Goal: Task Accomplishment & Management: Use online tool/utility

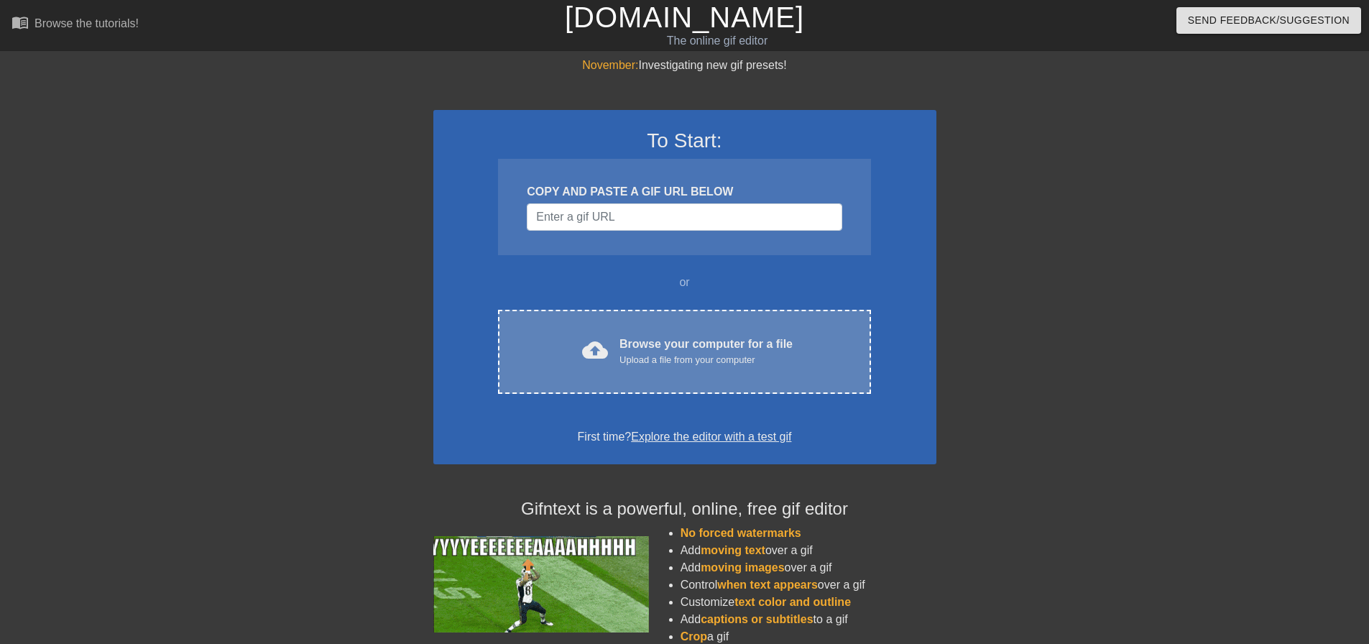
click at [654, 353] on div "Upload a file from your computer" at bounding box center [705, 360] width 173 height 14
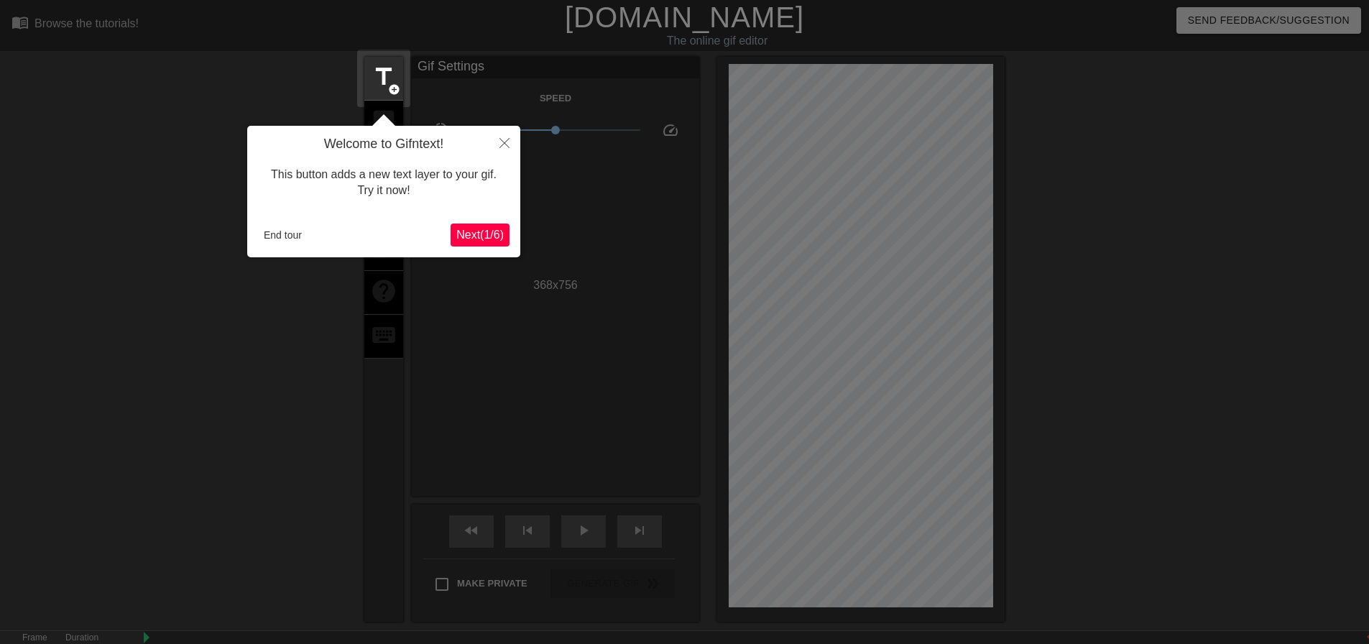
scroll to position [35, 0]
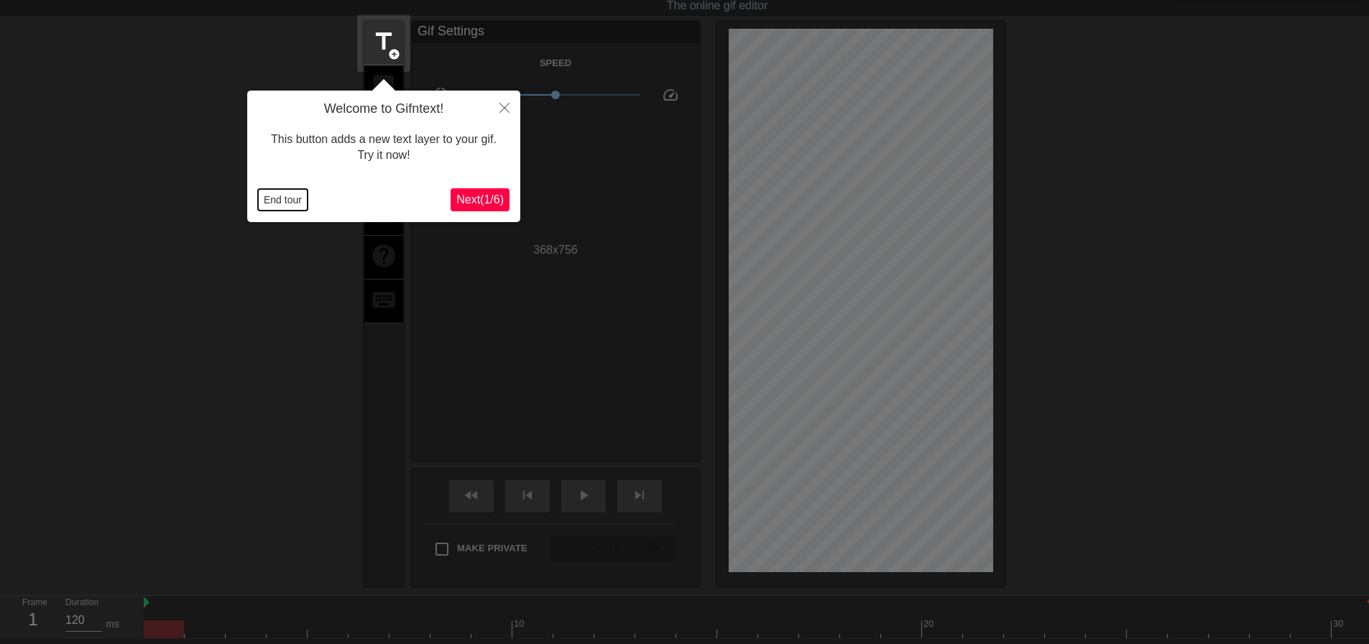
click at [298, 203] on button "End tour" at bounding box center [283, 200] width 50 height 22
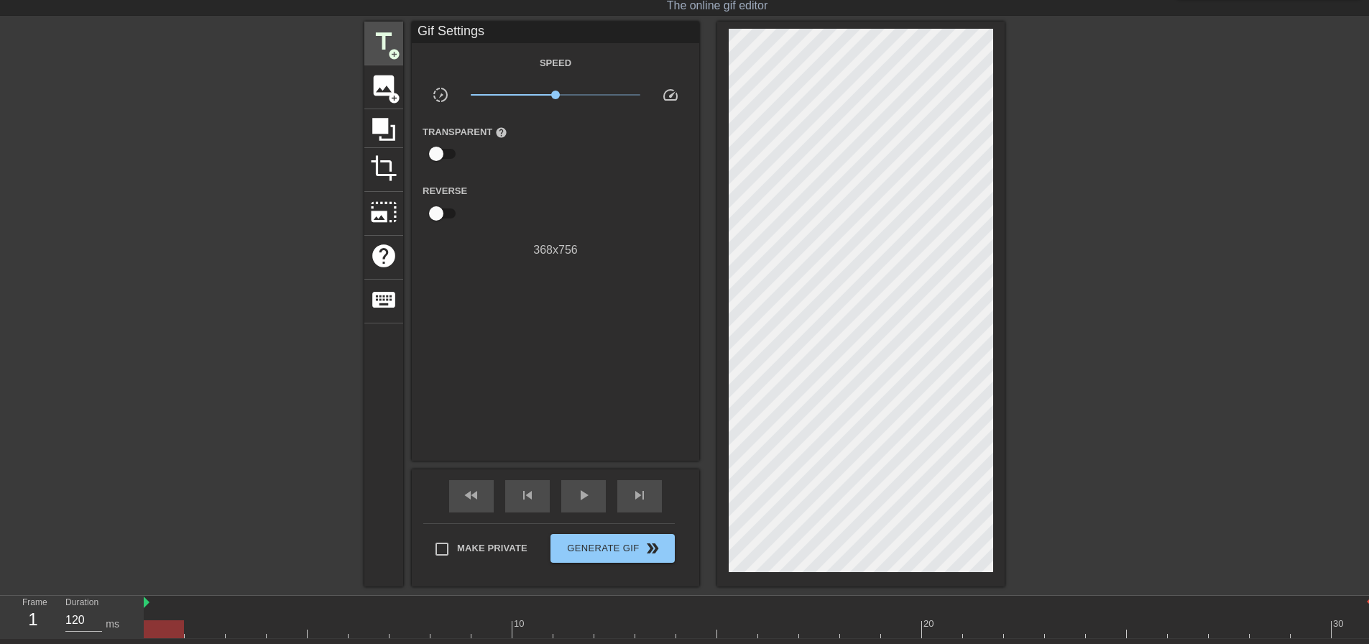
click at [397, 42] on div "title add_circle" at bounding box center [383, 44] width 39 height 44
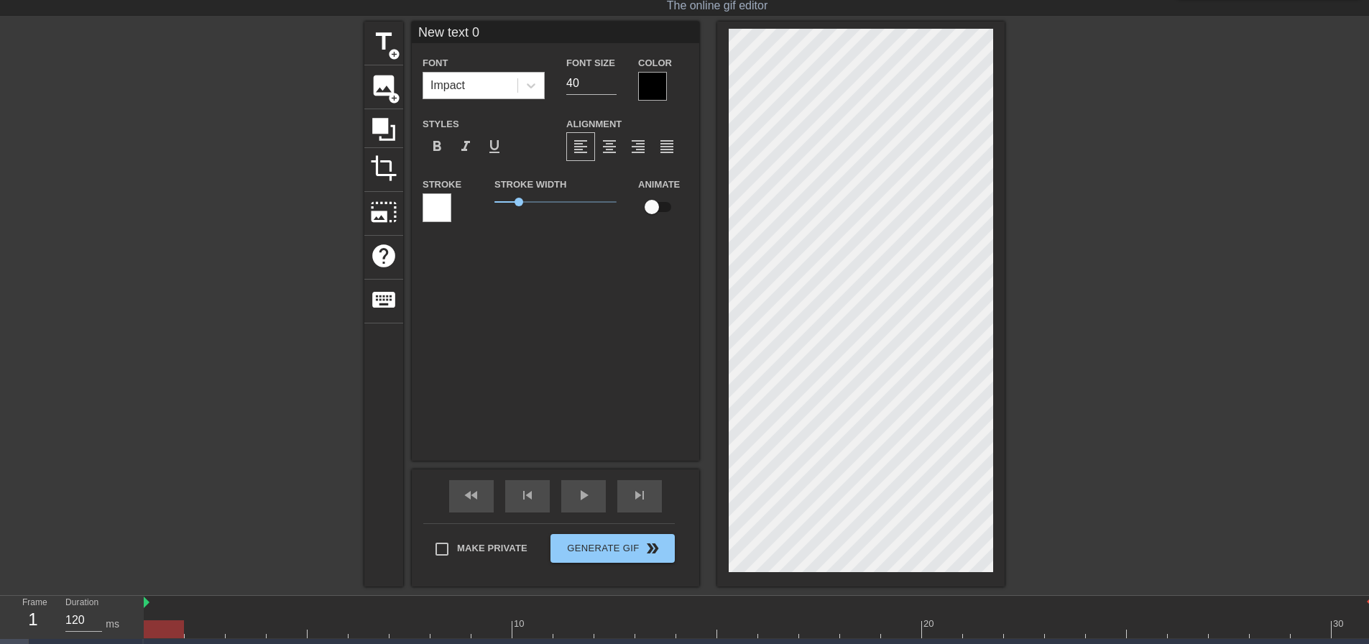
click at [516, 92] on div "Impact" at bounding box center [470, 86] width 94 height 26
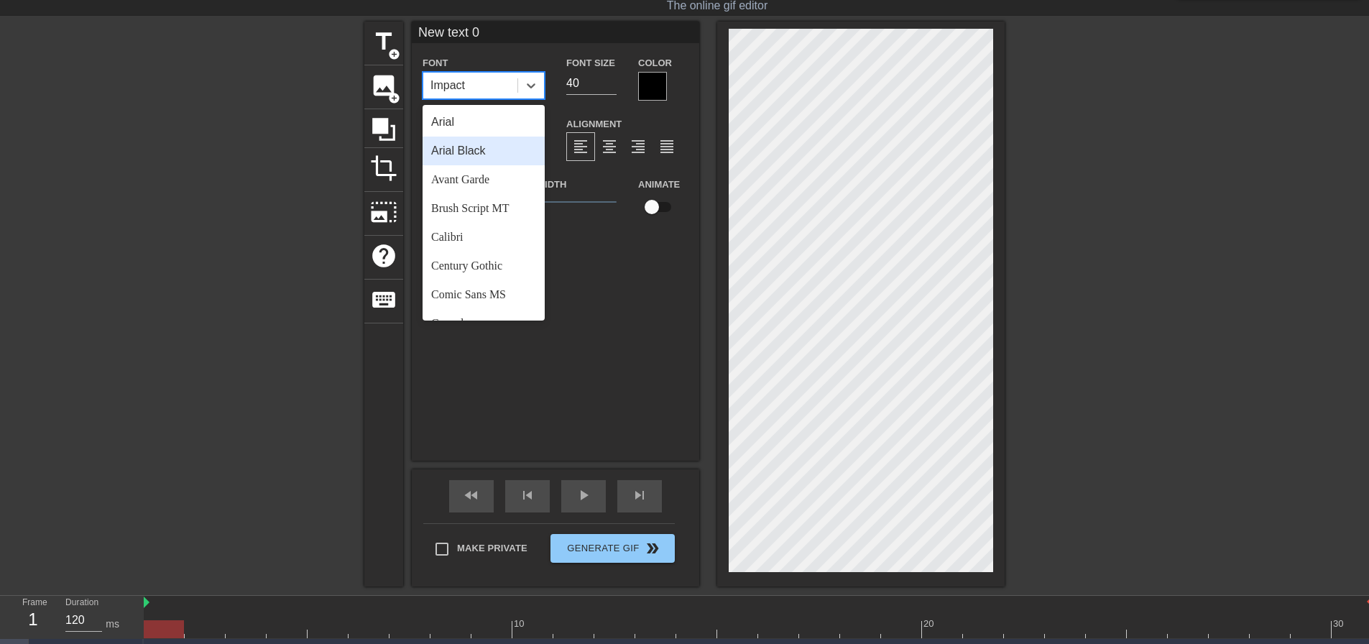
click at [509, 152] on div "Arial Black" at bounding box center [483, 151] width 122 height 29
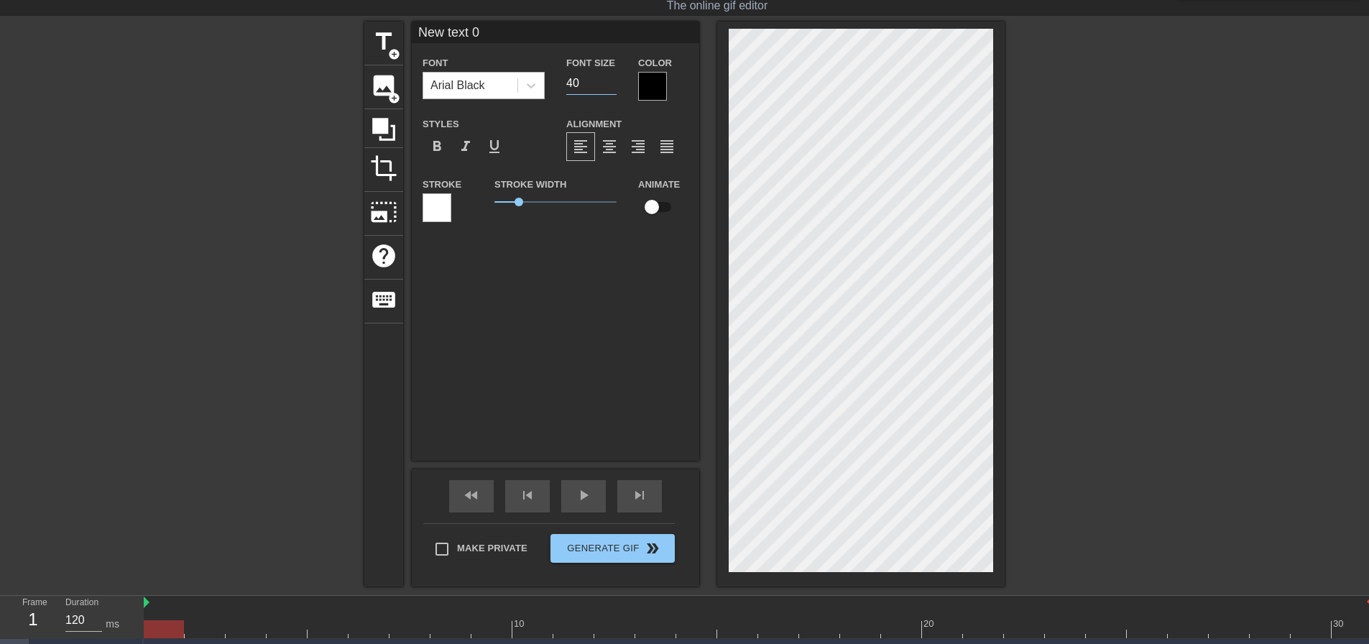
drag, startPoint x: 590, startPoint y: 91, endPoint x: 454, endPoint y: 93, distance: 135.8
click at [517, 87] on div "Font Arial Black Font Size 40 Color" at bounding box center [555, 77] width 287 height 47
type input "20"
click at [616, 164] on div "Font Arial Black Font Size 20 Color Styles format_bold format_italic format_und…" at bounding box center [555, 144] width 266 height 181
click at [603, 137] on div "format_align_center" at bounding box center [609, 146] width 29 height 29
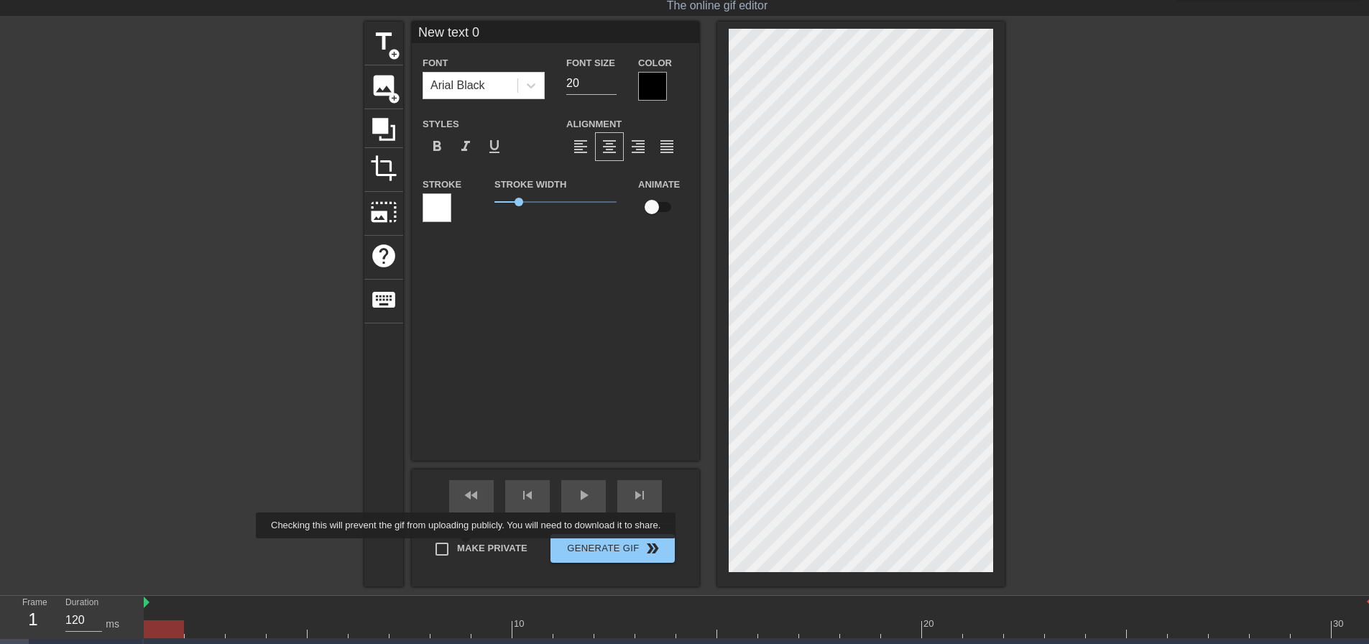
click at [471, 550] on span "Make Private" at bounding box center [492, 548] width 70 height 14
click at [457, 550] on input "Make Private" at bounding box center [442, 549] width 30 height 30
checkbox input "true"
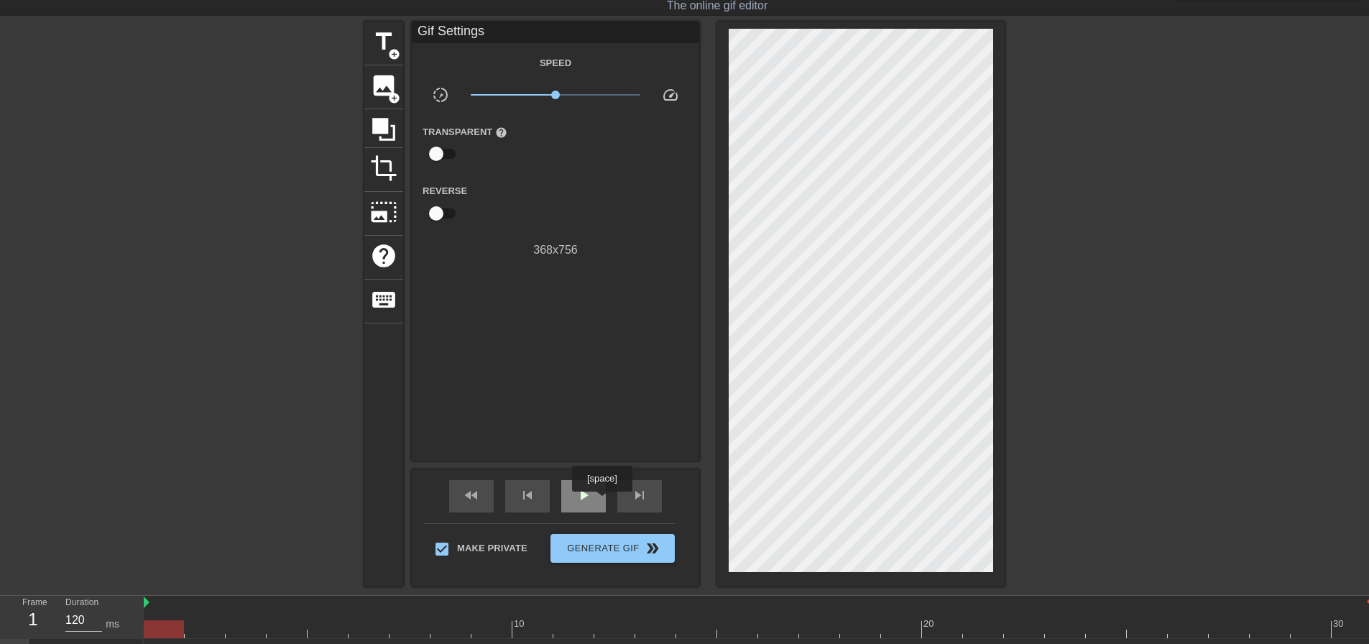
click at [601, 501] on div "play_arrow" at bounding box center [583, 496] width 45 height 32
click at [583, 495] on span "pause" at bounding box center [583, 494] width 17 height 17
drag, startPoint x: 690, startPoint y: 628, endPoint x: 152, endPoint y: 542, distance: 544.1
click at [0, 643] on html "menu_book Browse the tutorials! Gifntext.com The online gif editor Send Feedbac…" at bounding box center [684, 318] width 1369 height 706
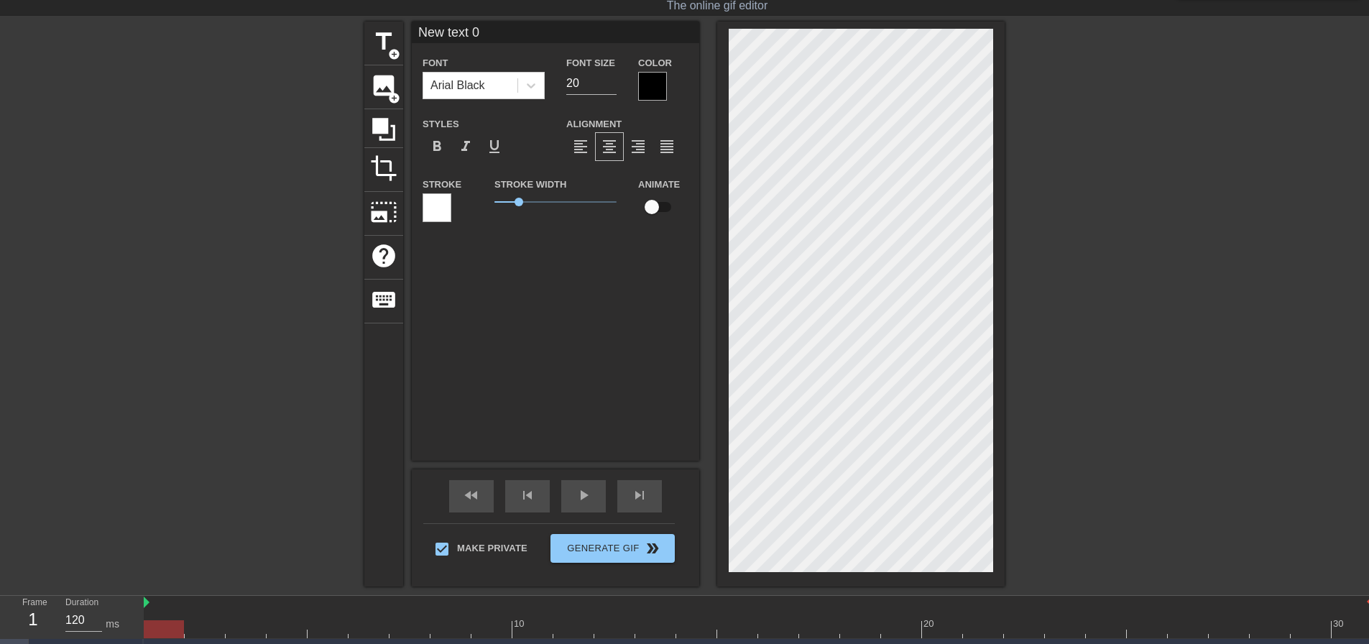
scroll to position [2, 1]
type input "I"
type textarea "I"
type input "I"
type textarea "I"
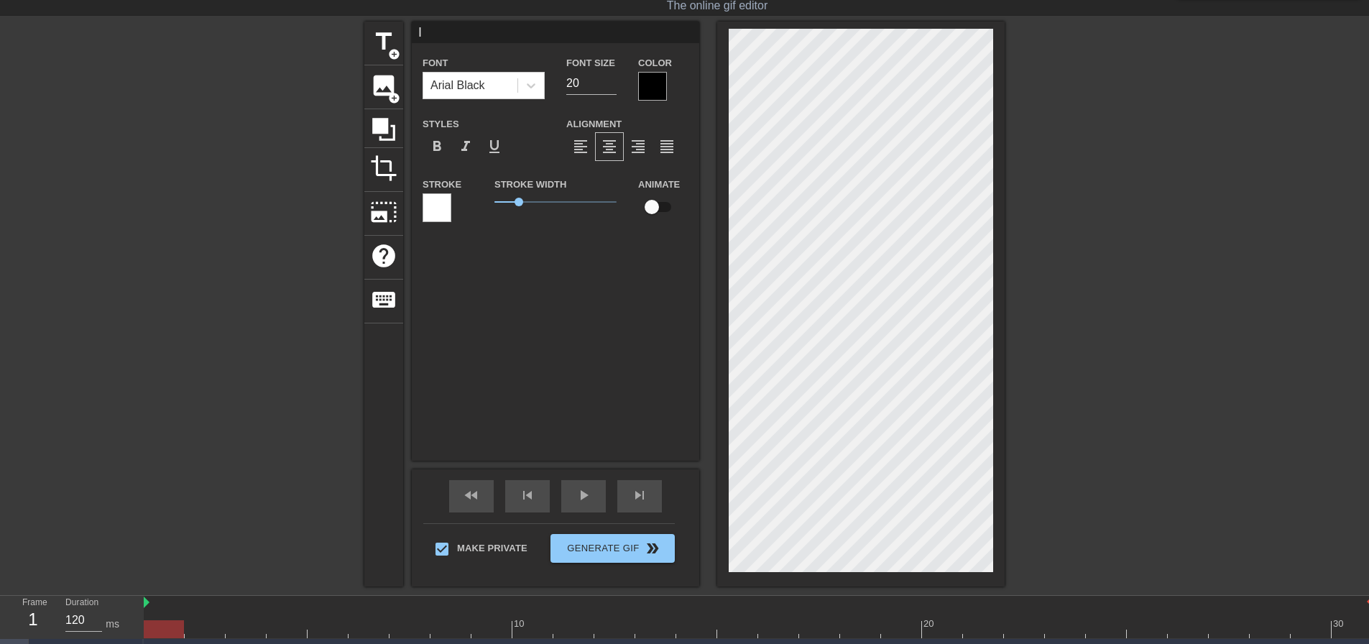
type input "I t"
type textarea "I t"
type input "I th"
type textarea "I th"
type input "I thi"
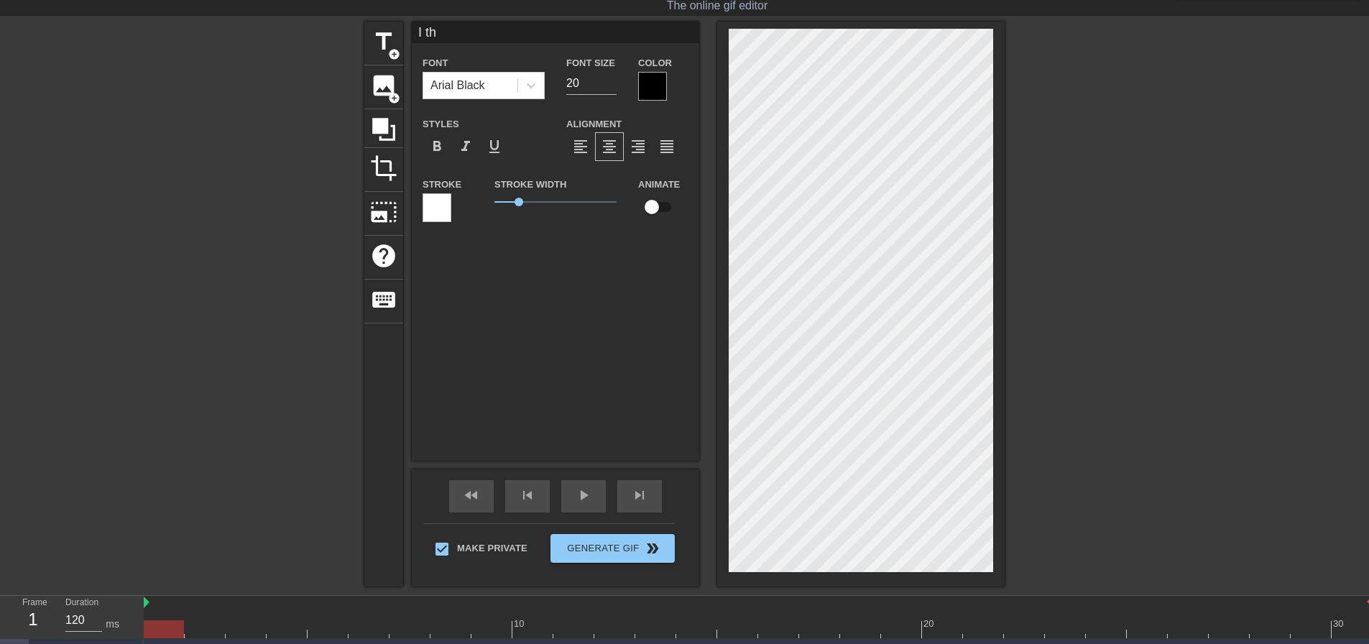
type textarea "I thi"
type input "I thin"
type textarea "I thi"
type input "I thi\"
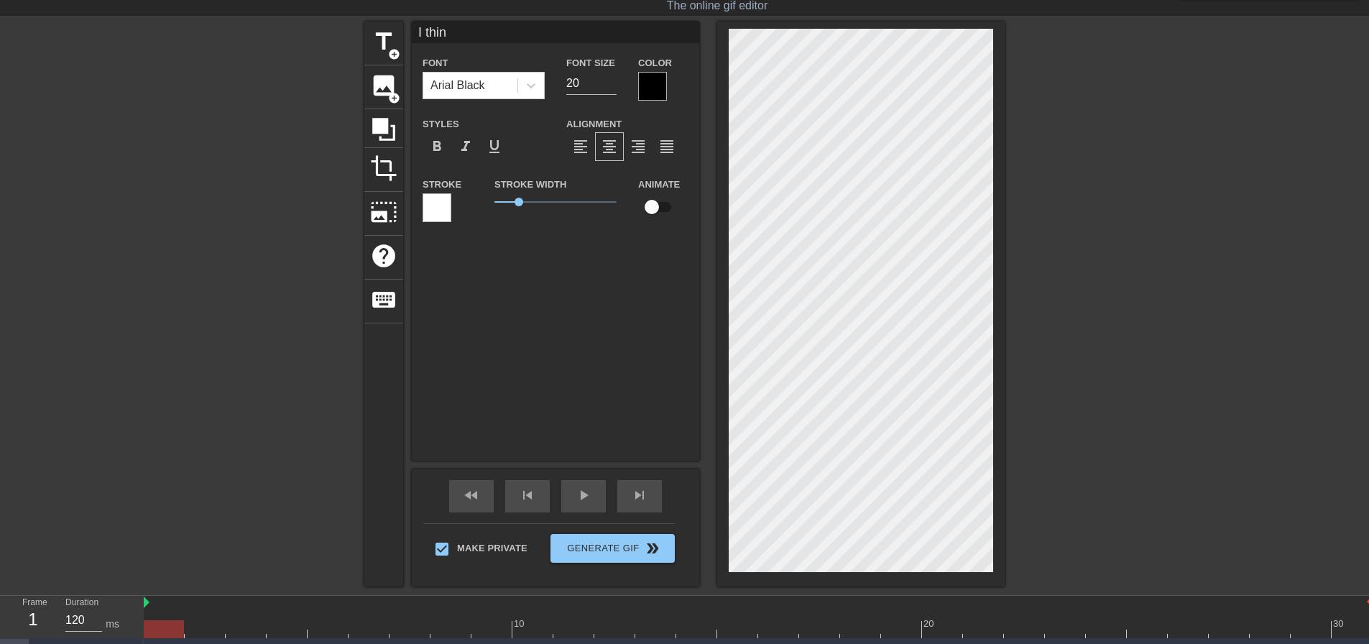
type textarea "I thi\"
type input "I thi"
type textarea "I thi"
type input "I th"
type textarea "I th"
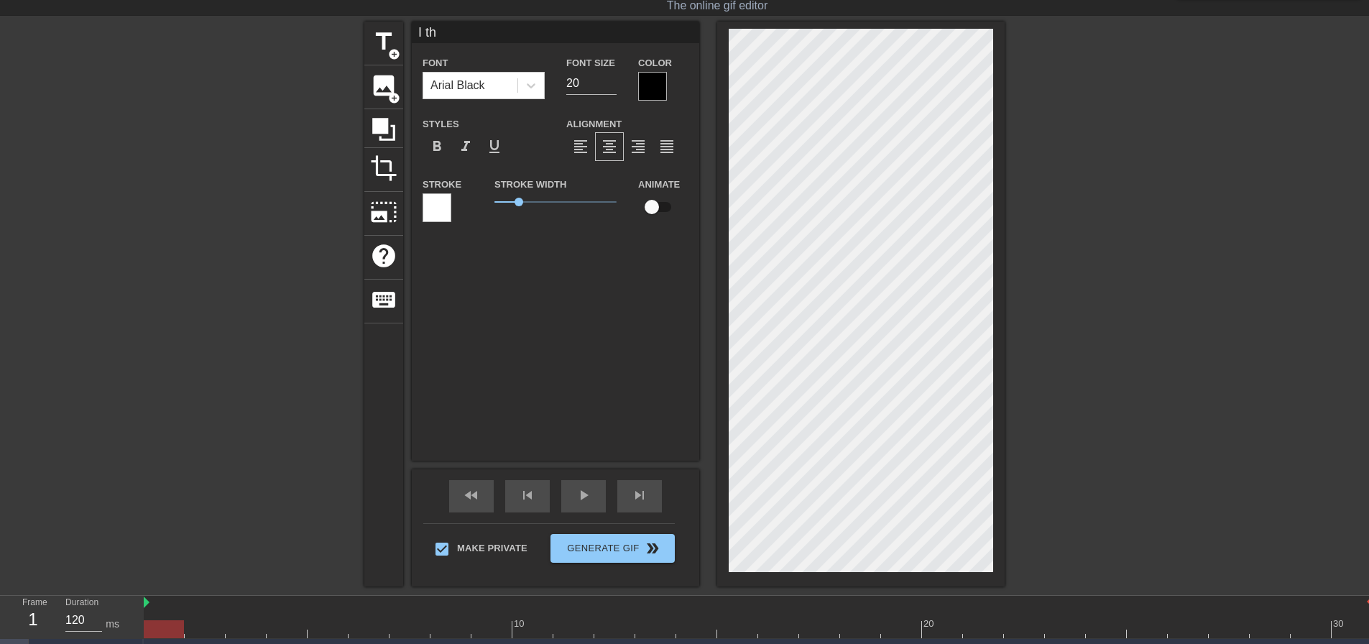
type input "I t"
type textarea "I t"
type input "I"
type textarea "I"
type input "I"
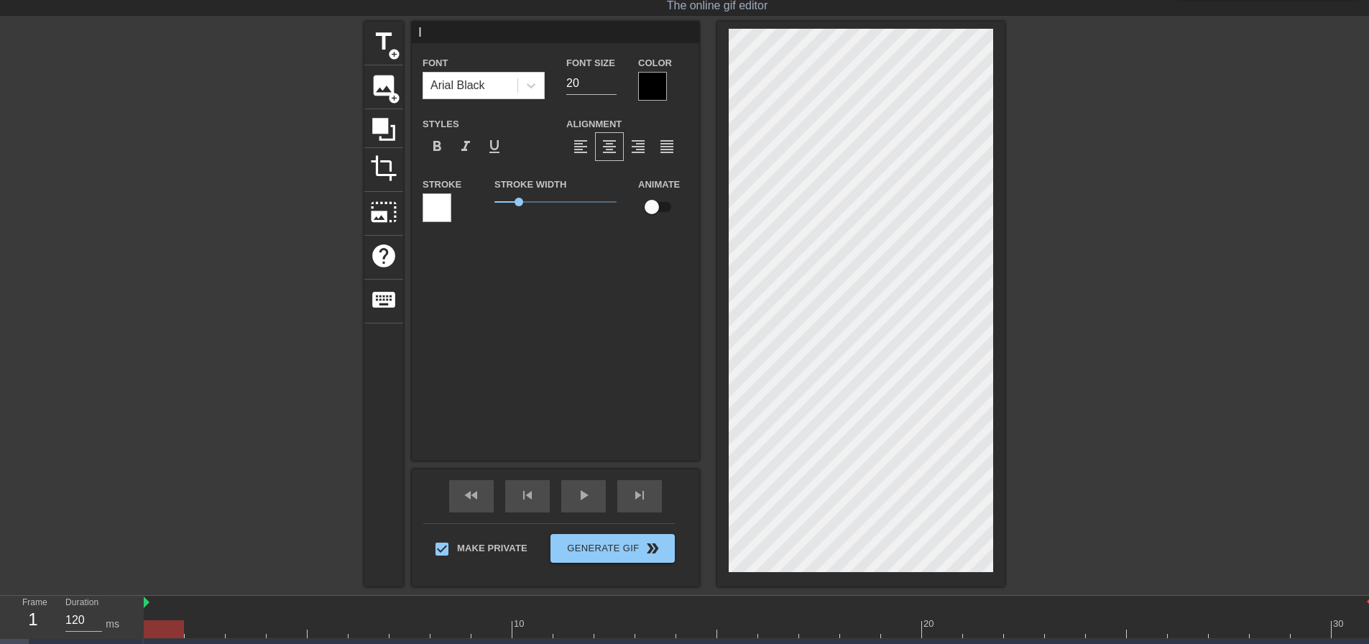
type textarea "I"
type input "O"
type textarea "O"
type input "Oh"
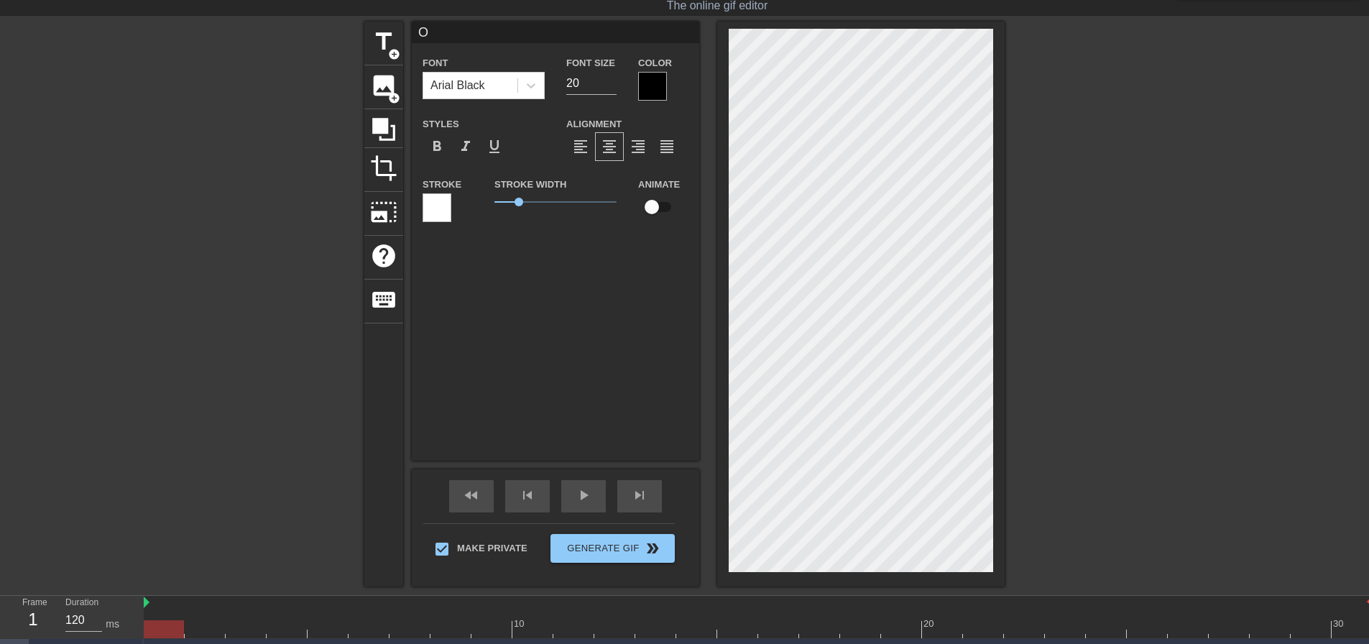
type textarea "Oh"
type input "Oh"
type textarea "Oh"
type input "Oh f"
type textarea "Oh f"
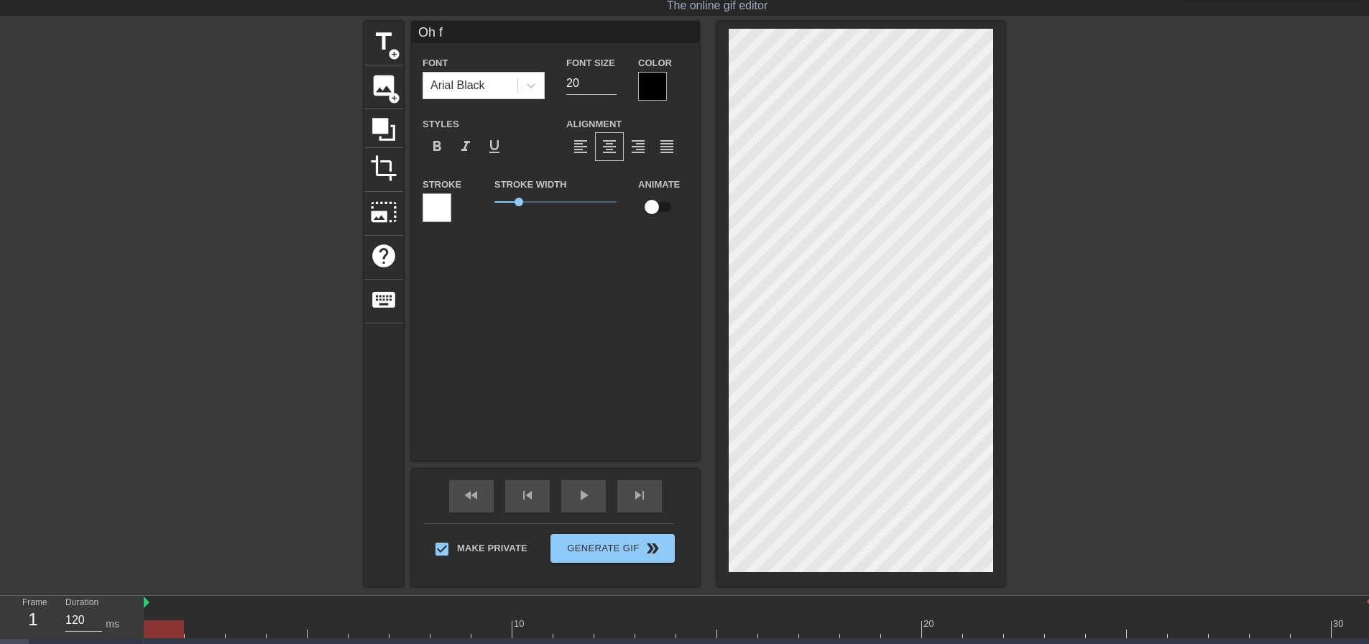
type input "Oh fu"
type textarea "Oh fu"
type input "Oh fuc"
type textarea "Oh fuc"
type input "Oh fuck"
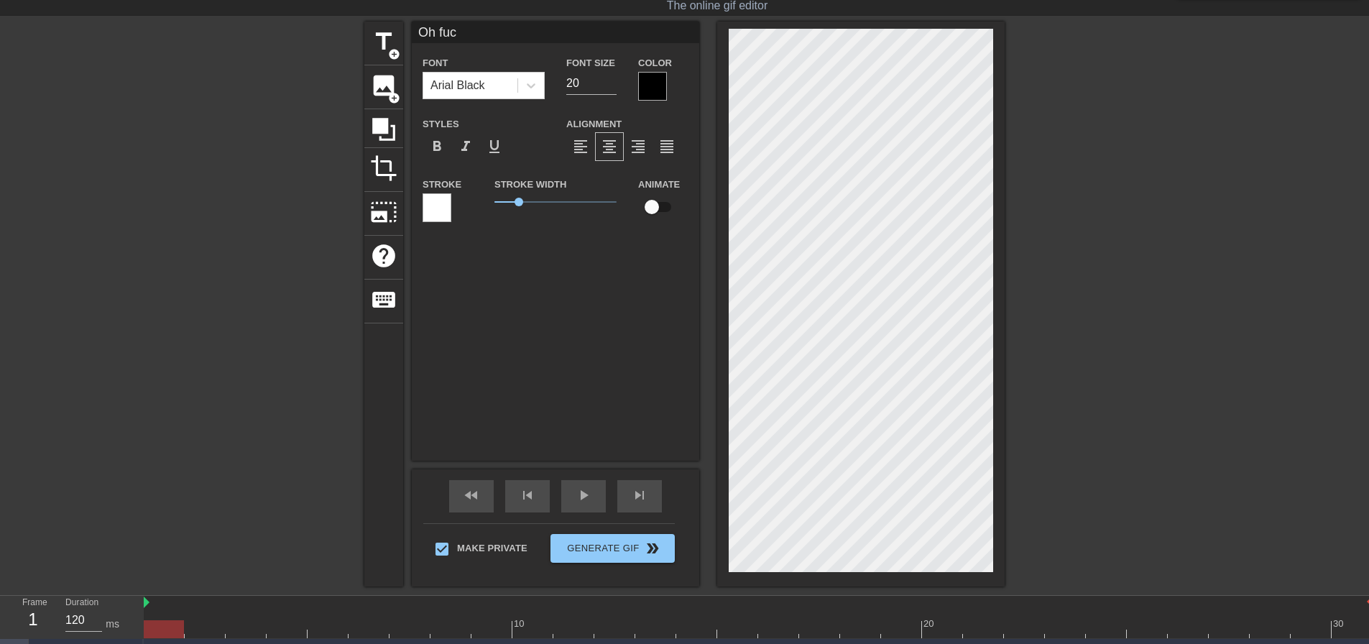
type textarea "Oh fuck"
type input "Oh fuck."
type textarea "Oh fuck."
type input "Oh fuck.."
type textarea "Oh fuck.."
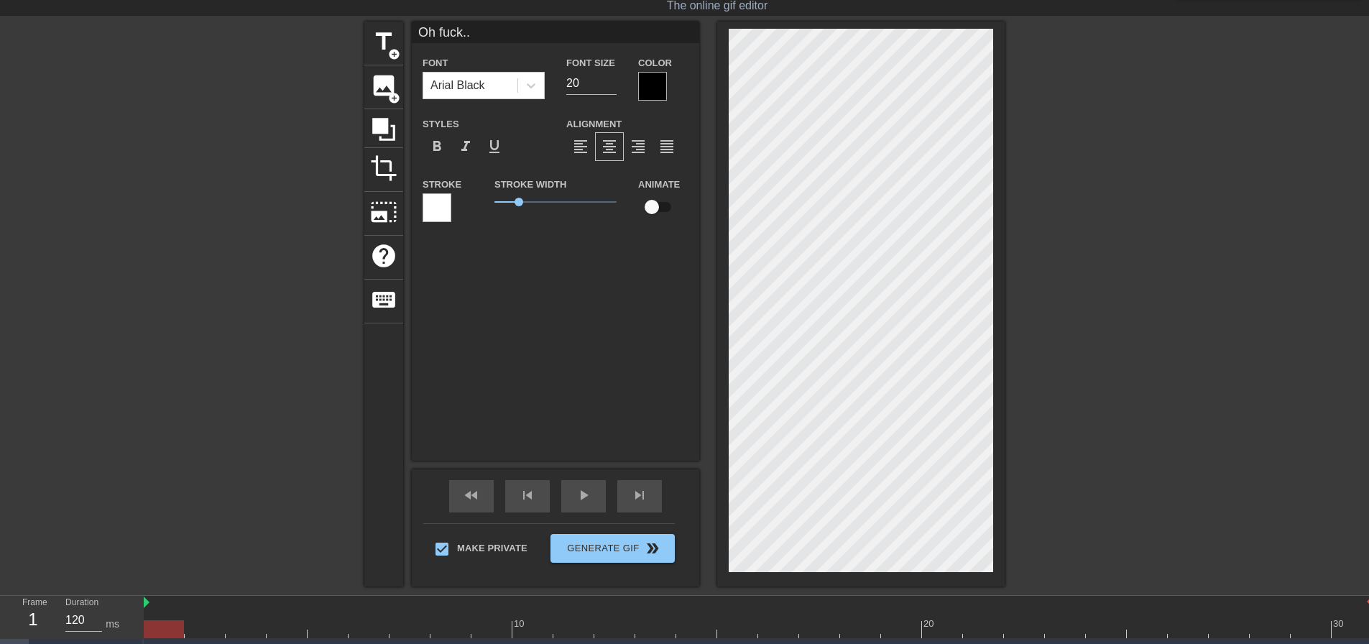
type input "Oh fuck..."
type textarea "Oh fuck..."
type input "Oh fuck...I"
type textarea "Oh fuck...I"
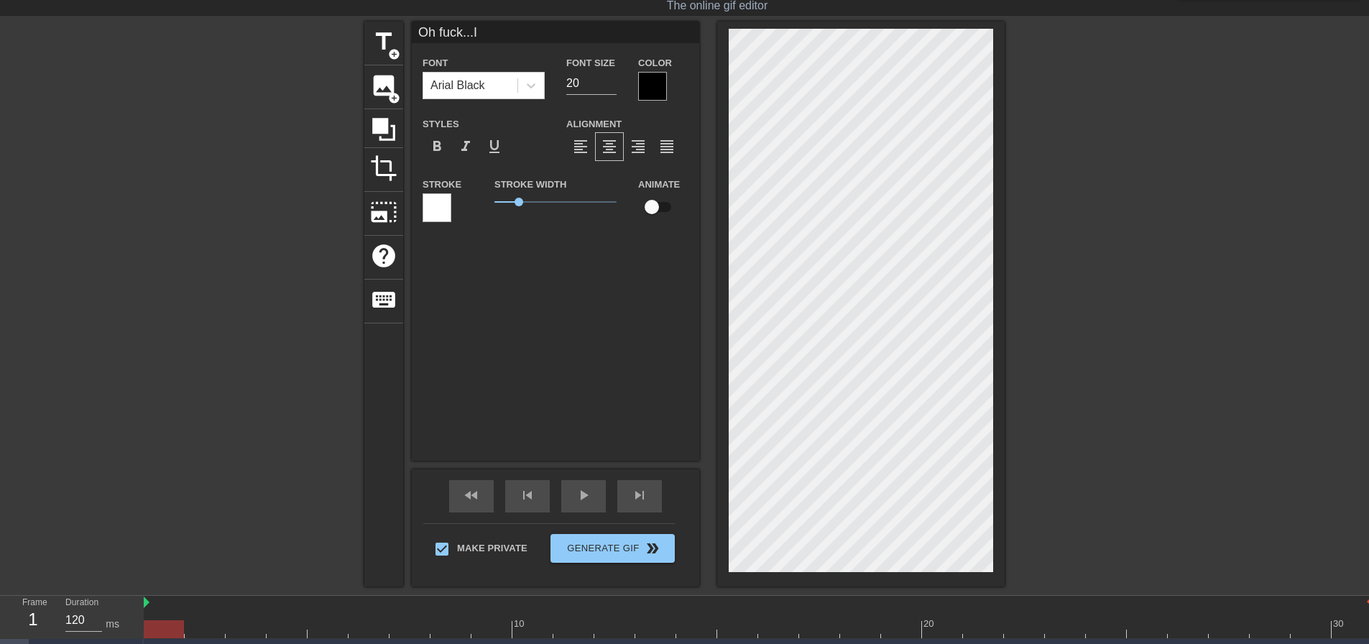
type input "Oh fuck...I"
type textarea "Oh fuck...I"
type input "Oh fuck...I t"
type textarea "Oh fuck...I t"
type input "Oh fuck...I th"
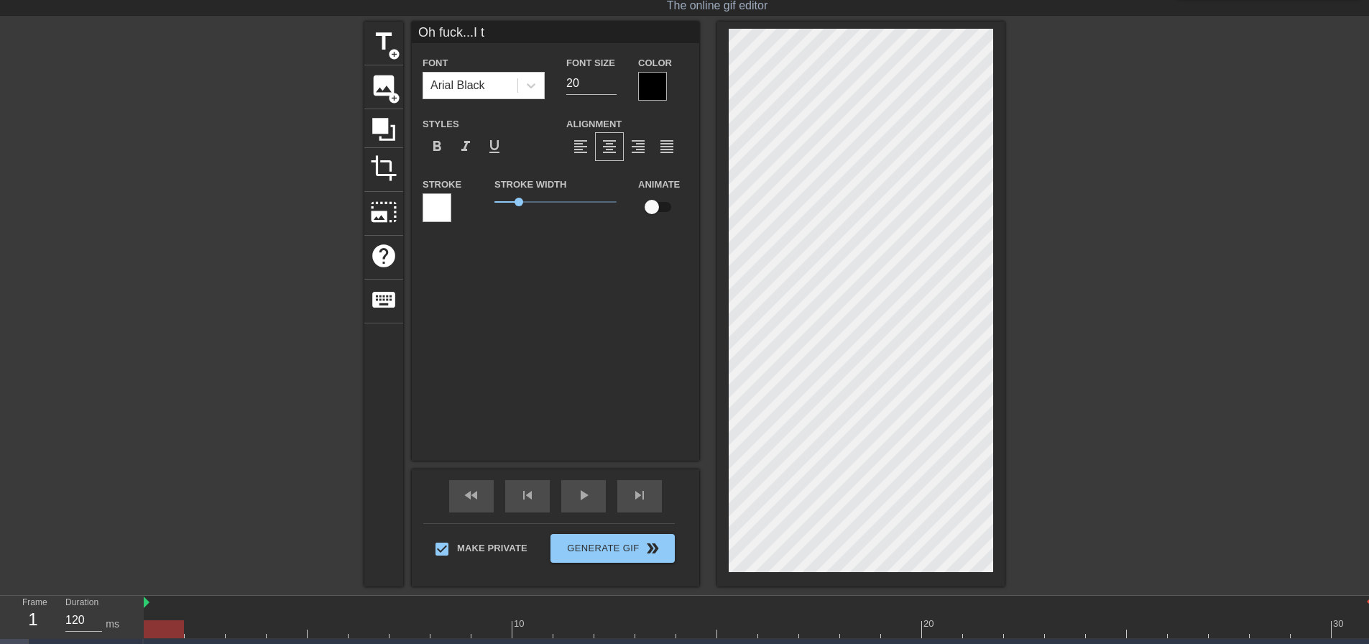
type textarea "Oh fuck...I th"
type input "Oh fuck...I thi"
type textarea "Oh fuck...I thi"
type input "Oh fuck...I thin"
type textarea "Oh fuck...I thin"
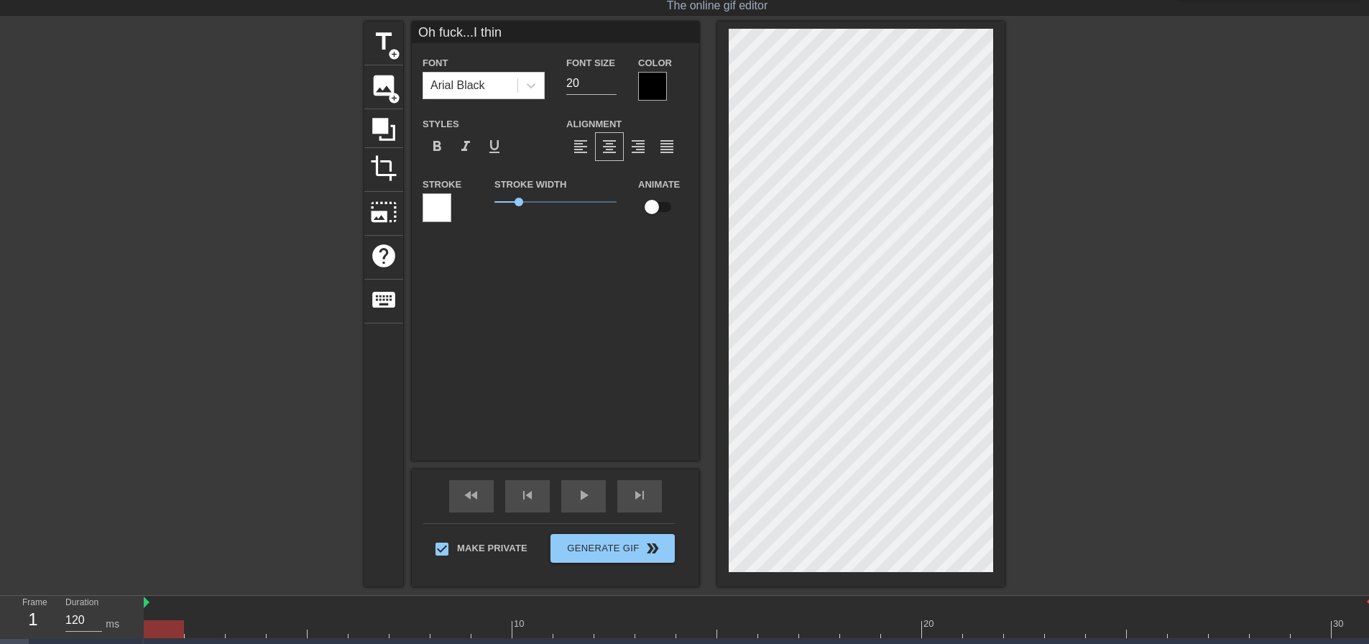
type input "Oh fuck...I think"
type textarea "Oh fuck...I think"
type input "Oh fuck...I think"
type textarea "Oh fuck...I think"
type input "Oh fuck...I think i"
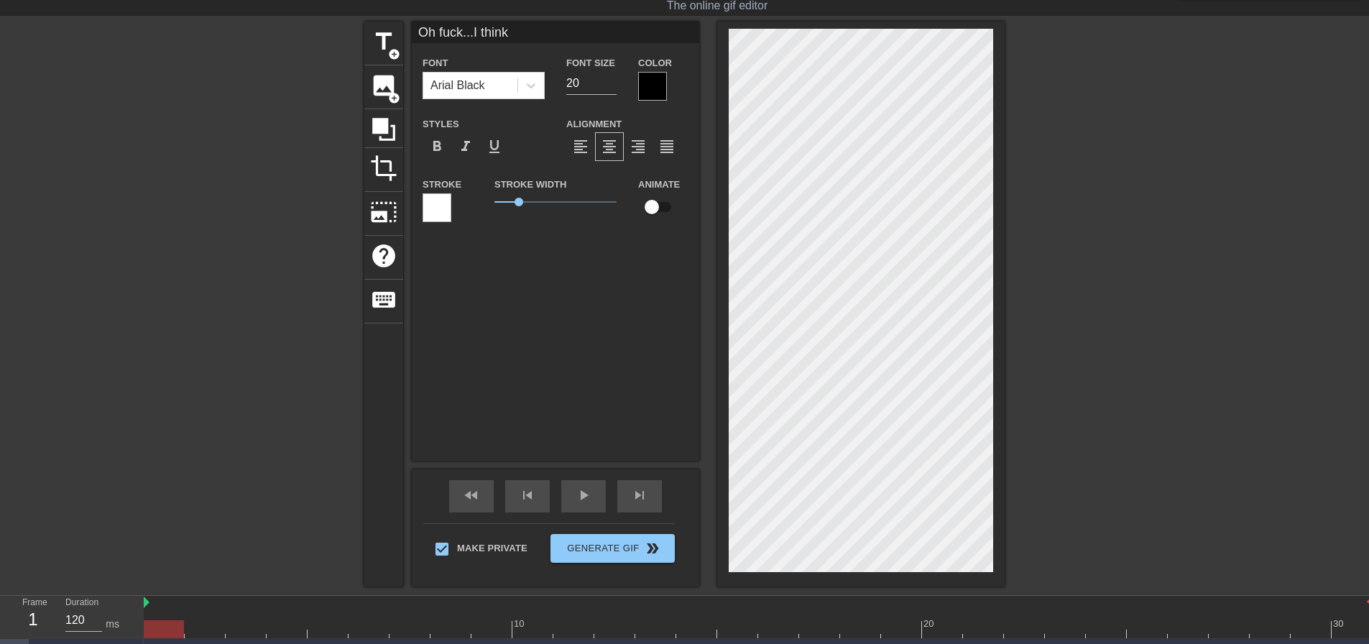
type textarea "Oh fuck...I think i"
type input "Oh fuck...I think im"
type textarea "Oh fuck...I think im"
type input "Oh fuck...I think im"
type textarea "Oh fuck...I think im"
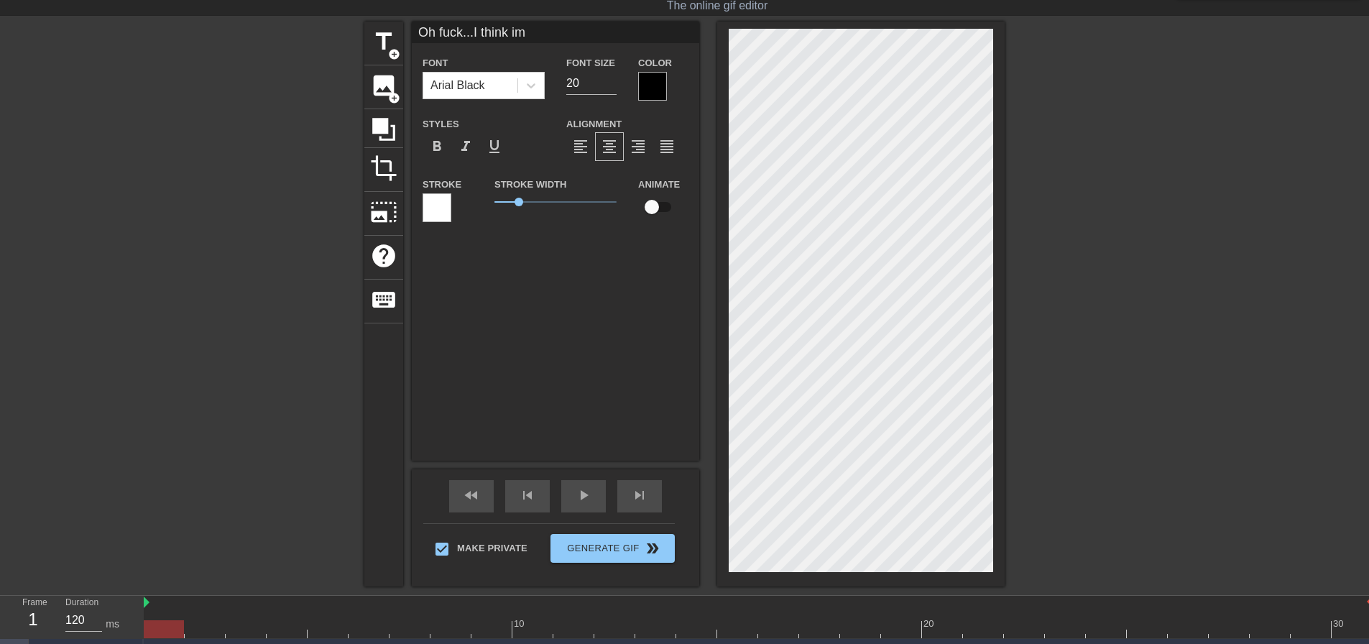
scroll to position [2, 6]
type input "Oh fuck...I think im"
type textarea "Oh fuck...I think im"
type input "Oh fuck...I think i"
type textarea "Oh fuck...I think i"
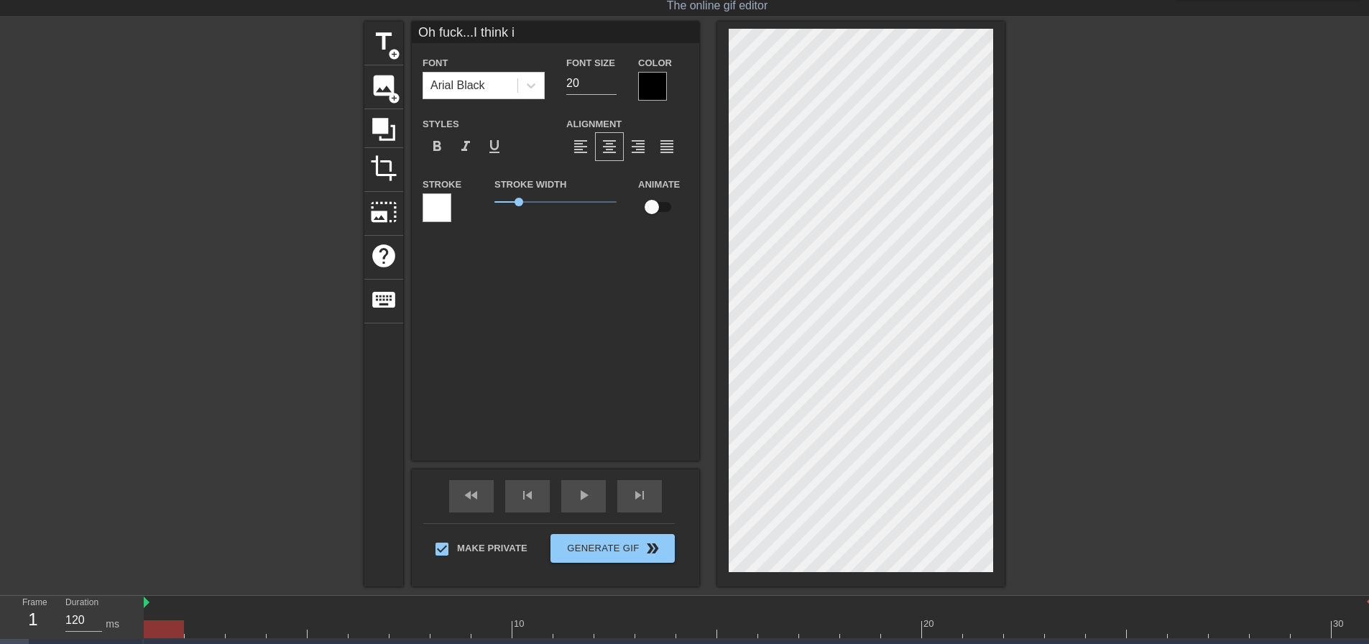
type input "Oh fuck...I think"
type textarea "Oh fuck...I think"
type input "Oh fuck...I think i"
type textarea "Oh fuck...I think i"
type input "Oh fuck...I think i'"
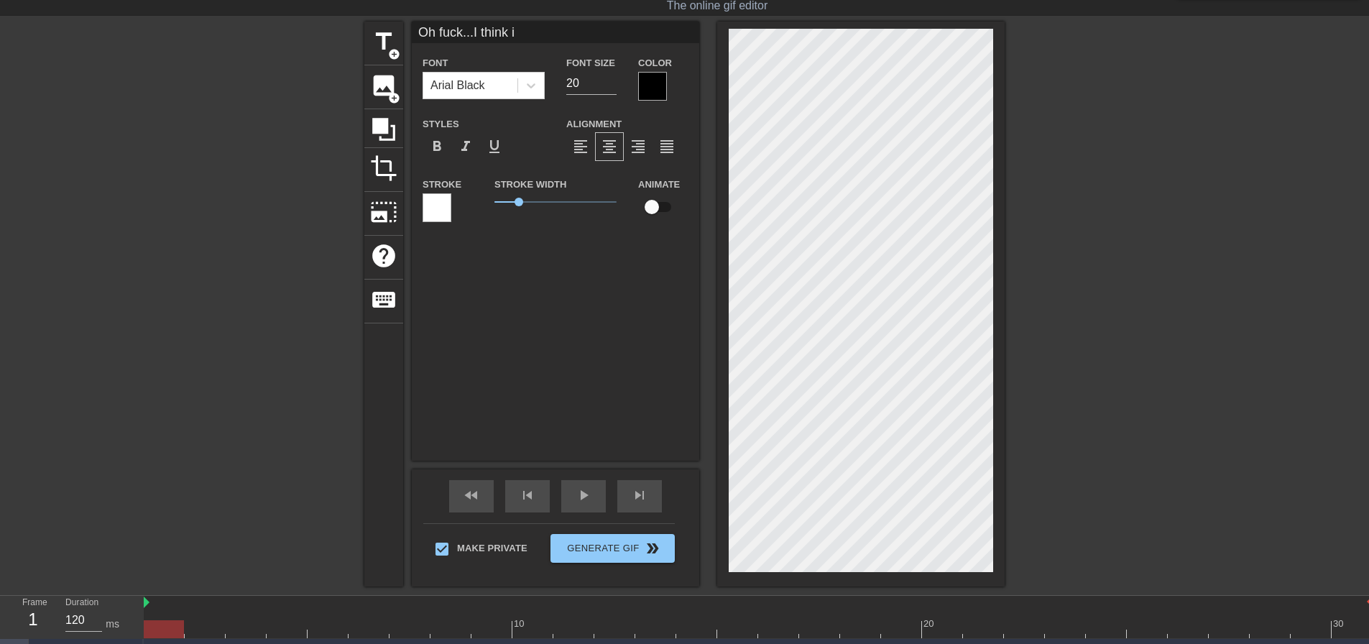
type textarea "Oh fuck...I think i'"
type input "Oh fuck...I think i'm"
type textarea "Oh fuck...I think i'm"
type input "Oh fuck...I think i'm"
type textarea "Oh fuck...I think i'm"
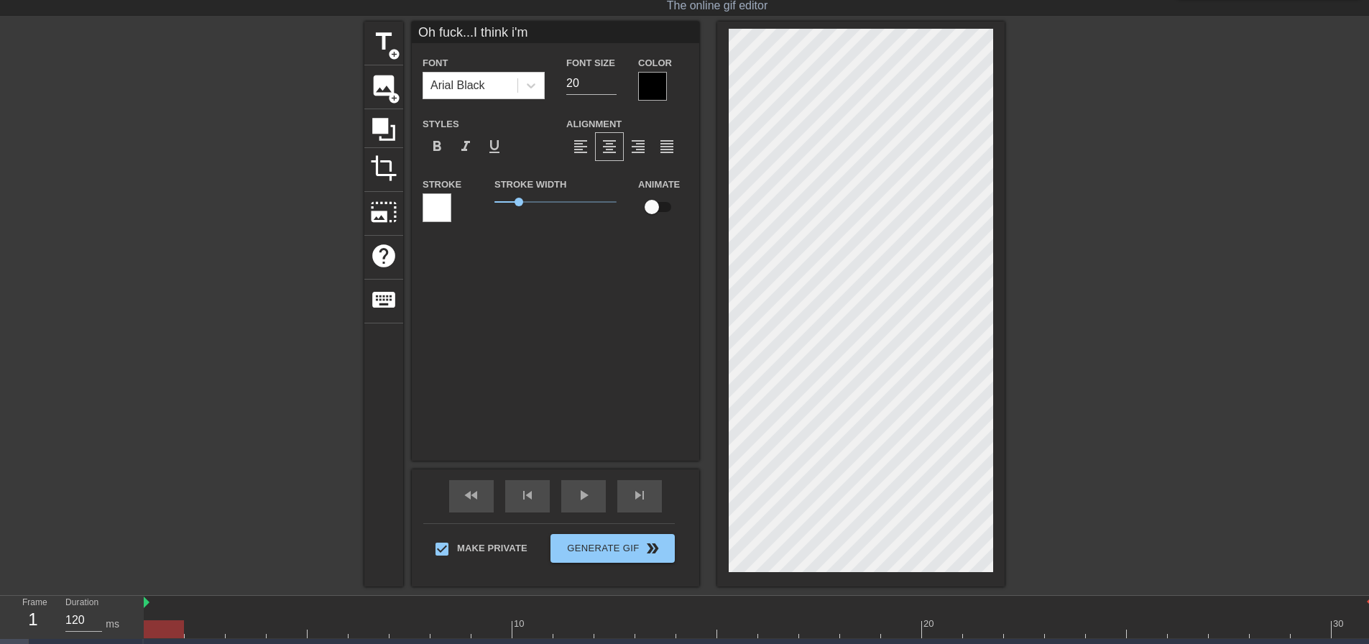
type input "Oh fuck...I think i'm s"
type textarea "Oh fuck...I think i'm s"
type input "Oh fuck...I think i'm st"
type textarea "Oh fuck...I think i'm st"
type input "Oh fuck...I think i'm sta"
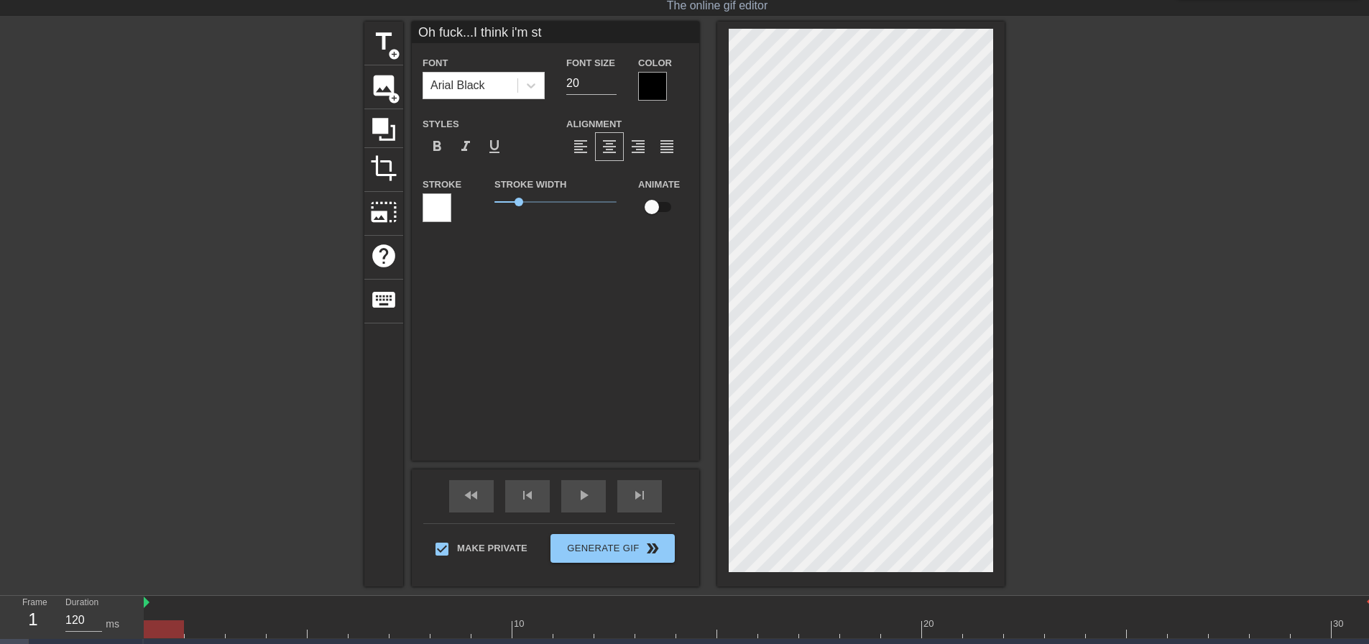
type textarea "Oh fuck...I think i'm sta"
type input "Oh fuck...I think i'm stat"
type textarea "Oh fuck...I think i'm stat"
type input "Oh fuck...I think i'm sta"
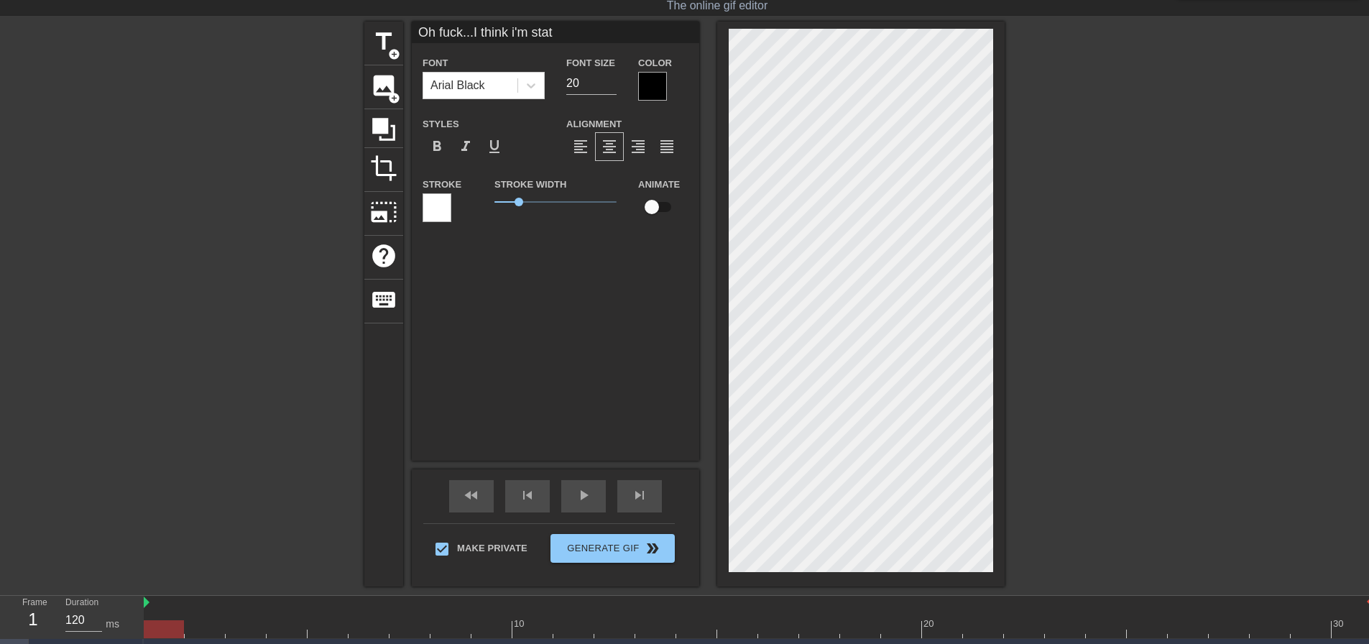
type textarea "Oh fuck...I think i'm sta"
type input "Oh fuck...I think i'm star"
type textarea "Oh fuck...I think i'm star"
type input "Oh fuck...I think i'm start"
type textarea "Oh fuck...I think i'm start"
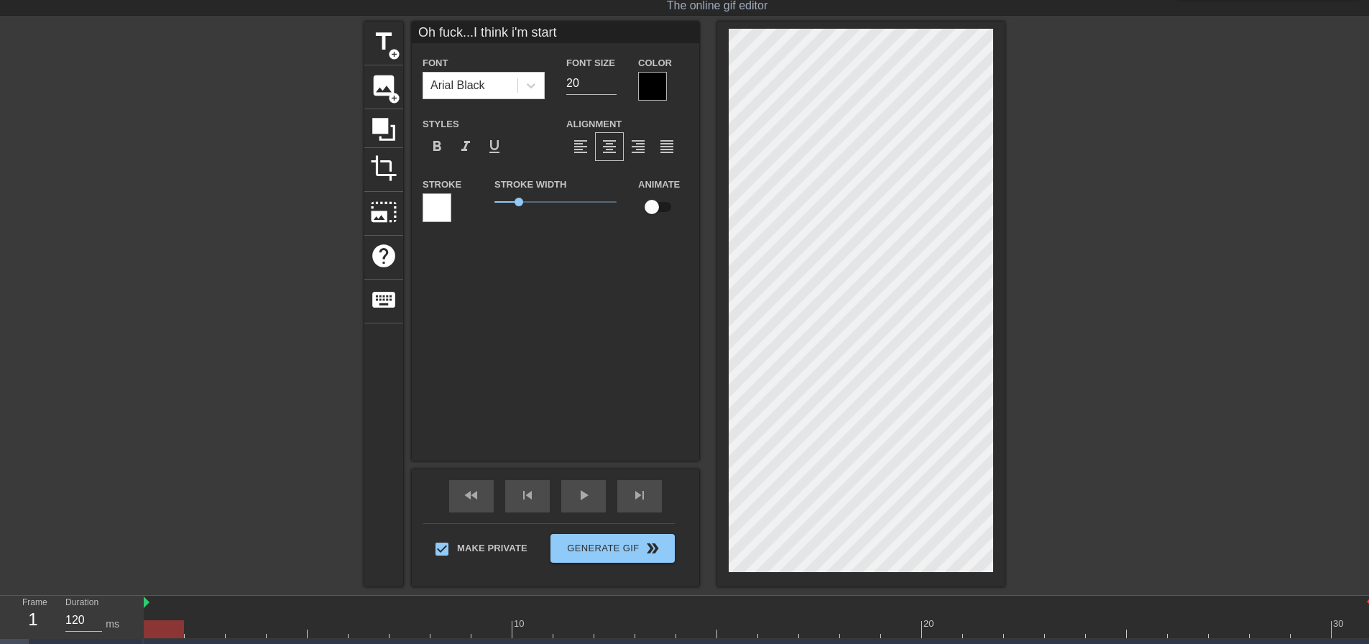
type input "Oh fuck...I think i'm starti"
type textarea "Oh fuck...I think i'm starti"
type input "Oh fuck...I think i'm startin"
type textarea "Oh fuck...I think i'm startin"
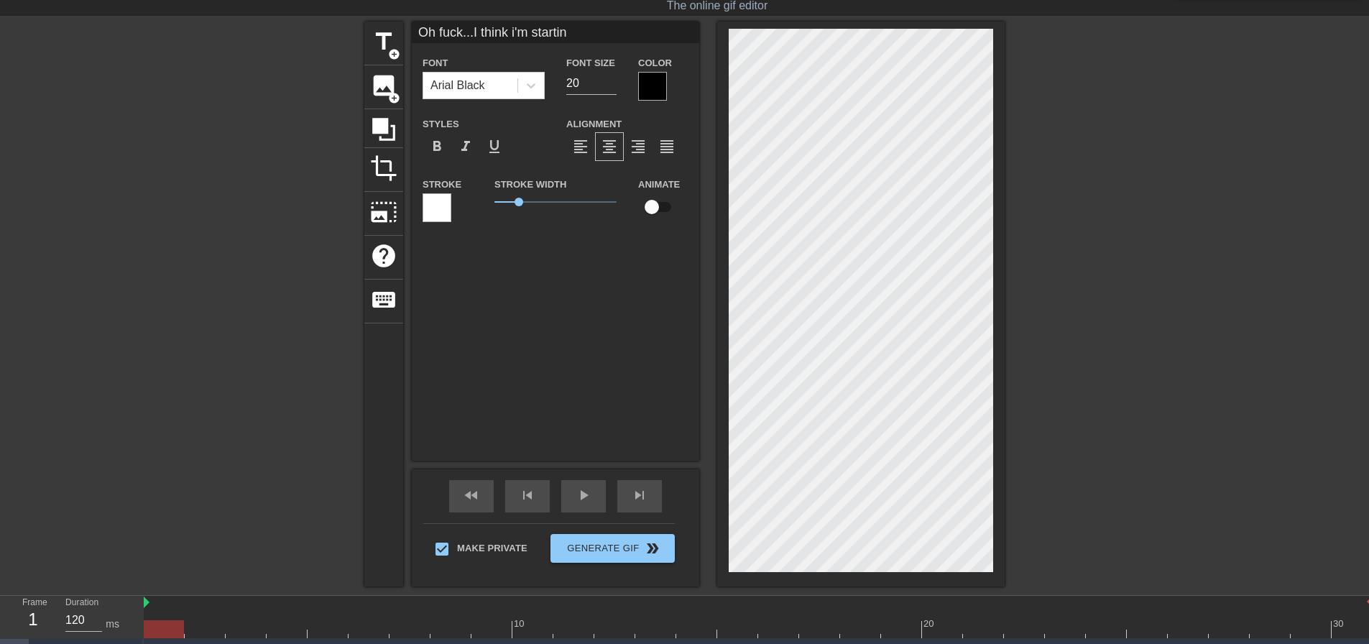
type input "Oh fuck...I think i'm starting"
type textarea "Oh fuck...I think i'm starting"
type input "Oh fuck...I think i'm starting t"
type textarea "Oh fuck...I think i'm starting t"
type input "Oh fuck...I think i'm starting to"
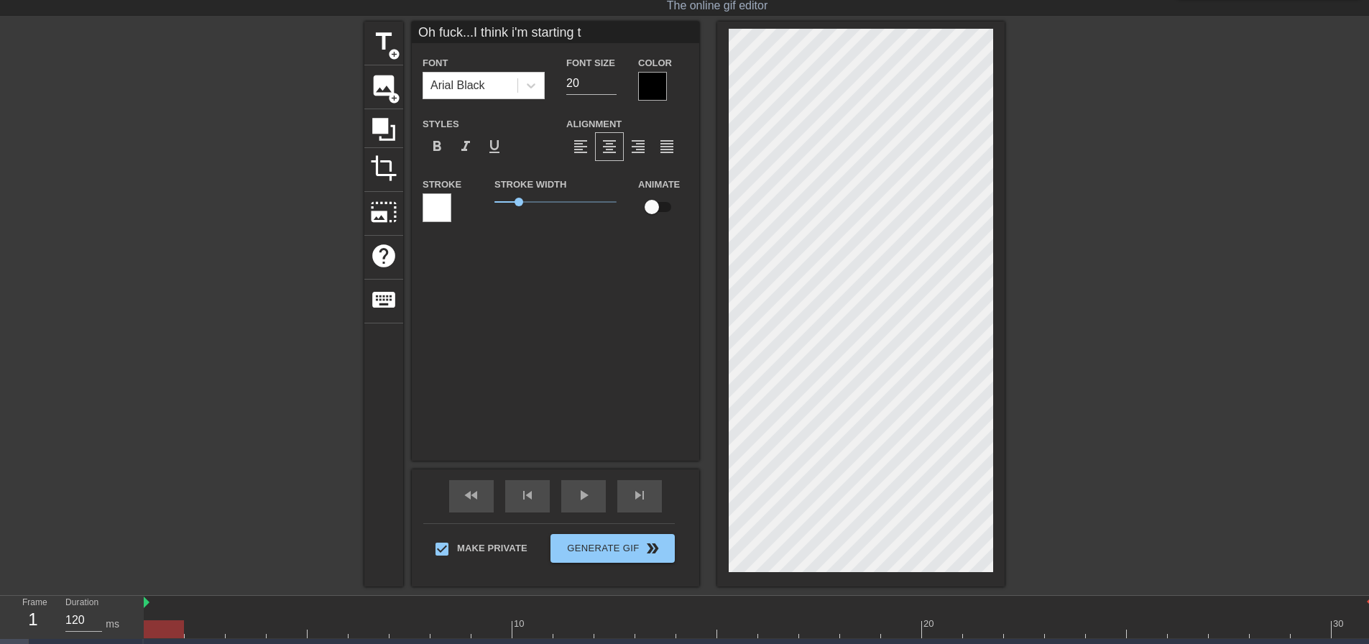
type textarea "Oh fuck...I think i'm starting to"
type input "Oh fuck...I think i'm starting to"
type textarea "Oh fuck...I think i'm starting to"
type input "Oh fuck...I think i'm starting to l"
type textarea "Oh fuck...I think i'm starting to l"
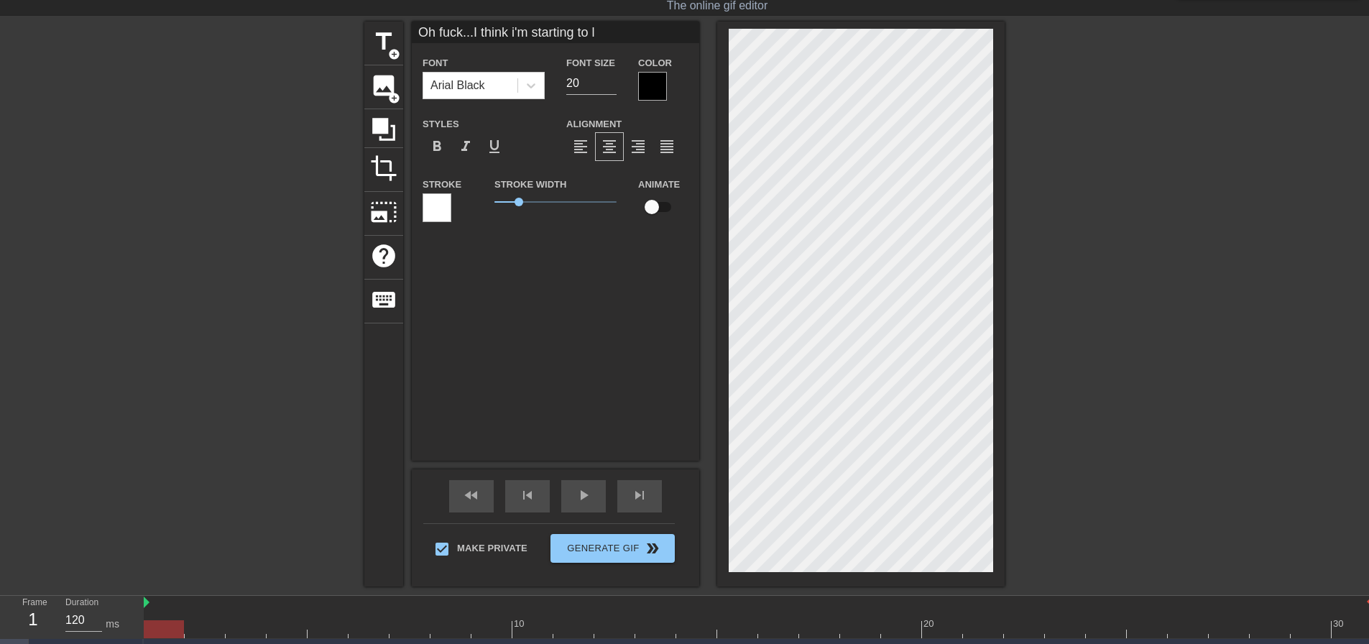
type input "Oh fuck...I think i'm starting to"
type textarea "Oh fuck...I think i'm starting to"
type input "Oh fuck...I think i'm starting to"
type textarea "Oh fuck...I think i'm starting to"
type input "Oh fuck...I think i'm starting to"
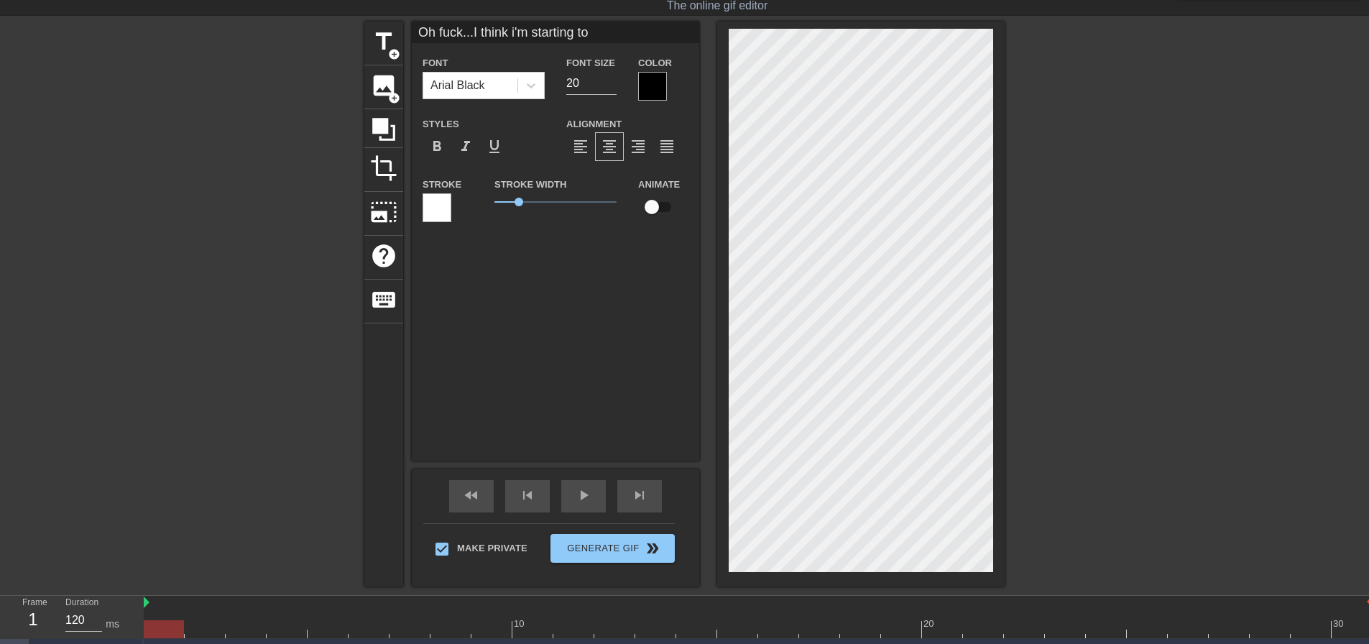
type textarea "Oh fuck...I think i'm starting to"
type input "Oh fuck...I think i'm starting toa"
type textarea "Oh fuck...I think i'm starting to a"
type input "Oh fuck...I think i'm starting to"
type textarea "Oh fuck...I think i'm starting to"
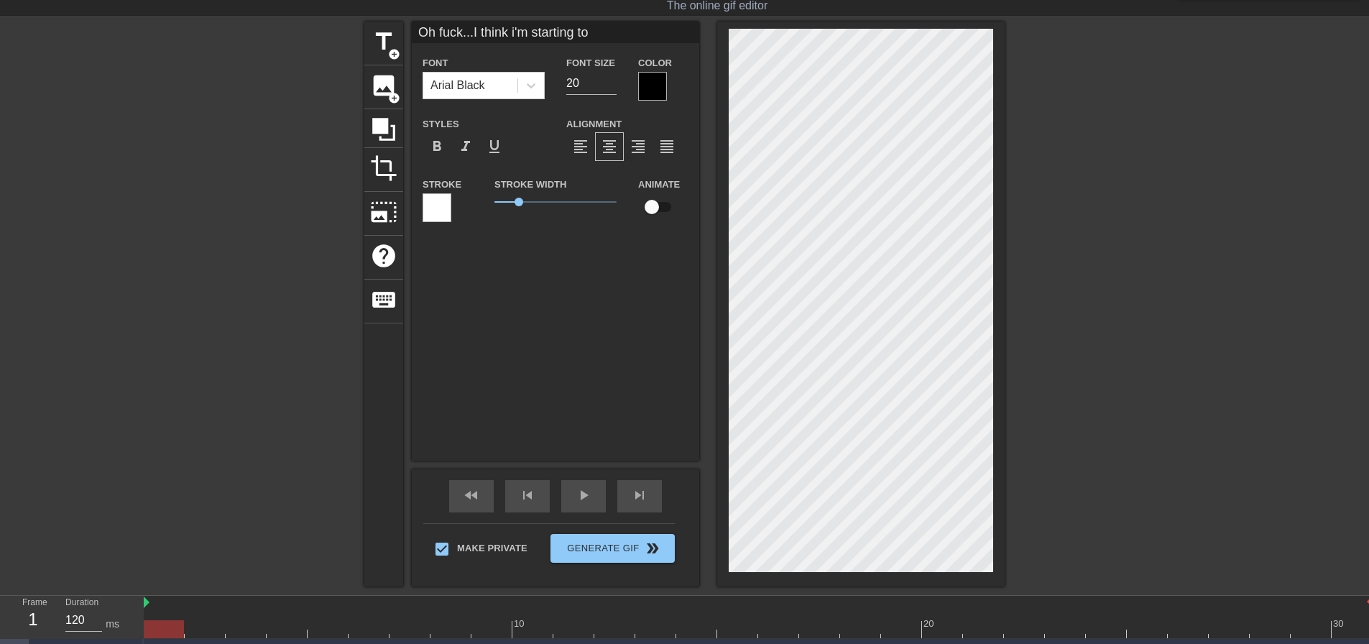
type input "Oh fuck...I think i'm starting t"
type textarea "Oh fuck...I think i'm starting t"
type input "Oh fuck...I think i'm starting"
type textarea "Oh fuck...I think i'm starting"
type input "Oh fuck...I think i'm starting"
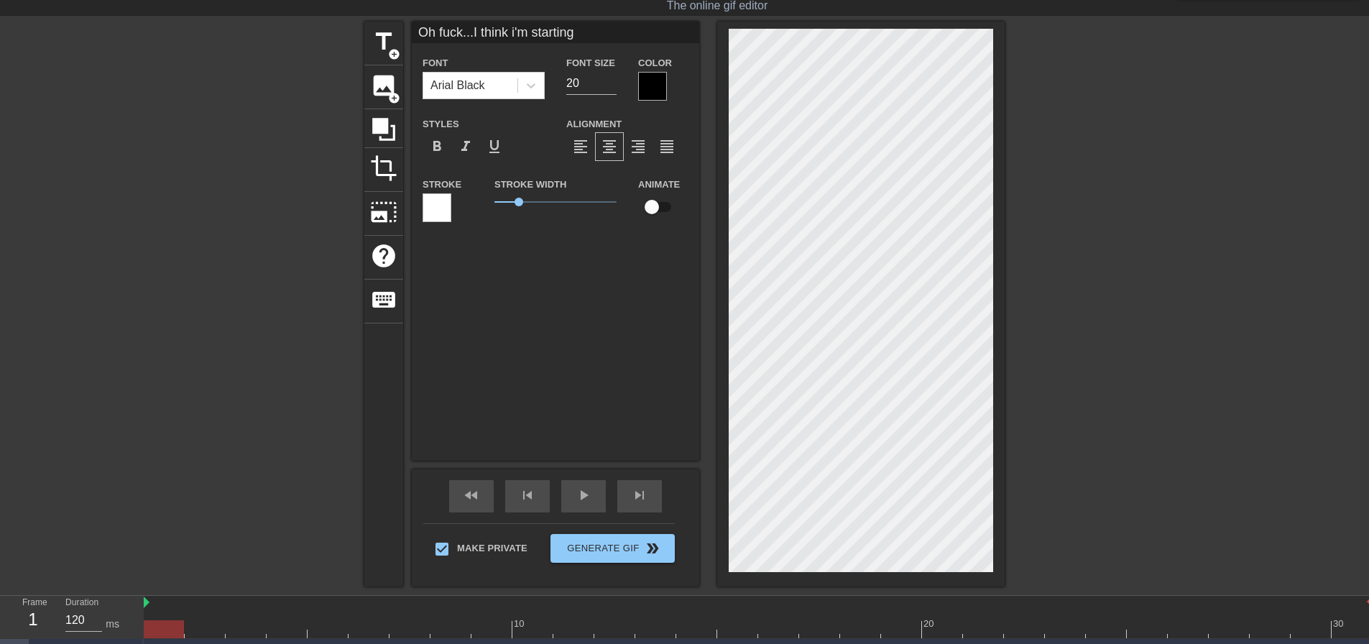
type textarea "Oh fuck...I think i'm starting"
type input "Oh fuck...I think i'm starting t"
type textarea "Oh fuck...I think i'm starting t"
type input "Oh fuck...I think i'm starting to"
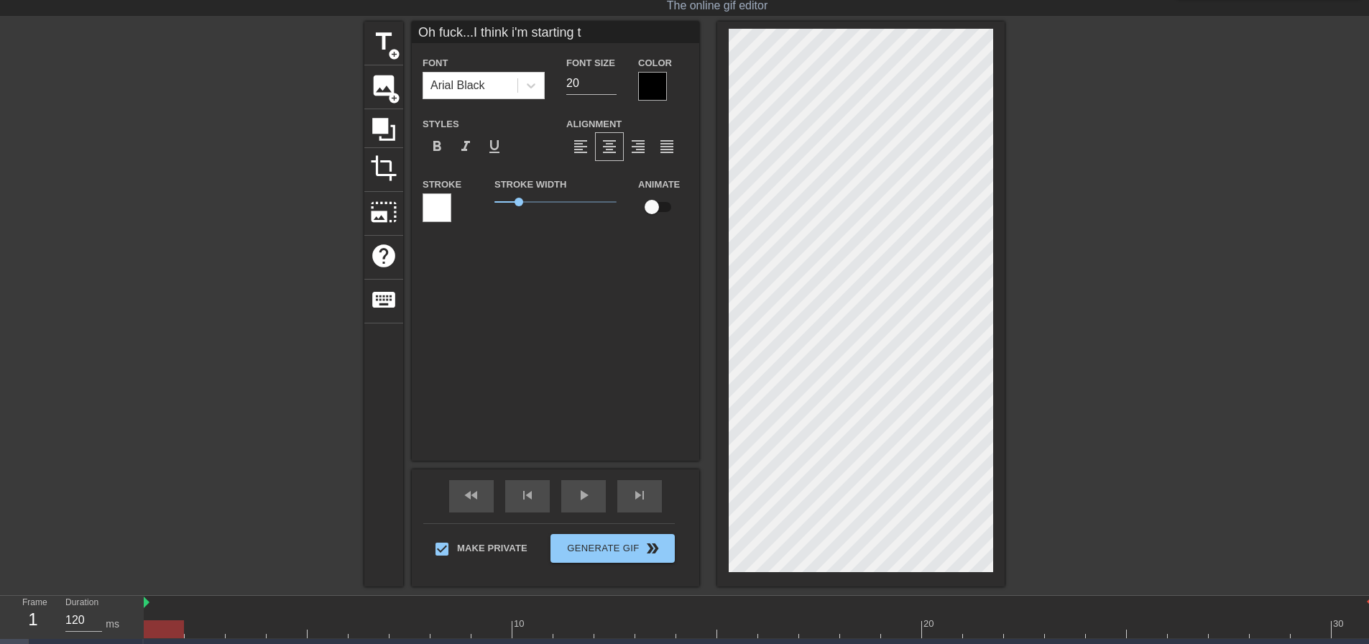
type textarea "Oh fuck...I think i'm starting to"
type input "Oh fuck...I think i'm starting to"
type textarea "Oh fuck...I think i'm starting to"
type input "Oh fuck...I think i'm starting to a"
type textarea "Oh fuck...I think i'm starting to a"
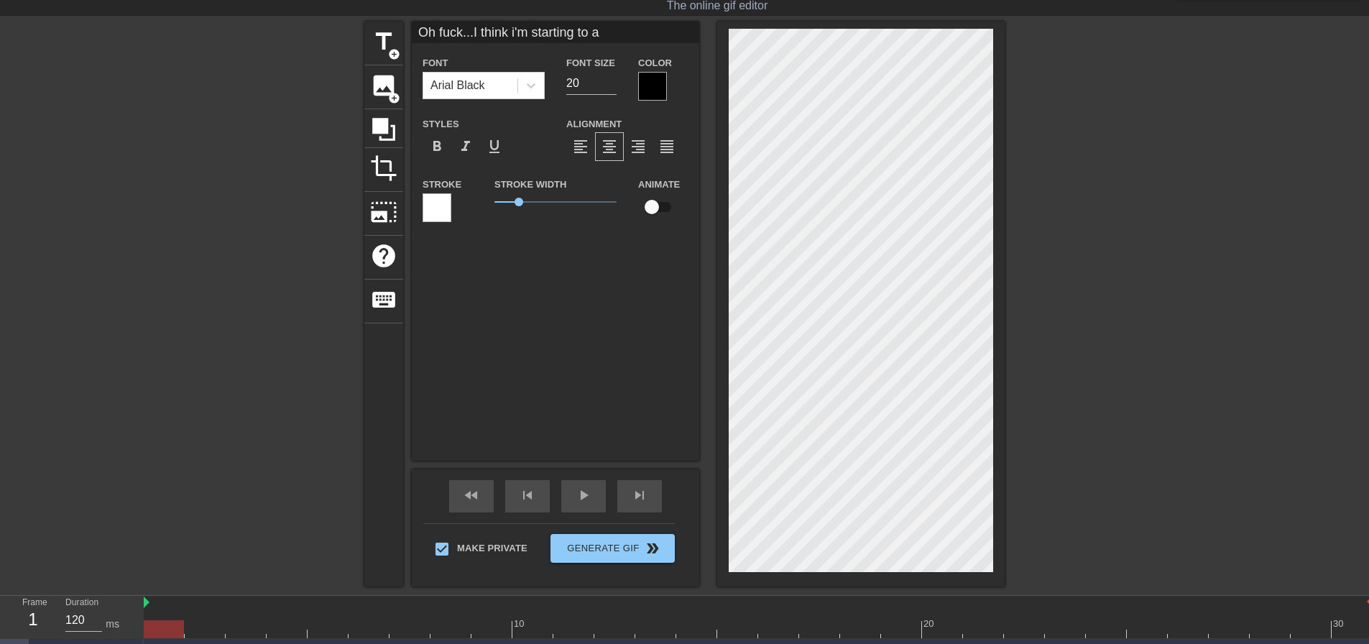
type input "Oh fuck...I think i'm starting to"
type textarea "Oh fuck...I think i'm starting to"
type input "Oh fuck...I think i'm starting to a"
type textarea "Oh fuck...I think i'm starting to a"
type input "Oh fuck...I think i'm starting to ac"
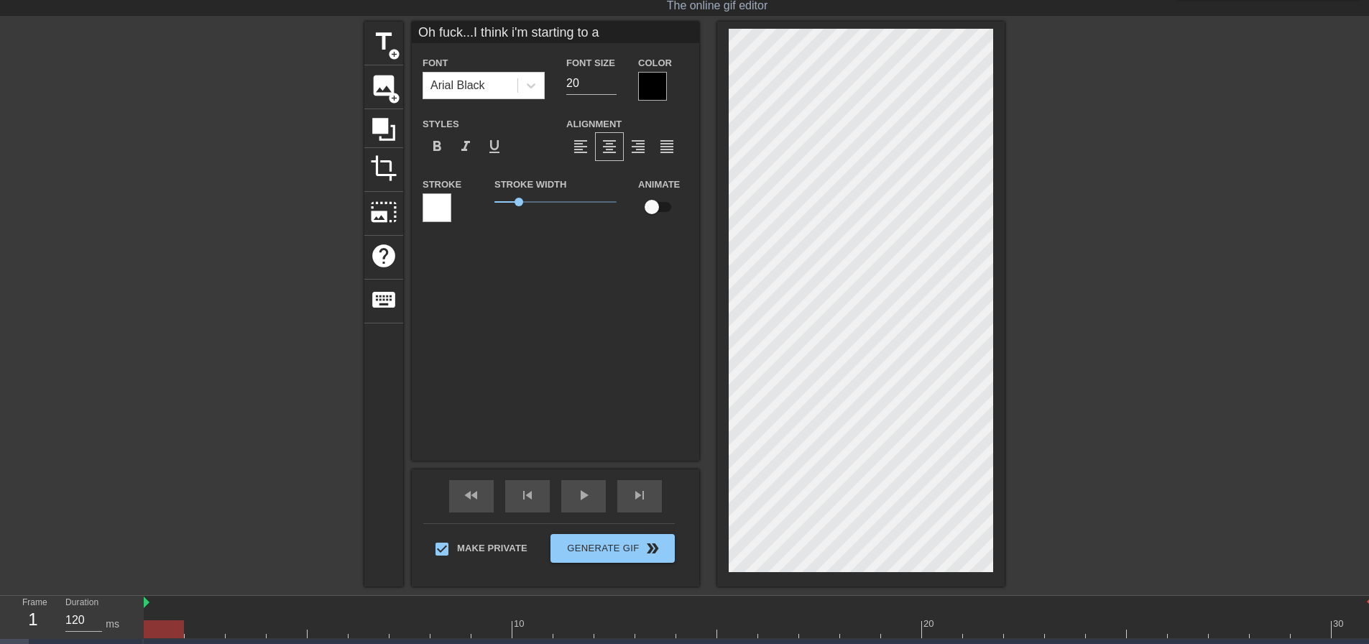
type textarea "Oh fuck...I think i'm starting to ac"
type input "Oh fuck...I think i'm starting to act"
type textarea "Oh fuck...I think i'm starting to act"
type input "Oh fuck...I think i'm starting to actu"
type textarea "Oh fuck...I think i'm starting to actu"
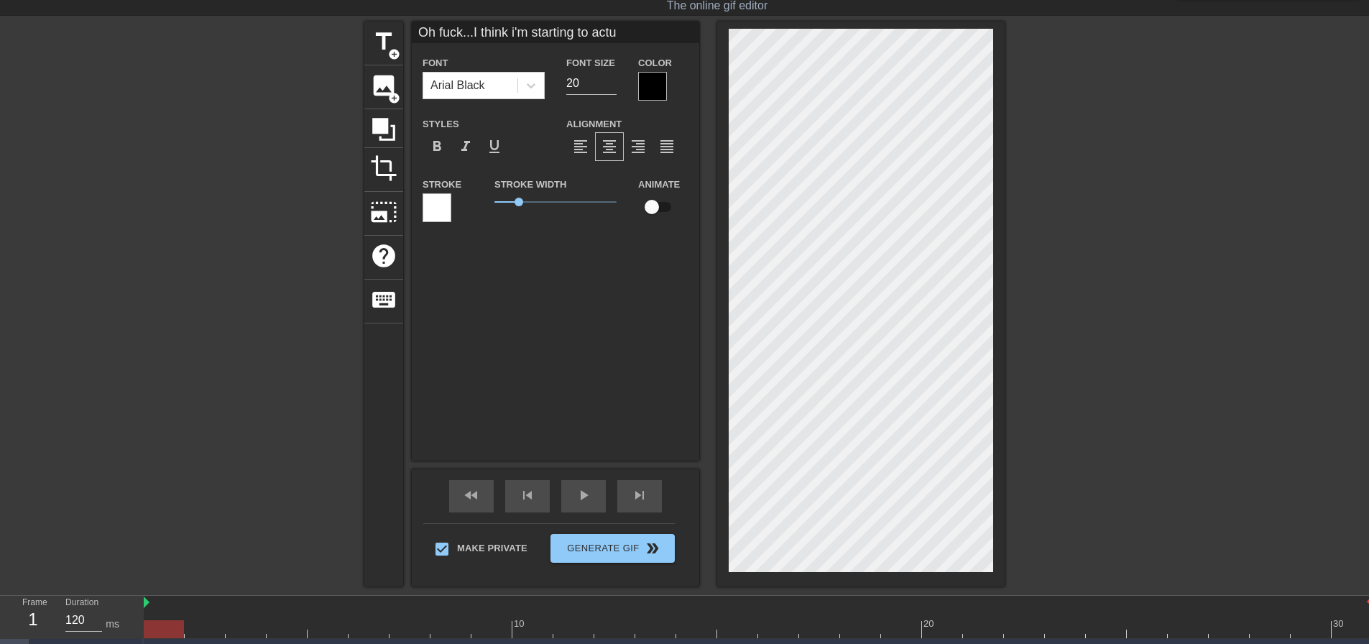
type input "Oh fuck...I think i'm starting to actua"
type textarea "Oh fuck...I think i'm starting to actua"
type input "Oh fuck...I think i'm starting to actual"
type textarea "Oh fuck...I think i'm starting to actual"
type input "Oh fuck...I think i'm starting to actuall"
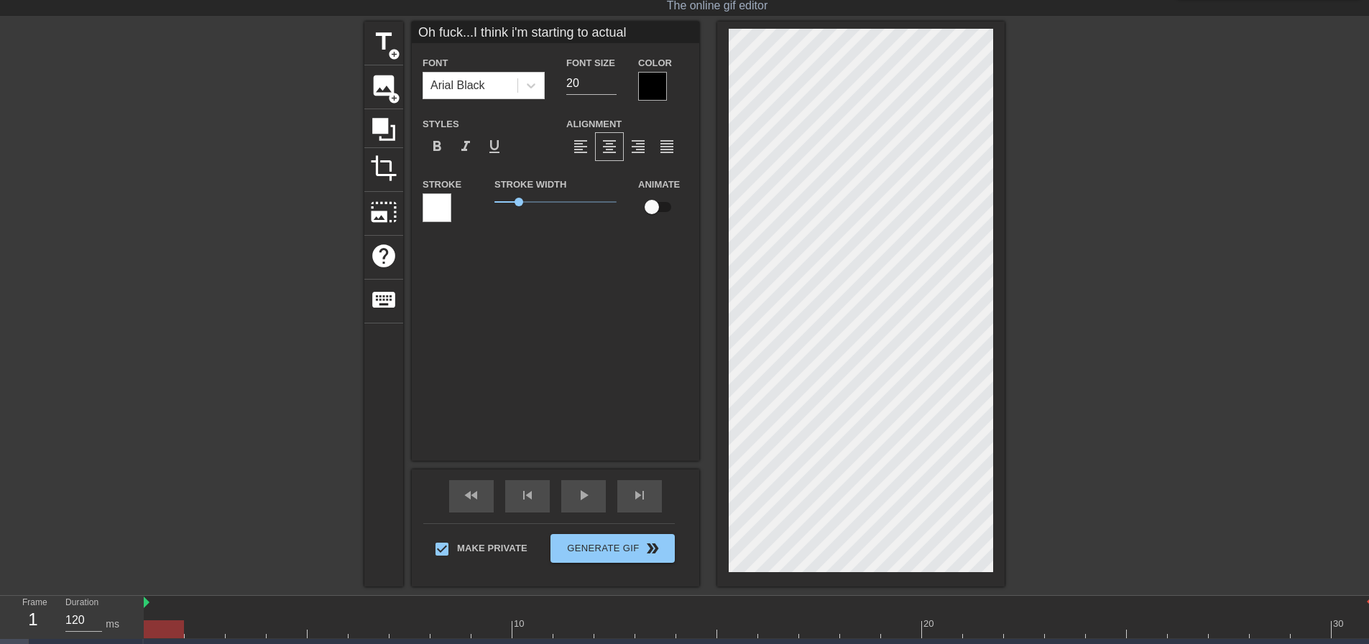
type textarea "Oh fuck...I think i'm starting to actuall"
type input "Oh fuck...I think i'm starting to actually"
type textarea "Oh fuck...I think i'm starting to actually"
type input "Oh fuck...I think i'm starting to actually"
type textarea "Oh fuck...I think i'm starting to actually"
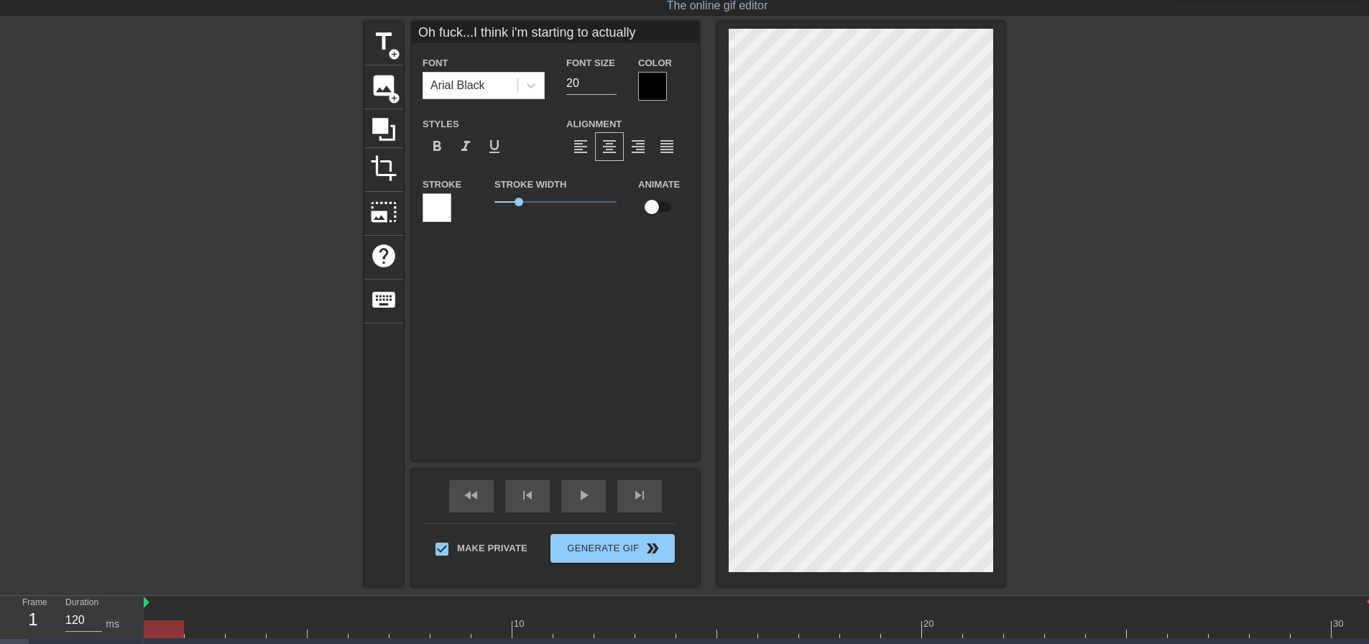
type input "Oh fuck...I think i'm starting to actually l"
type textarea "Oh fuck...I think i'm starting to actually l"
type input "Oh fuck...I think i'm starting to actually li"
type textarea "Oh fuck...I think i'm starting to actually li"
type input "Oh fuck...I think i'm starting to actually lik"
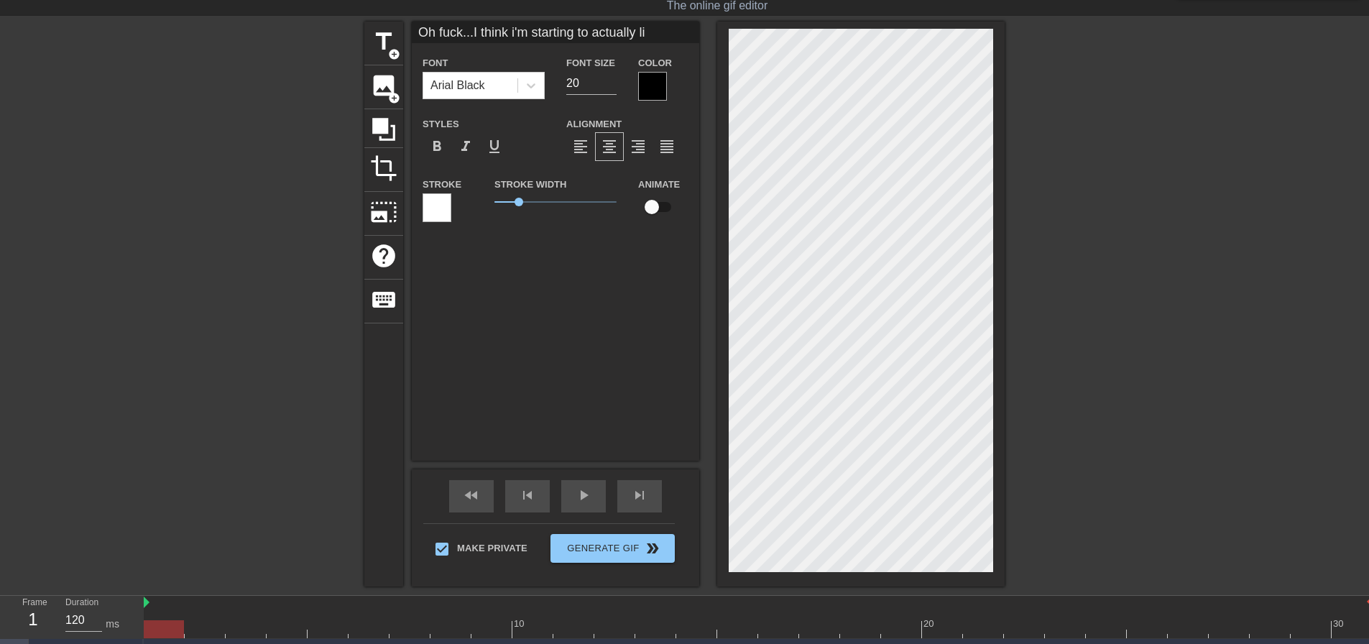
type textarea "Oh fuck...I think i'm starting to actually lik"
type input "Oh fuck...I think i'm starting to actually like"
type textarea "Oh fuck...I think i'm starting to actually like"
type input "Oh fuck...I think i'm starting to actually like"
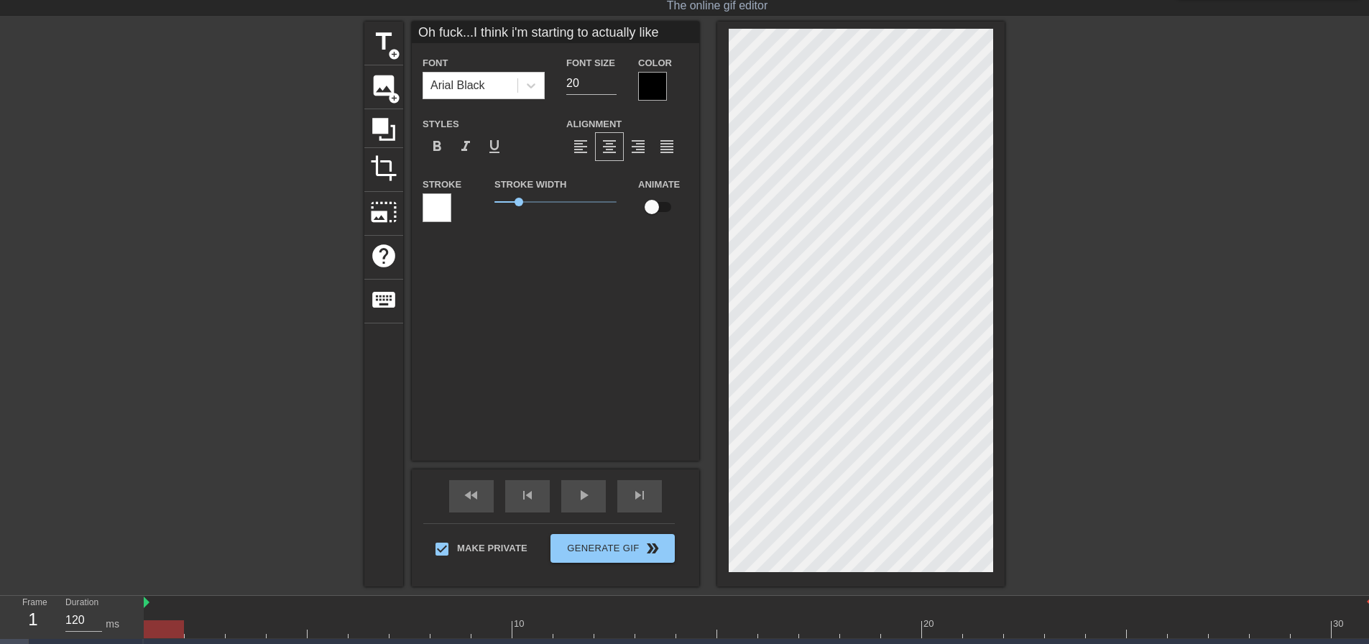
type textarea "Oh fuck...I think i'm starting to actually like"
type input "Oh fuck...I think i'm starting to actually like i"
type textarea "Oh fuck...I think i'm starting to actually like i"
type input "Oh fuck...I think i'm starting to actually like it"
type textarea "Oh fuck...I think i'm starting to actually like it"
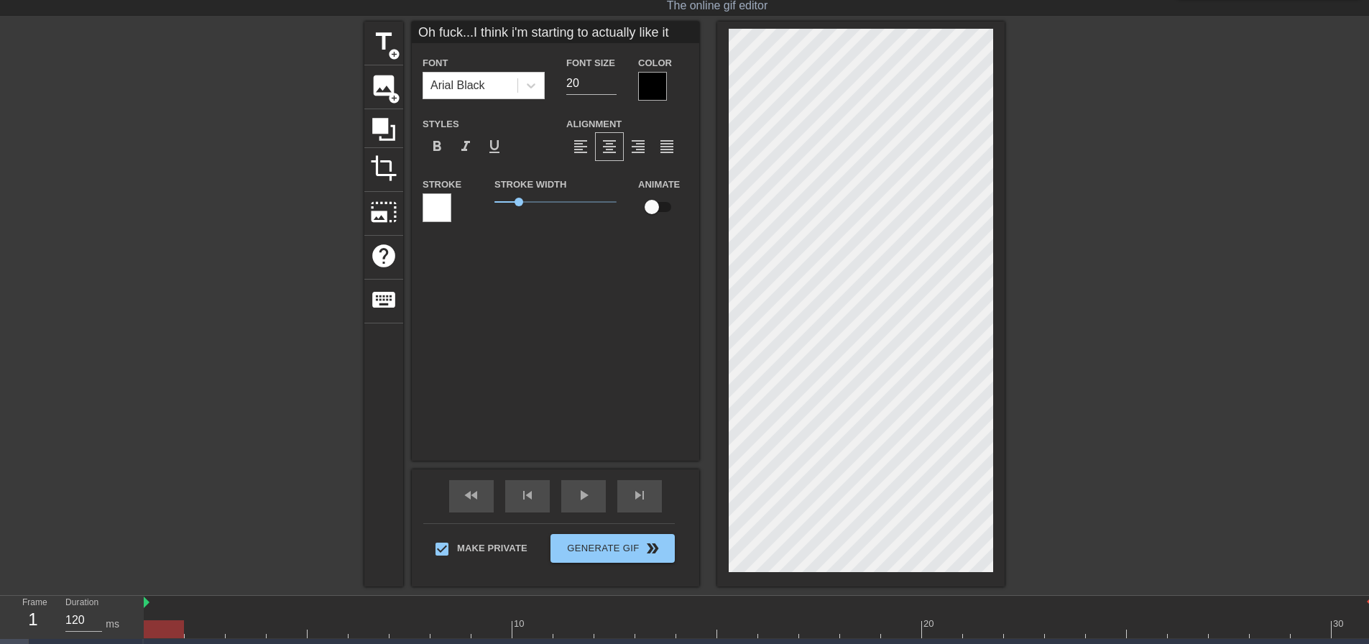
type input "Oh fuck...I think i'm starting to actually like it"
type textarea "Oh fuck...I think i'm starting to actually like it"
type input "Oh fuck...I think i'm starting to actually like it w"
type textarea "Oh fuck...I think i'm starting to actually like it w"
type input "Oh fuck...I think i'm starting to actually like it wh"
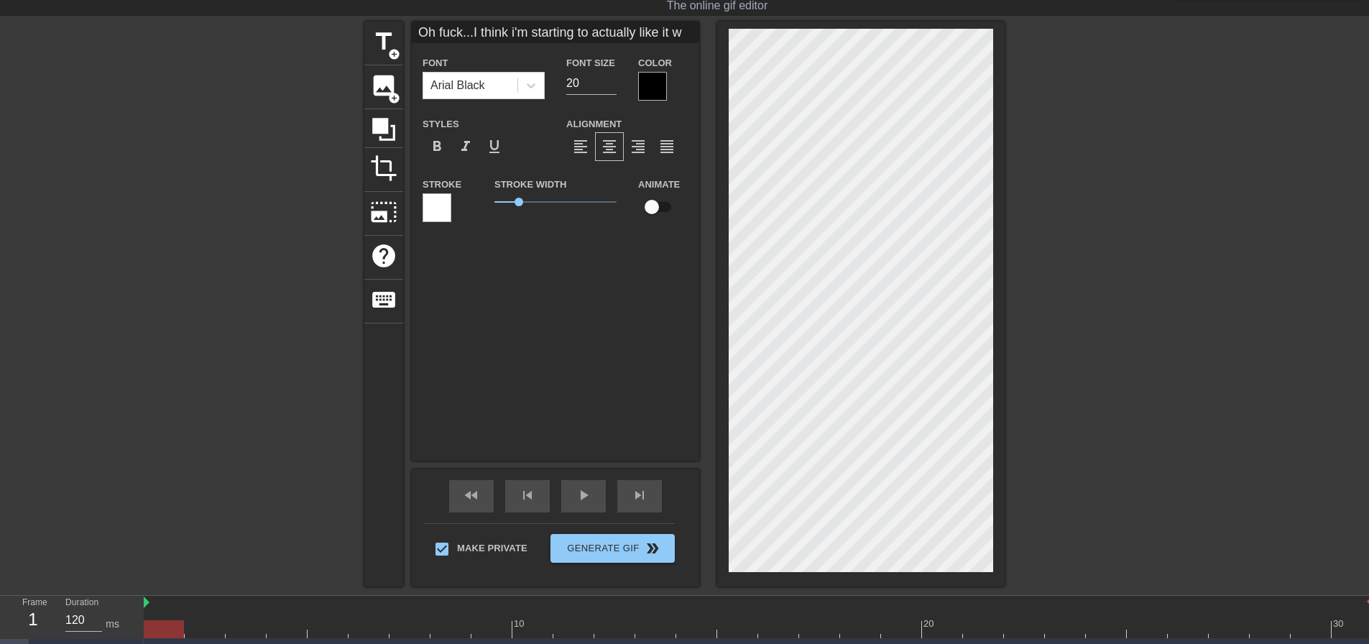
type textarea "Oh fuck...I think i'm starting to actually like it wh"
type input "Oh fuck...I think i'm starting to actually like it whe"
type textarea "Oh fuck...I think i'm starting to actually like it when"
type input "Oh fuck...I think i'm starting to actually like it when"
type textarea "Oh fuck...I think i'm starting to actually like it when"
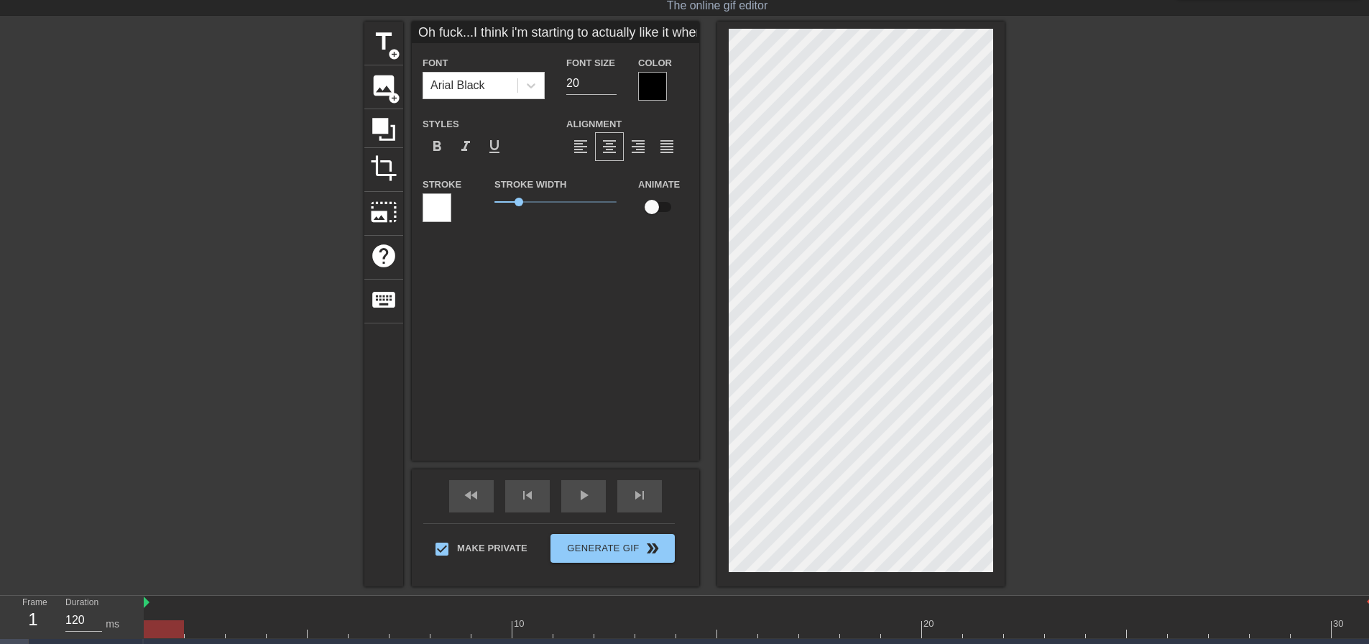
scroll to position [4, 1]
type input "Oh fuck...I think i'm starting to actually like it whenm"
type textarea "Oh fuck...I think i'm starting to actually like it when m"
type input "Oh fuck...I think i'm starting to actually like it when"
type textarea "Oh fuck...I think i'm starting to actually like it when"
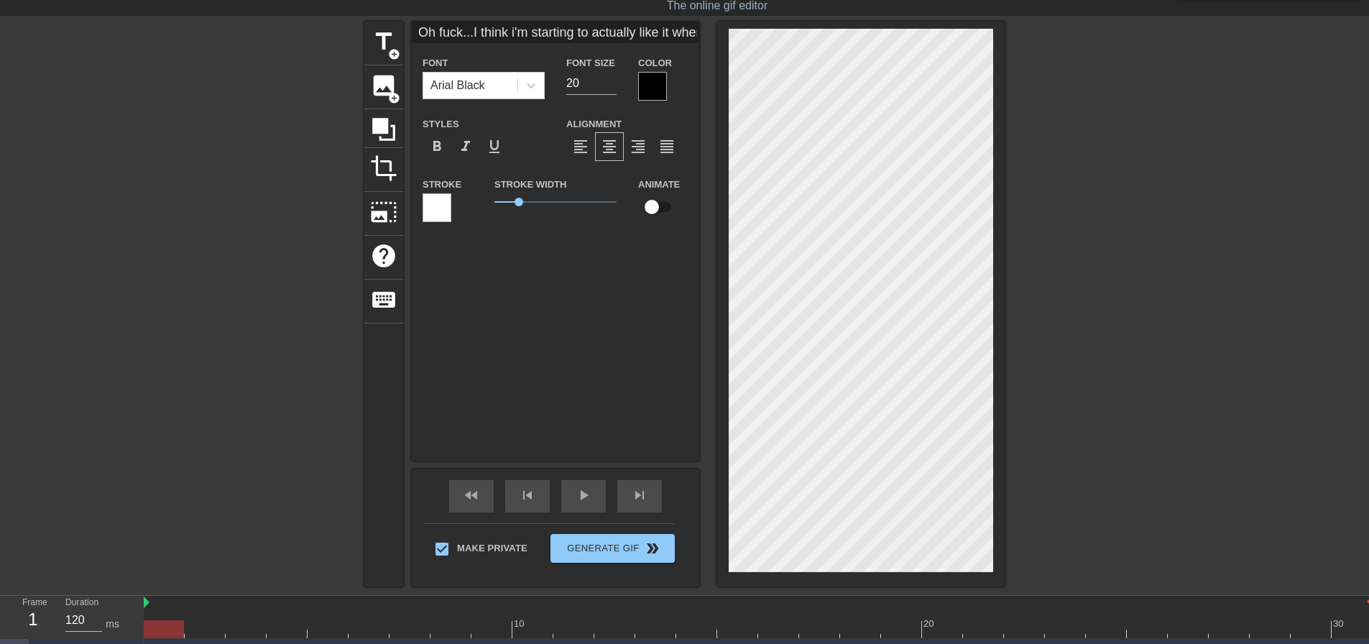
type input "Oh fuck...I think i'm starting to actually like it when"
type textarea "Oh fuck...I think i'm starting to actually like it when"
type input "Oh fuck...I think i'm starting to actually like it whenm"
type textarea "Oh fuck...I think i'm starting to actually like it whenm"
type input "Oh fuck...I think i'm starting to actually like it when"
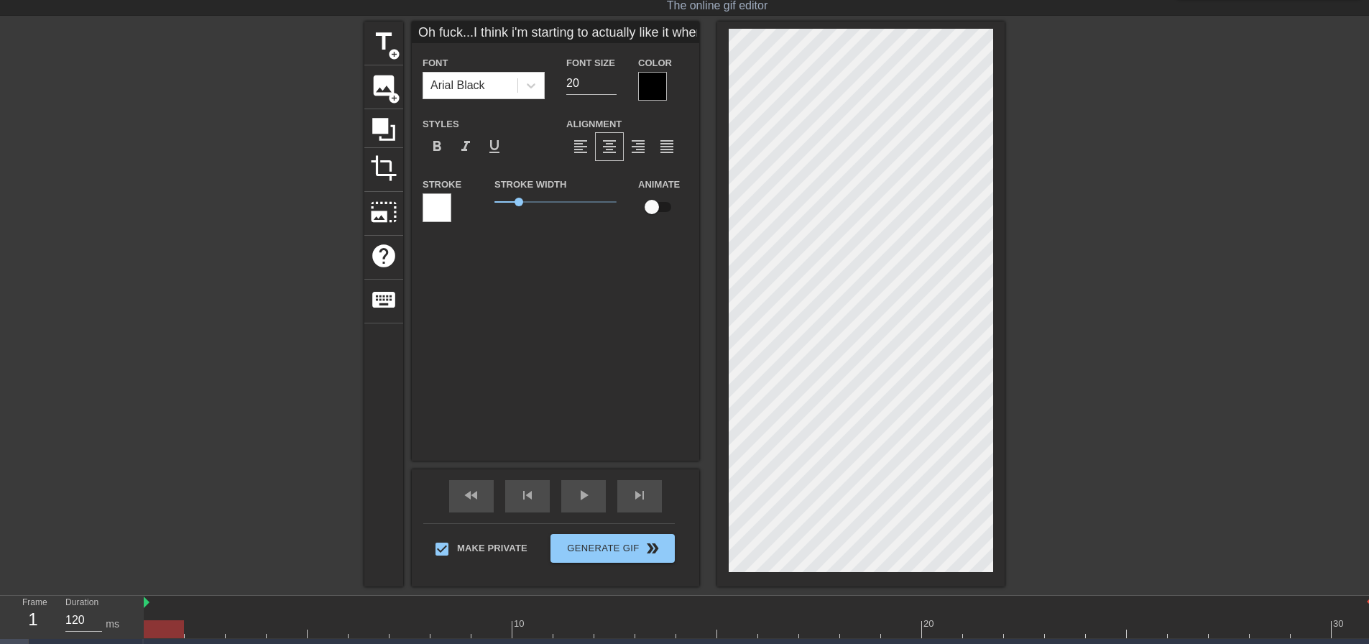
type textarea "Oh fuck...I think i'm starting to actually like it when"
type input "Oh fuck...I think i'm starting to actually like it whenm"
type textarea "Oh fuck...I think i'm starting to actually like it whenm"
type input "Oh fuck...I think i'm starting to actually like it whenmy"
type textarea "Oh fuck...I think i'm starting to actually like it whenmy"
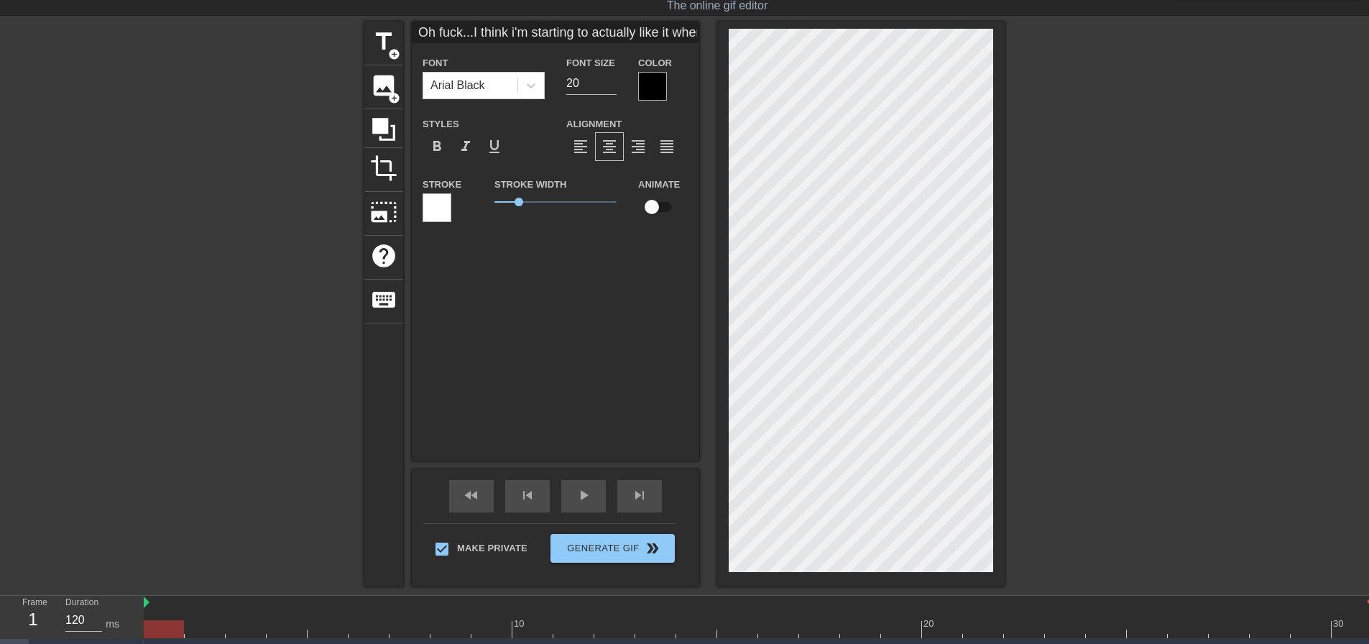
scroll to position [4, 8]
type input "Oh fuck...I think i'm starting to actually like it whenmy"
type textarea "Oh fuck...I think i'm starting to actually like it whenmy"
type input "Oh fuck...I think i'm starting to actually like it whenmy"
type textarea "Oh fuck...I think i'm starting to actually like it whenmy"
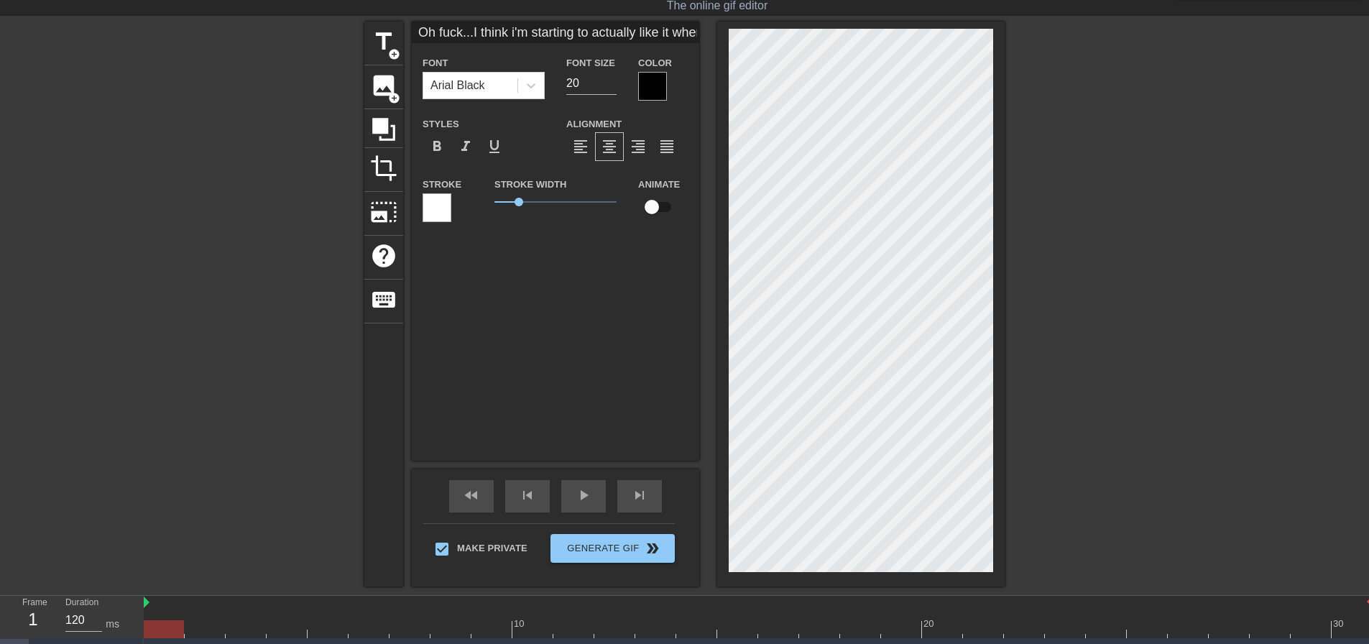
type input "Oh fuck...I think i'm starting to actually like it whenm"
type textarea "Oh fuck...I think i'm starting to actually like it whenm"
drag, startPoint x: 1066, startPoint y: 361, endPoint x: 1001, endPoint y: 354, distance: 65.7
click at [1065, 361] on div at bounding box center [1130, 237] width 216 height 431
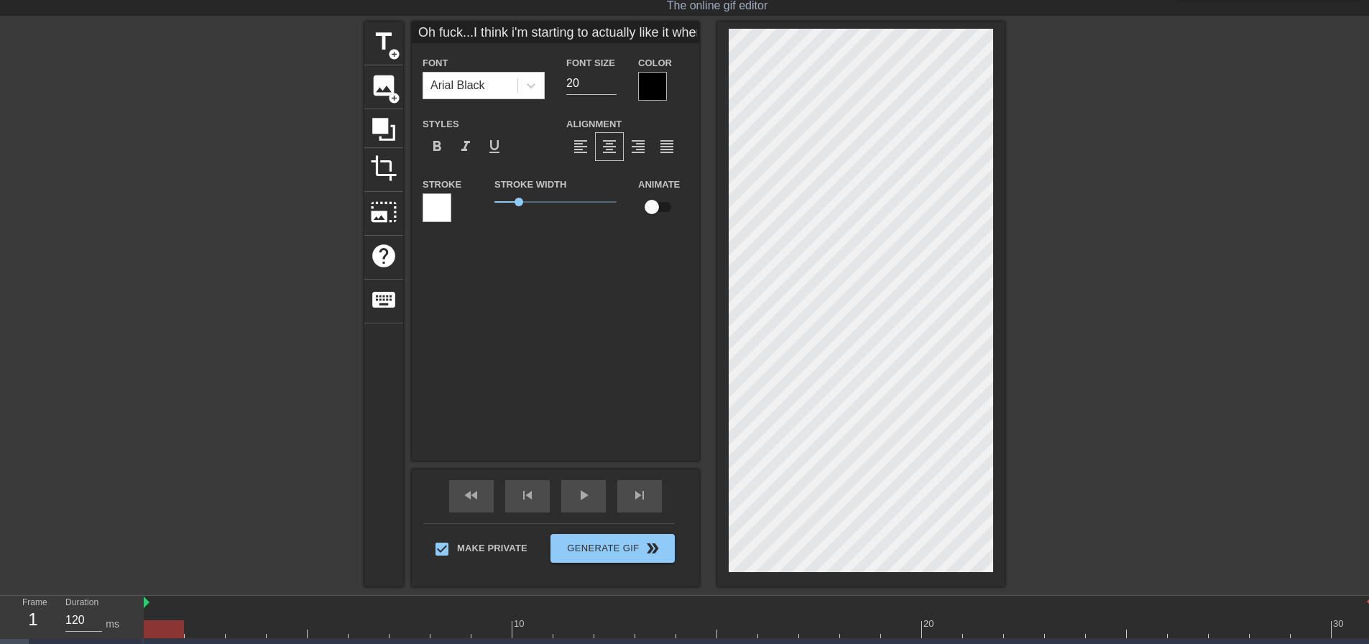
scroll to position [15, 1]
click at [1119, 331] on div at bounding box center [1130, 237] width 216 height 431
click at [996, 557] on div at bounding box center [860, 304] width 287 height 565
click at [1001, 515] on div at bounding box center [860, 304] width 287 height 565
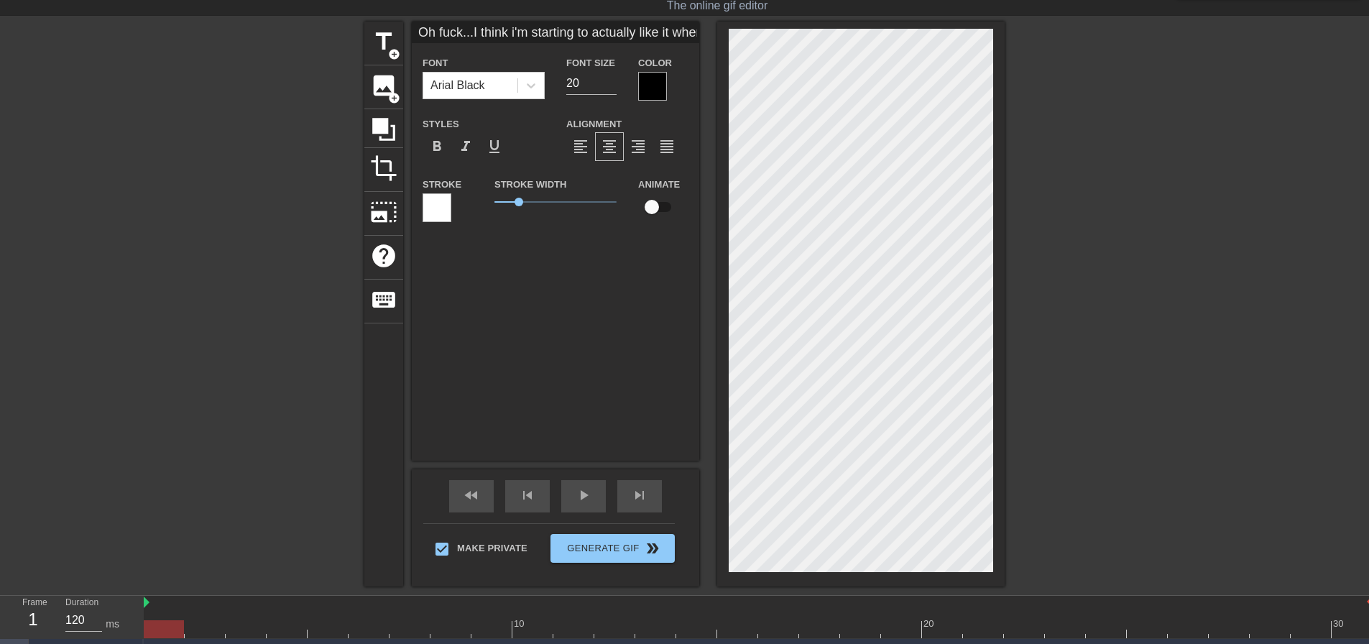
click at [1075, 310] on div at bounding box center [1130, 237] width 216 height 431
click at [1101, 270] on div at bounding box center [1130, 237] width 216 height 431
click at [1071, 267] on div at bounding box center [1130, 237] width 216 height 431
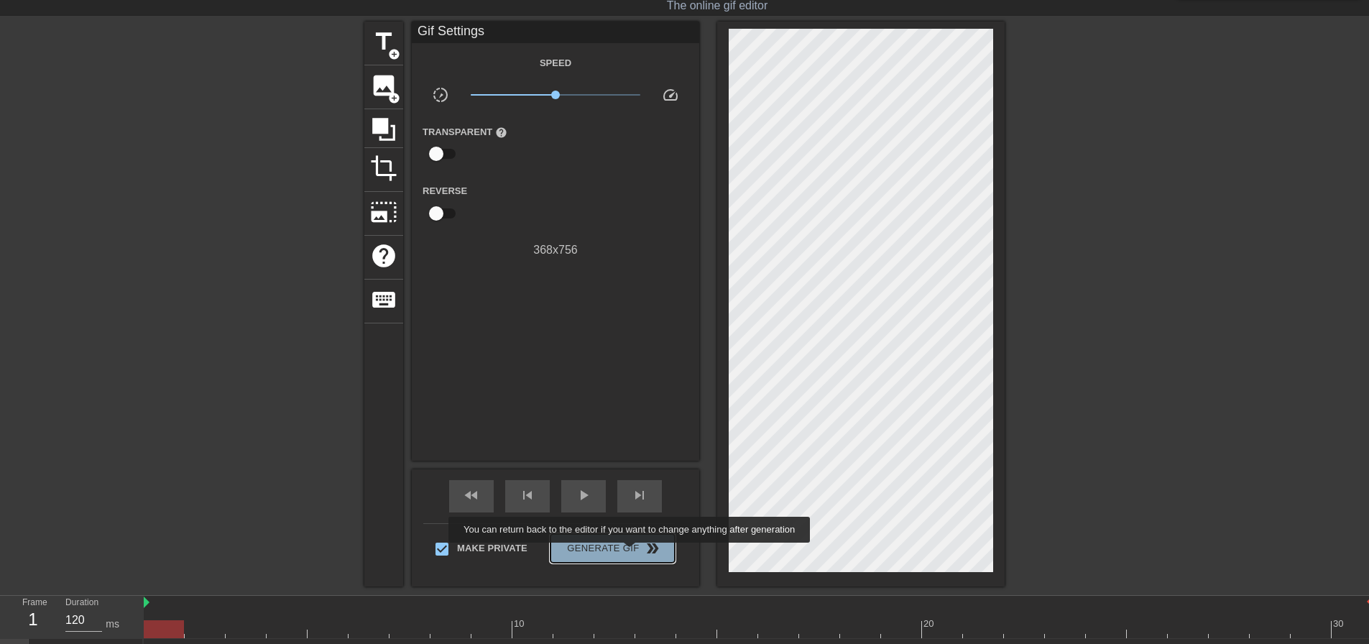
click at [631, 552] on span "Generate Gif double_arrow" at bounding box center [612, 548] width 113 height 17
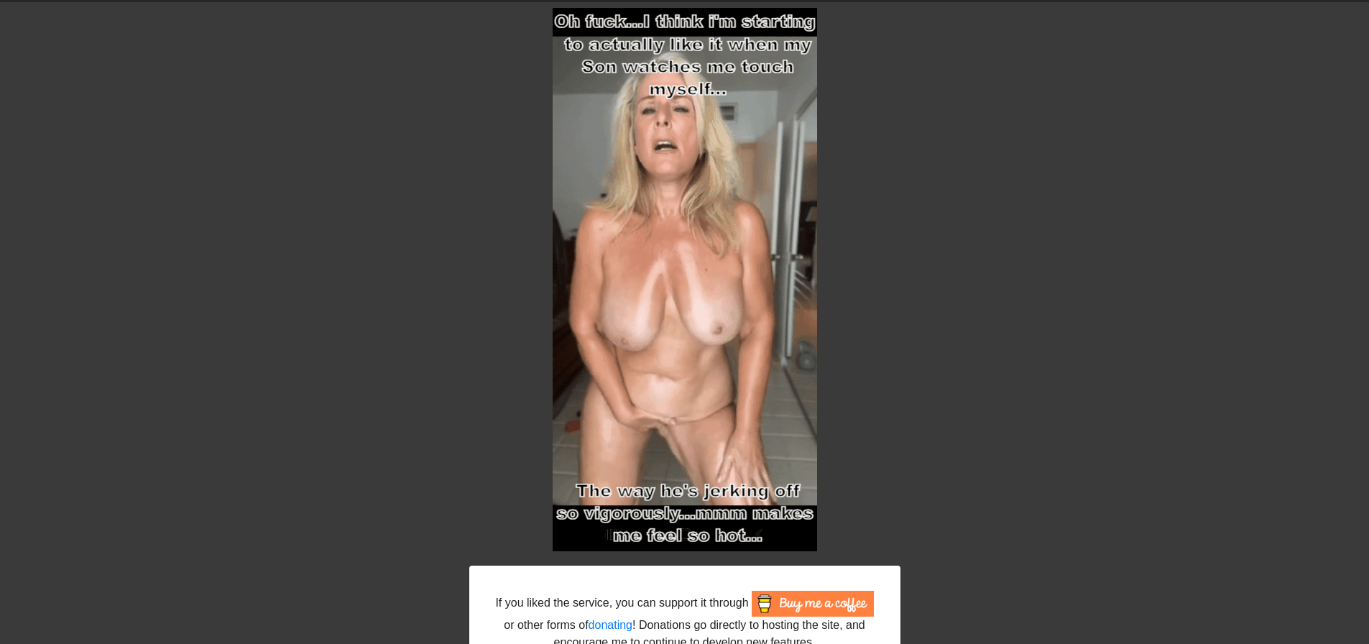
scroll to position [72, 0]
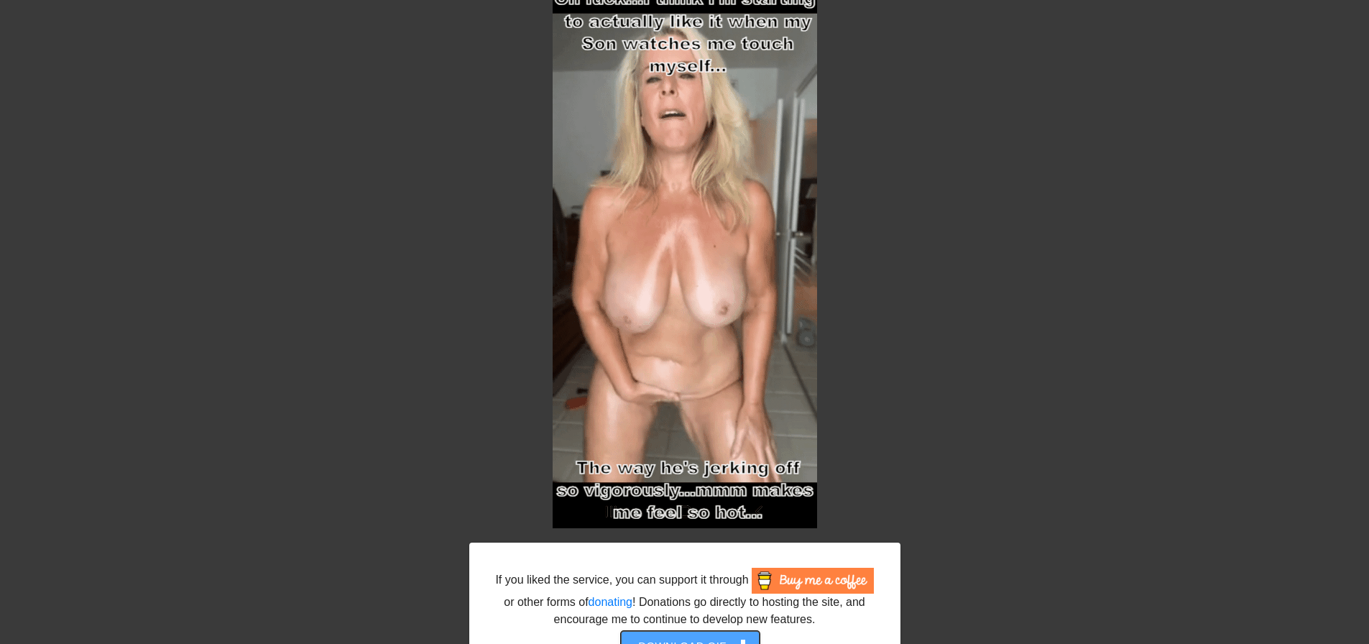
click at [702, 634] on button "Download gif get_app" at bounding box center [690, 646] width 139 height 30
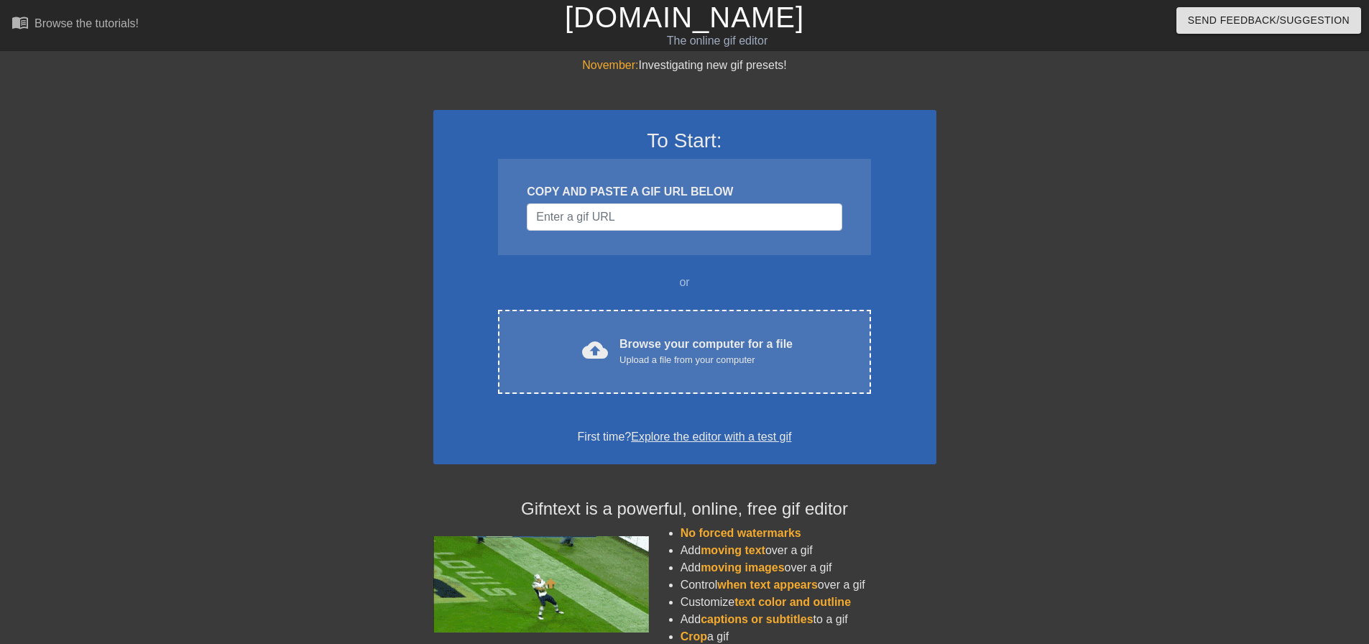
scroll to position [72, 0]
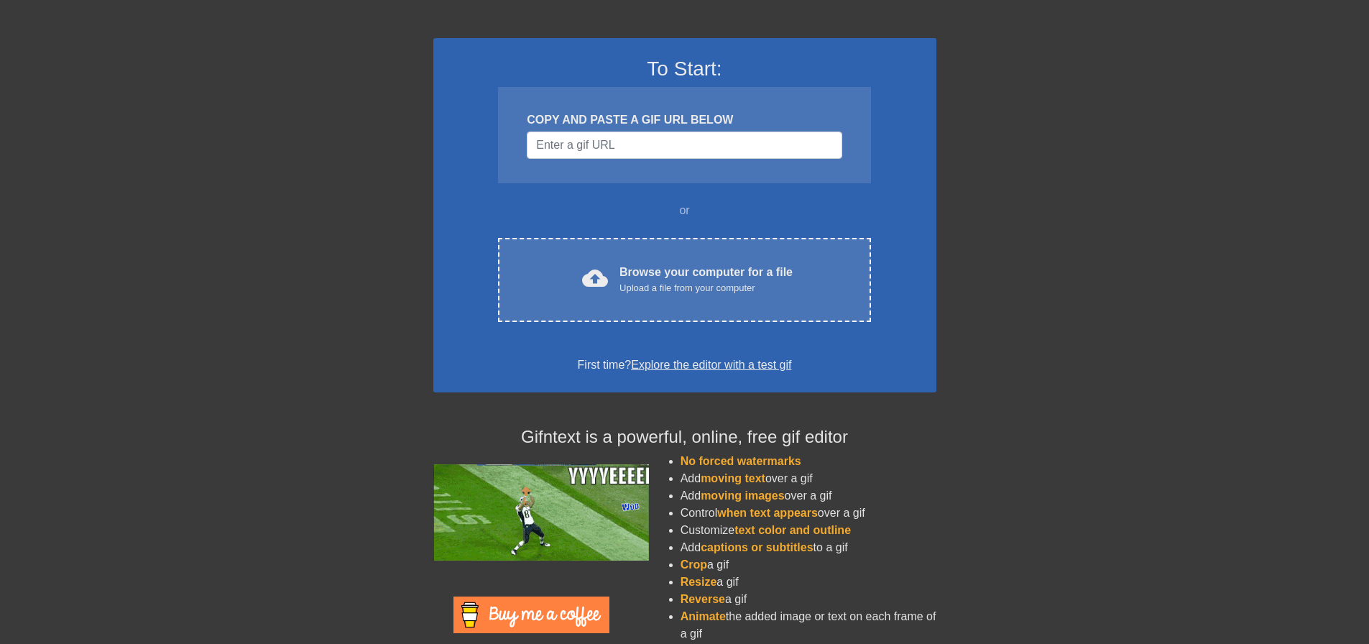
drag, startPoint x: 0, startPoint y: 0, endPoint x: 246, endPoint y: 103, distance: 266.3
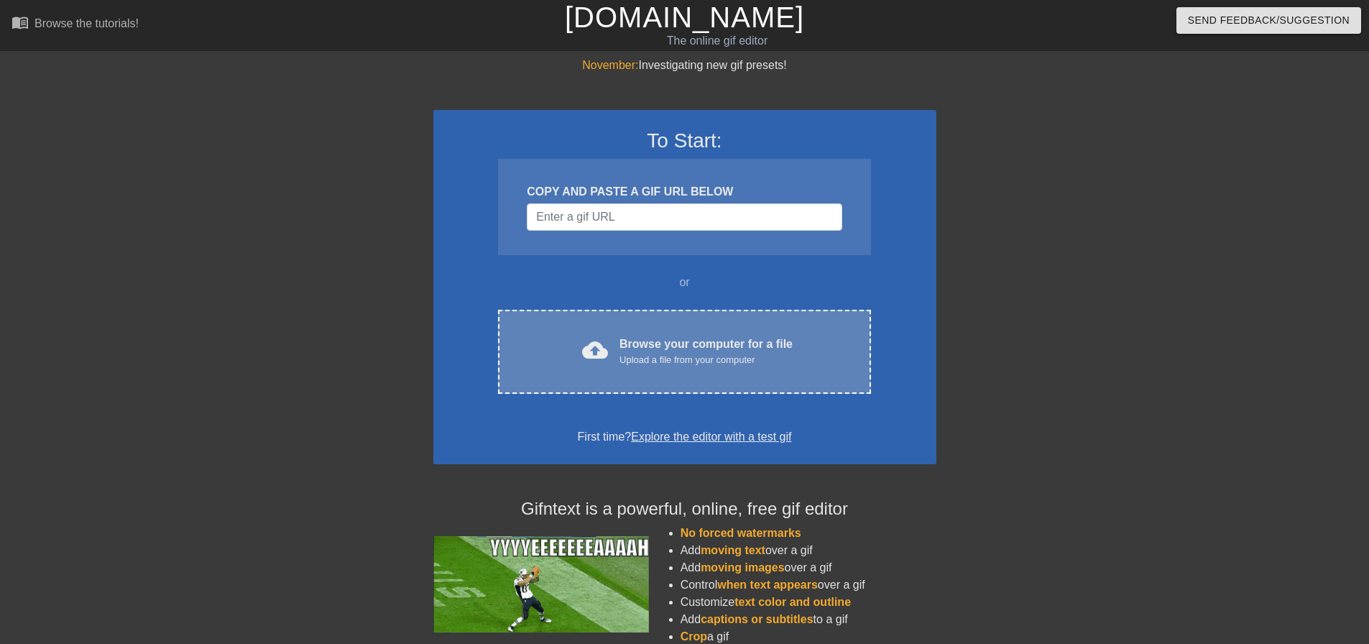
scroll to position [72, 0]
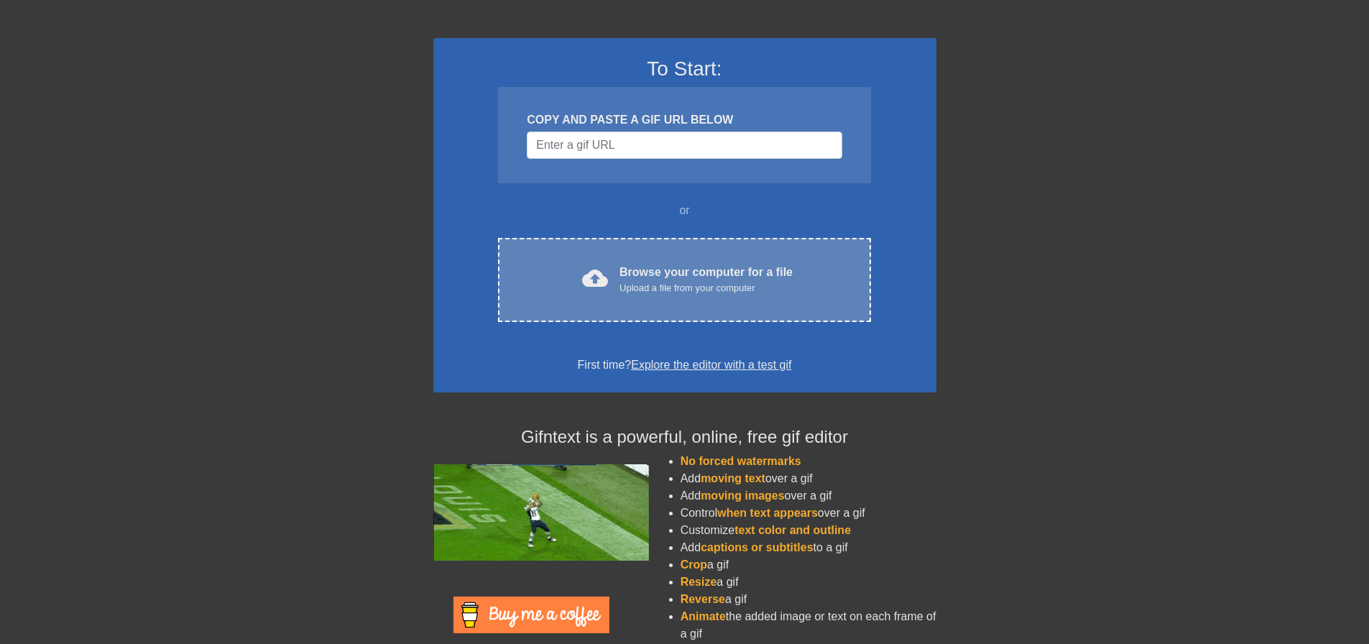
click at [681, 249] on div "cloud_upload Browse your computer for a file Upload a file from your computer C…" at bounding box center [684, 280] width 372 height 84
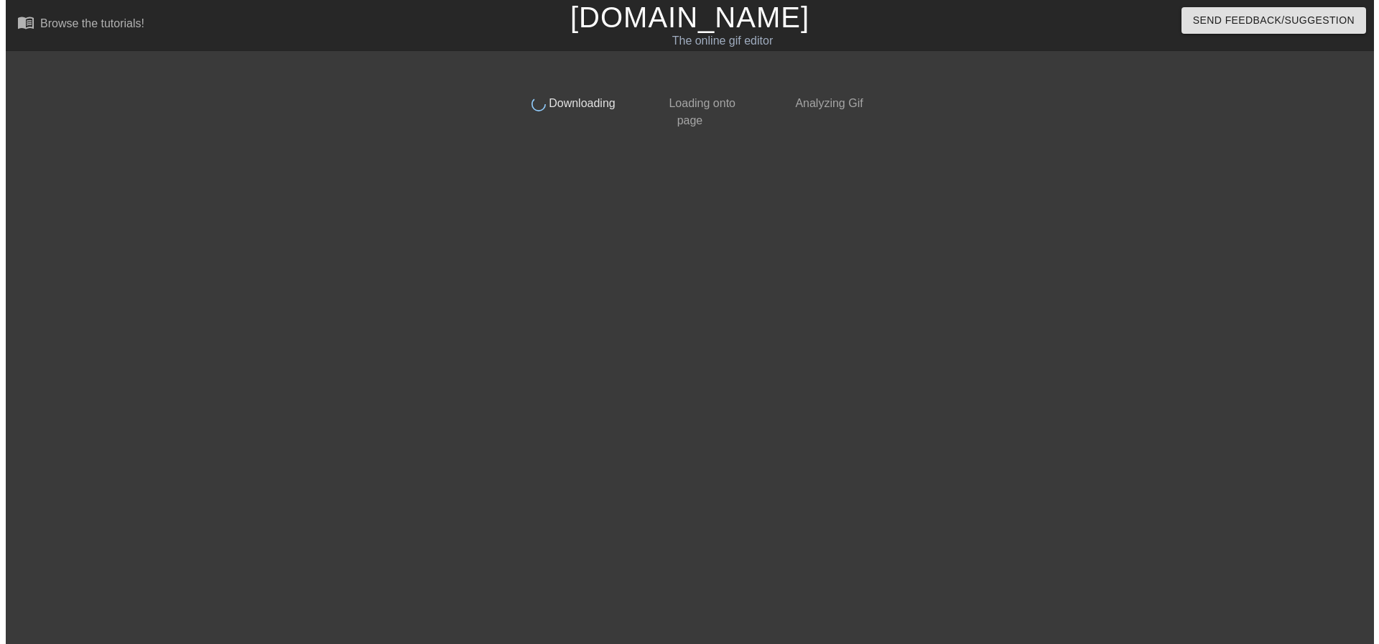
scroll to position [0, 0]
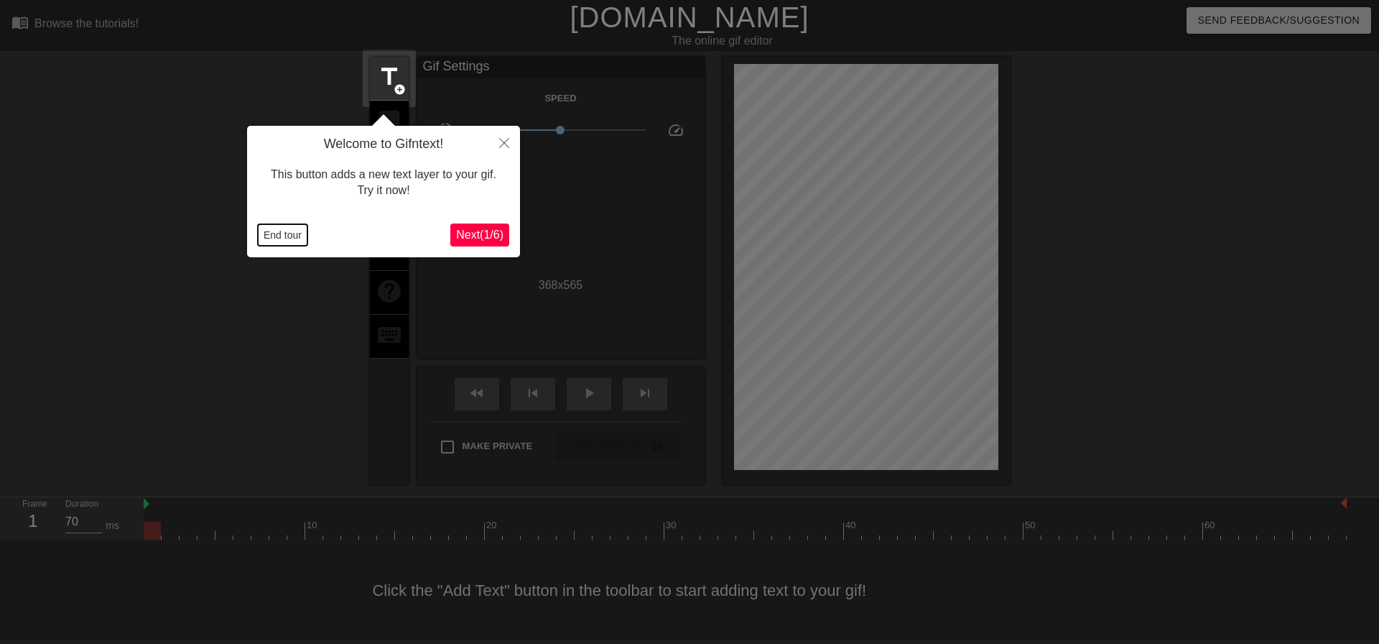
click at [288, 248] on div "Welcome to Gifntext! This button adds a new text layer to your gif. Try it now!…" at bounding box center [383, 191] width 273 height 131
click at [270, 244] on button "End tour" at bounding box center [283, 235] width 50 height 22
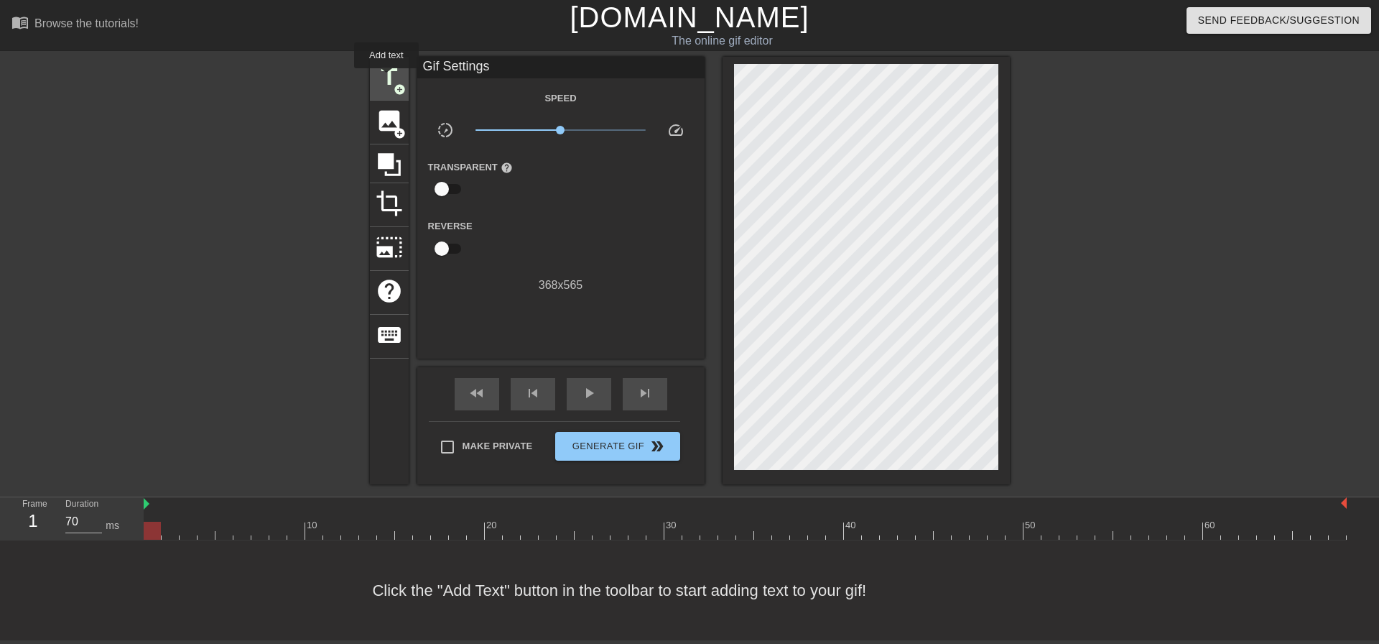
click at [387, 78] on span "title" at bounding box center [389, 76] width 27 height 27
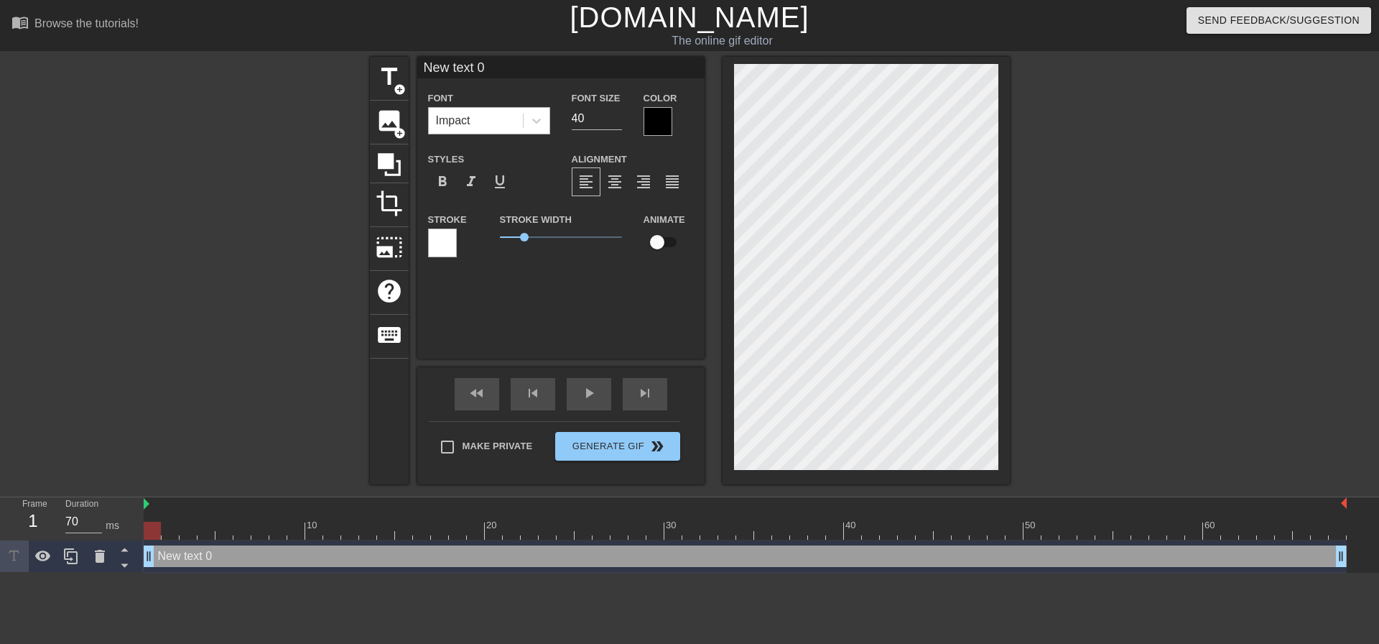
click at [520, 123] on div "Impact" at bounding box center [476, 121] width 94 height 26
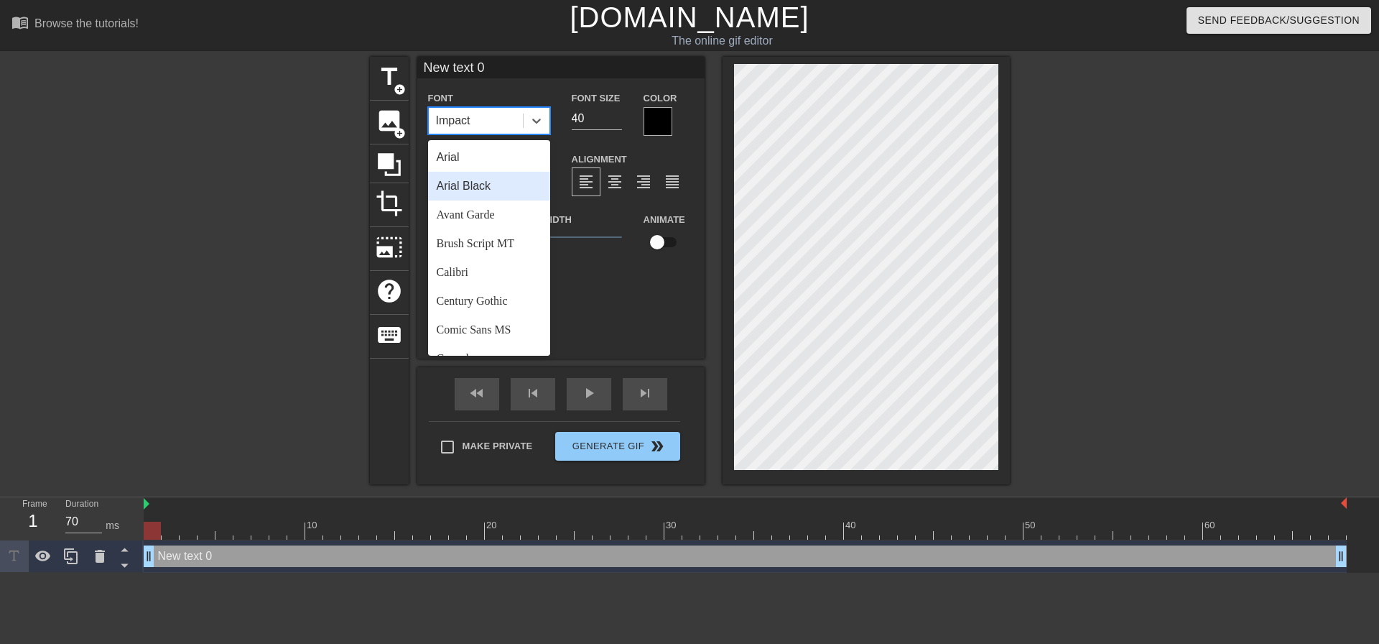
click at [500, 188] on div "Arial Black" at bounding box center [489, 186] width 122 height 29
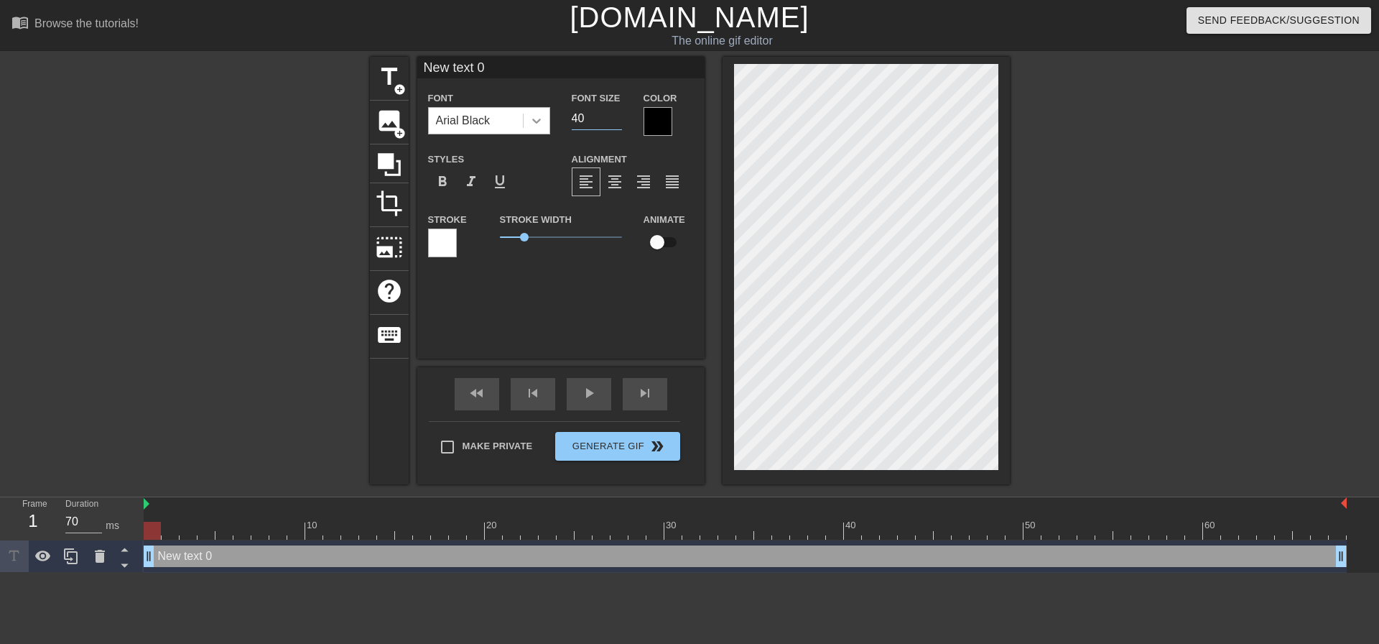
drag, startPoint x: 597, startPoint y: 119, endPoint x: 531, endPoint y: 111, distance: 66.7
click at [550, 112] on div "Font Arial Black Font Size 40 Color" at bounding box center [560, 112] width 287 height 47
type input "20"
click at [605, 173] on div "format_align_center" at bounding box center [615, 181] width 29 height 29
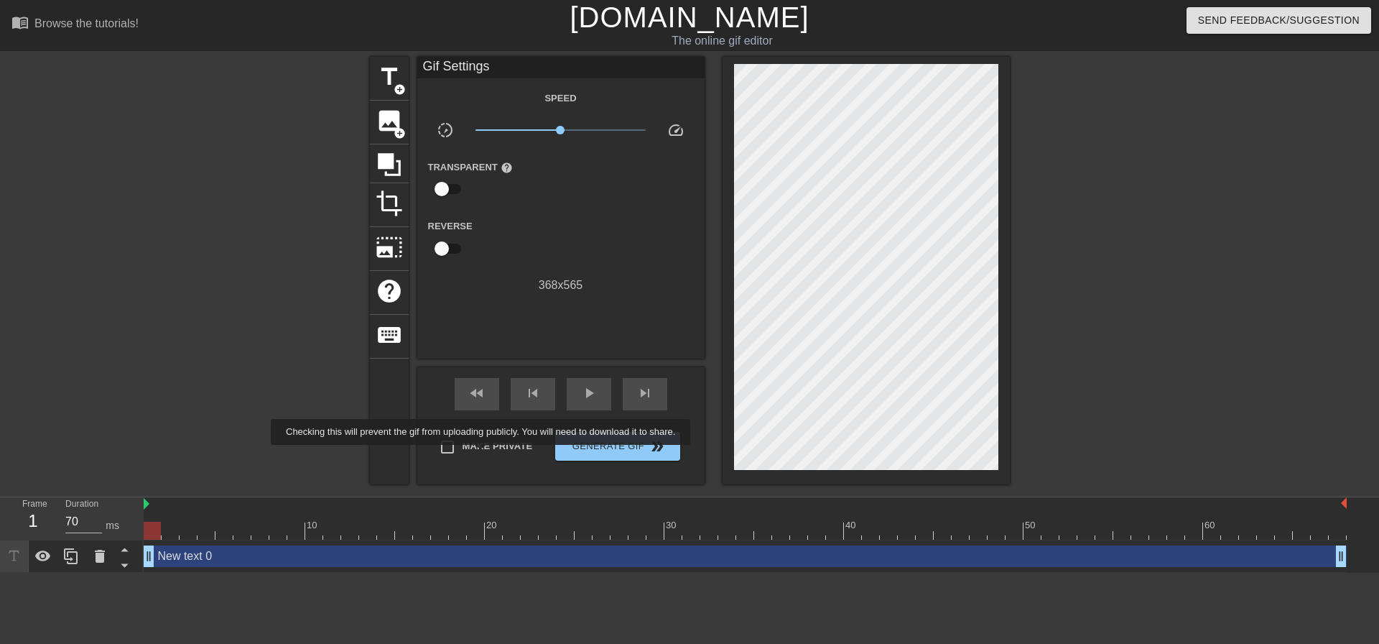
click at [484, 455] on label "Make Private" at bounding box center [482, 447] width 101 height 30
click at [463, 455] on input "Make Private" at bounding box center [447, 447] width 30 height 30
checkbox input "true"
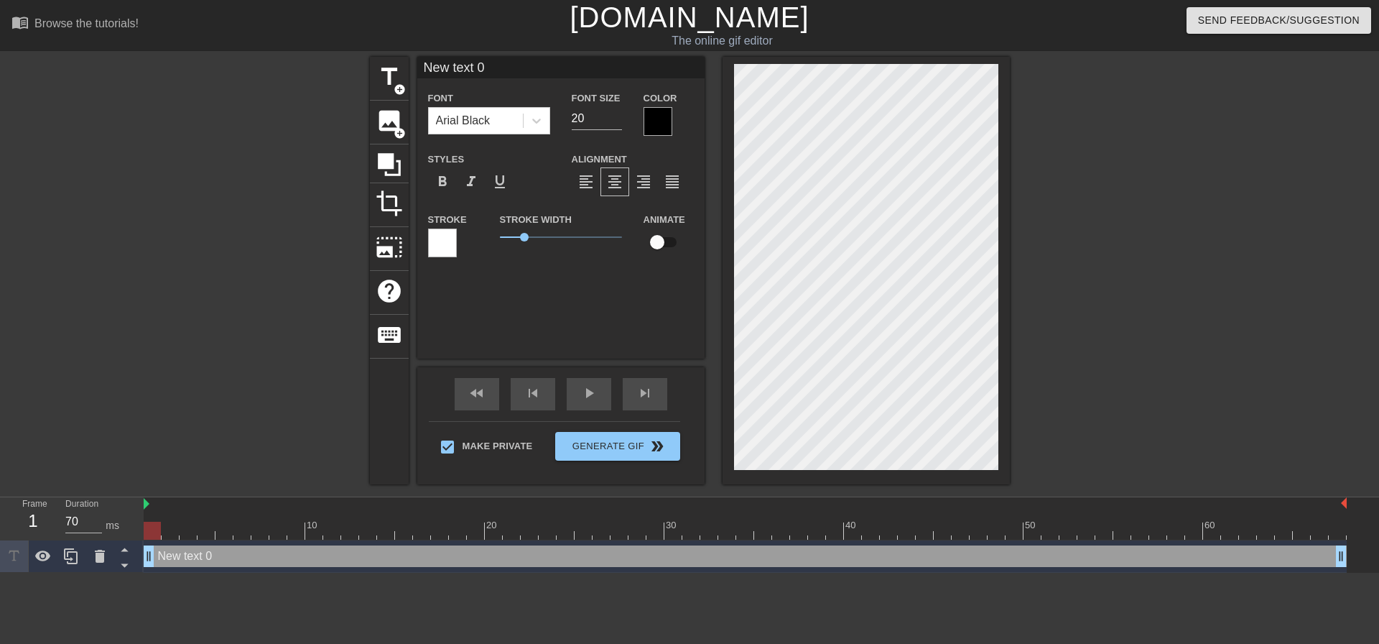
scroll to position [2, 4]
click at [588, 379] on div "play_arrow" at bounding box center [589, 394] width 45 height 32
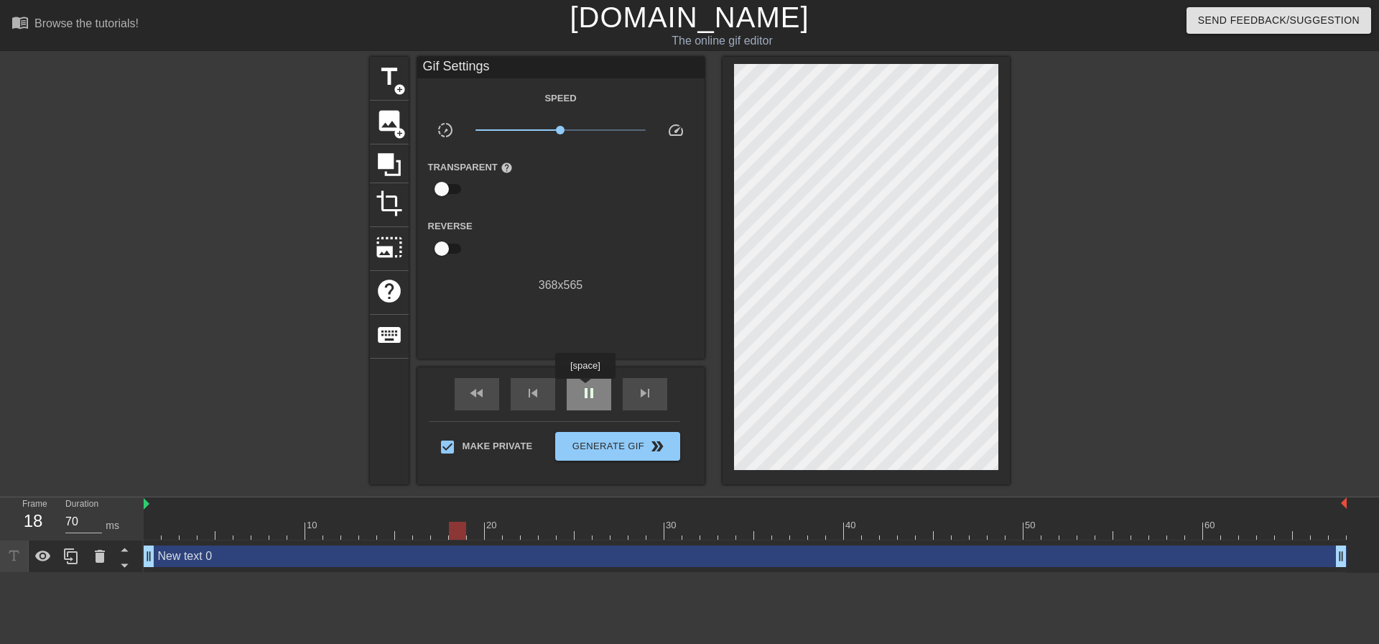
click at [585, 389] on span "pause" at bounding box center [588, 392] width 17 height 17
drag, startPoint x: 481, startPoint y: 531, endPoint x: 2, endPoint y: 504, distance: 479.2
click at [0, 518] on div "Frame 1 Duration 70 ms 10 20 30 40 50 60 New text 0 drag_handle drag_handle" at bounding box center [689, 534] width 1379 height 75
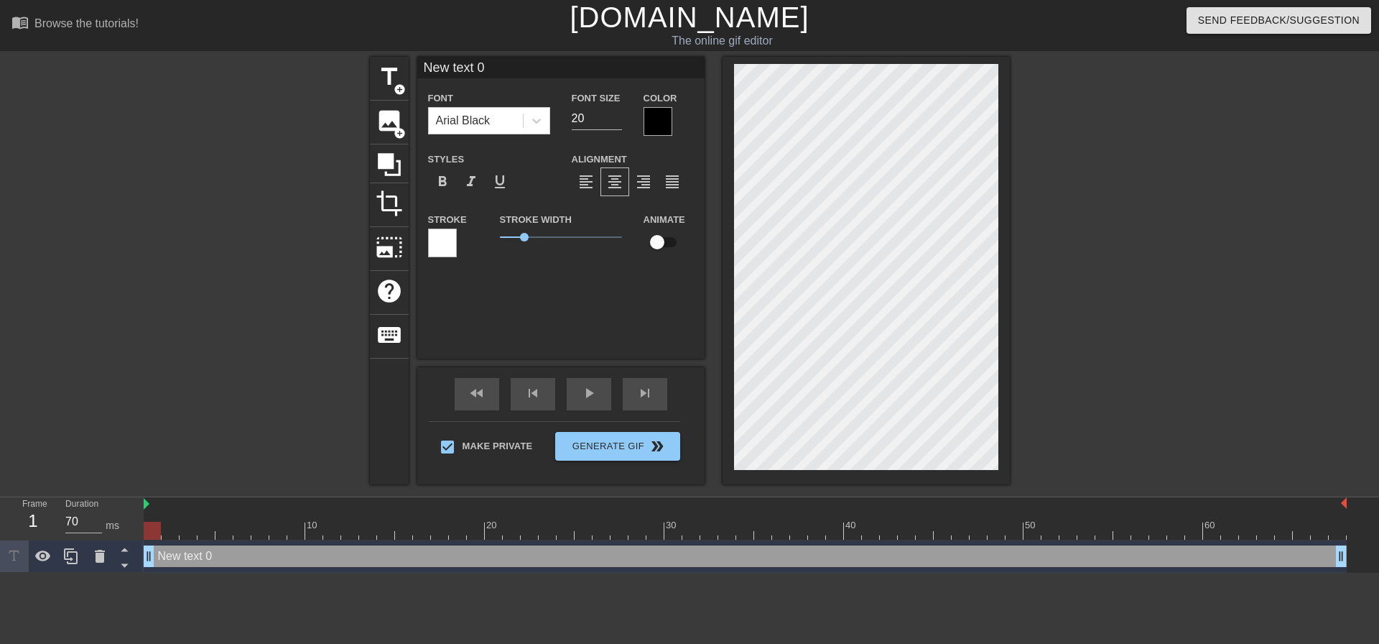
scroll to position [2, 2]
type textarea "O"
type input "O"
type textarea "Oo"
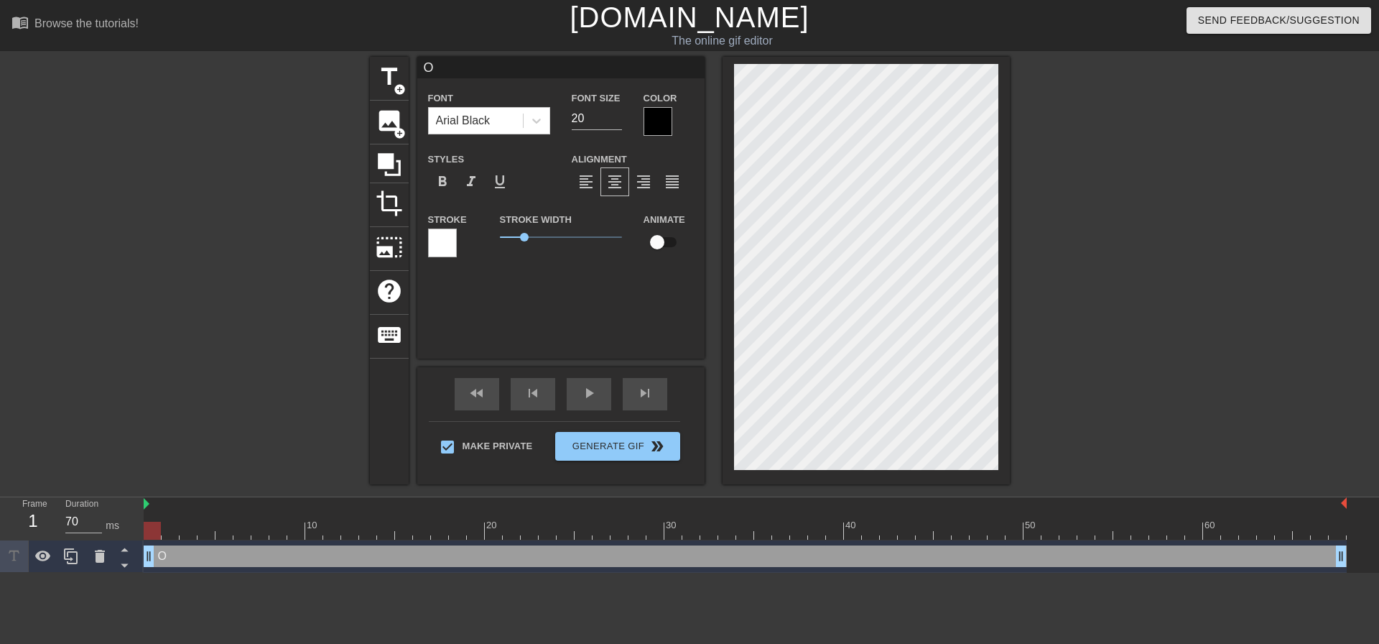
type input "Oo"
type textarea "Ooo"
type input "Ooo"
type textarea "Oooh"
type input "Oooh"
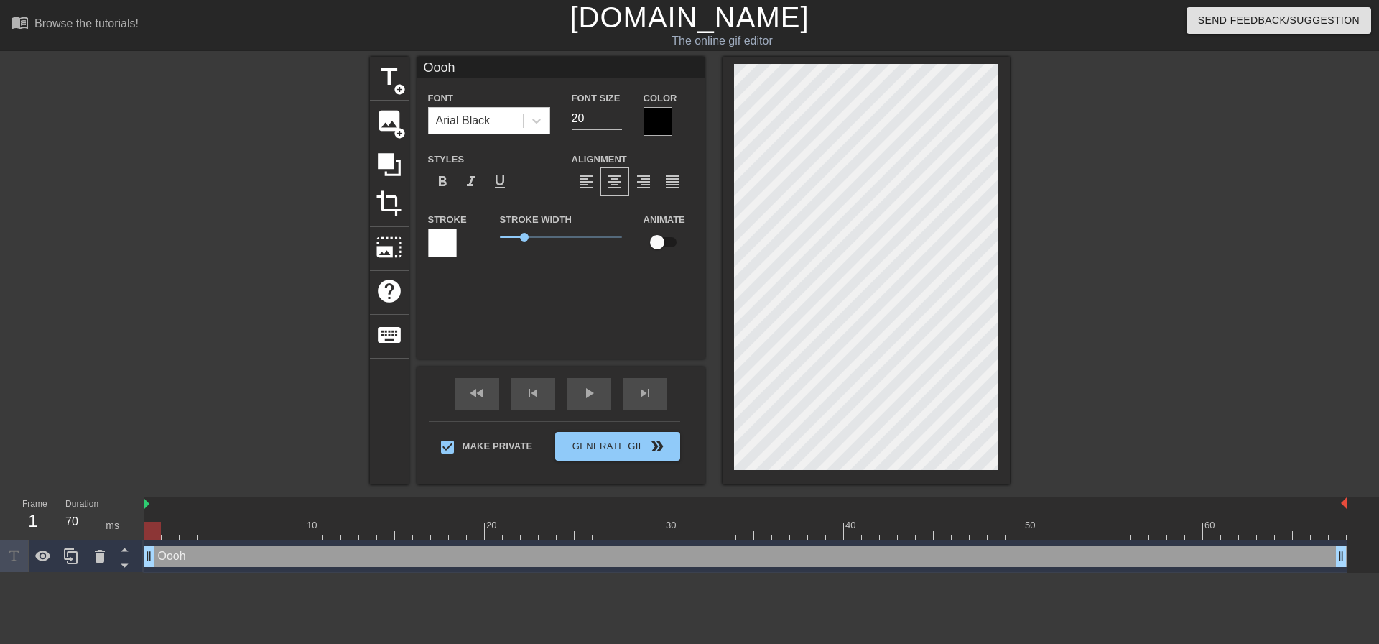
type textarea "Ooohh"
type input "Ooohh"
type textarea "Ooohhh"
type input "Ooohhh"
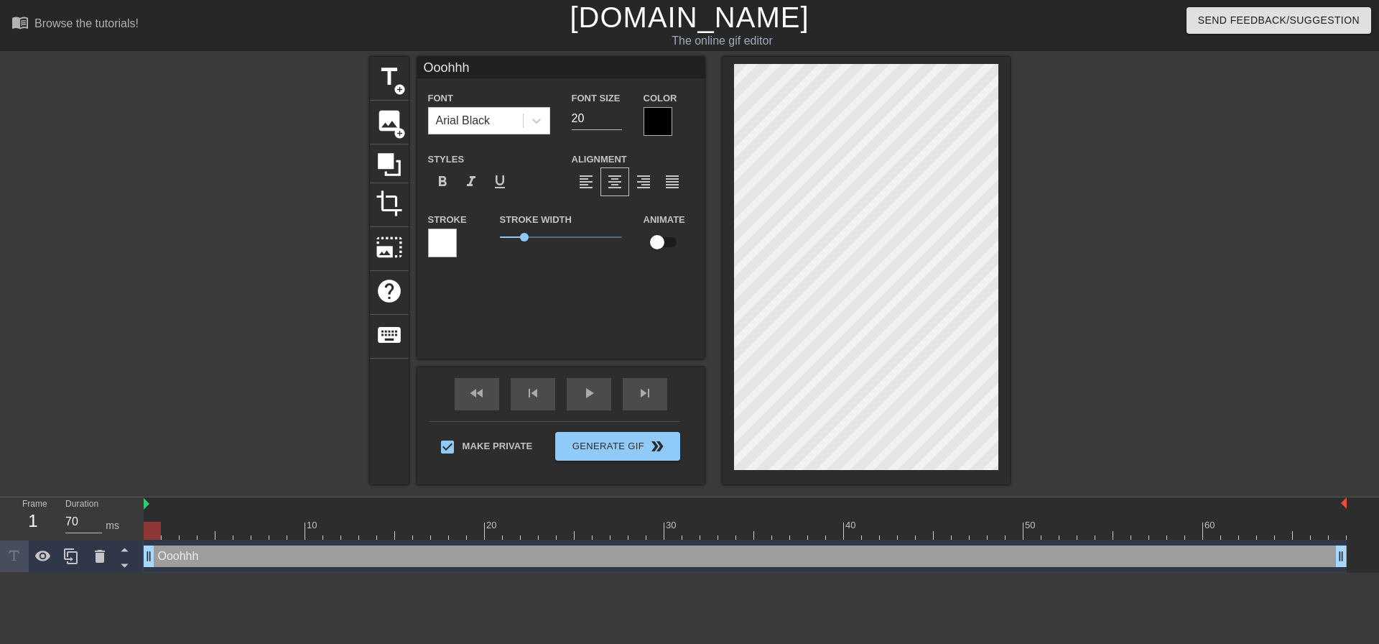
type textarea "Ooohhh"
type input "Ooohhh"
type textarea "Ooohhh g"
type input "Ooohhh g"
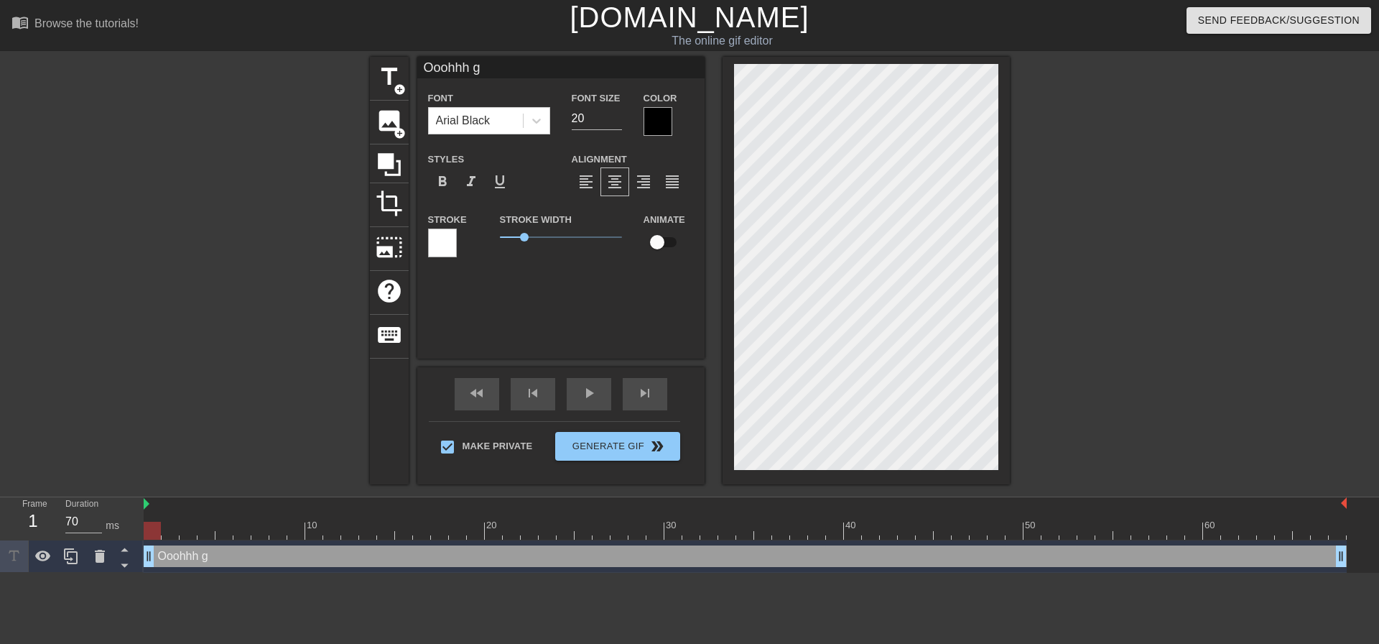
type textarea "Ooohhh go"
type input "Ooohhh go"
type textarea "Ooohhh god"
type input "Ooohhh god"
type textarea "Ooohhh god"
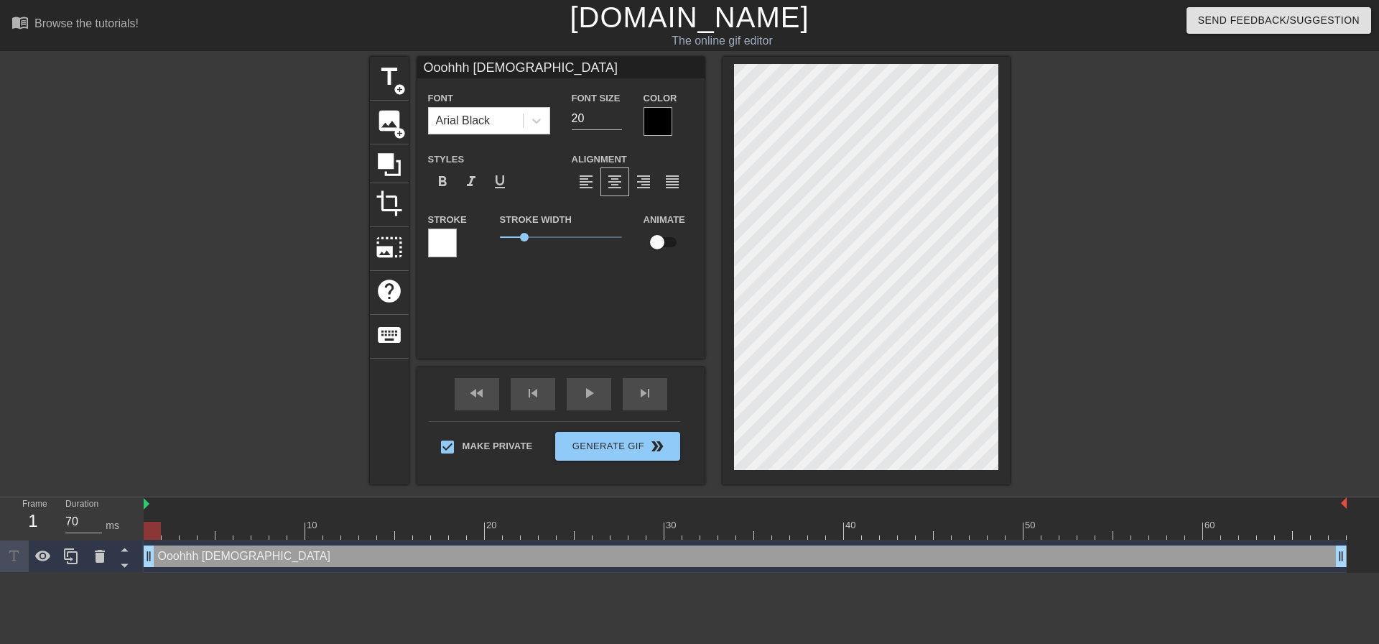
type input "Ooohhh god"
type textarea "Ooohhh god y"
type input "Ooohhh god y"
type textarea "Ooohhh god ye"
type input "Ooohhh god ye"
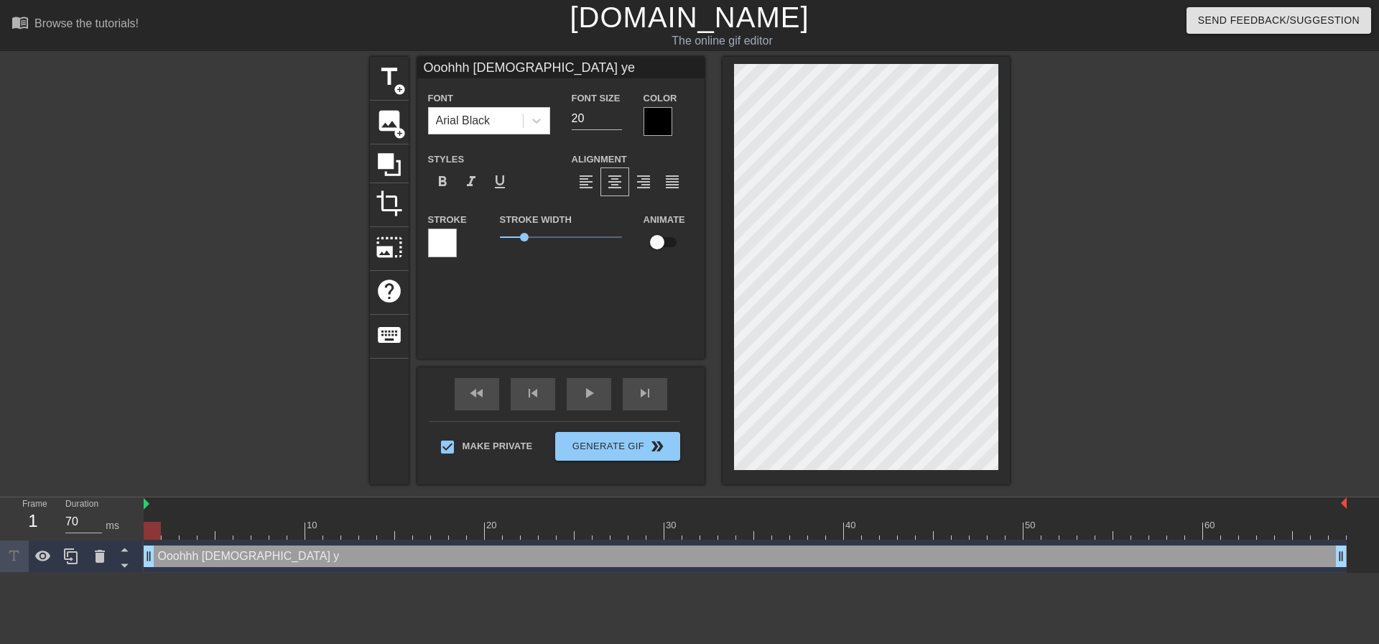
type textarea "Ooohhh god yee"
type input "Ooohhh god yee"
type textarea "Ooohhh god yeee"
type input "Ooohhh god yeee"
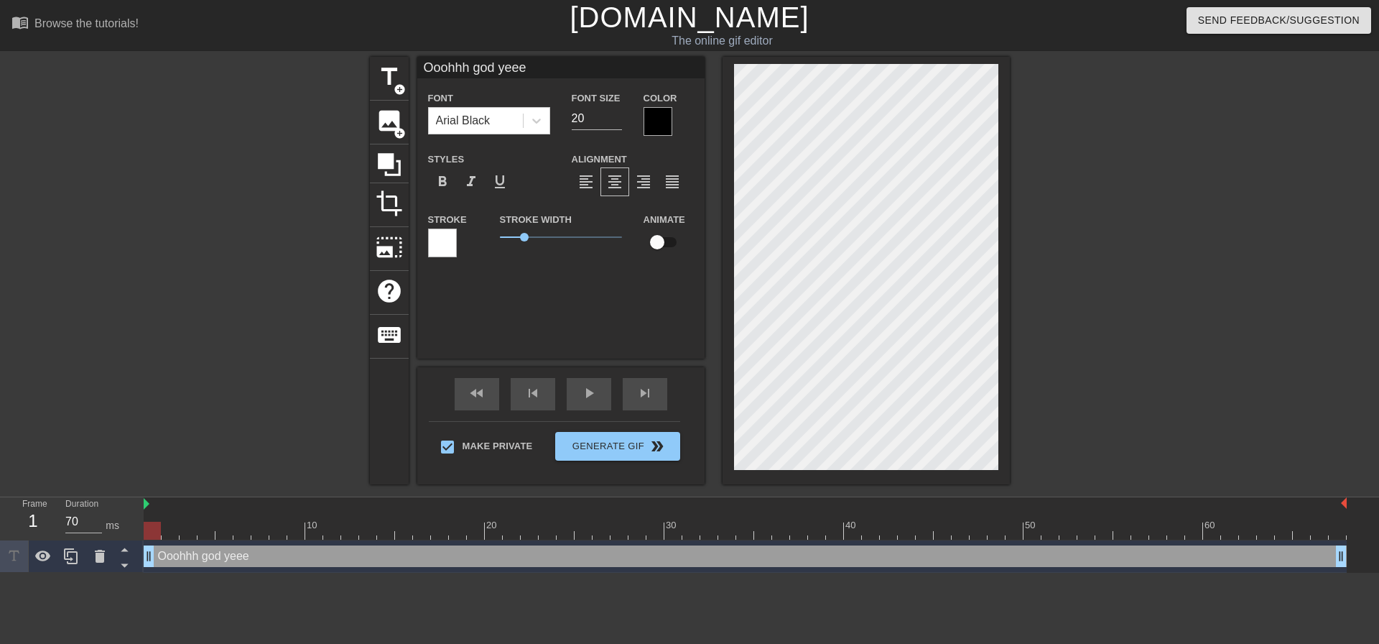
type textarea "Ooohhh god yeees"
type input "Ooohhh god yeees"
type textarea "Ooohhh god yeeess"
type input "Ooohhh god yeeess"
type textarea "Ooohhh god yeeess!"
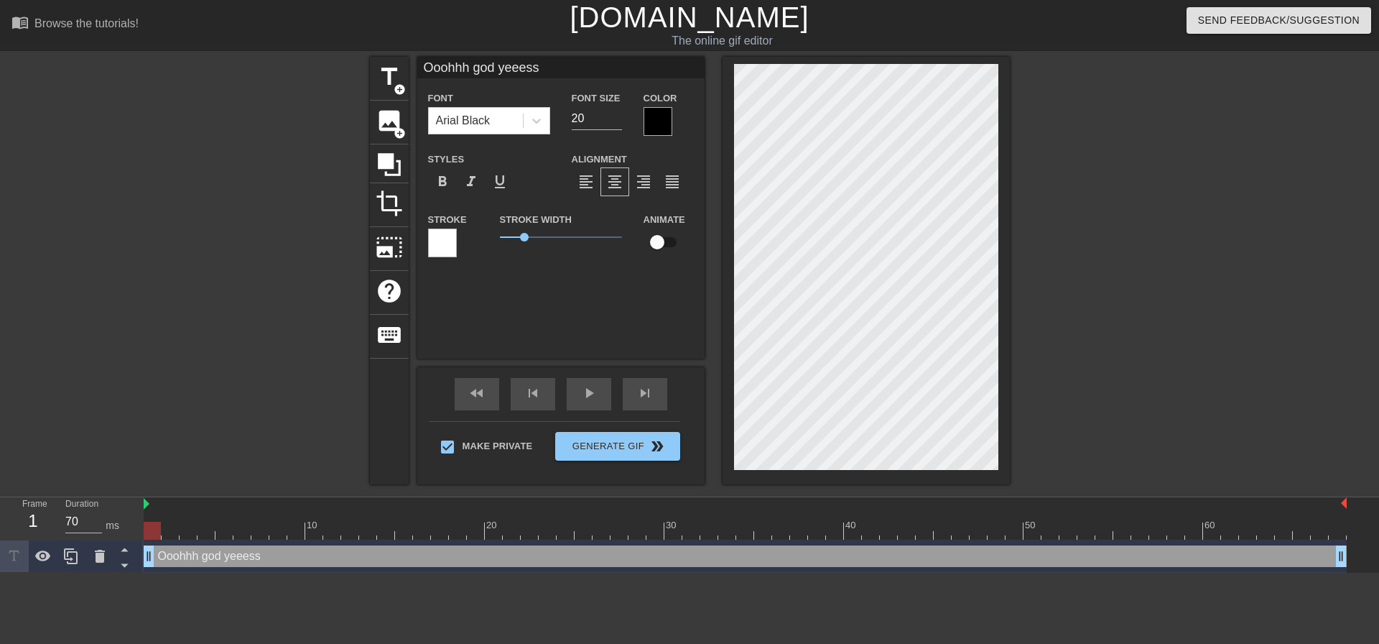
type input "Ooohhh god yeeess!"
type textarea "Ooohhh god yeeess!"
type input "Ooohhh god yeeess!"
type textarea "Ooohhh god yeeess! I"
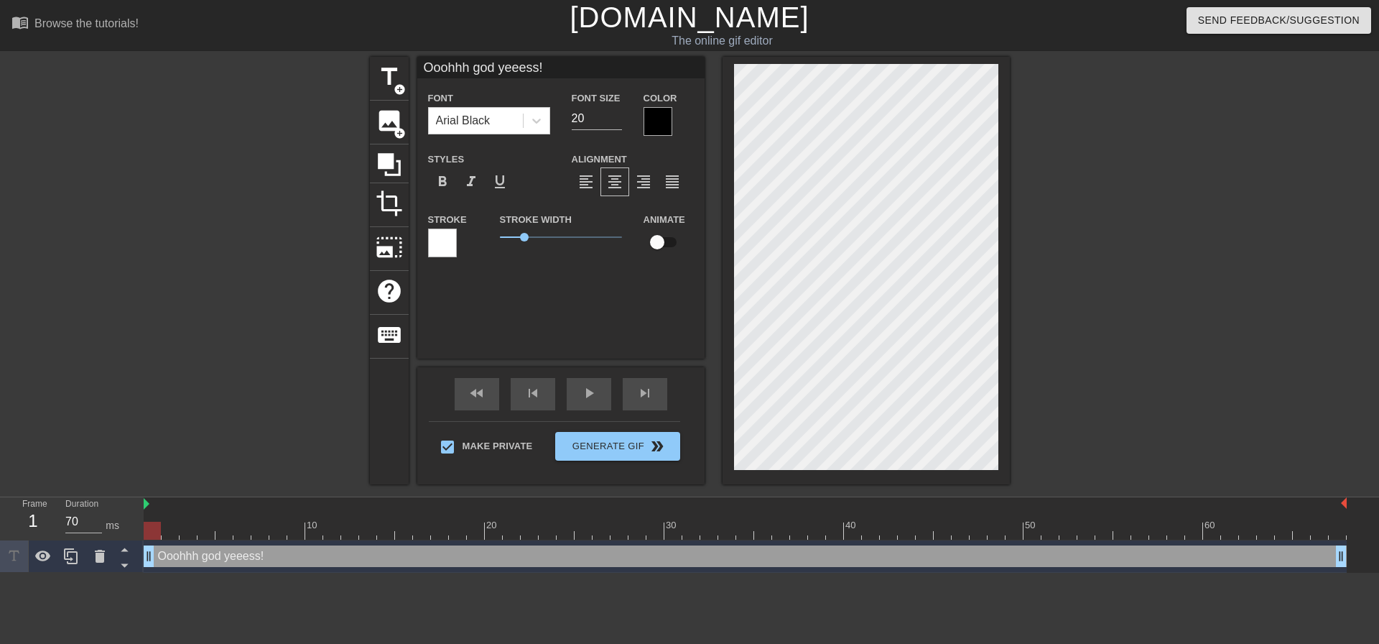
type input "Ooohhh god yeeess!I"
type textarea "Ooohhh god yeeess! I"
type input "Ooohhh god yeeess!I"
type textarea "Ooohhh god yeeess! I c"
type input "Ooohhh god yeeess!I c"
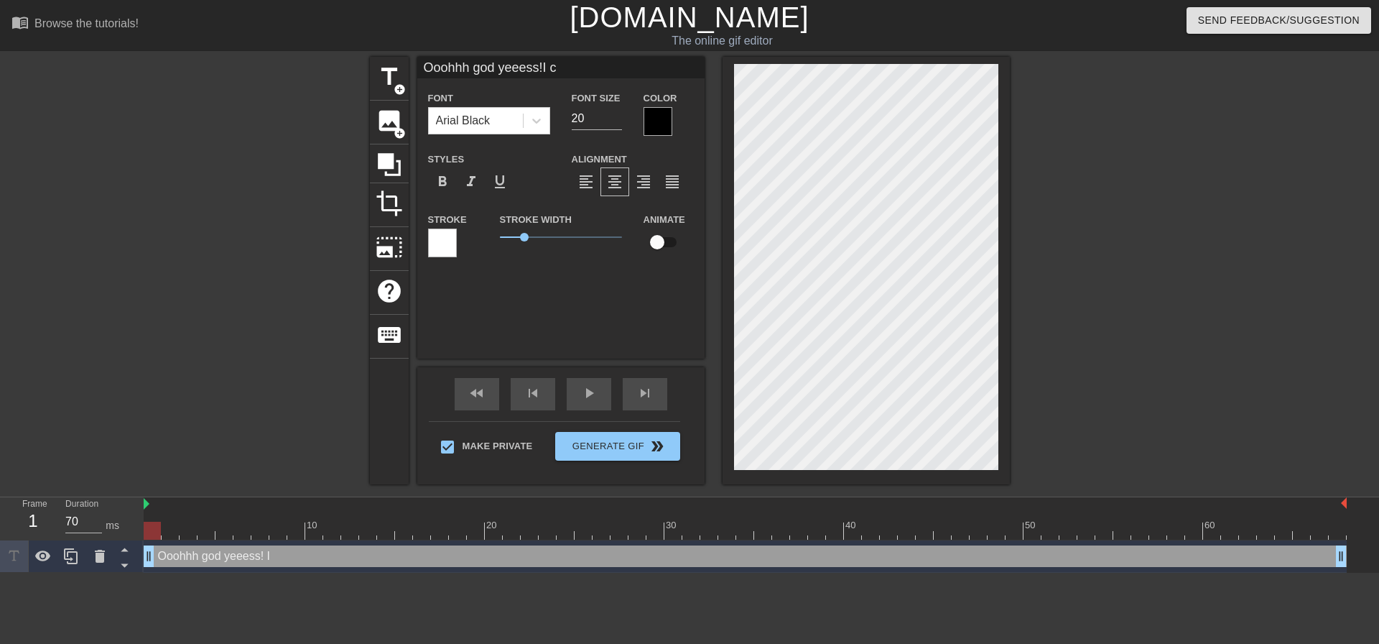
type textarea "Ooohhh god yeeess! I ca"
type input "Ooohhh god yeeess!I ca"
type textarea "Ooohhh god yeeess! I can"
type input "Ooohhh god yeeess!I can"
type textarea "Ooohhh god yeeess! I ca"
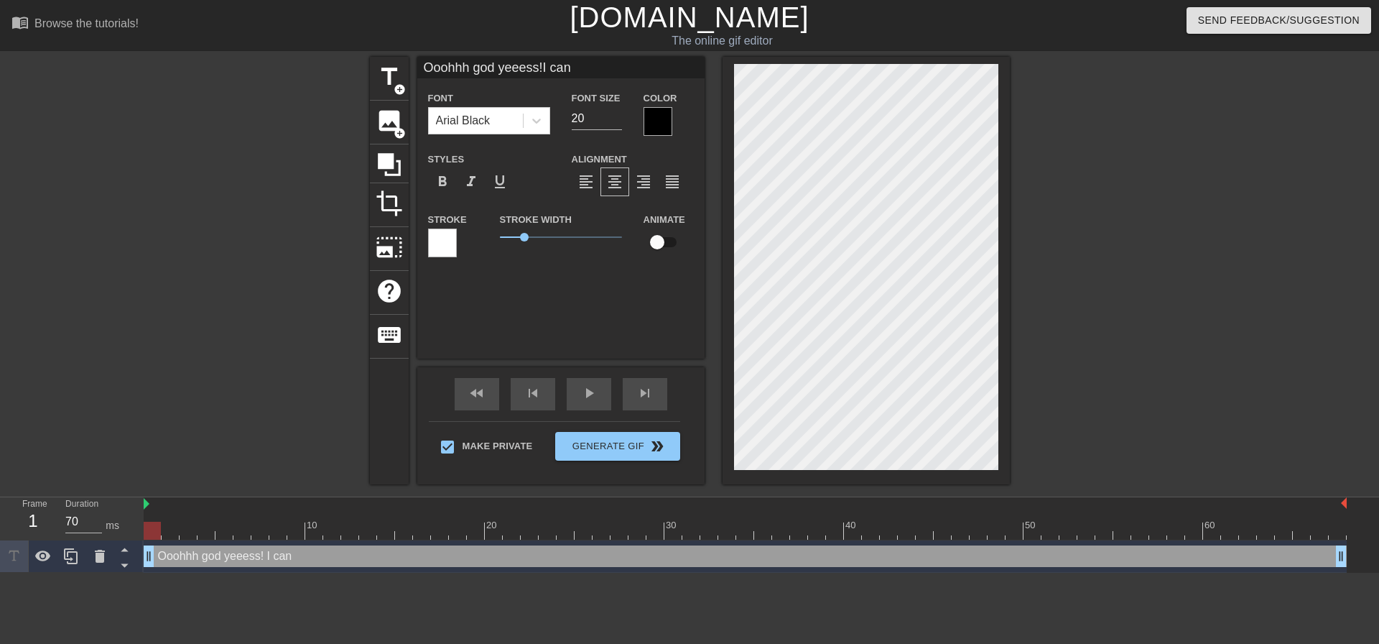
type input "Ooohhh god yeeess!I ca"
type textarea "Ooohhh god yeeess! I c"
type input "Ooohhh god yeeess!I c"
type textarea "Ooohhh god yeeess! I"
type input "Ooohhh god yeeess!I"
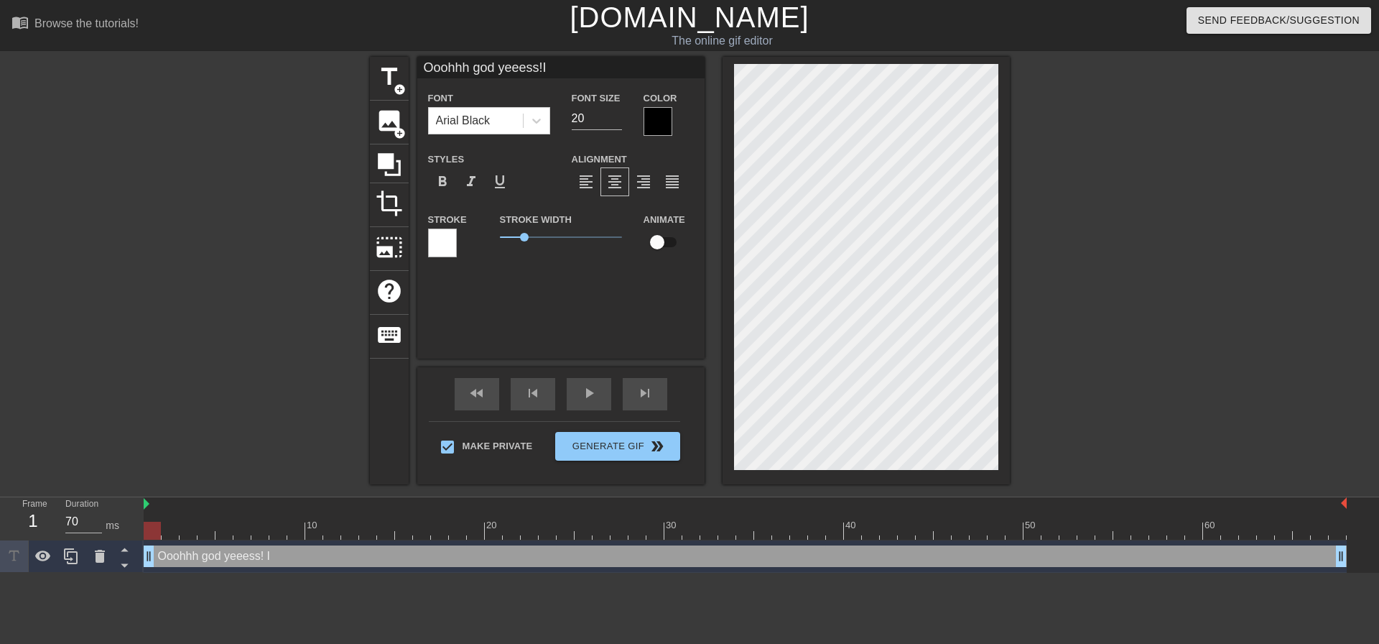
type textarea "Ooohhh god yeeess! I"
type input "Ooohhh god yeeess!I"
type textarea "Ooohhh god yeeess!"
type input "Ooohhh god yeeess!"
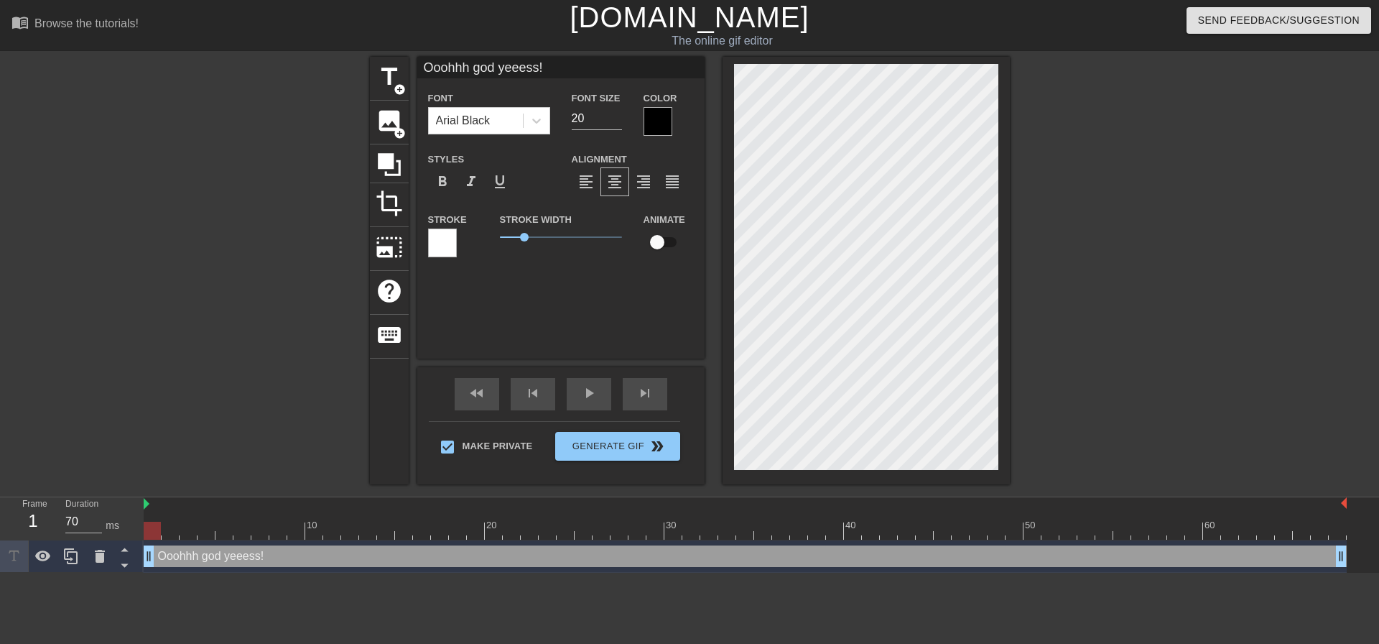
type textarea "MOoohhh god yeeess!"
type input "MOoohhh god yeeess!"
type textarea "Ooohhh god yeeess!"
type input "Ooohhh god yeeess!"
type textarea "Ooohhh god m!"
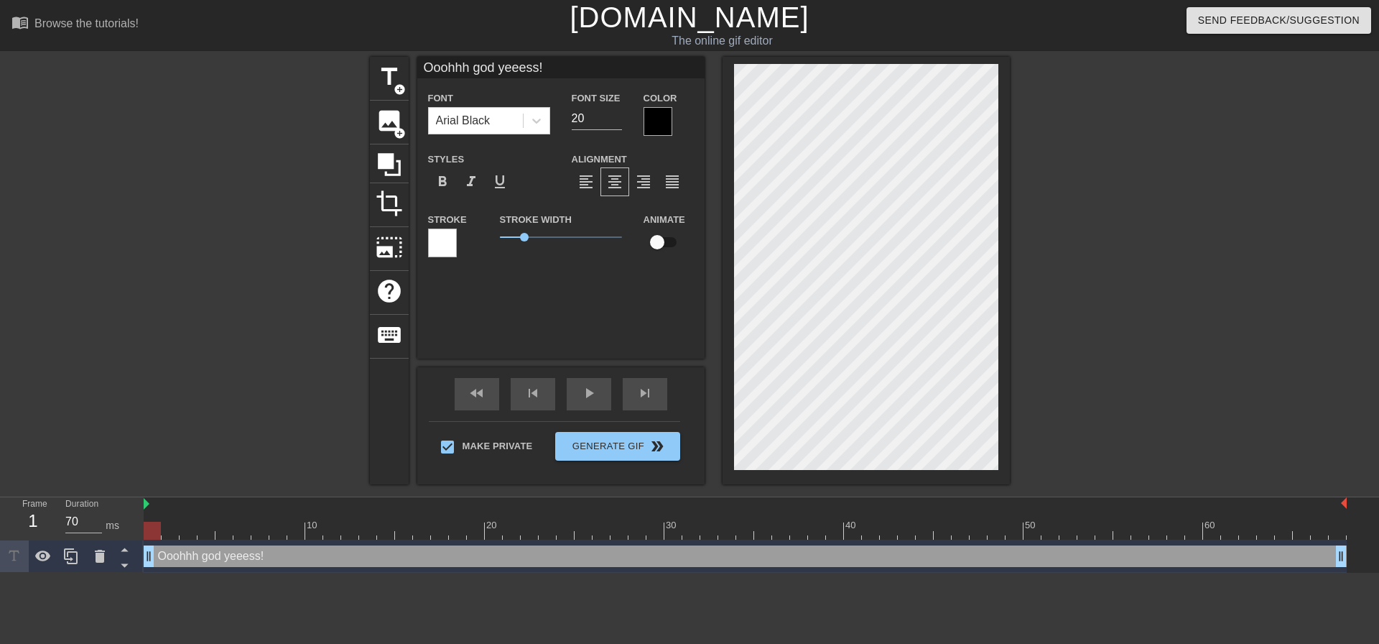
type input "Ooohhh god m!"
type textarea "Ooohhh god !"
type input "Ooohhh god !"
type textarea "Ooohhh god M!"
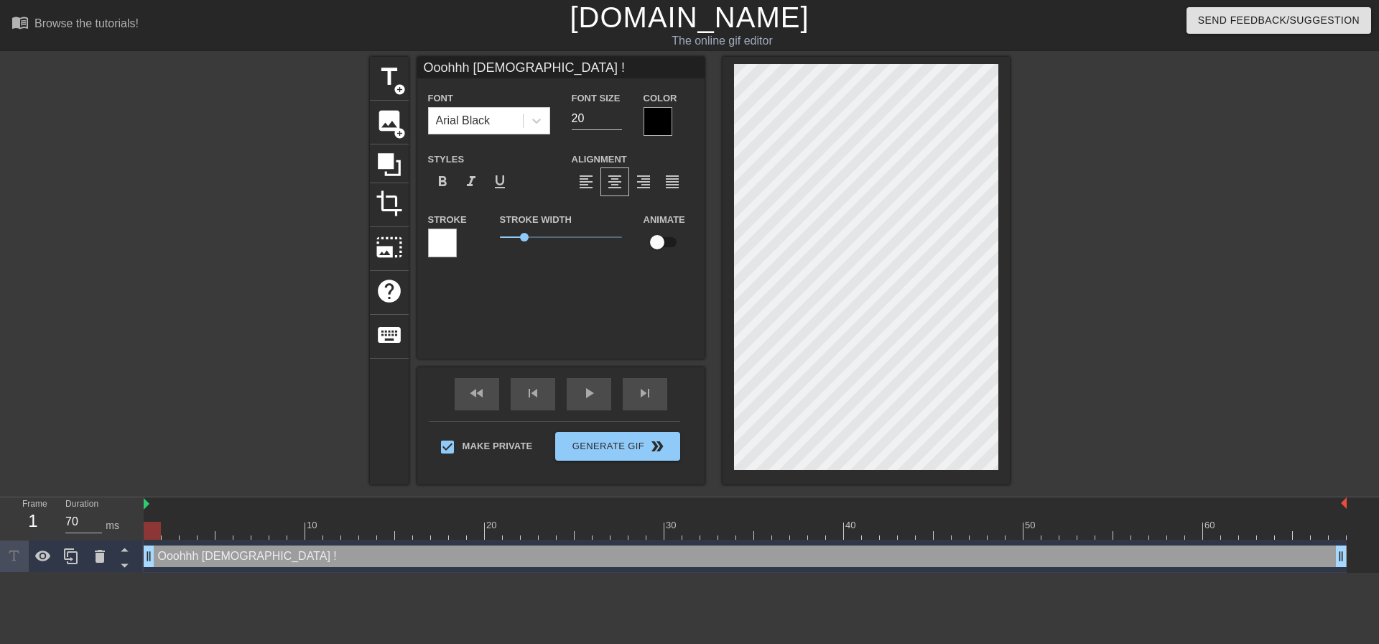
type input "Ooohhh god M!"
type textarea "Ooohhh god Mo!"
type input "Ooohhh god Mo!"
type textarea "Ooohhh god Mom!"
type input "Ooohhh god Mom!"
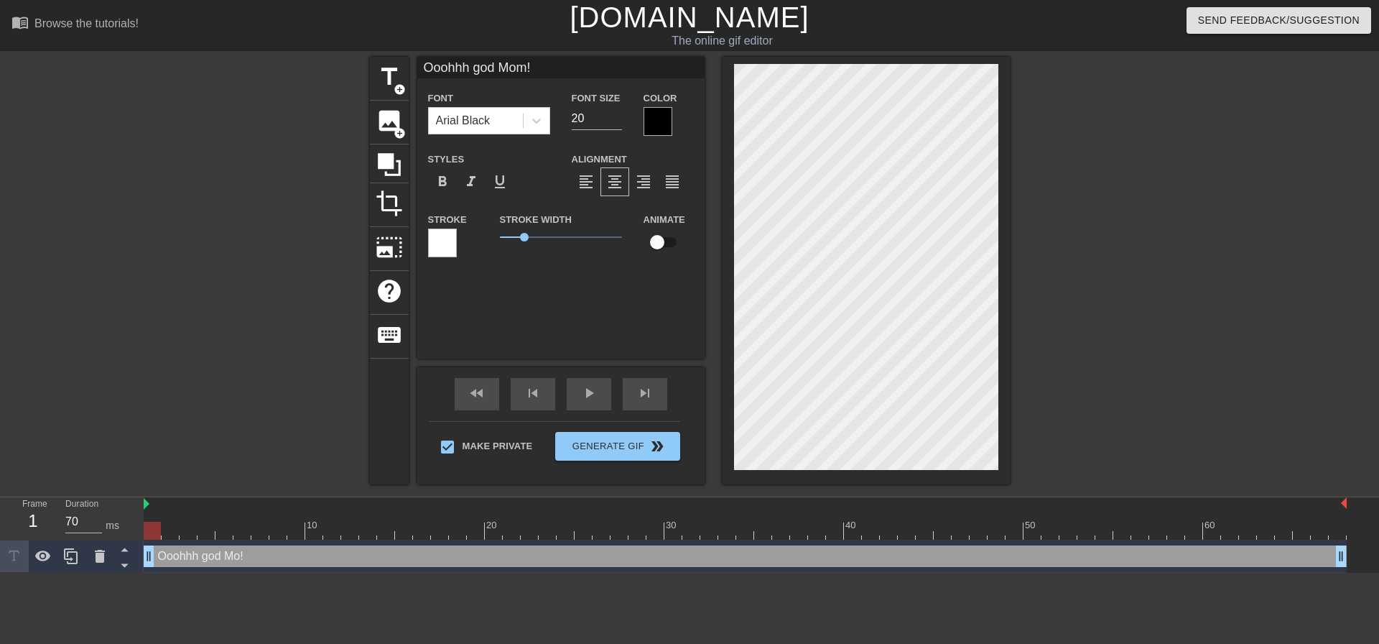
type textarea "Ooohhh god Momm!"
type input "Ooohhh god Momm!"
type textarea "Ooohhh god Mommy!"
type input "Ooohhh god Mommy!"
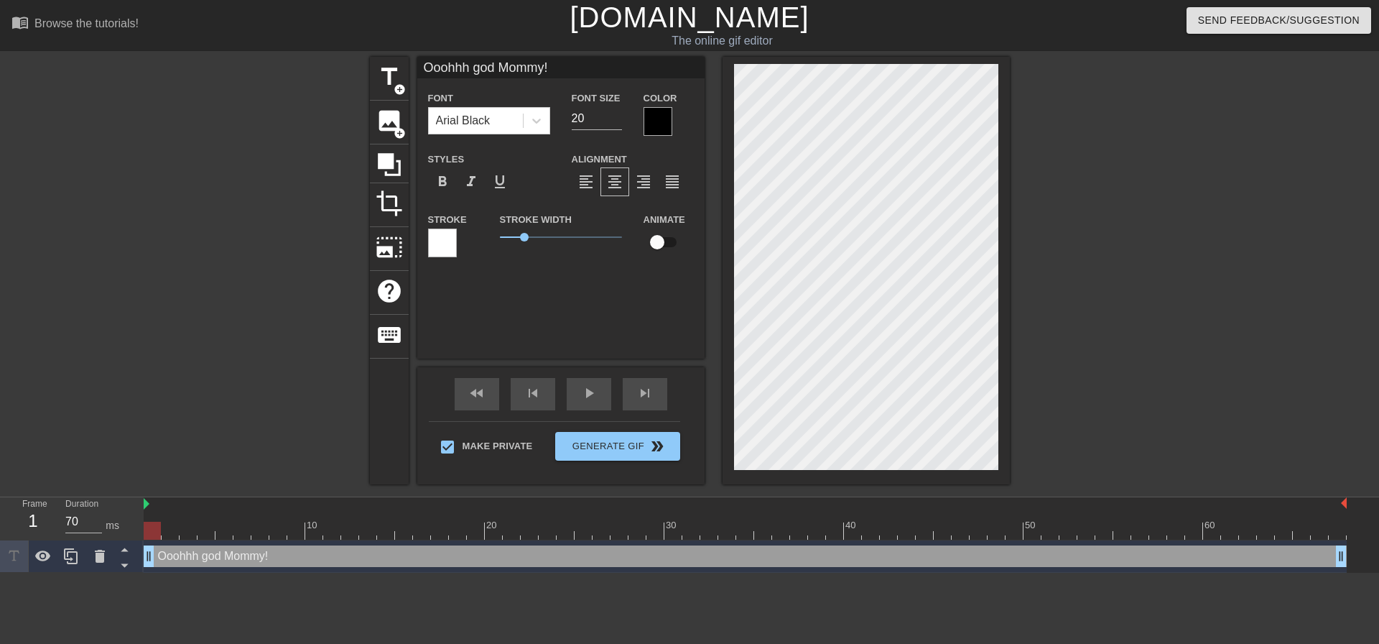
type textarea "Ooohhh god Mommy!"
type input "Ooohhh god Mommy!"
type textarea "Ooohhh god Mommy! I"
type input "Ooohhh god Mommy!I"
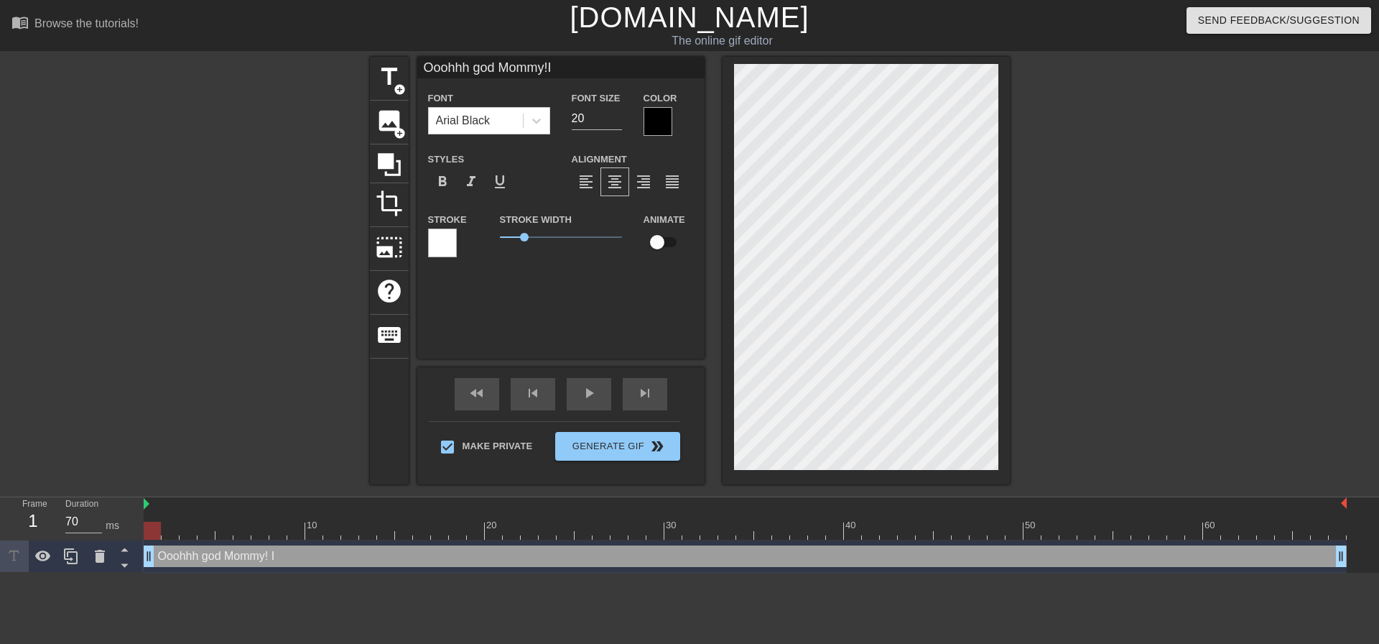
type textarea "Ooohhh god Mommy! I."
type input "Ooohhh god Mommy!I."
type textarea "Ooohhh god Mommy! I.."
type input "Ooohhh god Mommy!I.."
type textarea "Ooohhh god Mommy! I..."
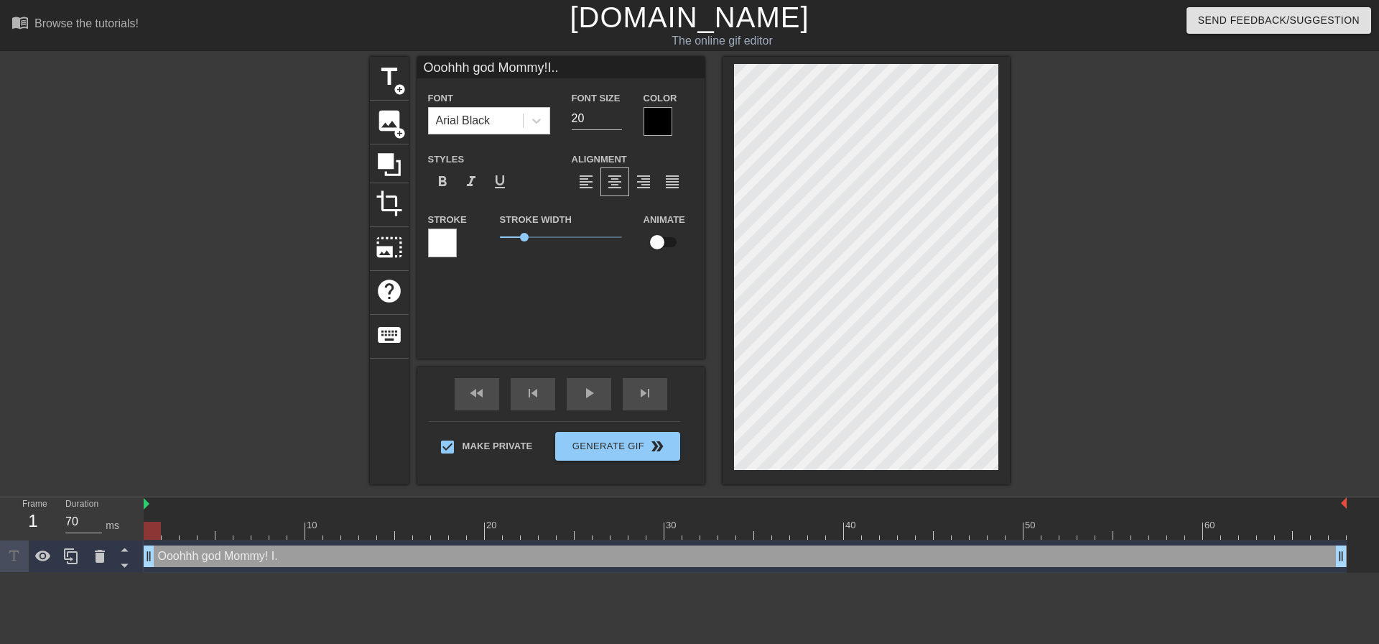
type input "Ooohhh god Mommy!I..."
type textarea "Ooohhh god Mommy! I...I"
type input "Ooohhh god Mommy!I...I"
type textarea "Ooohhh god Mommy! I...I"
type input "Ooohhh god Mommy!I...I"
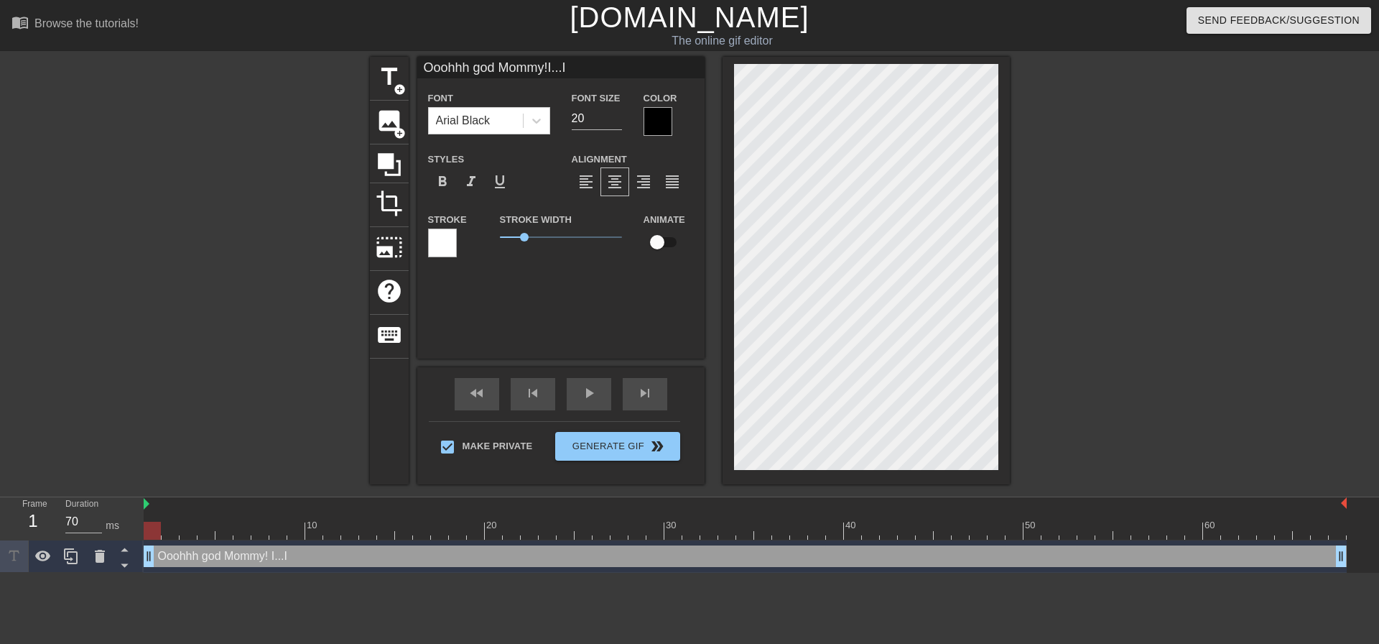
type textarea "Ooohhh god Mommy! I...I P"
type input "Ooohhh god Mommy!I...I P"
type textarea "Ooohhh god Mommy! I...I Pr"
type input "Ooohhh god Mommy!I...I Pr"
type textarea "Ooohhh god Mommy! I...I Pro"
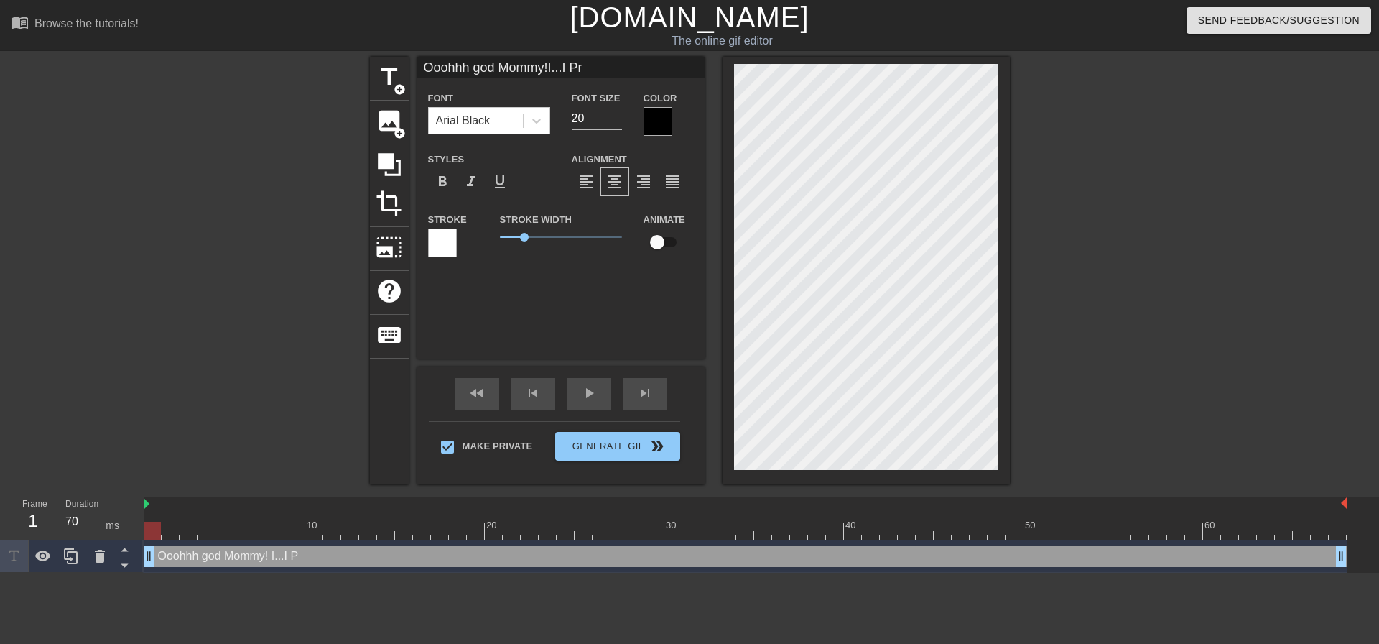
type input "Ooohhh god Mommy!I...I Pro"
type textarea "Ooohhh god Mommy! I...I Prom"
type input "Ooohhh god Mommy!I...I Prom"
type textarea "Ooohhh god Mommy! I...I Promi"
type input "Ooohhh god Mommy!I...I Promi"
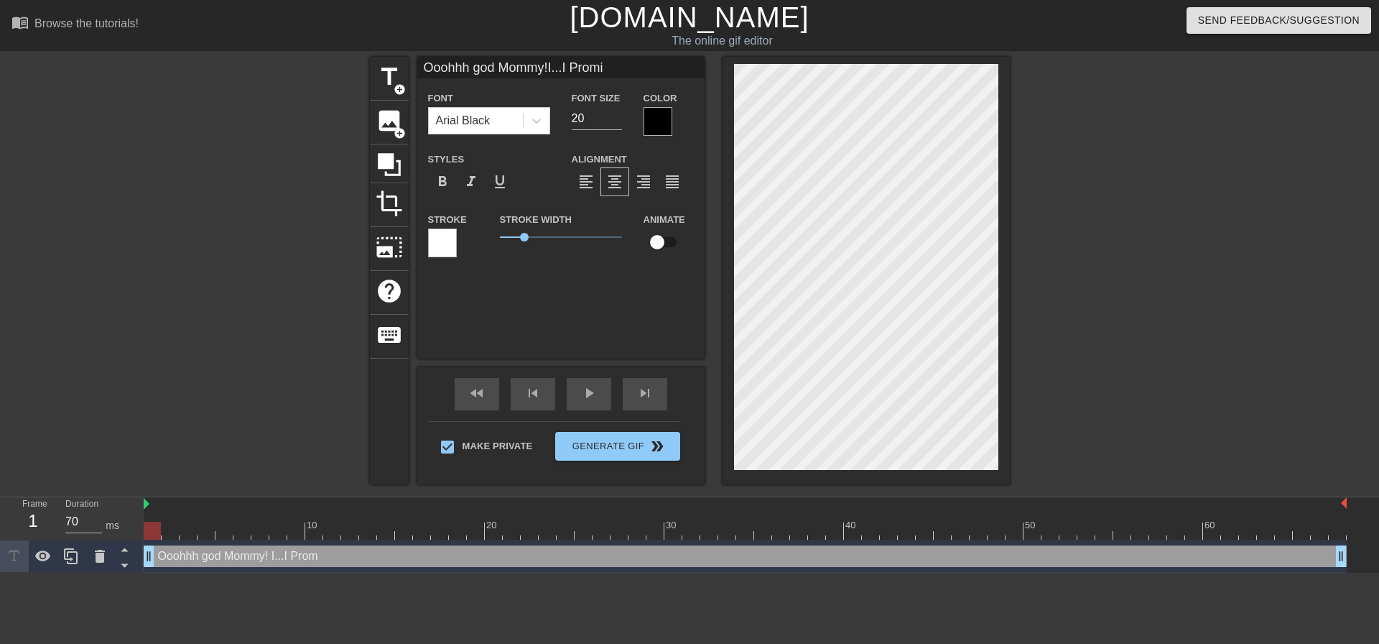
type textarea "Ooohhh god Mommy! I...I Promis"
type input "Ooohhh god Mommy!I...I Promis"
type textarea "Ooohhh god Mommy! I...I Promise"
type input "Ooohhh god Mommy!I...I Promise"
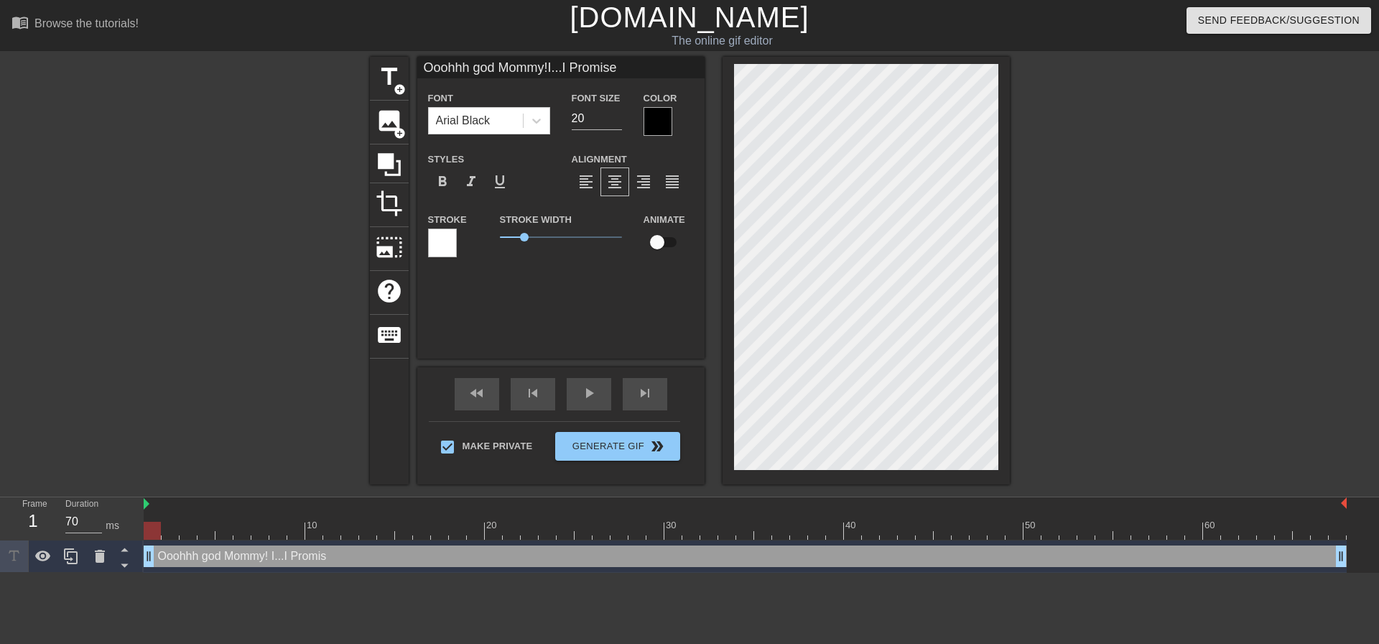
type textarea "Ooohhh god Mommy! I...I Promise"
type input "Ooohhh god Mommy!I...I Promise"
type textarea "Ooohhh god Mommy! I...I Promise i"
type input "Ooohhh god Mommy!I...I Promise i"
type textarea "Ooohhh god Mommy! I...I Promise i"
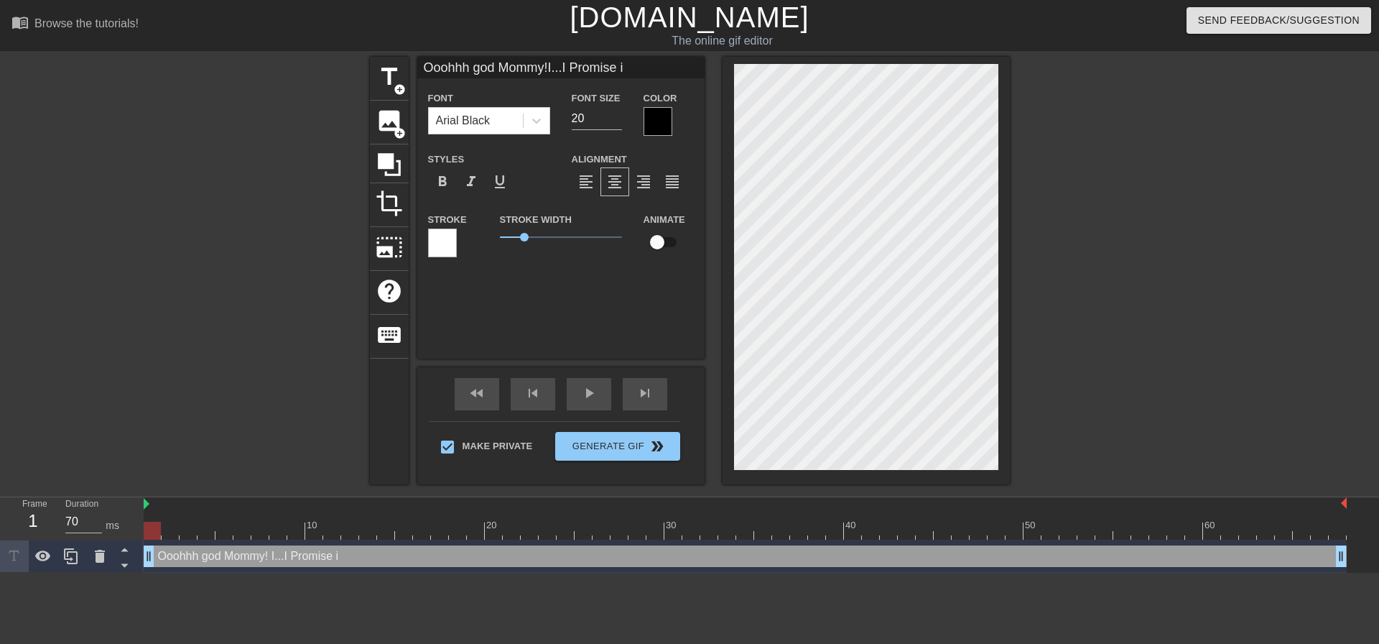
type input "Ooohhh god Mommy!I...I Promise i"
type textarea "Ooohhh god Mommy! I...I Promise i"
type input "Ooohhh god Mommy!I...I Promise i"
type textarea "Ooohhh god Mommy! I...I Promise"
type input "Ooohhh god Mommy!I...I Promise"
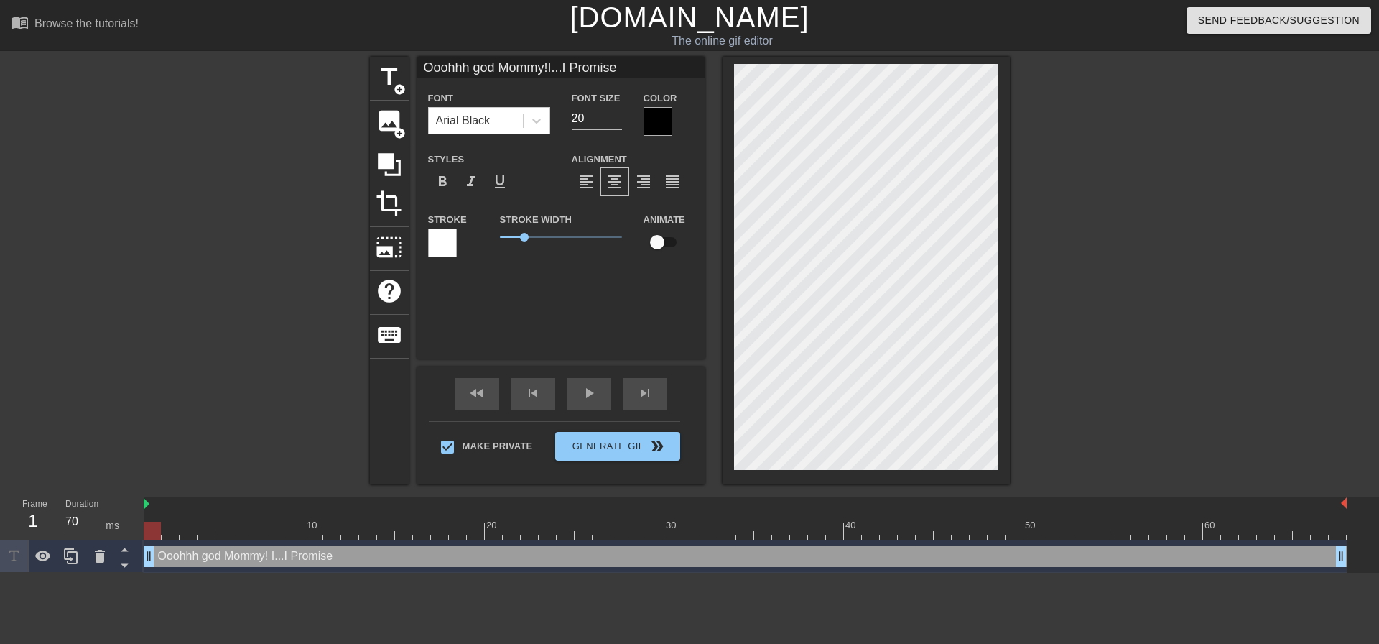
type textarea "Ooohhh god Mommy! I...I Promise I"
type input "Ooohhh god Mommy!I...I Promise I"
type textarea "Ooohhh god Mommy! I...I Promise I."
type input "Ooohhh god Mommy!I...I Promise I."
type textarea "Ooohhh god Mommy! I...I Promise I.."
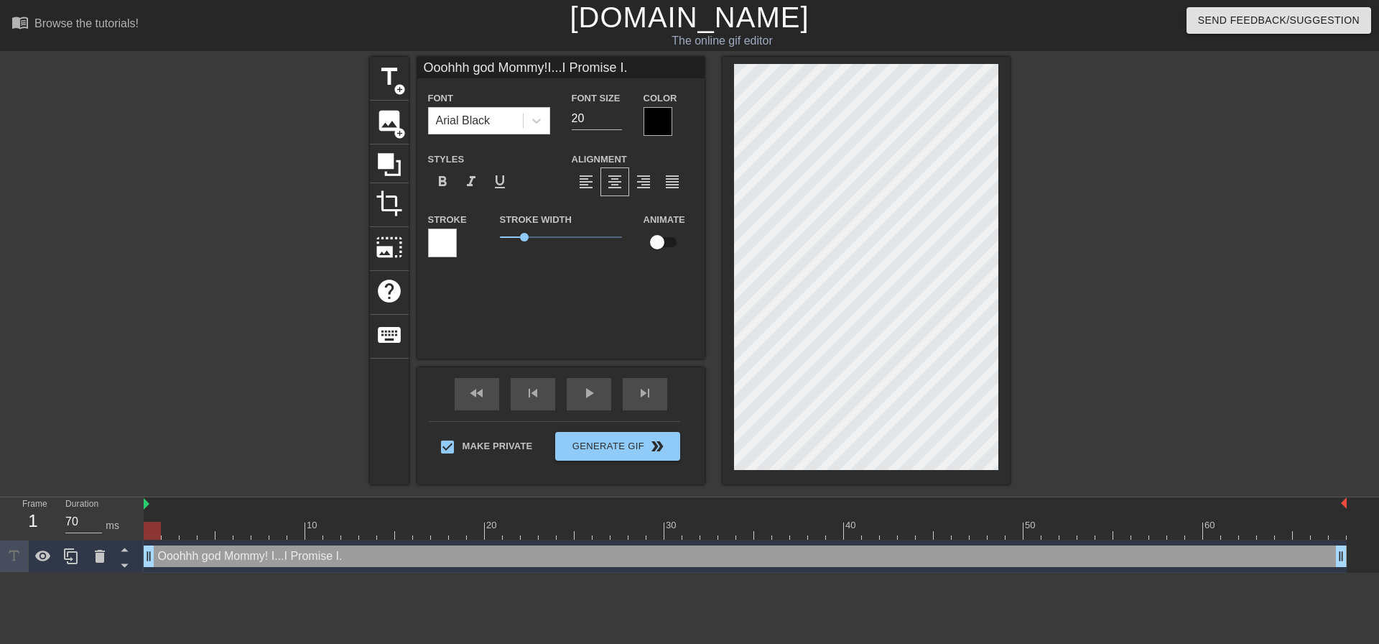
type input "Ooohhh god Mommy!I...I Promise I.."
type textarea "Ooohhh god Mommy! I...I Promise I..."
type input "Ooohhh god Mommy!I...I Promise I..."
type textarea "Ooohhh god Mommy! I...I Promise I...I"
type input "Ooohhh god Mommy!I...I Promise I...I"
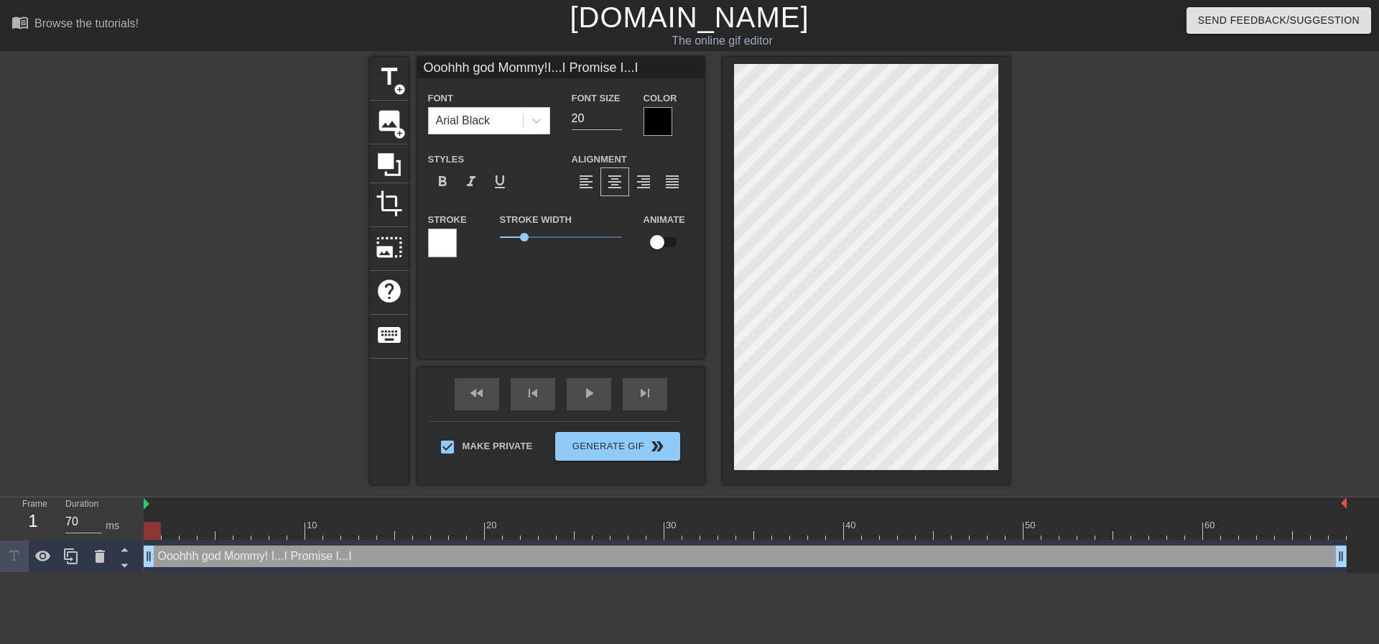
type textarea "Ooohhh god Mommy! I...I Promise I...I"
type input "Ooohhh god Mommy!I...I Promise I...I"
type textarea "Ooohhh god Mommy! I...I Promise I...I w"
type input "Ooohhh god Mommy!I...I Promise I...I w"
type textarea "Ooohhh god Mommy! I...I Promise I...I wo"
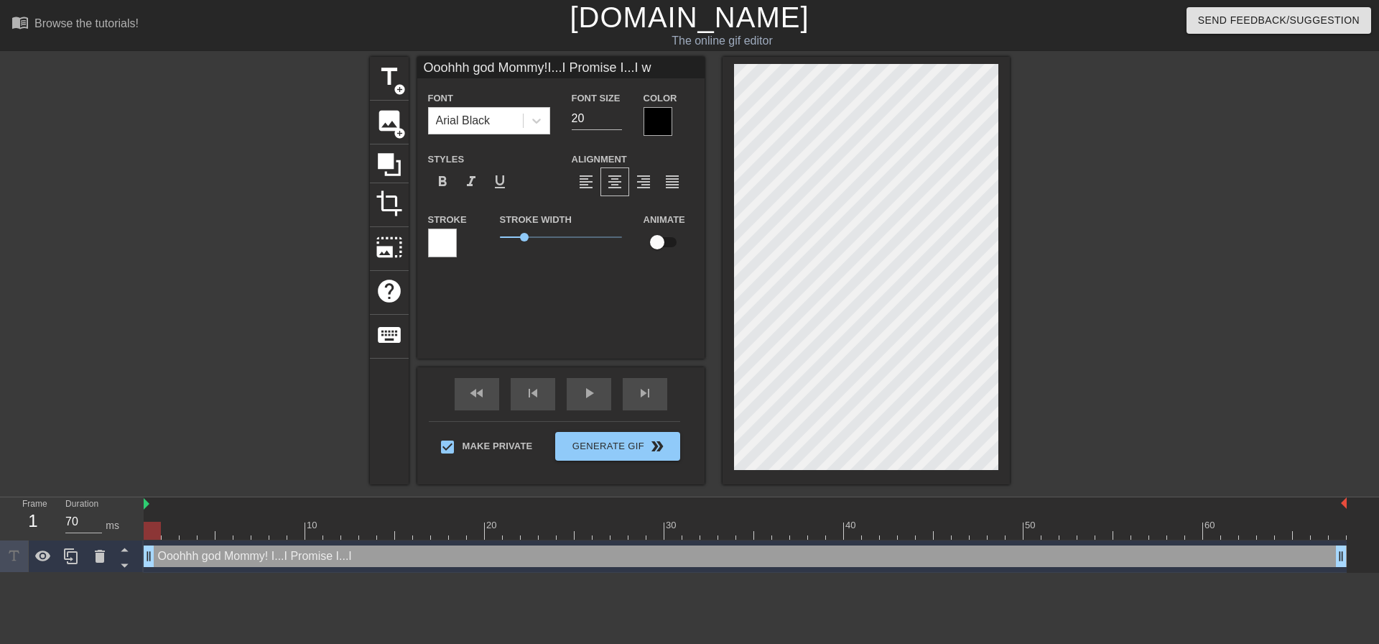
type input "Ooohhh god Mommy!I...I Promise I...I wo"
type textarea "Ooohhh god Mommy! I...I Promise I...I won"
type input "Ooohhh god Mommy!I...I Promise I...I won"
type textarea "Ooohhh god Mommy! I...I Promise I...I wont"
type input "Ooohhh god Mommy!I...I Promise I...I wont"
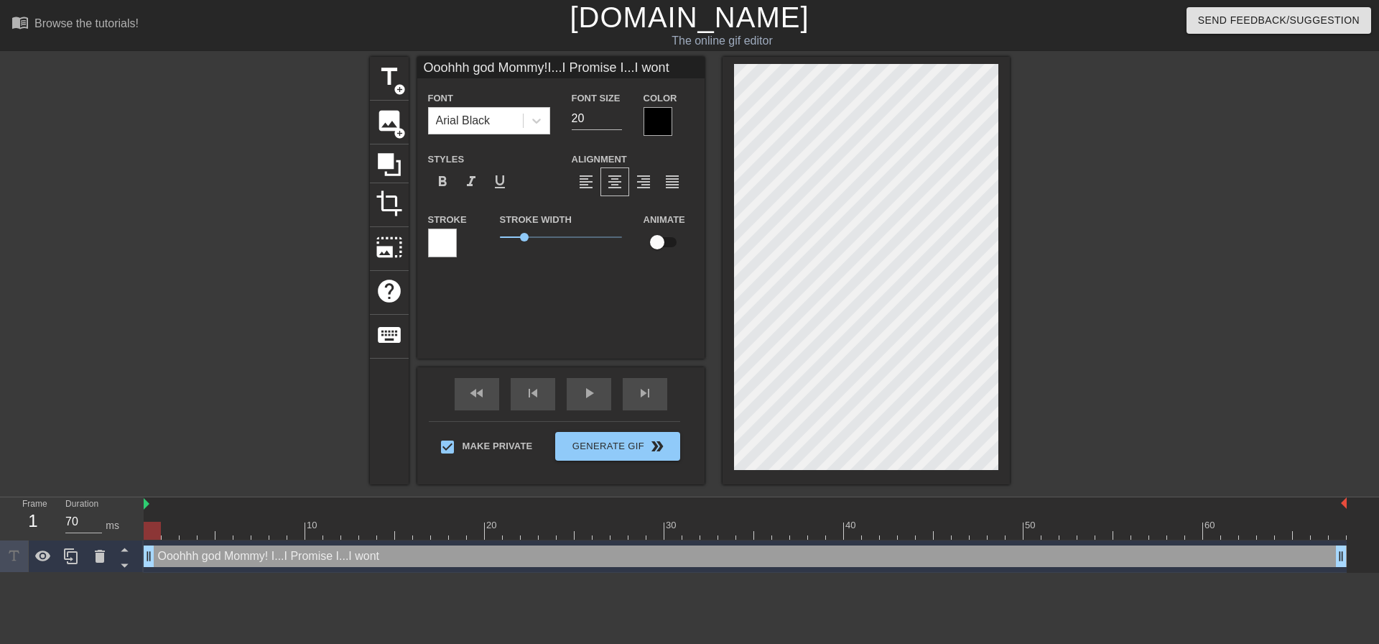
type textarea "Ooohhh god Mommy! I...I Promise I...I wont"
type input "Ooohhh god Mommy!I...I Promise I...I wont"
type textarea "Ooohhh god Mommy! I...I Promise I...I wont"
type input "Ooohhh god Mommy!I...I Promise I...I wont"
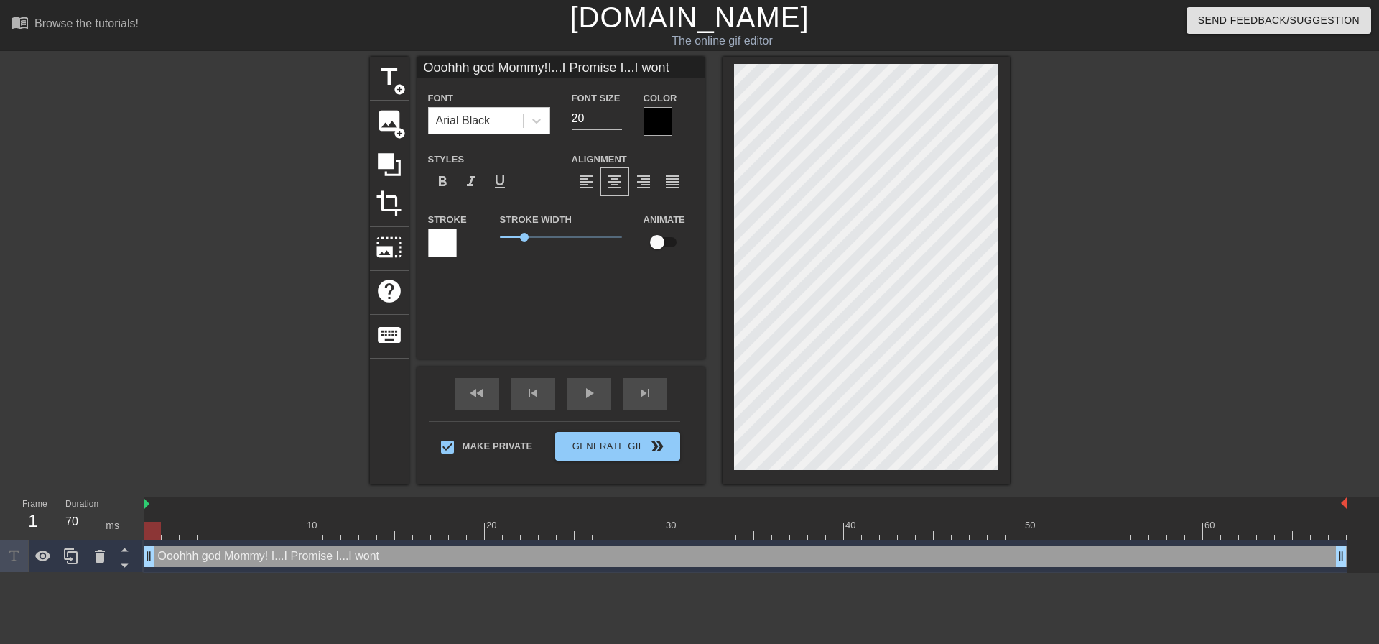
type textarea "Ooohhh god Mommy! I...I Promise I...I won"
type input "Ooohhh god Mommy!I...I Promise I...I won"
type textarea "Ooohhh god Mommy! I...I Promise I...I won;"
type input "Ooohhh god Mommy!I...I Promise I...I won;"
type textarea "Ooohhh god Mommy! I...I Promise I...I won;t"
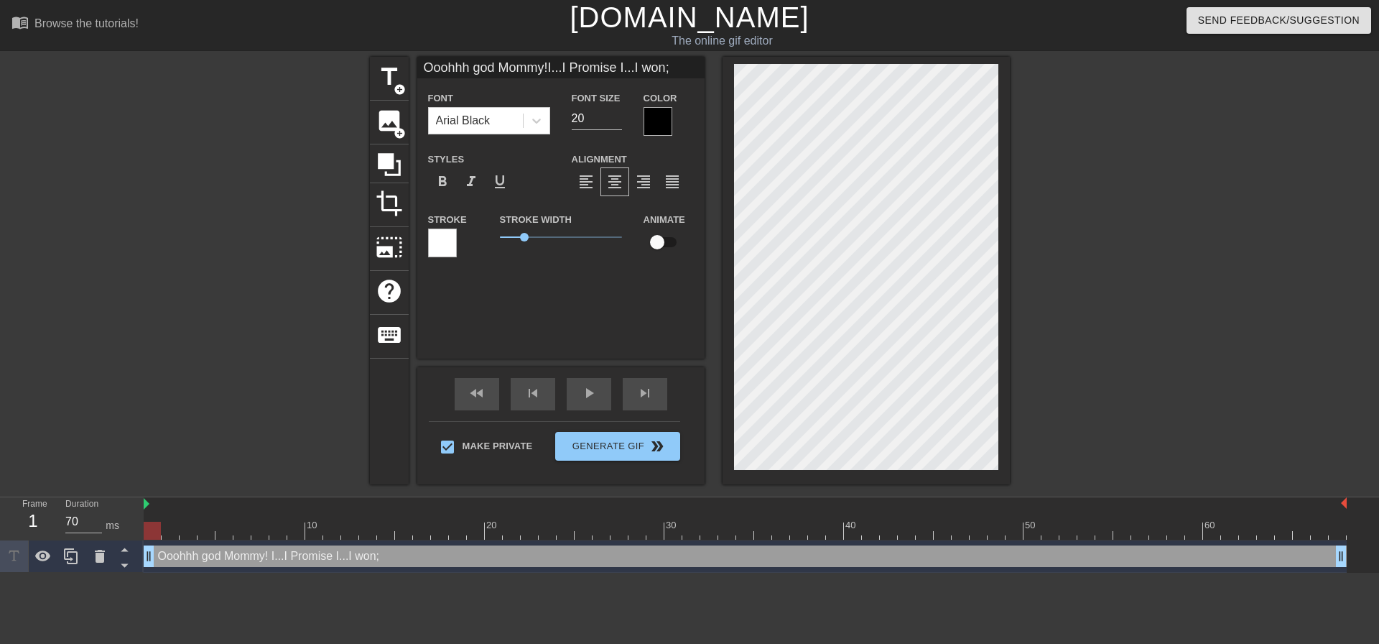
type input "Ooohhh god Mommy!I...I Promise I...I won;t"
type textarea "Ooohhh god Mommy! I...I Promise I...I won;"
type input "Ooohhh god Mommy!I...I Promise I...I won;"
type textarea "Ooohhh god Mommy! I...I Promise I...I won"
type input "Ooohhh god Mommy!I...I Promise I...I won"
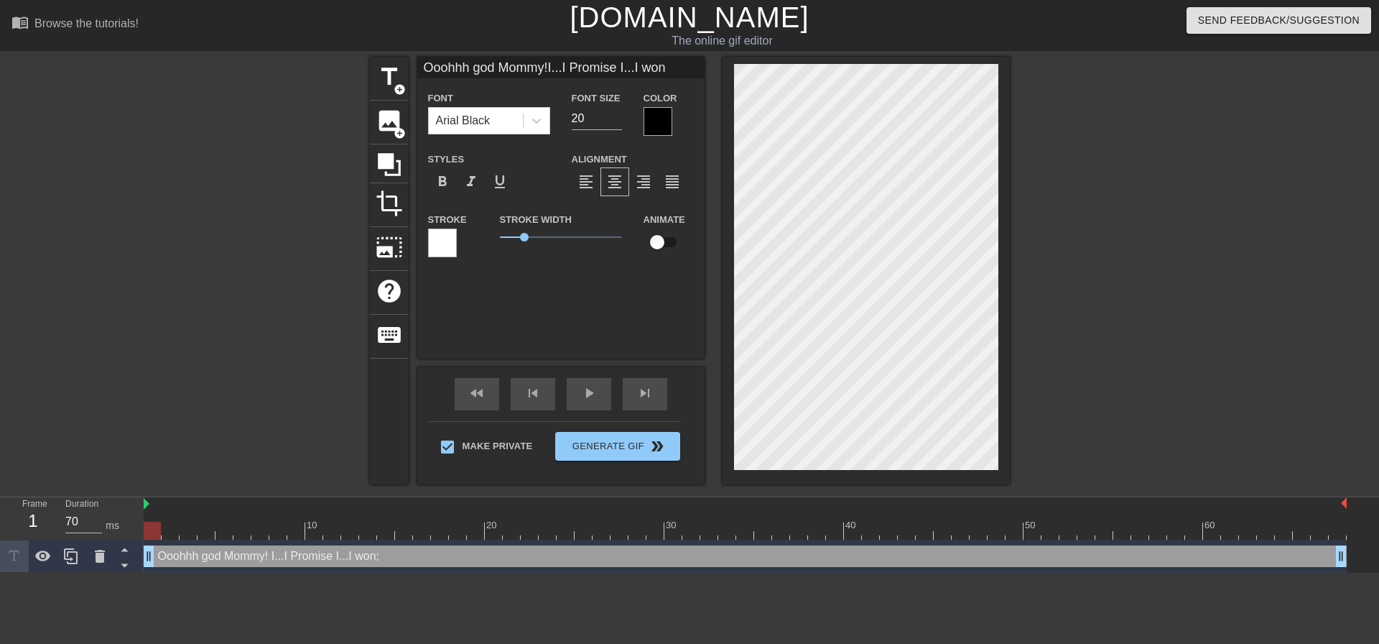
type textarea "Ooohhh god Mommy! I...I Promise I...I won'"
type input "Ooohhh god Mommy!I...I Promise I...I won'"
type textarea "Ooohhh god Mommy! I...I Promise I...I won't"
type input "Ooohhh god Mommy!I...I Promise I...I won't"
type textarea "Ooohhh god Mommy! I...I Promise I...I won't"
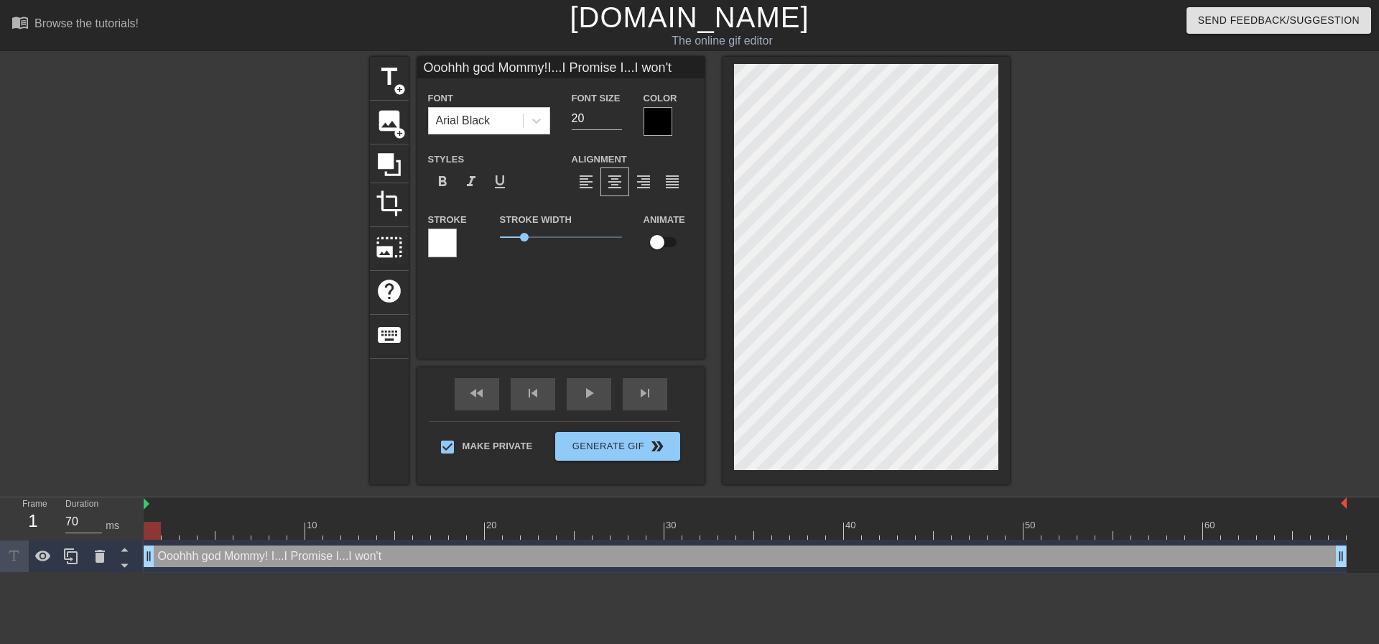
type input "Ooohhh god Mommy!I...I Promise I...I won't"
type textarea "Ooohhh god Mommy! I...I Promise I...I won't e"
type input "Ooohhh god Mommy!I...I Promise I...I won't e"
type textarea "Ooohhh god Mommy! I...I Promise I...I won't ev"
type input "Ooohhh god Mommy!I...I Promise I...I won't ev"
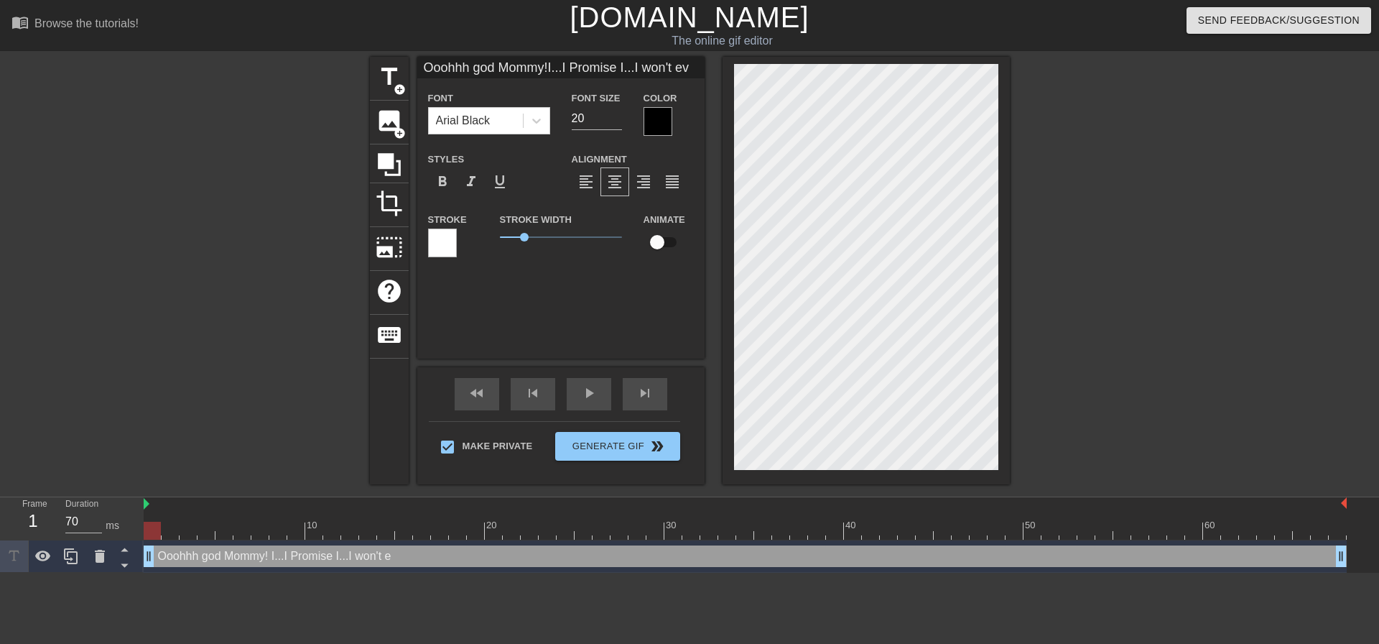
type textarea "Ooohhh god Mommy! I...I Promise I...I won't eve"
type input "Ooohhh god Mommy!I...I Promise I...I won't eve"
type textarea "Ooohhh god Mommy! I...I Promise I...I won't evee"
type input "Ooohhh god Mommy!I...I Promise I...I won't evee"
type textarea "Ooohhh god Mommy! I...I Promise I...I won't eve"
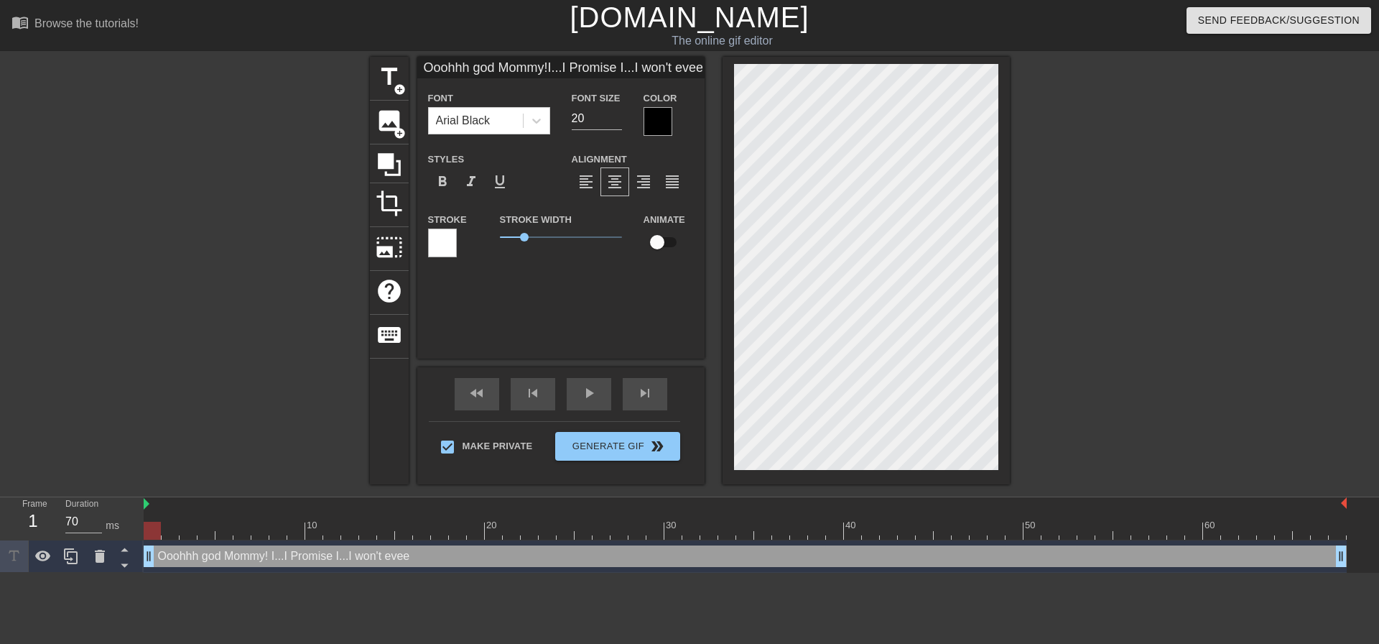
type input "Ooohhh god Mommy!I...I Promise I...I won't eve"
type textarea "Ooohhh god Mommy! I...I Promise I...I won't ever"
type input "Ooohhh god Mommy!I...I Promise I...I won't ever"
type textarea "Ooohhh god Mommy! I...I Promise I...I won't ever"
type input "Ooohhh god Mommy!I...I Promise I...I won't ever"
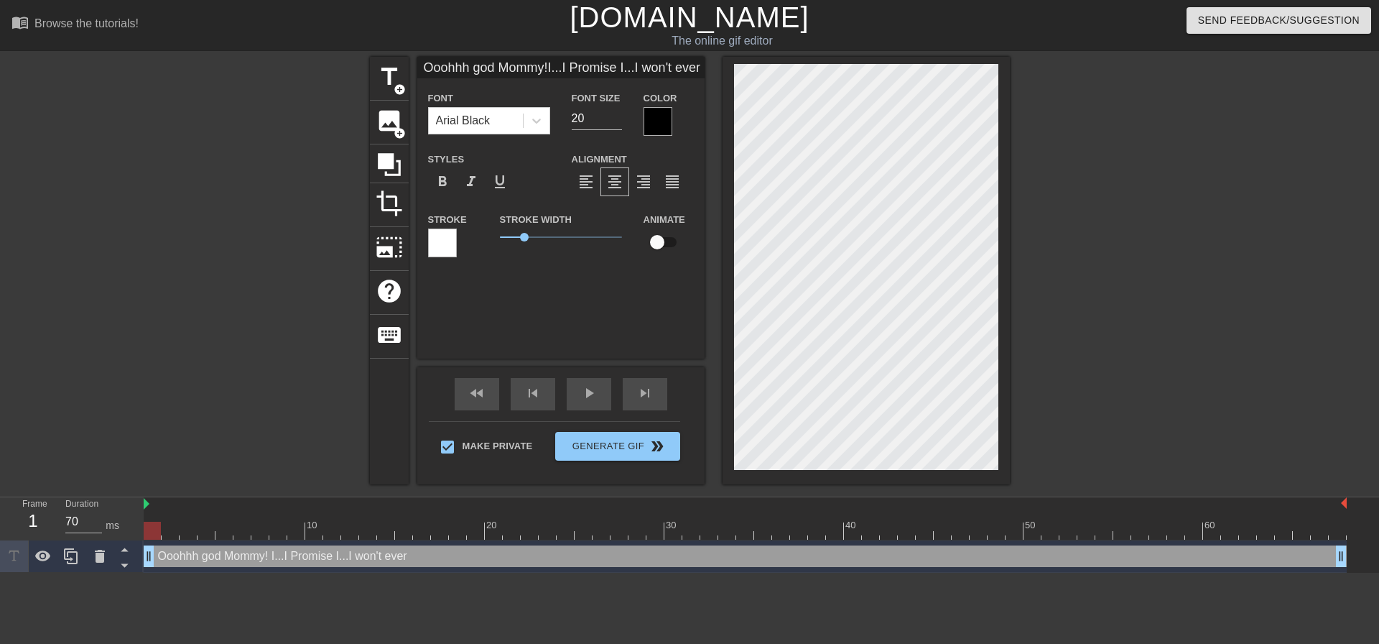
type textarea "Ooohhh god Mommy! I...I Promise I...I won't ever h"
type input "Ooohhh god Mommy!I...I Promise I...I won't everh"
type textarea "Ooohhh god Mommy! I...I Promise I...I won't ever ha"
type input "Ooohhh god Mommy!I...I Promise I...I won't everha"
type textarea "Ooohhh god Mommy! I...I Promise I...I won't ever hav"
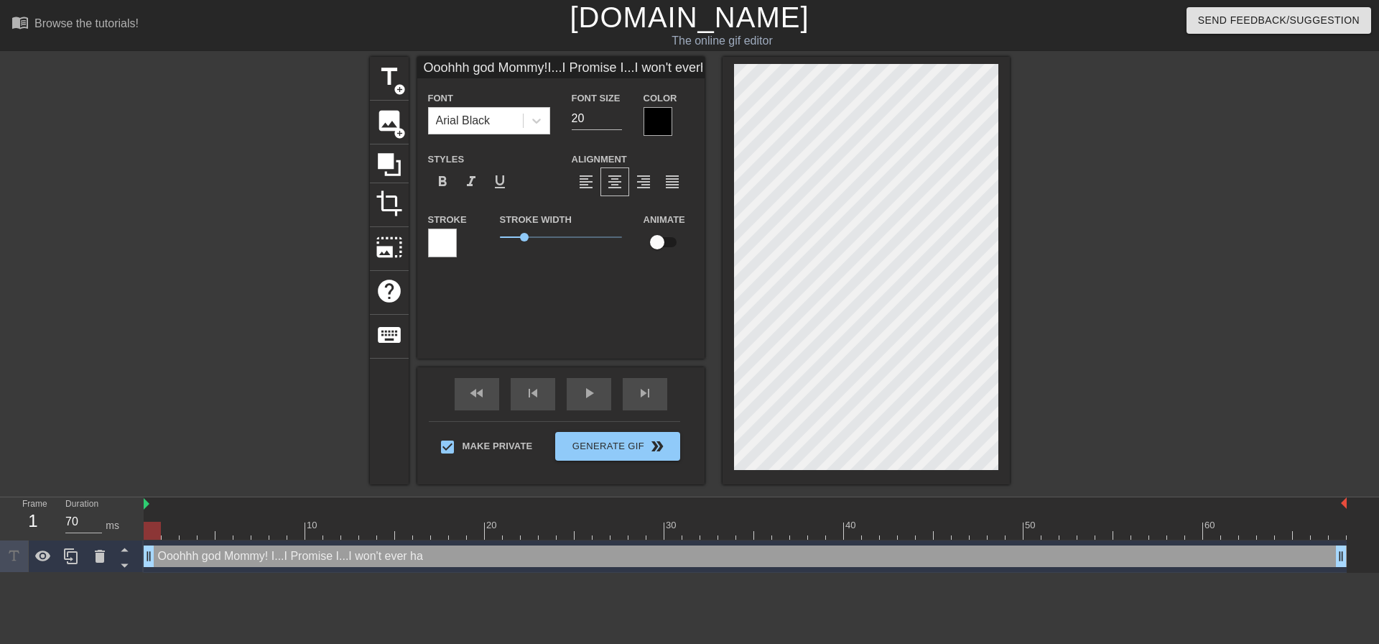
type input "Ooohhh god Mommy!I...I Promise I...I won't everhav"
type textarea "Ooohhh god Mommy! I...I Promise I...I won't ever have"
type input "Ooohhh god Mommy!I...I Promise I...I won't everhave"
type textarea "Ooohhh god Mommy! I...I Promise I...I won't ever have"
type input "Ooohhh god Mommy!I...I Promise I...I won't everhave"
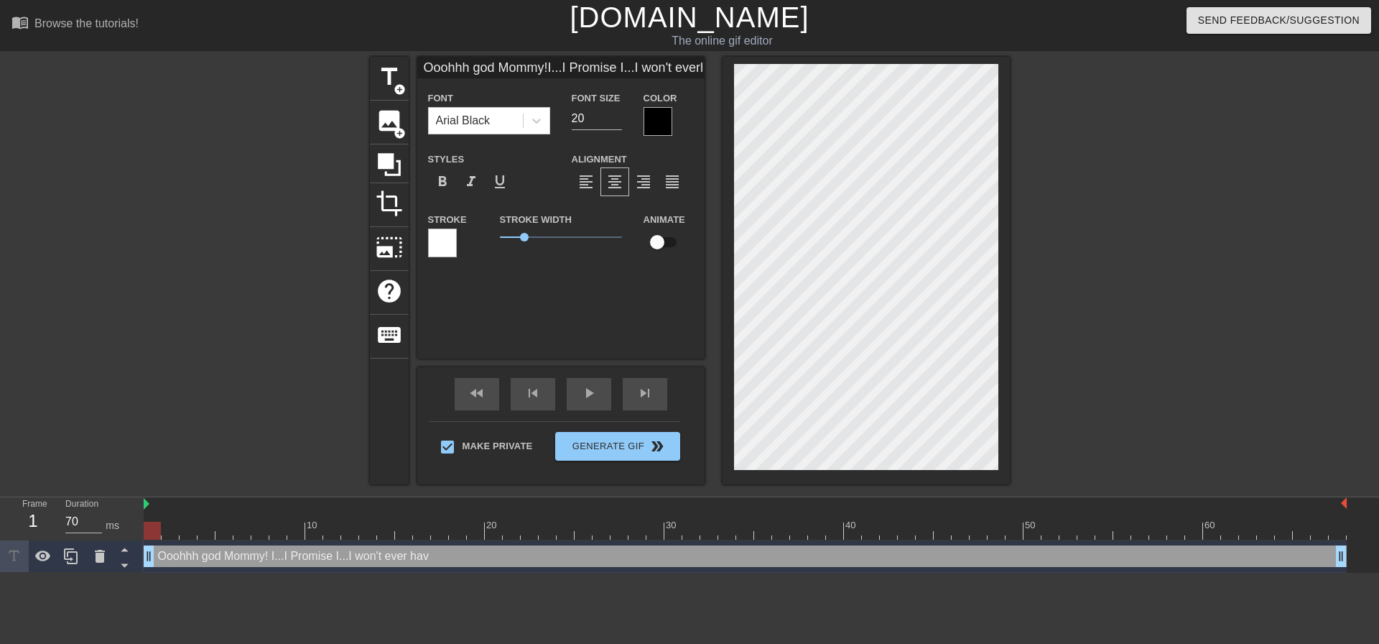
type textarea "Ooohhh god Mommy! I...I Promise I...I won't ever have a"
type input "Ooohhh god Mommy!I...I Promise I...I won't everhave a"
type textarea "Ooohhh god Mommy! I...I Promise I...I won't ever have a"
type input "Ooohhh god Mommy!I...I Promise I...I won't everhave a"
type textarea "Ooohhh god Mommy! I...I Promise I...I won't ever have a b"
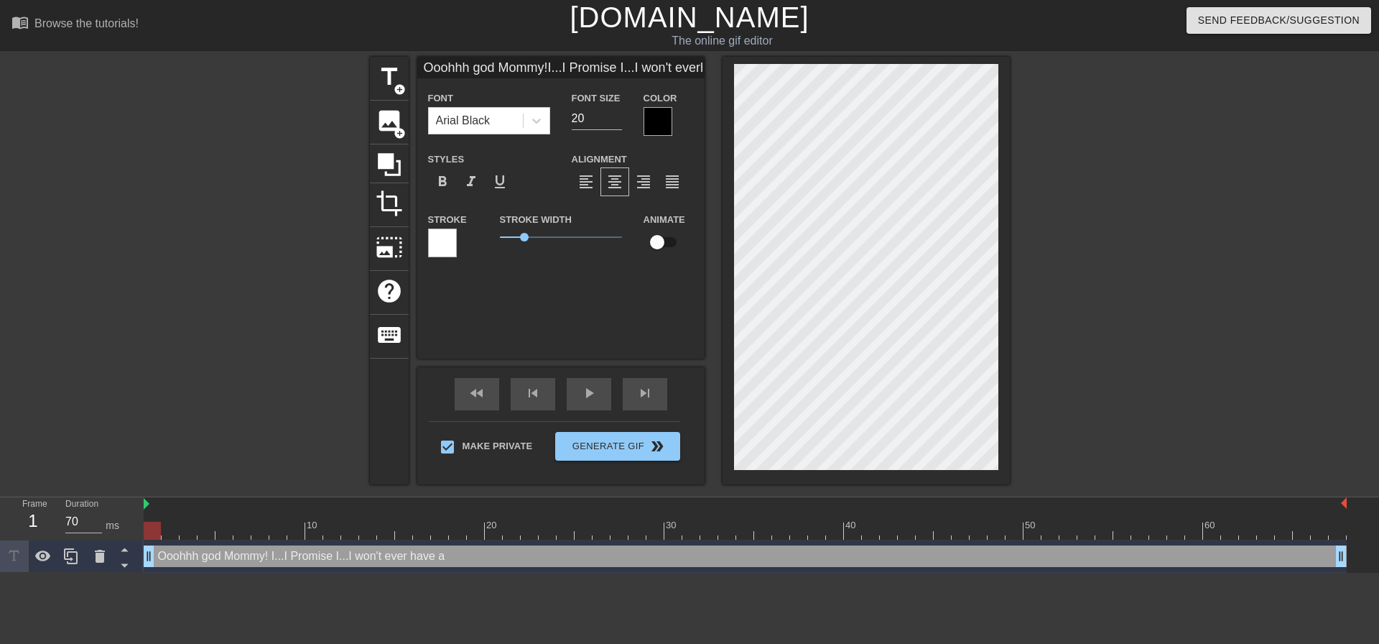
type input "Ooohhh god Mommy!I...I Promise I...I won't everhave a b"
type textarea "Ooohhh god Mommy! I...I Promise I...I won't ever have a bo"
type input "Ooohhh god Mommy!I...I Promise I...I won't everhave a bo"
type textarea "Ooohhh god Mommy! I...I Promise I...I won't ever have a boy"
type input "Ooohhh god Mommy!I...I Promise I...I won't everhave a boy"
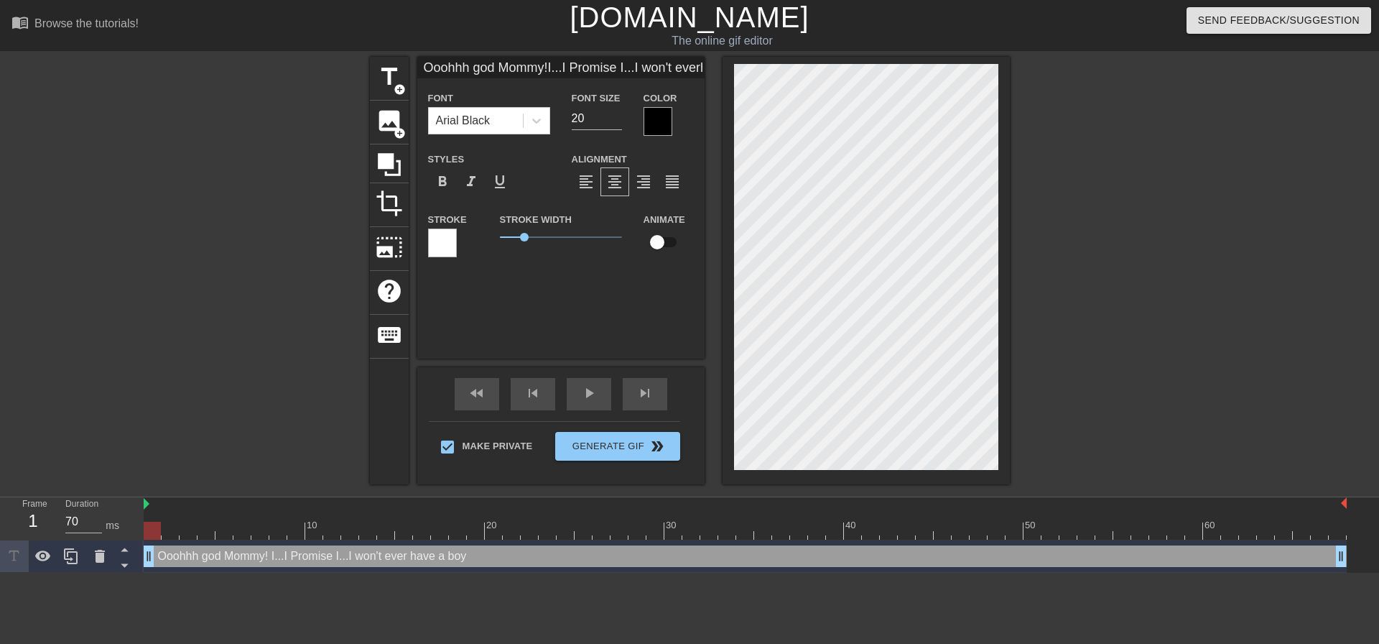
type textarea "Ooohhh god Mommy! I...I Promise I...I won't ever have a boyf"
type input "Ooohhh god Mommy!I...I Promise I...I won't everhave a boyf"
type textarea "Ooohhh god Mommy! I...I Promise I...I won't ever have a boyfr"
type input "Ooohhh god Mommy!I...I Promise I...I won't everhave a boyfr"
type textarea "Ooohhh god Mommy! I...I Promise I...I won't ever have a boyfri"
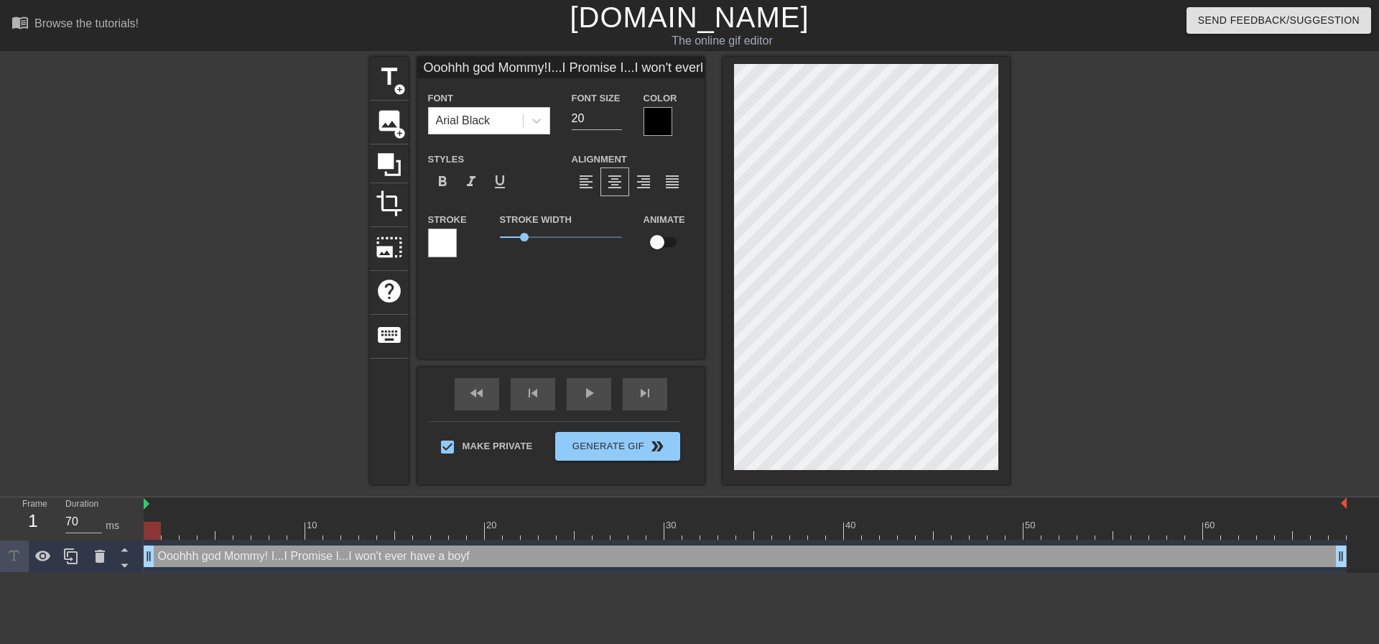
type input "Ooohhh god Mommy!I...I Promise I...I won't everhave a boyfri"
type textarea "Ooohhh god Mommy! I...I Promise I...I won't ever have a boyfrie"
type input "Ooohhh god Mommy!I...I Promise I...I won't everhave a boyfrie"
type textarea "Ooohhh god Mommy! I...I Promise I...I won't ever have a boyfrien"
type input "Ooohhh god Mommy!I...I Promise I...I won't everhave a boyfrien"
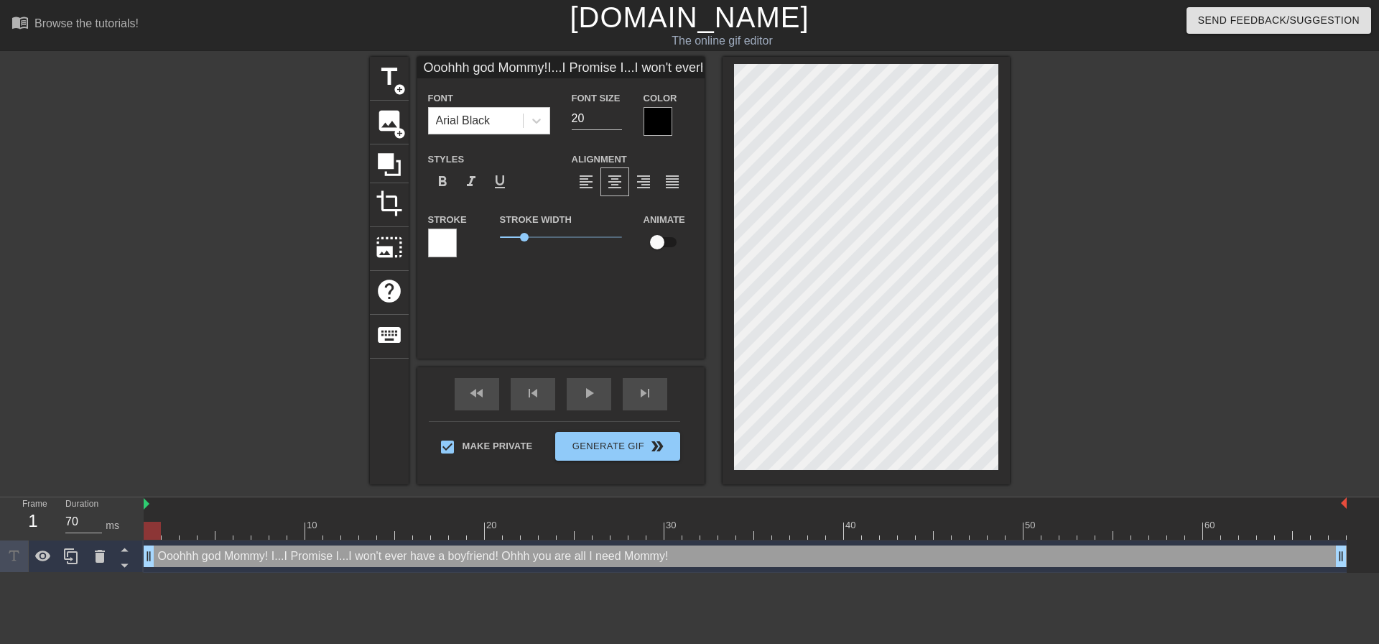
scroll to position [13, 1]
drag, startPoint x: 1093, startPoint y: 291, endPoint x: 999, endPoint y: 309, distance: 95.8
click at [1092, 291] on div at bounding box center [1135, 272] width 216 height 431
click at [997, 470] on div at bounding box center [866, 270] width 287 height 427
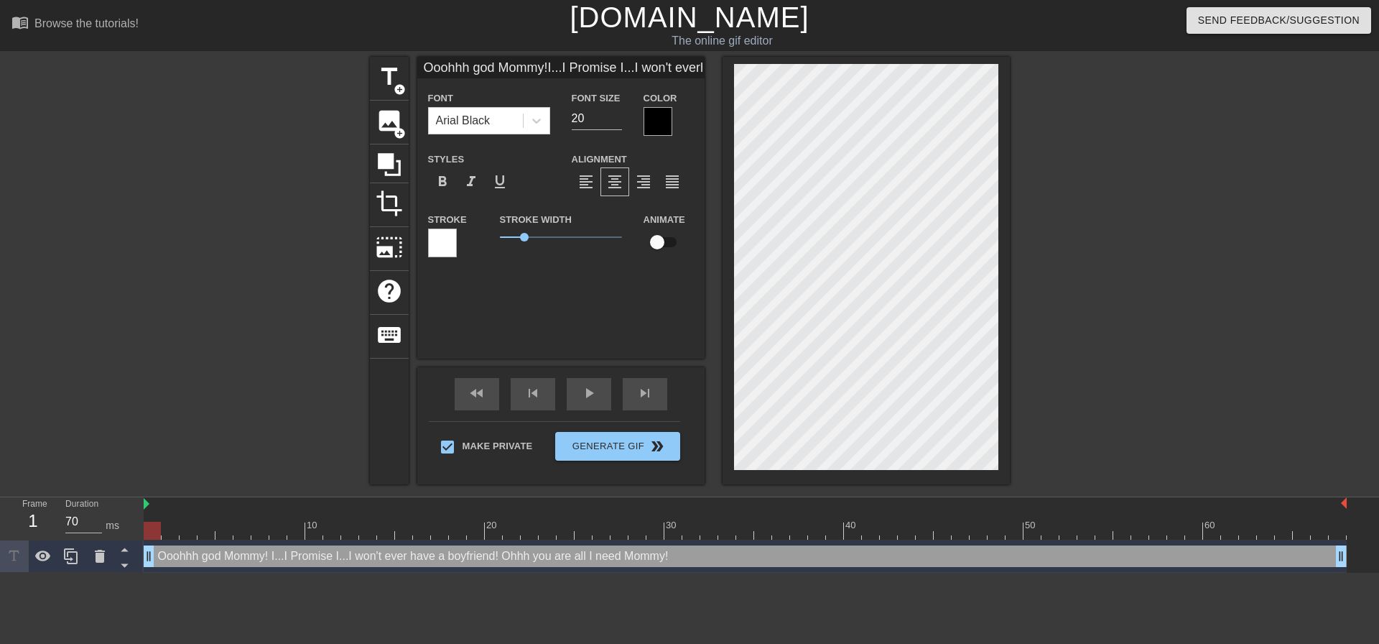
drag, startPoint x: 1101, startPoint y: 279, endPoint x: 1091, endPoint y: 281, distance: 10.9
click at [1098, 280] on div at bounding box center [1135, 272] width 216 height 431
click at [1075, 276] on div at bounding box center [1135, 272] width 216 height 431
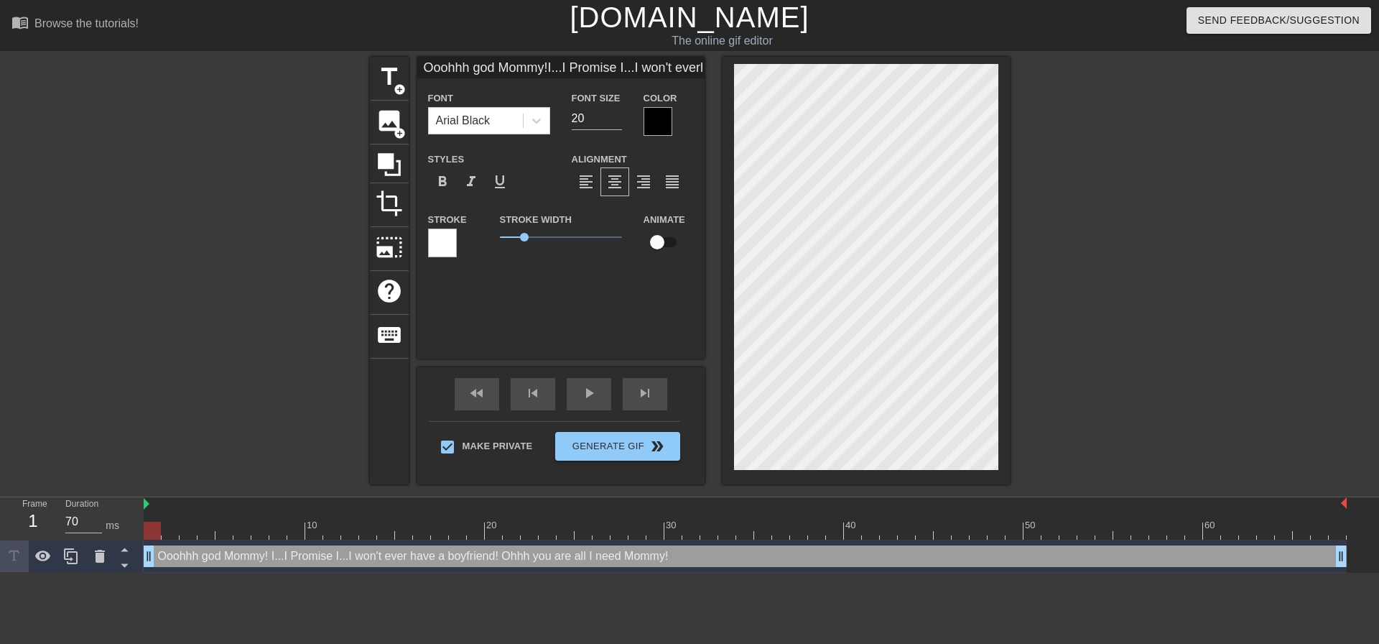
drag, startPoint x: 1063, startPoint y: 276, endPoint x: 1000, endPoint y: 279, distance: 63.3
click at [1063, 276] on div at bounding box center [1135, 272] width 216 height 431
click at [726, 125] on div at bounding box center [866, 270] width 287 height 427
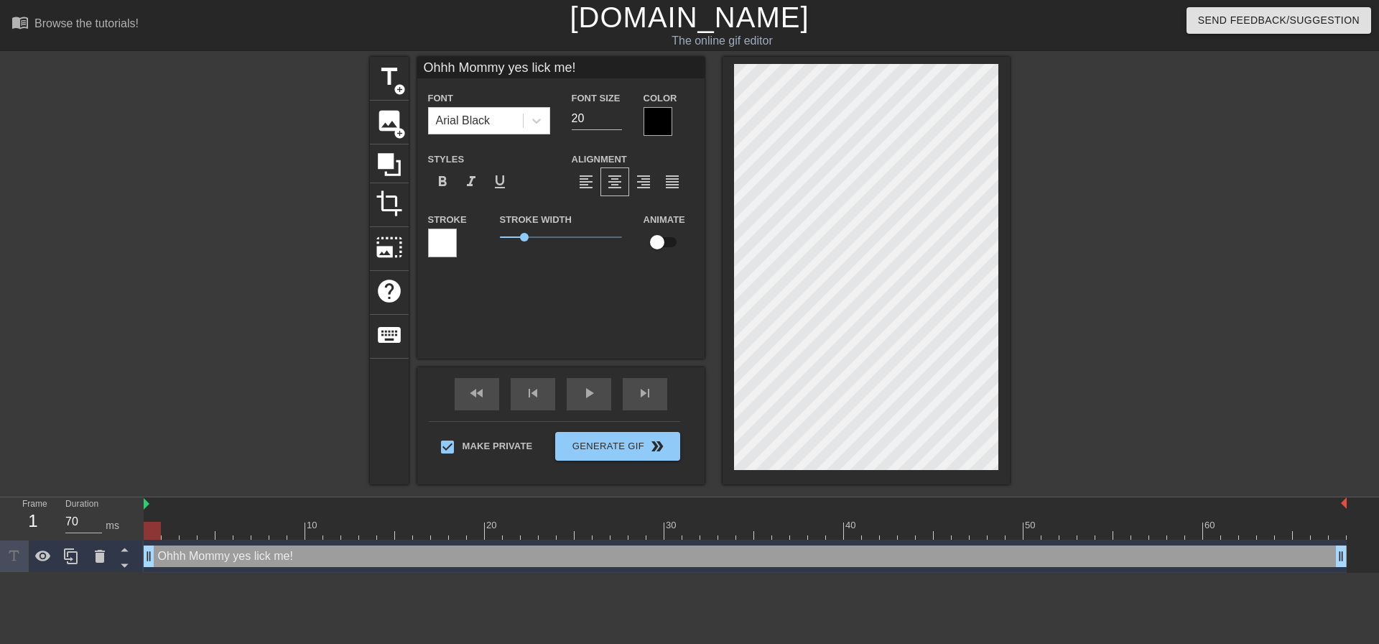
paste textarea "Ooohhh god Mommy! I...I Promise I...I won't ever have a boyfriend!"
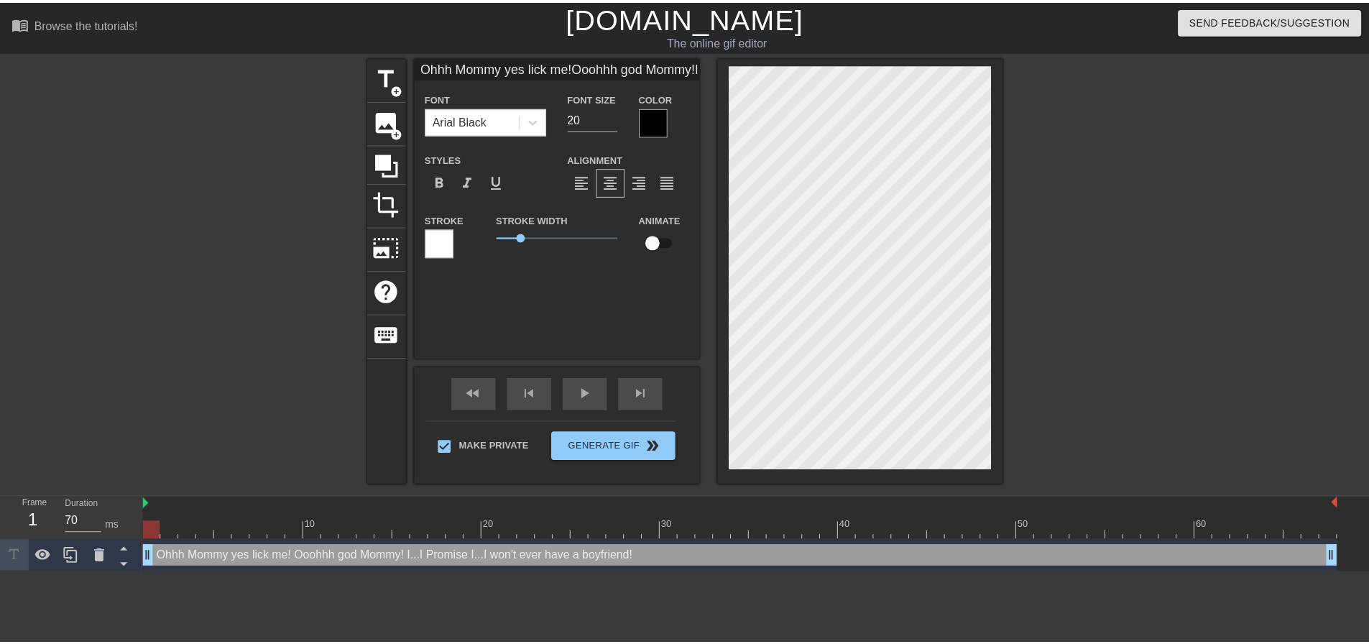
scroll to position [15, 1]
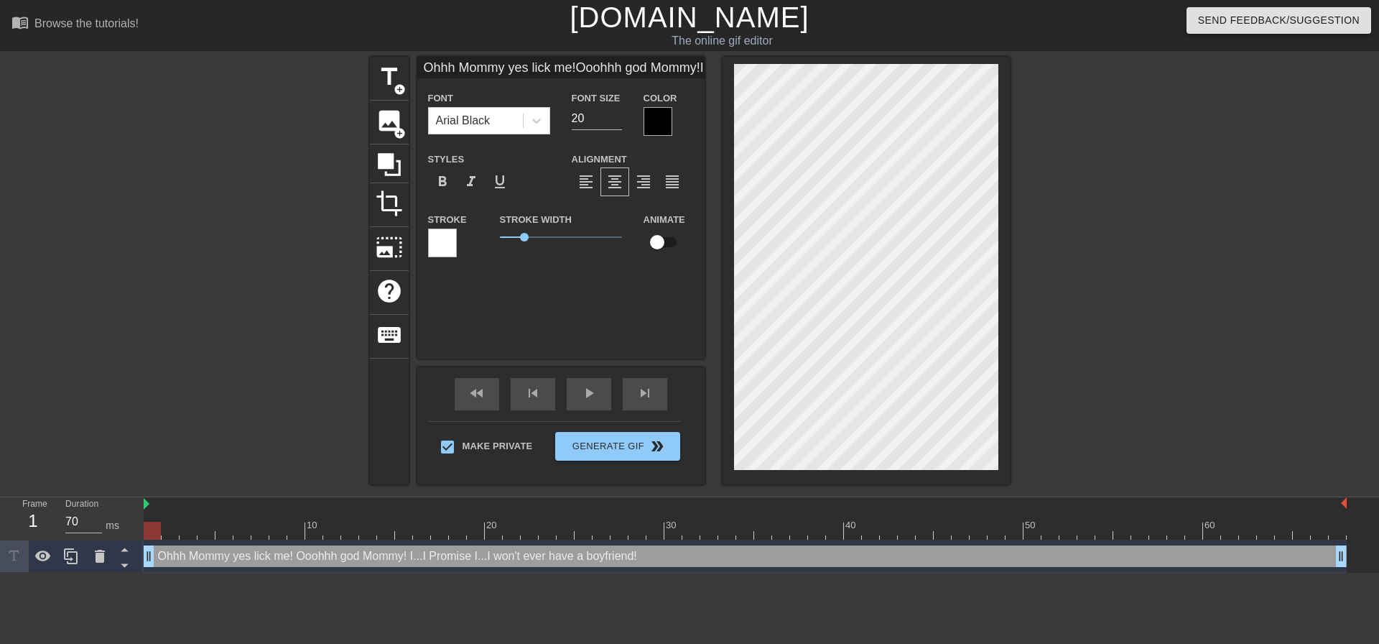
click at [1070, 203] on div at bounding box center [1135, 272] width 216 height 431
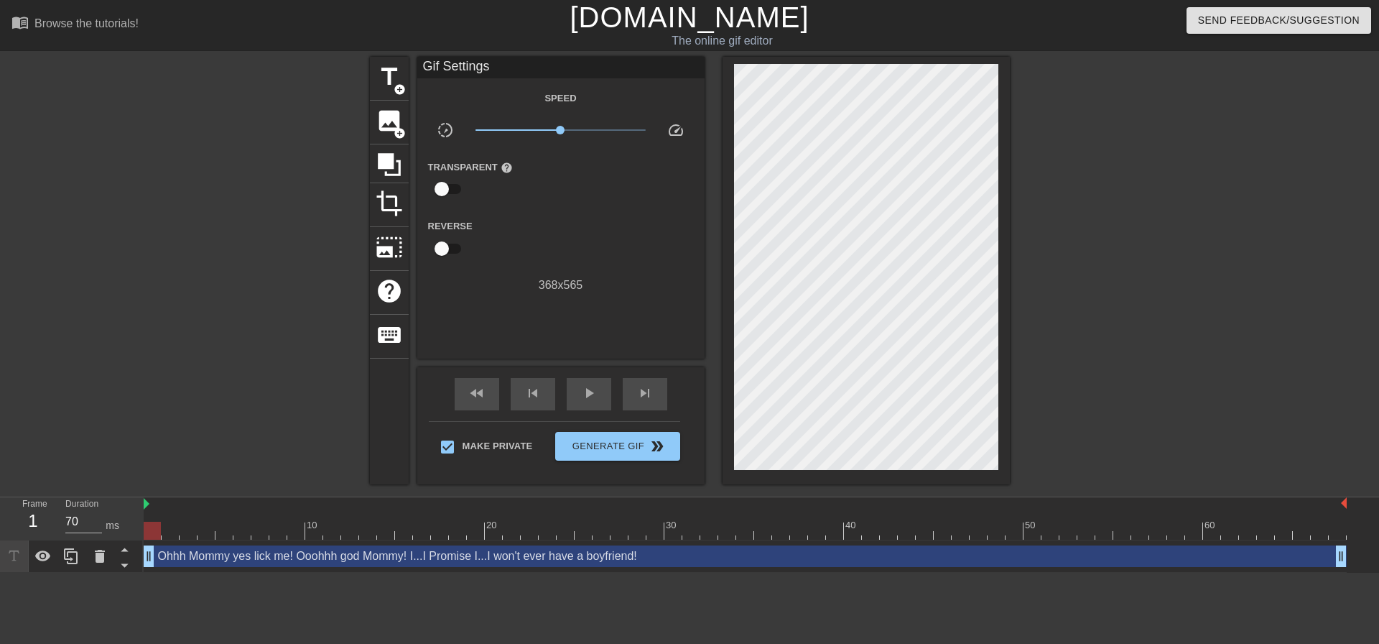
click at [1105, 350] on div at bounding box center [1135, 272] width 216 height 431
click at [629, 443] on span "Generate Gif double_arrow" at bounding box center [617, 446] width 113 height 17
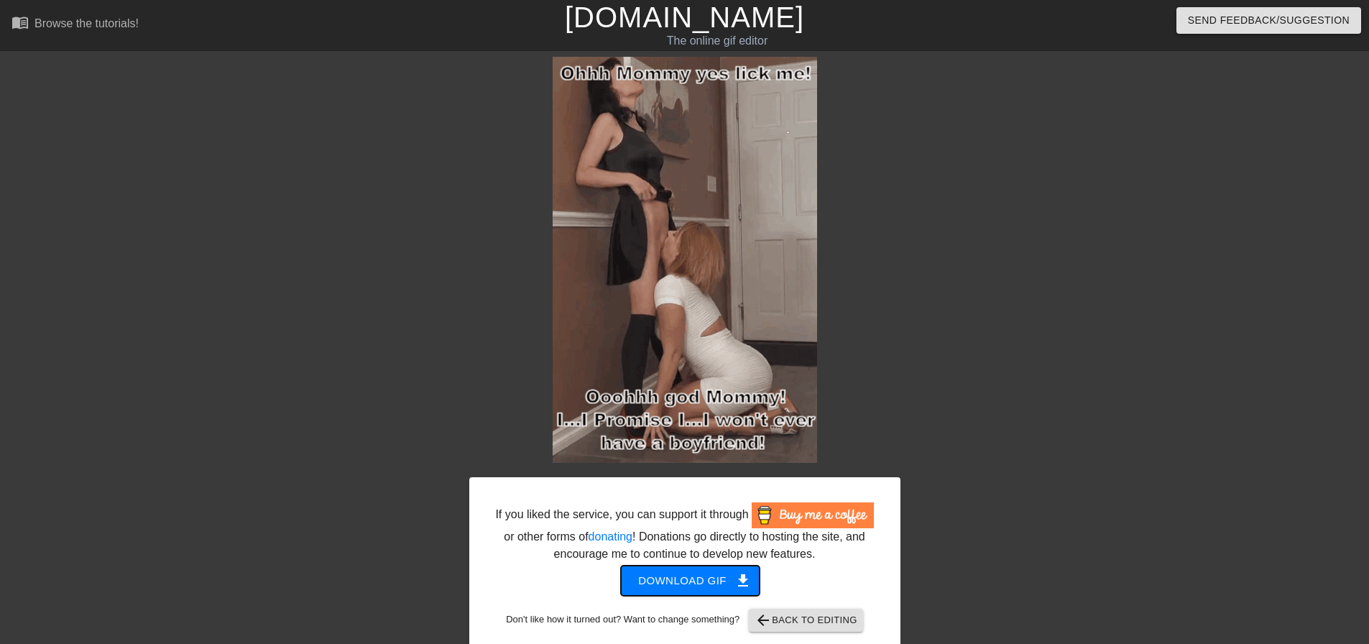
click at [692, 581] on span "Download gif get_app" at bounding box center [690, 580] width 104 height 19
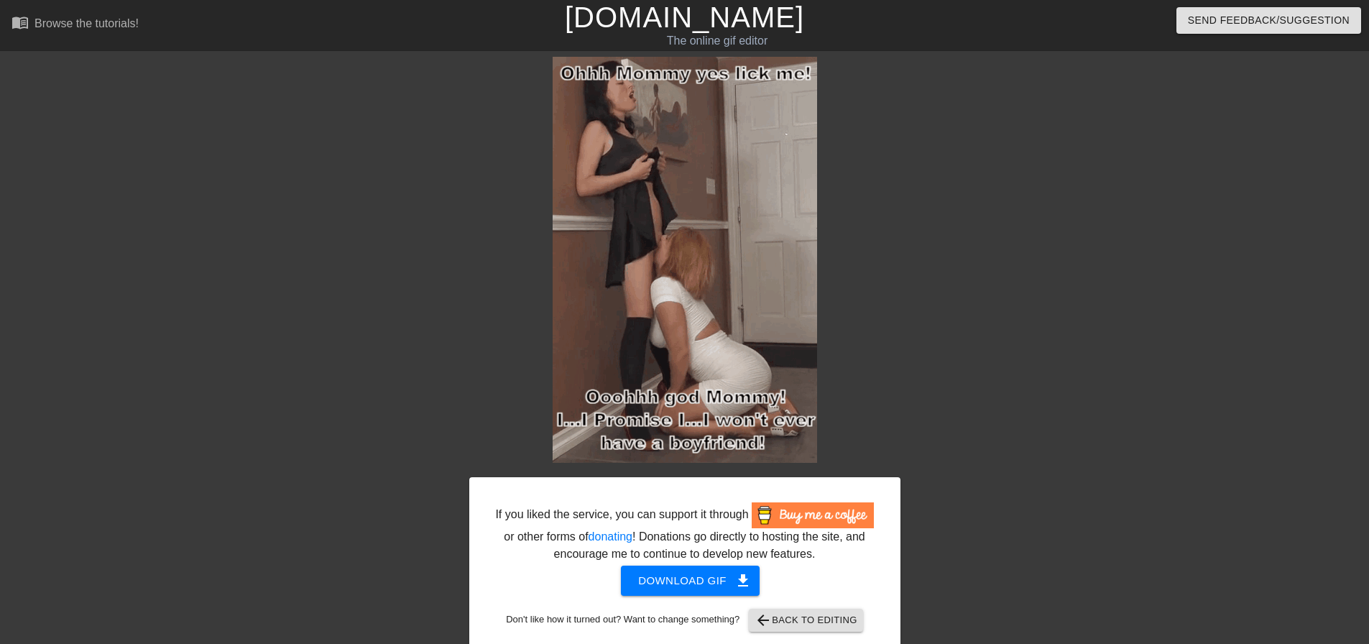
drag, startPoint x: 897, startPoint y: 249, endPoint x: 749, endPoint y: 160, distance: 172.1
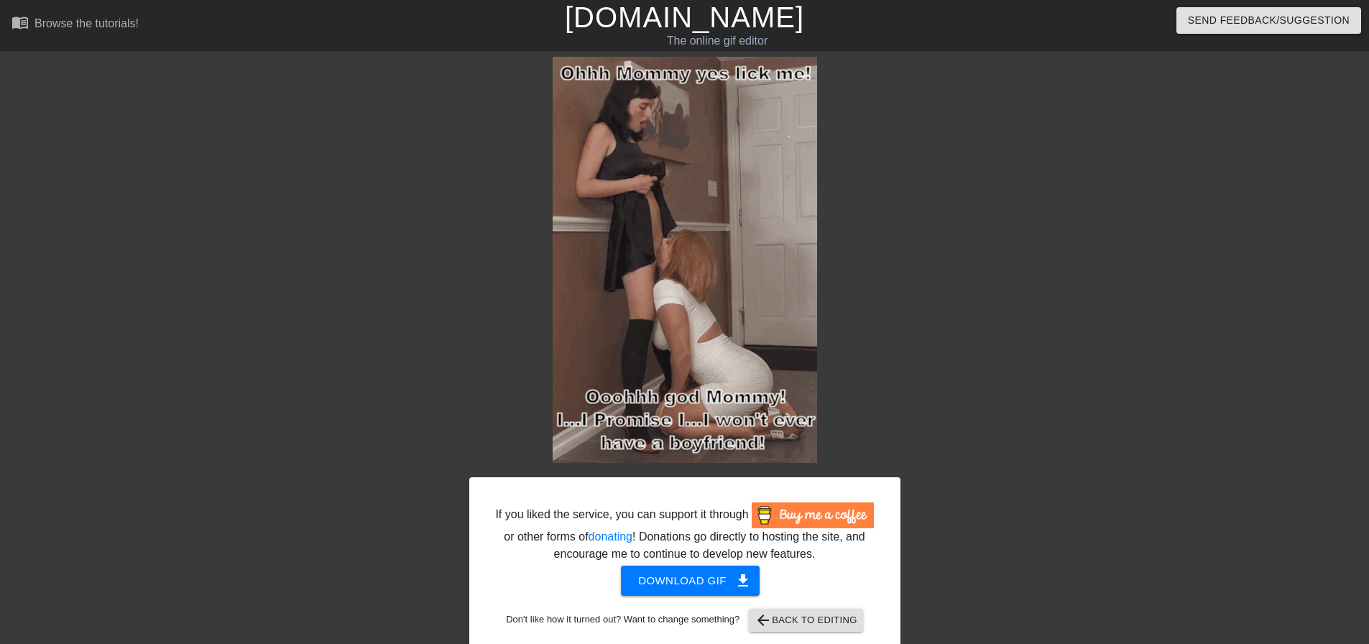
click at [897, 249] on div "If you liked the service, you can support it through or other forms of donating…" at bounding box center [684, 355] width 431 height 597
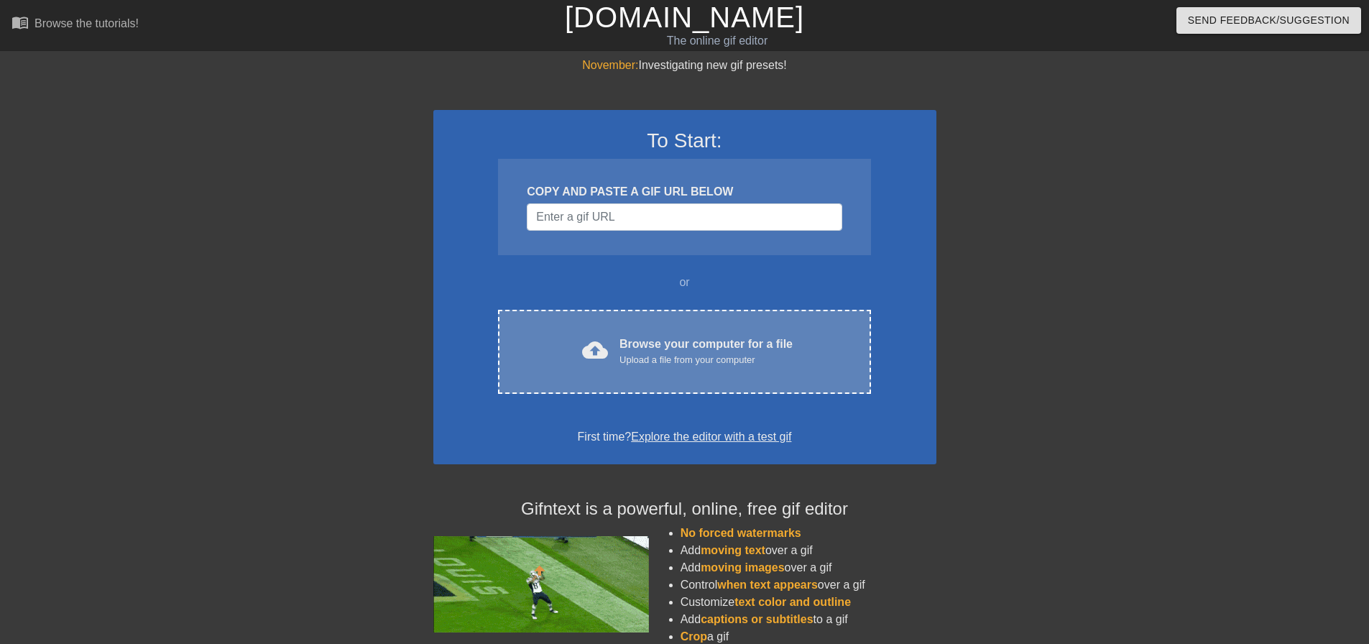
click at [609, 330] on div "cloud_upload Browse your computer for a file Upload a file from your computer C…" at bounding box center [684, 352] width 372 height 84
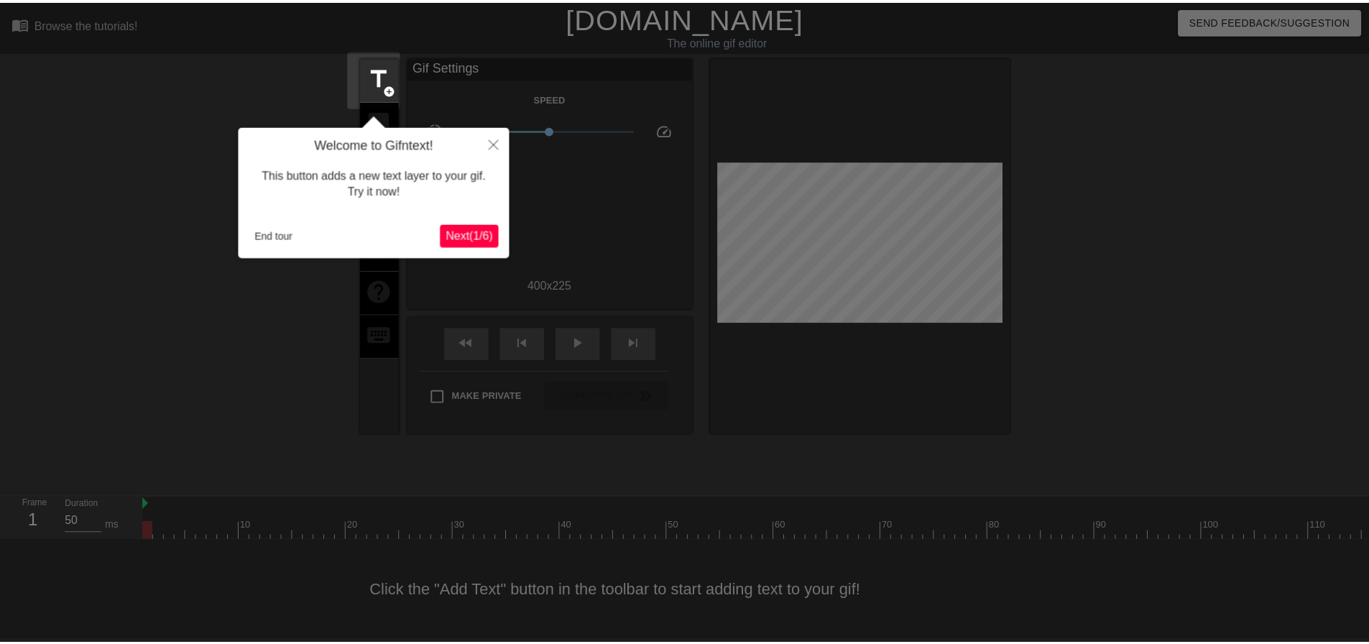
scroll to position [7, 0]
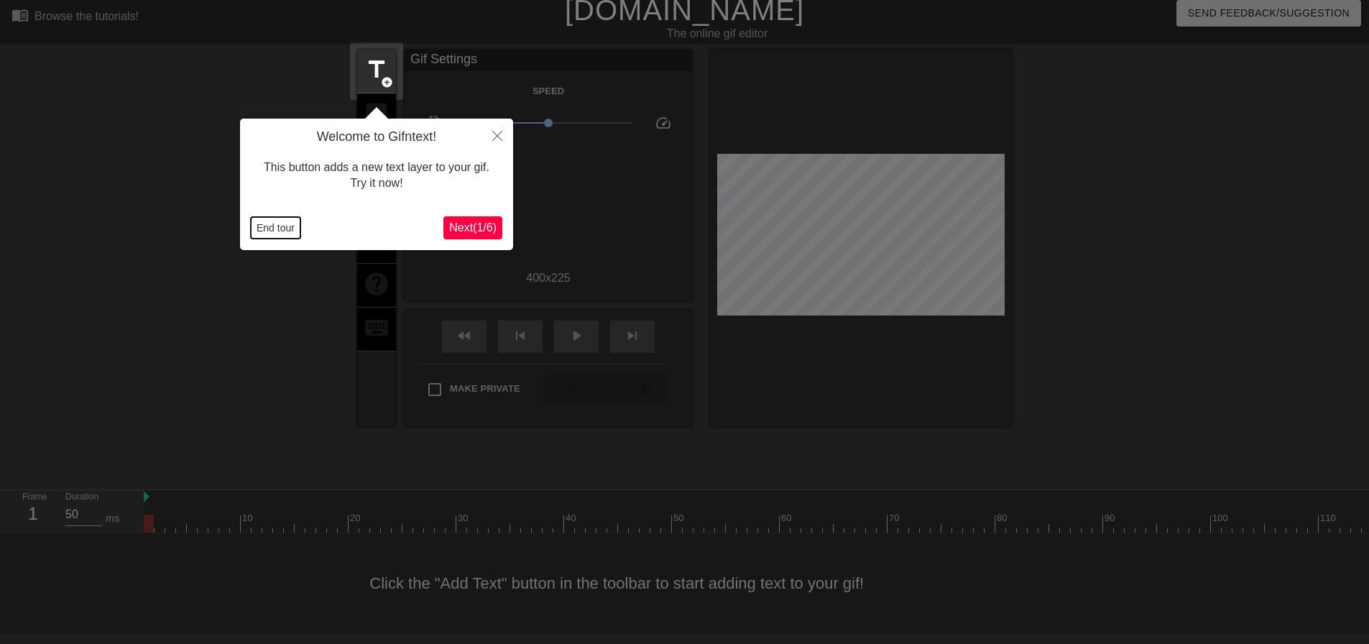
click at [267, 223] on button "End tour" at bounding box center [276, 228] width 50 height 22
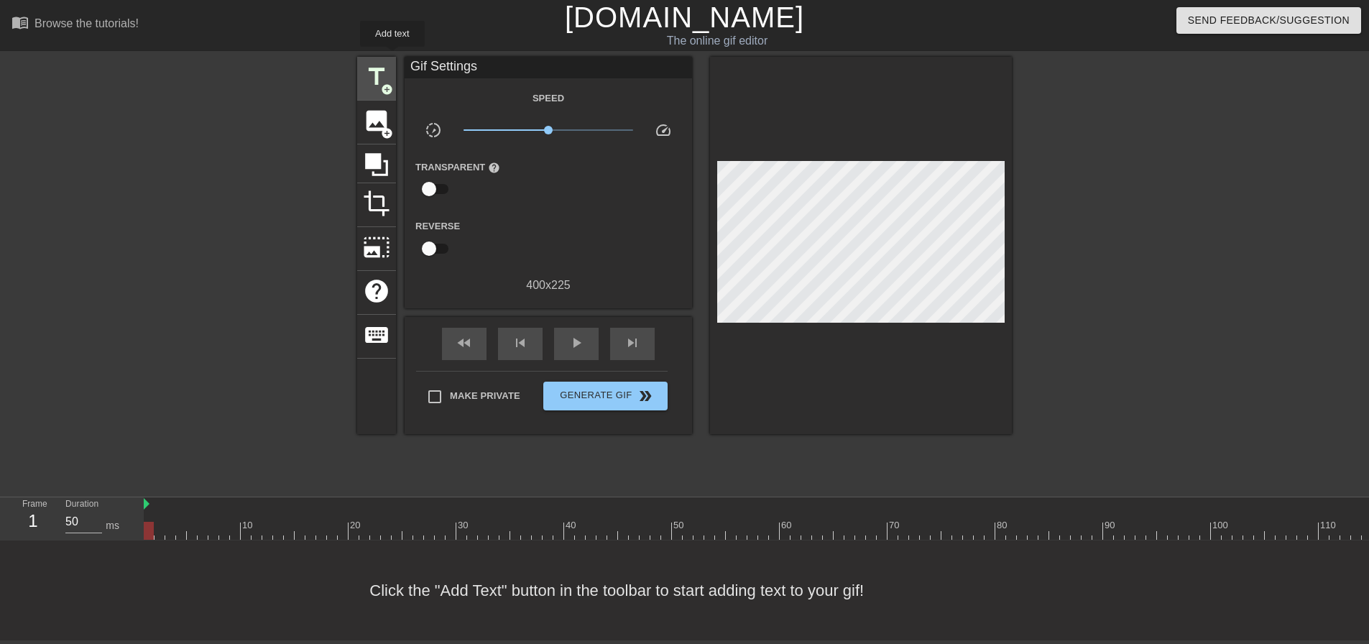
click at [384, 63] on span "title" at bounding box center [376, 76] width 27 height 27
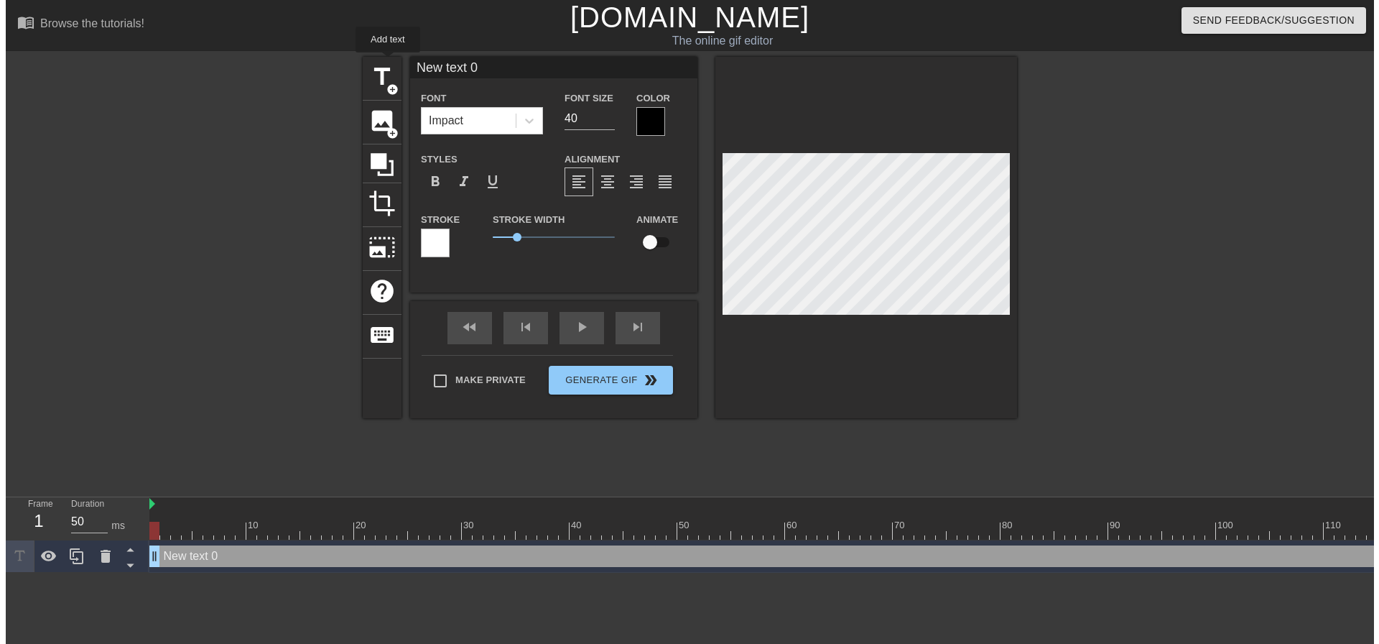
scroll to position [0, 0]
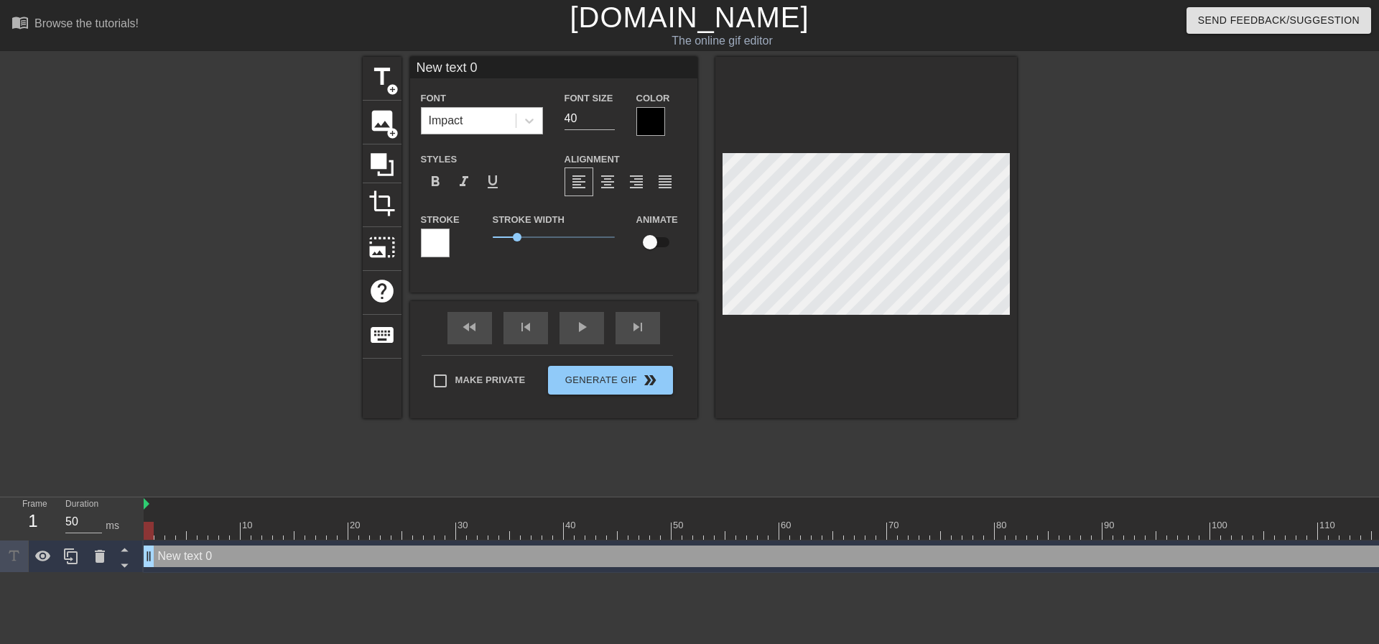
click at [465, 121] on div "Impact" at bounding box center [469, 121] width 94 height 26
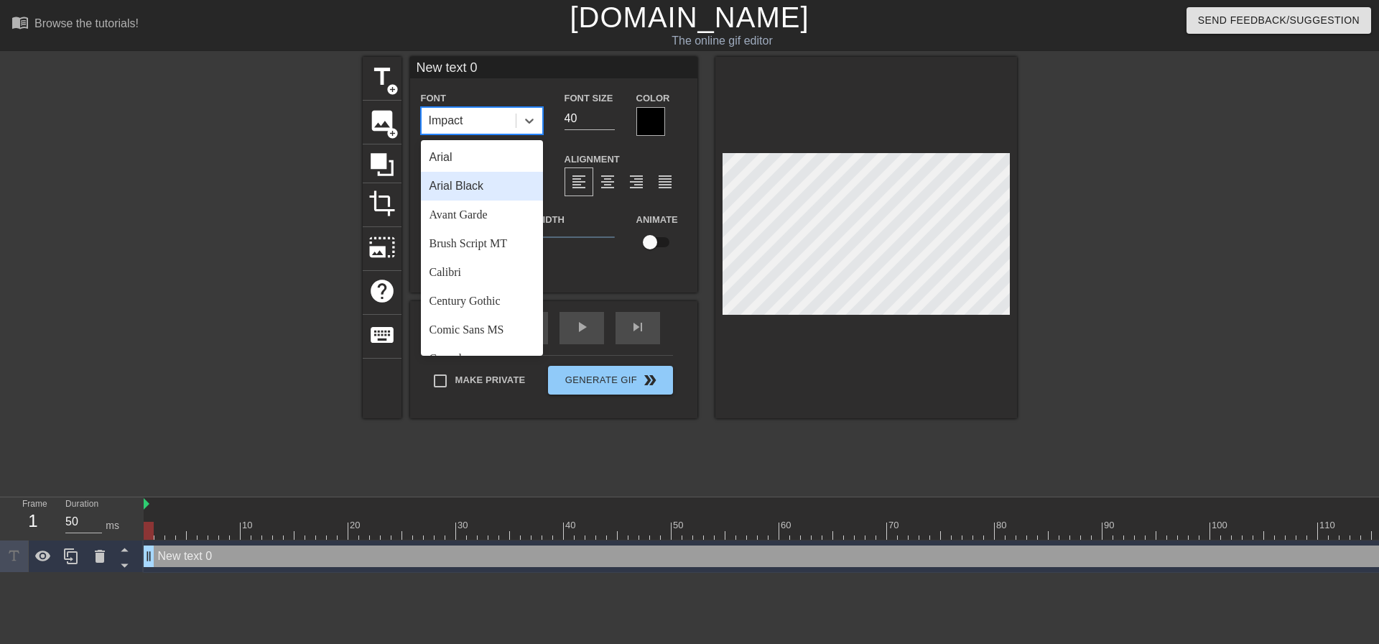
click at [485, 184] on div "Arial Black" at bounding box center [482, 186] width 122 height 29
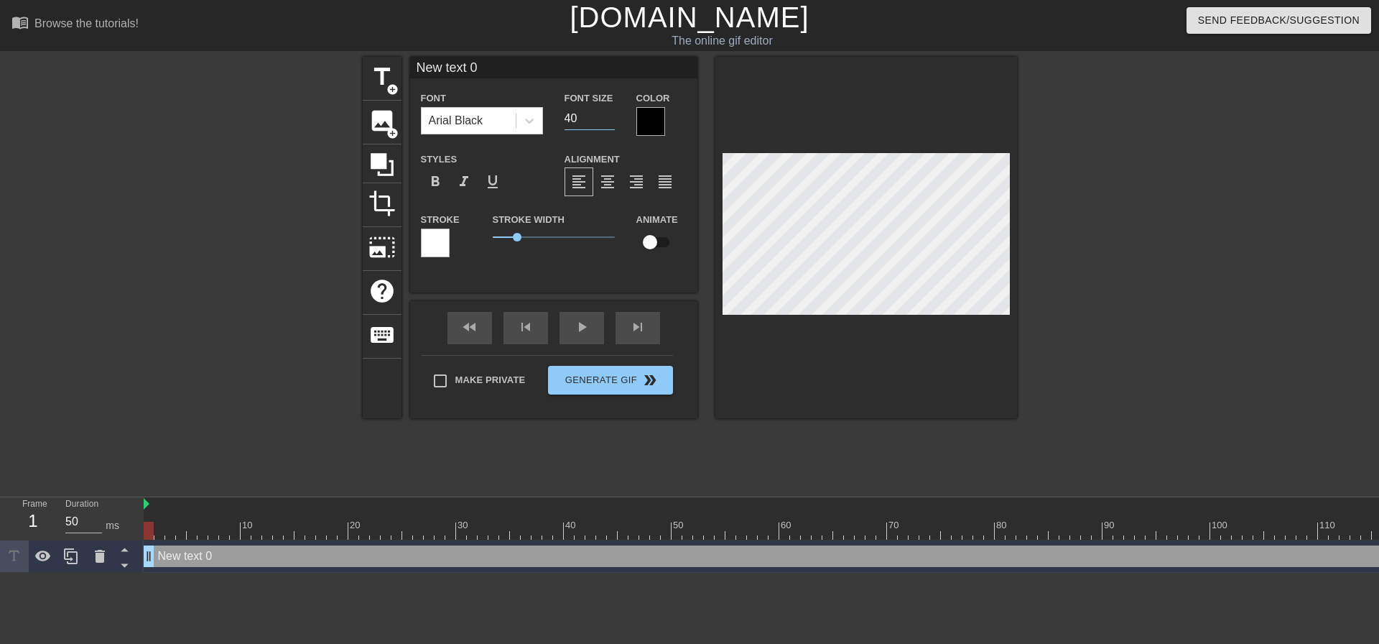
drag, startPoint x: 575, startPoint y: 116, endPoint x: 550, endPoint y: 119, distance: 25.2
click at [560, 116] on div "Font Size 40" at bounding box center [590, 112] width 72 height 47
type input "1"
type input "2"
type input "18"
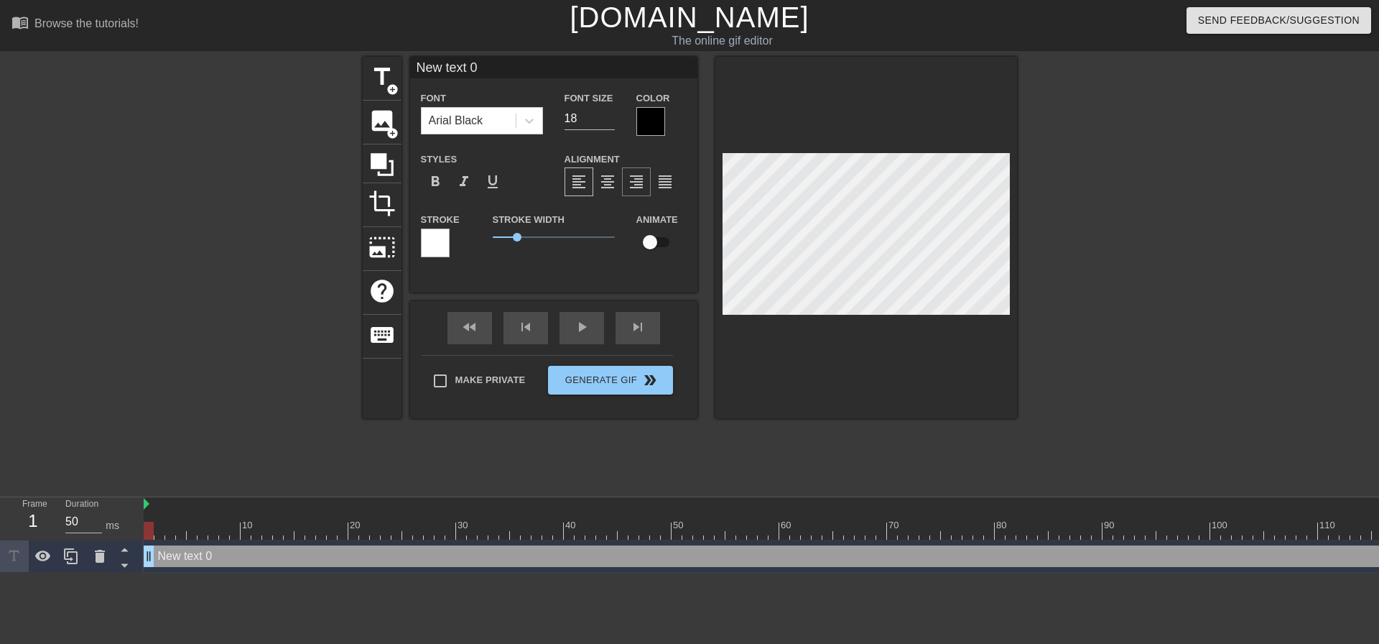
click at [622, 181] on div "format_align_right" at bounding box center [636, 181] width 29 height 29
drag, startPoint x: 619, startPoint y: 180, endPoint x: 611, endPoint y: 193, distance: 14.5
click at [616, 181] on div "format_align_center" at bounding box center [607, 181] width 29 height 29
click at [473, 397] on div "Make Private" at bounding box center [485, 384] width 104 height 36
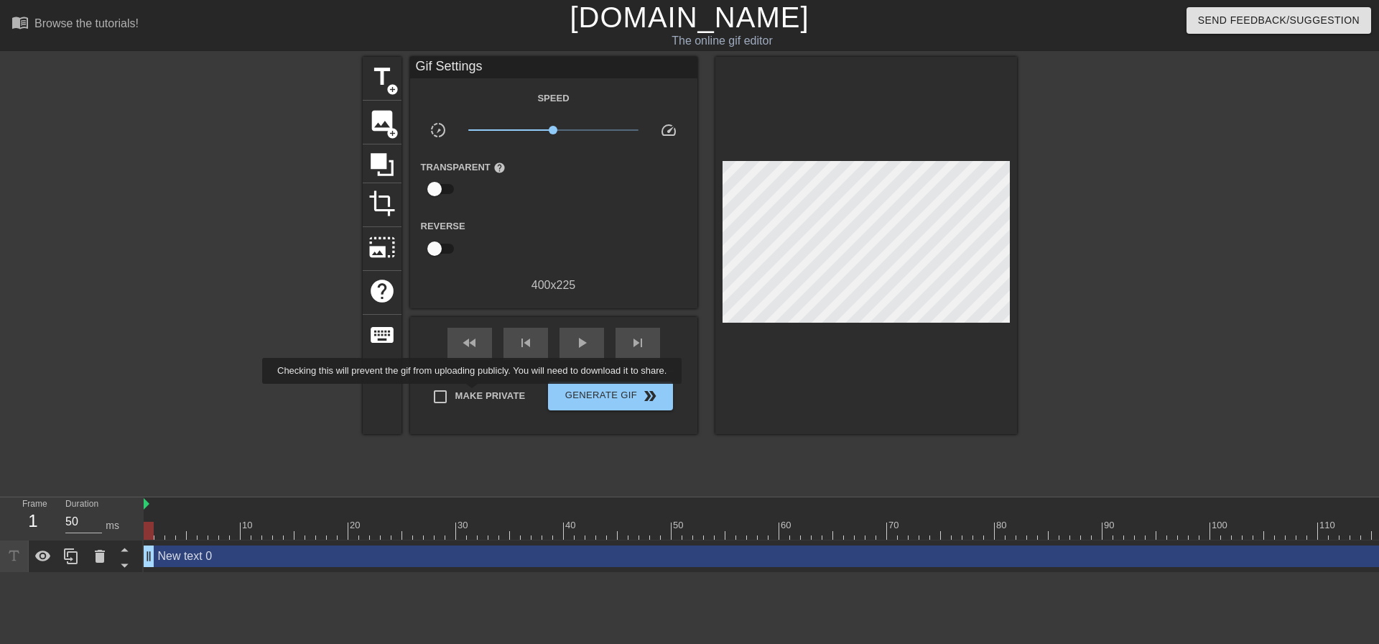
drag, startPoint x: 475, startPoint y: 394, endPoint x: 392, endPoint y: 432, distance: 91.9
click at [475, 393] on span "Make Private" at bounding box center [490, 396] width 70 height 14
click at [455, 393] on input "Make Private" at bounding box center [440, 396] width 30 height 30
checkbox input "true"
drag, startPoint x: 153, startPoint y: 528, endPoint x: 356, endPoint y: 323, distance: 288.6
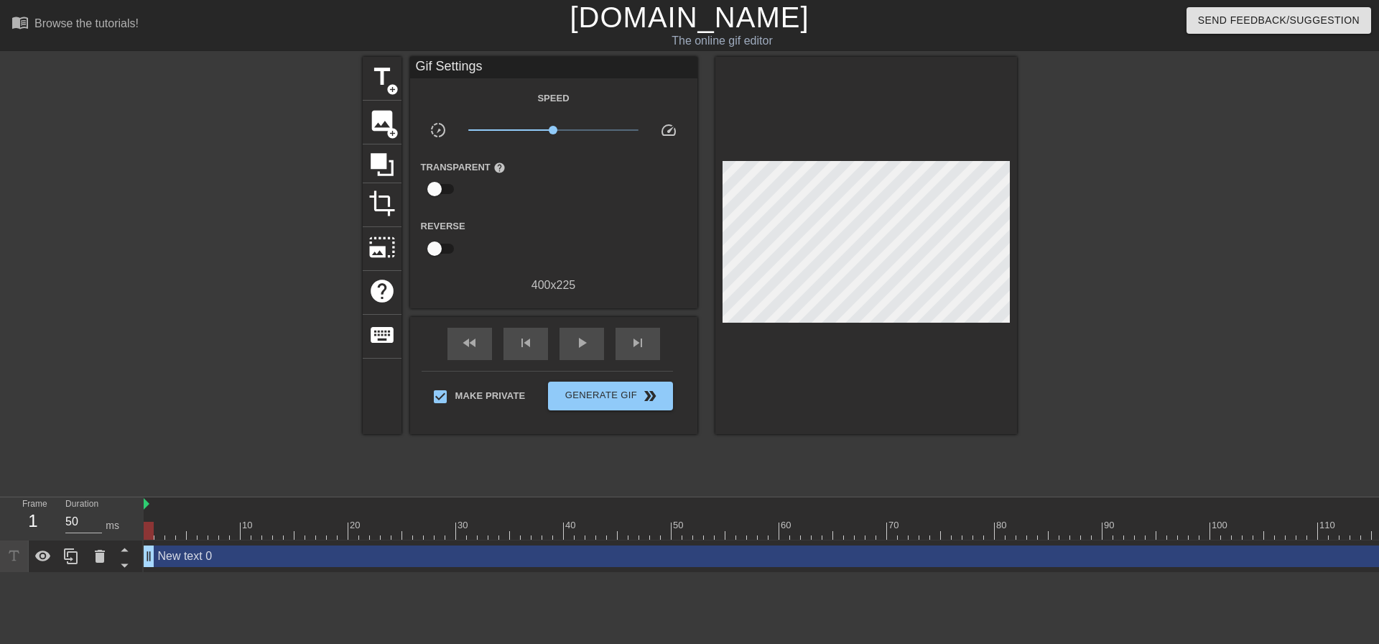
click at [107, 526] on div "Frame 1 Duration 50 ms 10 20 30 40 50 60 70 80 90 100 110 120 130 140 150" at bounding box center [689, 534] width 1379 height 75
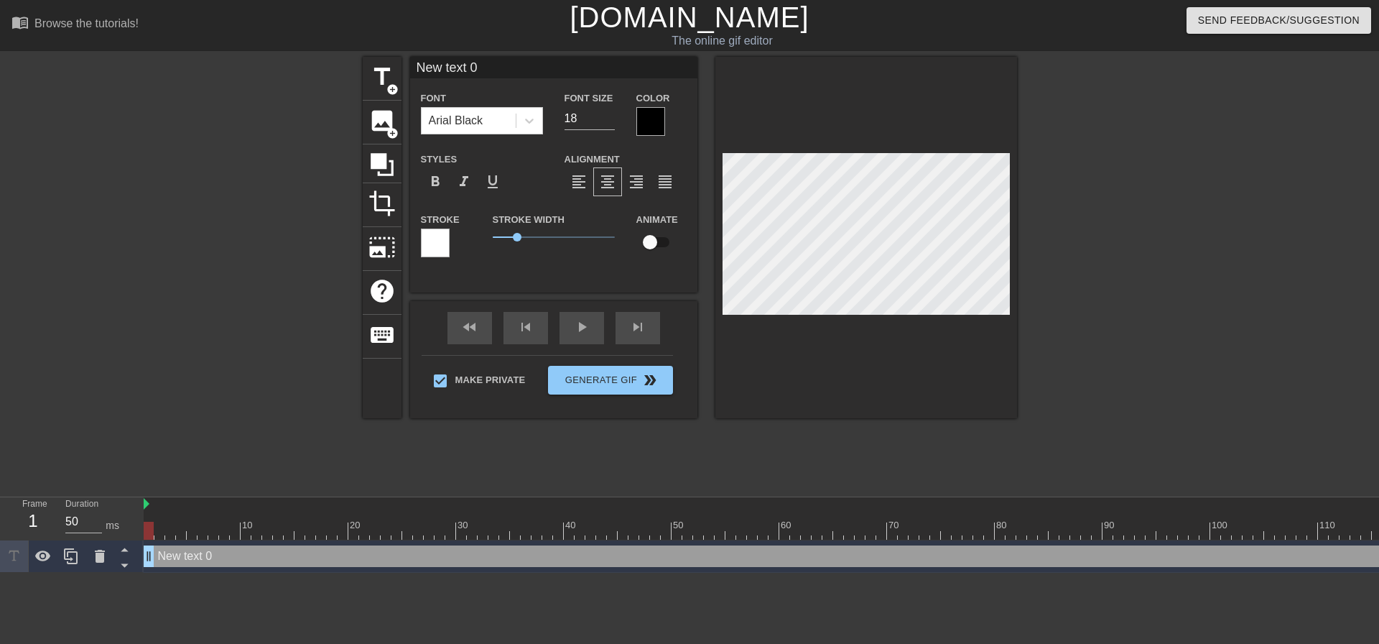
scroll to position [2, 4]
type textarea "W"
type input "W"
type textarea "E"
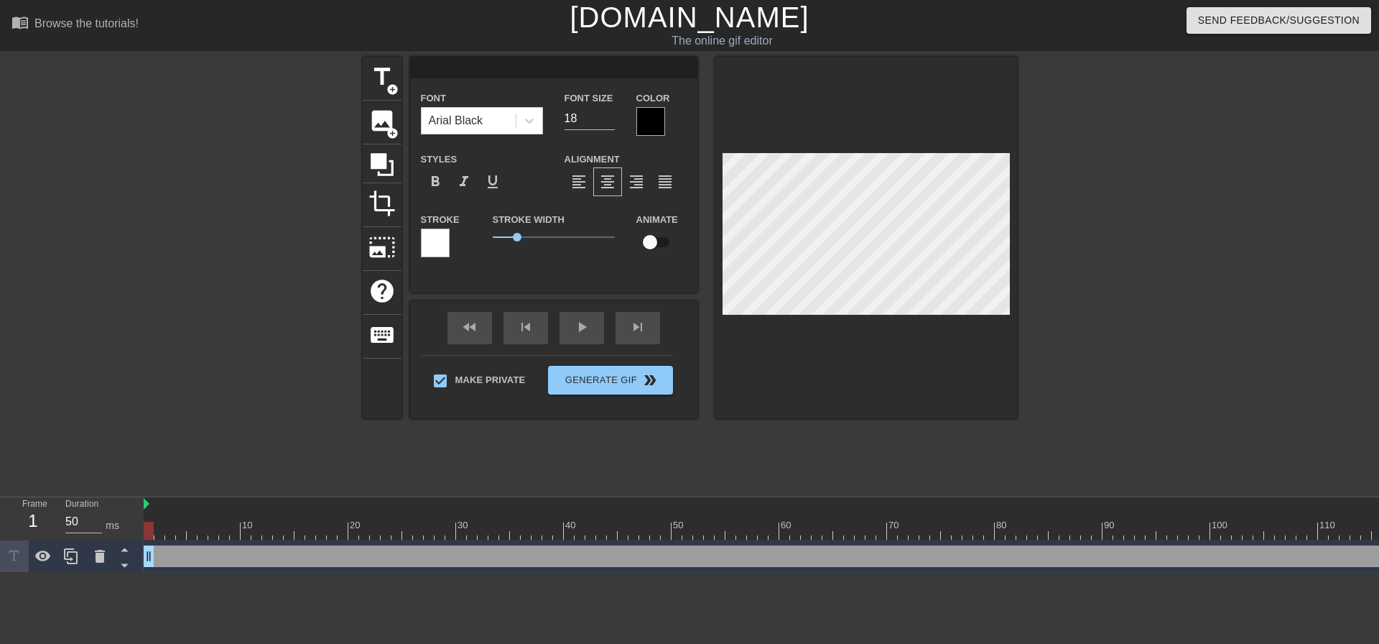
type input "E"
type textarea "Ev"
type input "Ev"
type textarea "Eve"
type input "Eve"
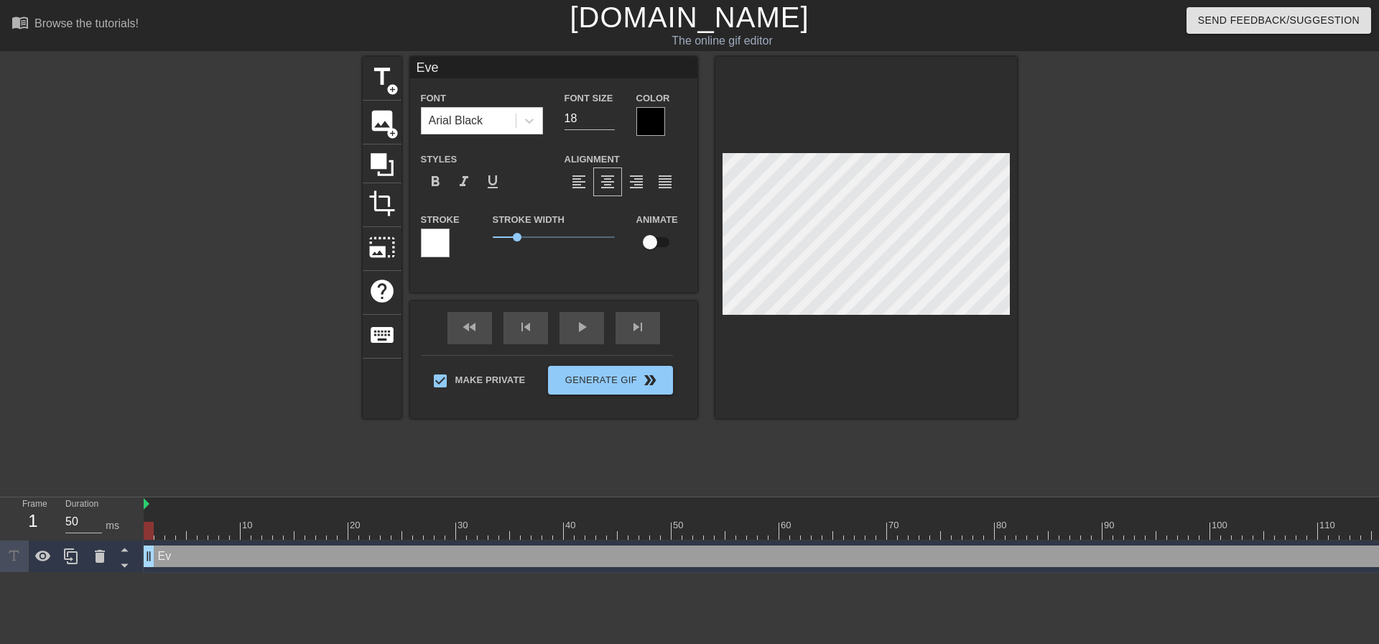
type textarea "Ever"
type input "Ever"
type textarea "Ever"
type input "Ever"
type textarea "Ever s"
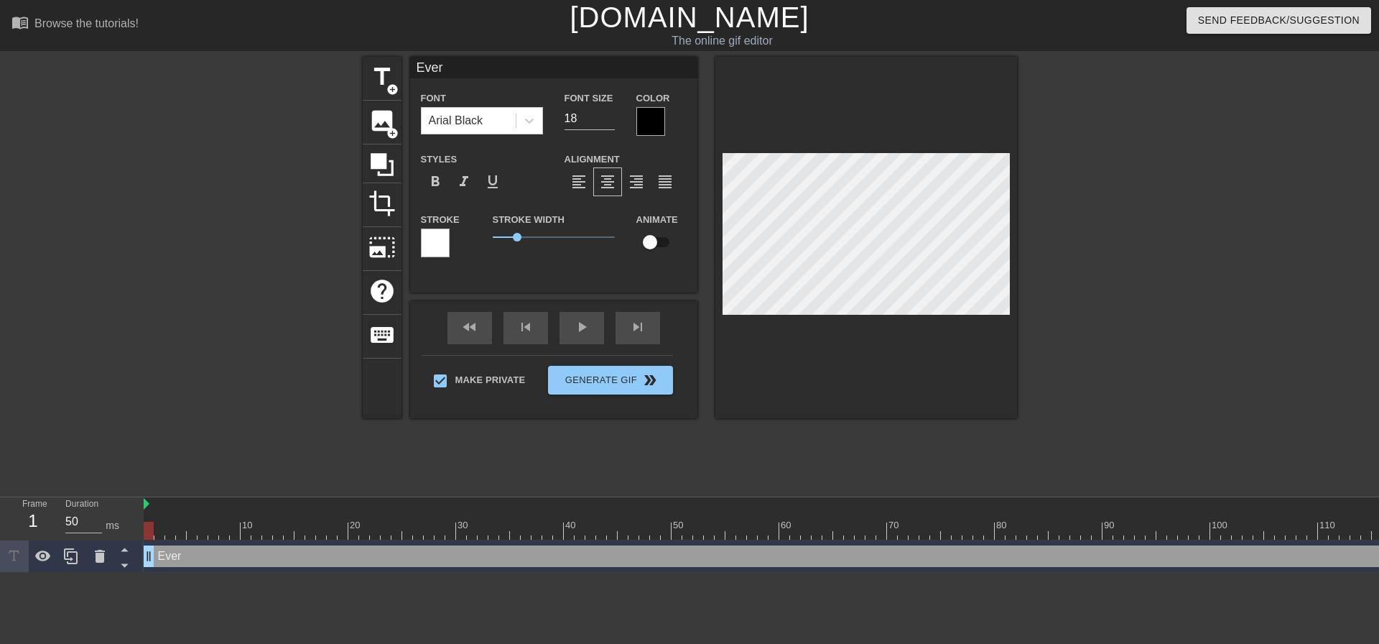
type input "Ever s"
type textarea "Ever si"
type input "Ever si"
type textarea "Ever sin"
type input "Ever sin"
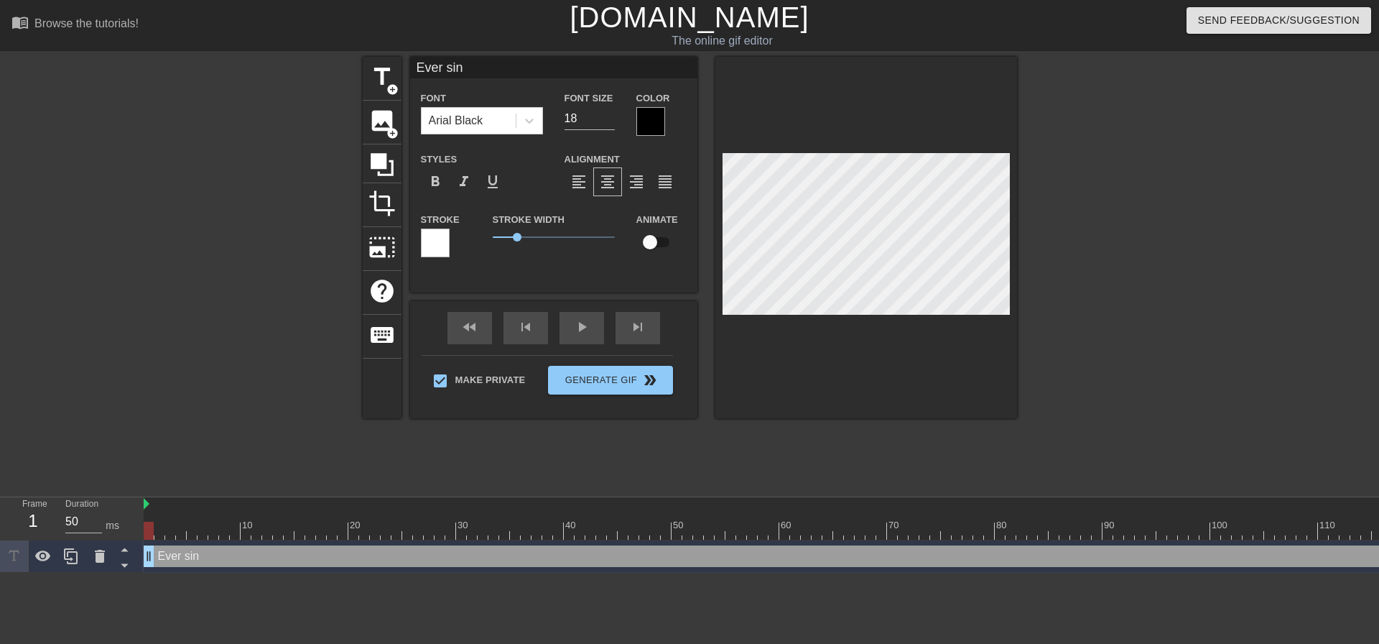
type textarea "Ever sinc"
type input "Ever sinc"
type textarea "Ever since"
type input "Ever since"
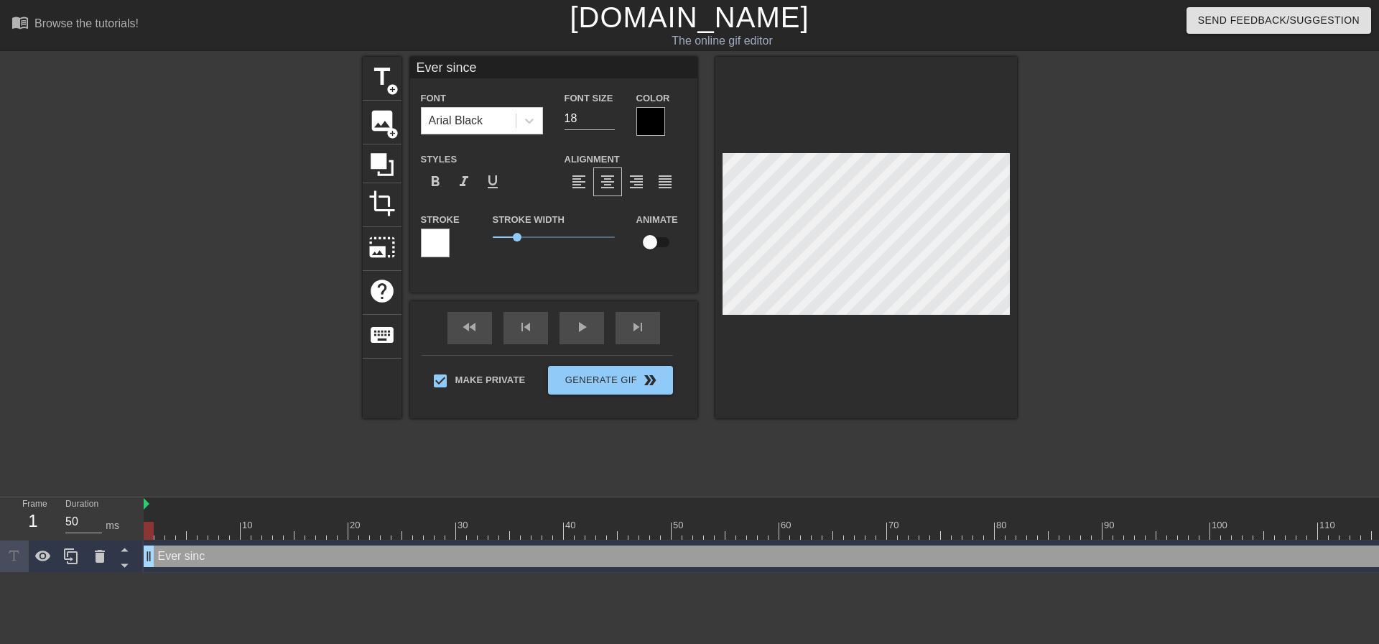
type textarea "Ever since"
type input "Ever since"
type textarea "Ever since t"
type input "Ever since t"
type textarea "Ever since th"
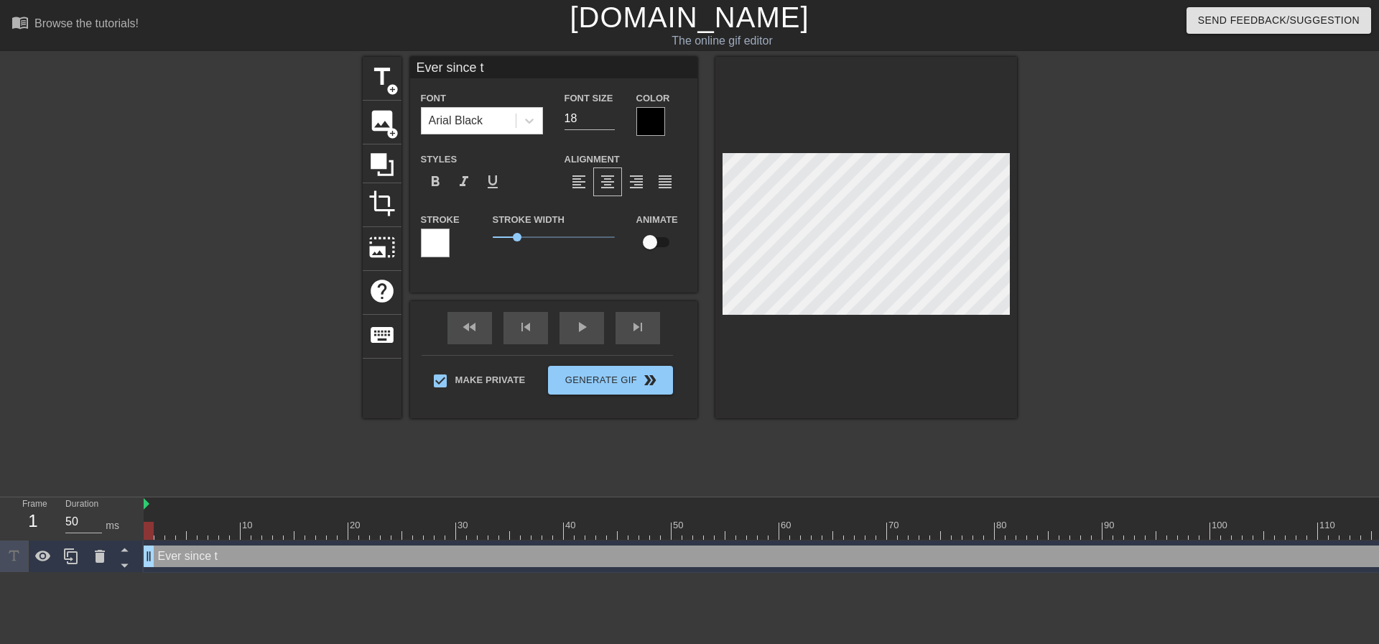
type input "Ever since th"
type textarea "Ever since the"
type input "Ever since the"
type textarea "Ever since the"
type input "Ever since the"
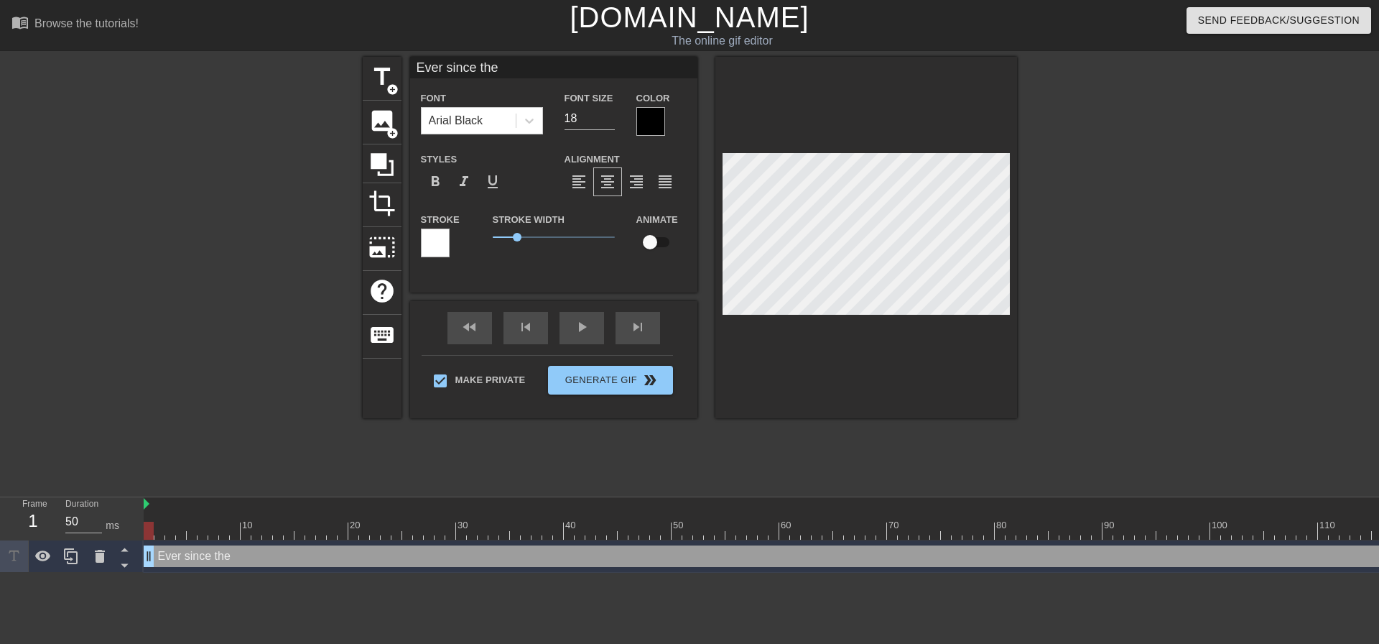
type textarea "Ever since the f"
type input "Ever since the f"
type textarea "Ever since the fr"
type input "Ever since the fr"
type textarea "Ever since the frr"
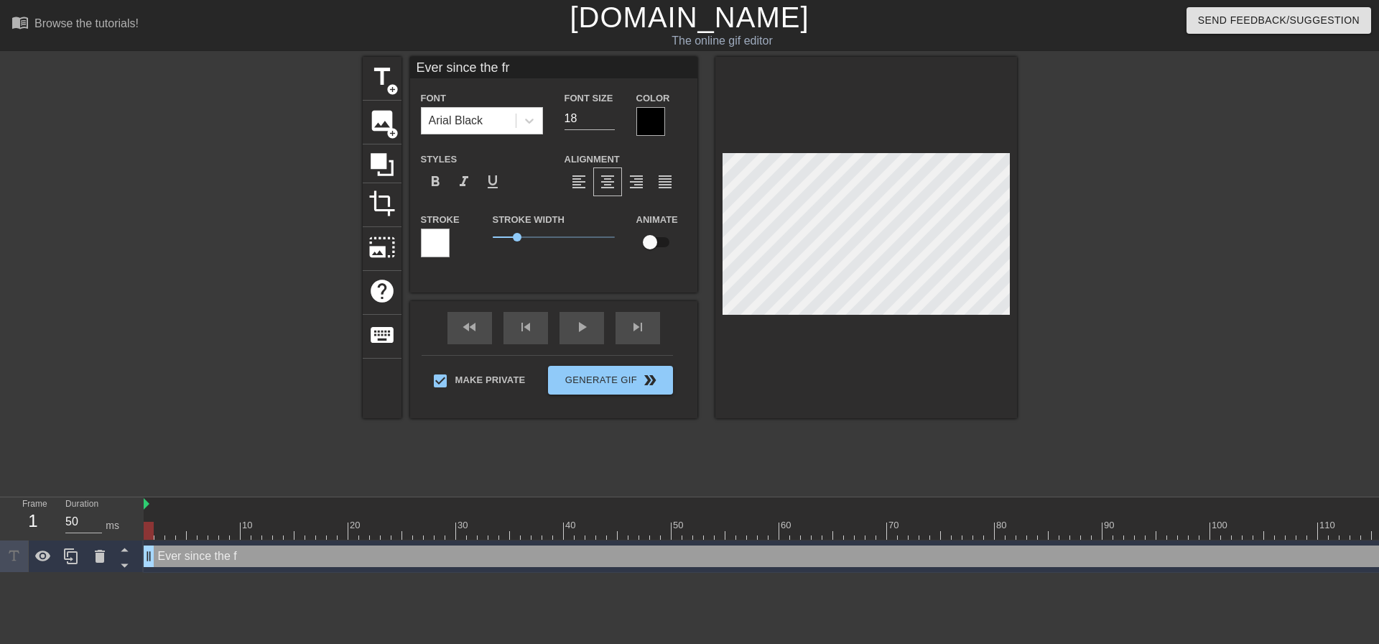
type input "Ever since the frr"
type textarea "Ever since the fr"
type input "Ever since the fr"
type textarea "Ever since the fre"
type input "Ever since the fre"
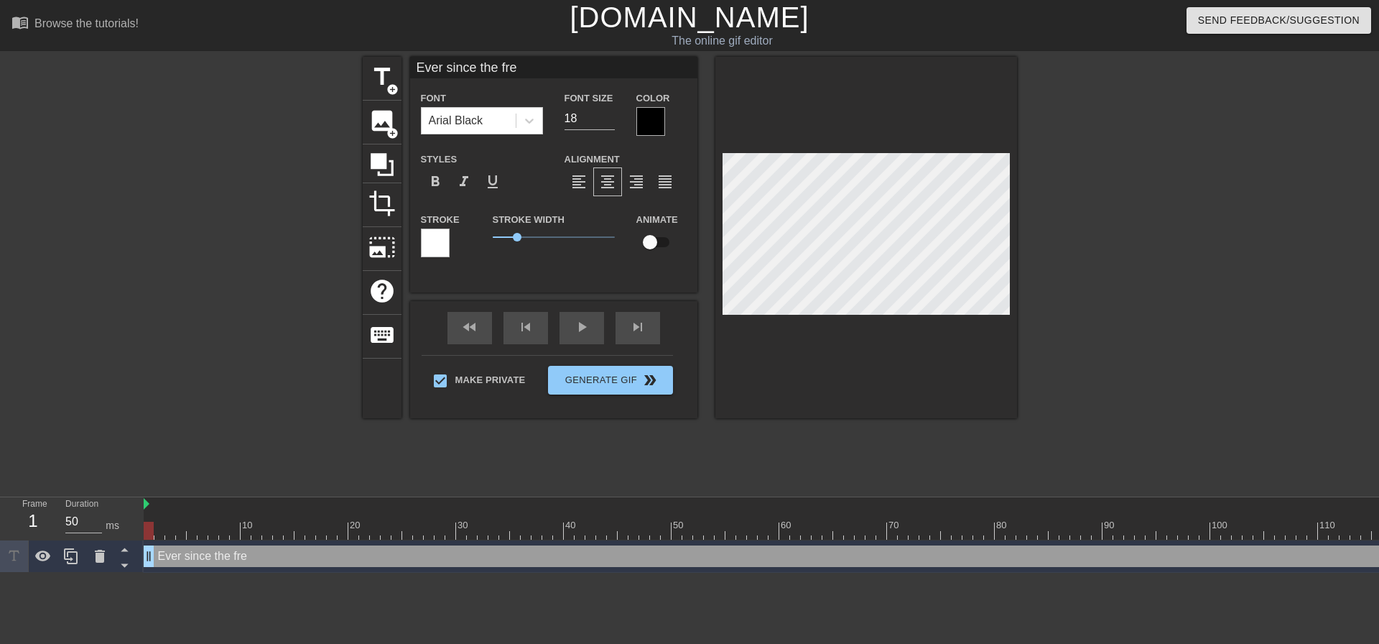
type textarea "Ever since the free"
type input "Ever since the free"
type textarea "Ever since the freeu"
type input "Ever since the freeu"
type textarea "Ever since the freeus"
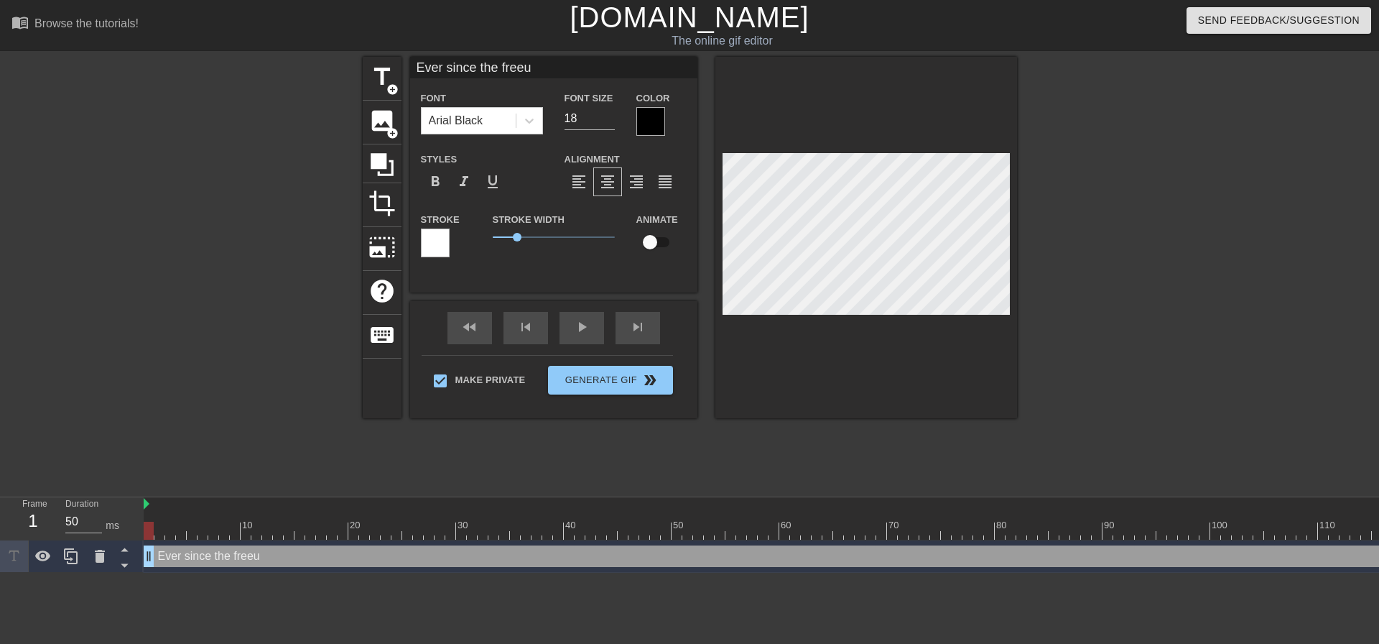
type input "Ever since the freeus"
type textarea "Ever since the freeuse"
type input "Ever since the freeuse"
type textarea "Ever since the freeuse"
type input "Ever since the freeuse"
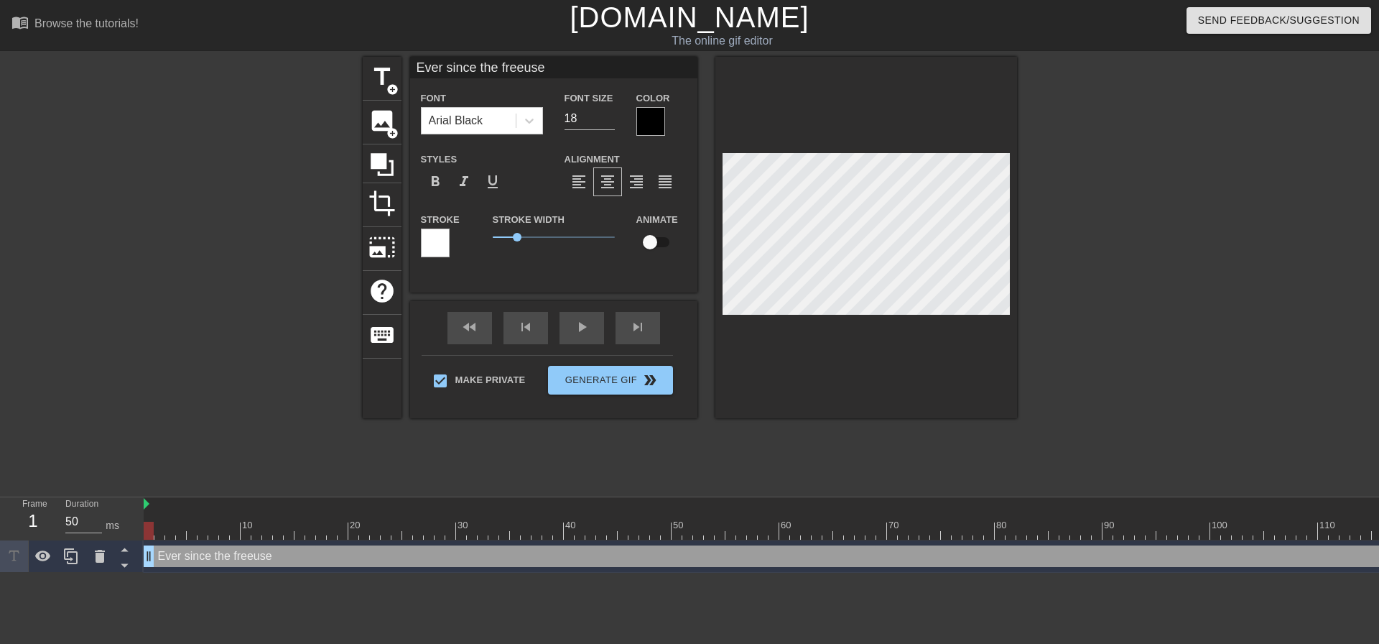
type textarea "Ever since the freeuse l"
type input "Ever since the freeuse l"
type textarea "Ever since the freeuse la"
type input "Ever since the freeuse la"
type textarea "Ever since the freeuse law"
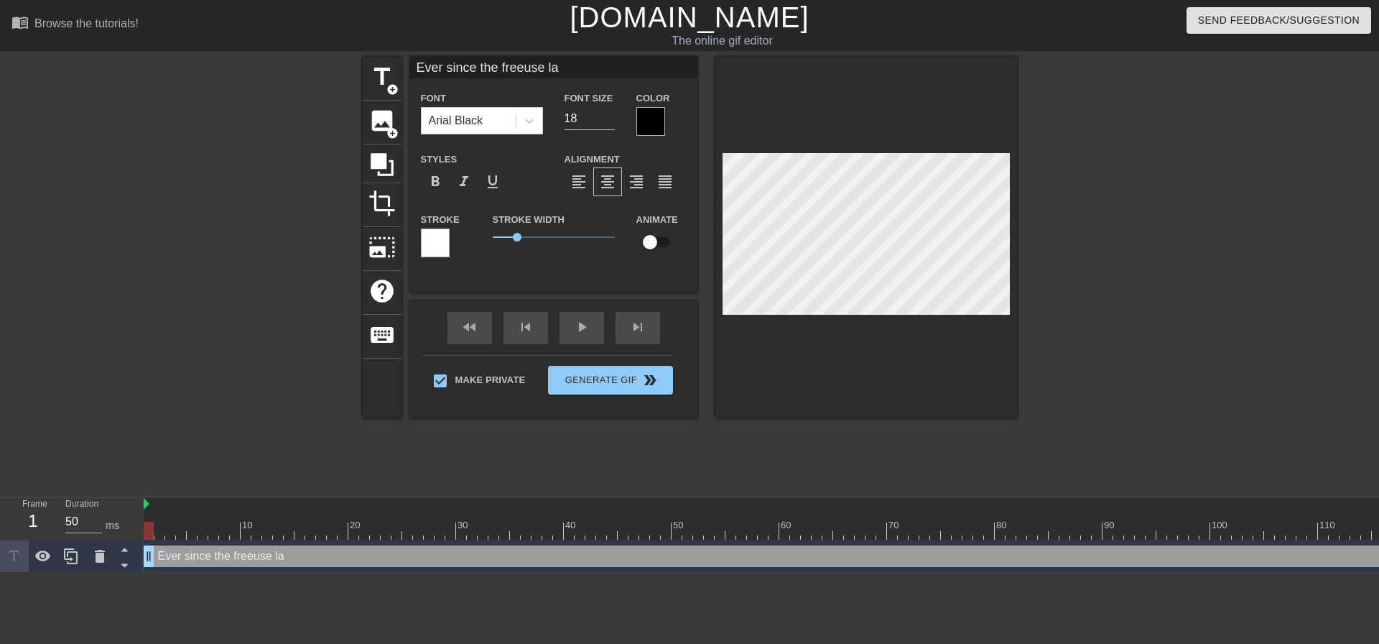
type input "Ever since the freeuse law"
type textarea "Ever since the freeuse laws"
type input "Ever since the freeuse laws"
type textarea "Ever since the freeuse laws"
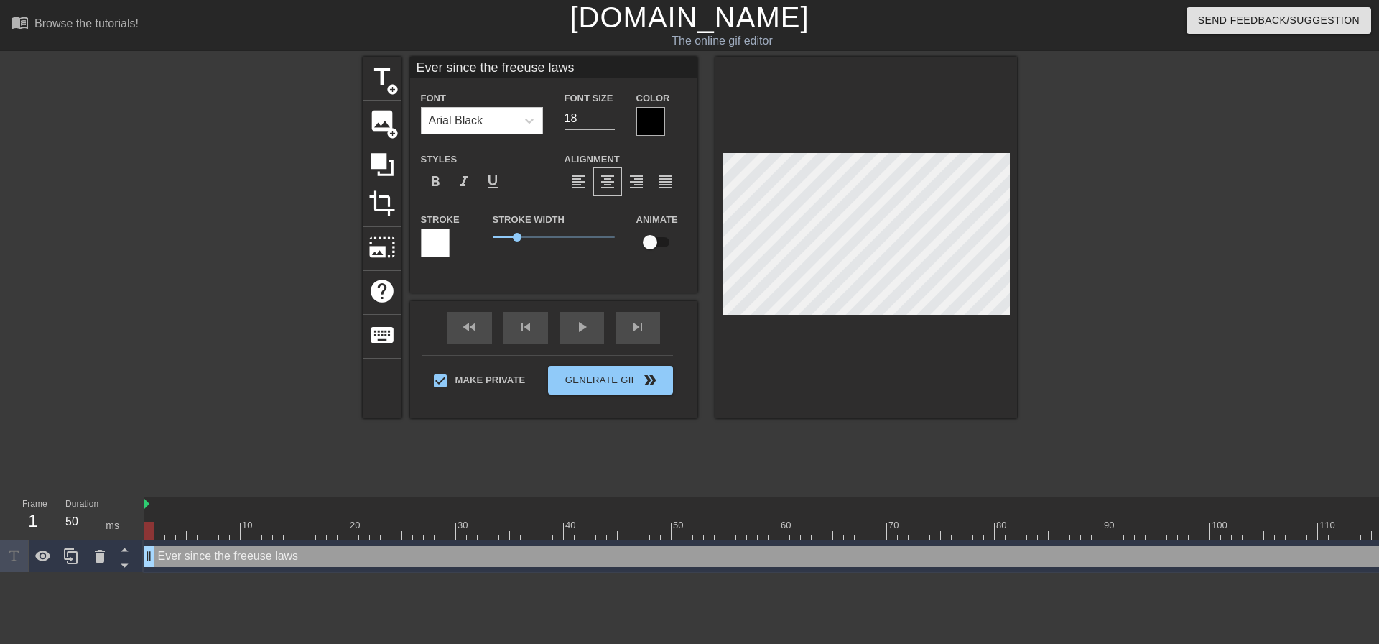
type input "Ever since the freeuse laws"
type textarea "Ever since the freeuse laws"
type input "Ever since the freeuse laws"
type textarea "Ever since the freeuse laws c"
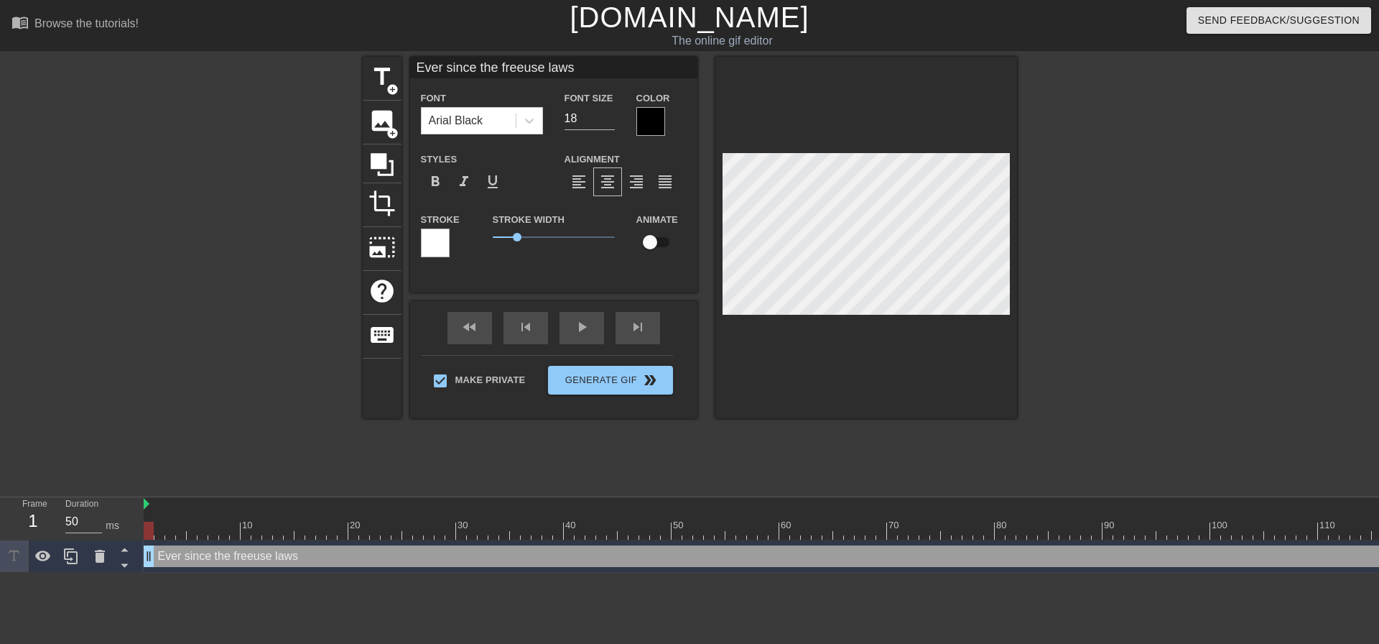
type input "Ever since the freeuse laws c"
type textarea "Ever since the freeuse laws ca"
type input "Ever since the freeuse laws ca"
type textarea "Ever since the freeuse laws caj"
type input "Ever since the freeuse laws caj"
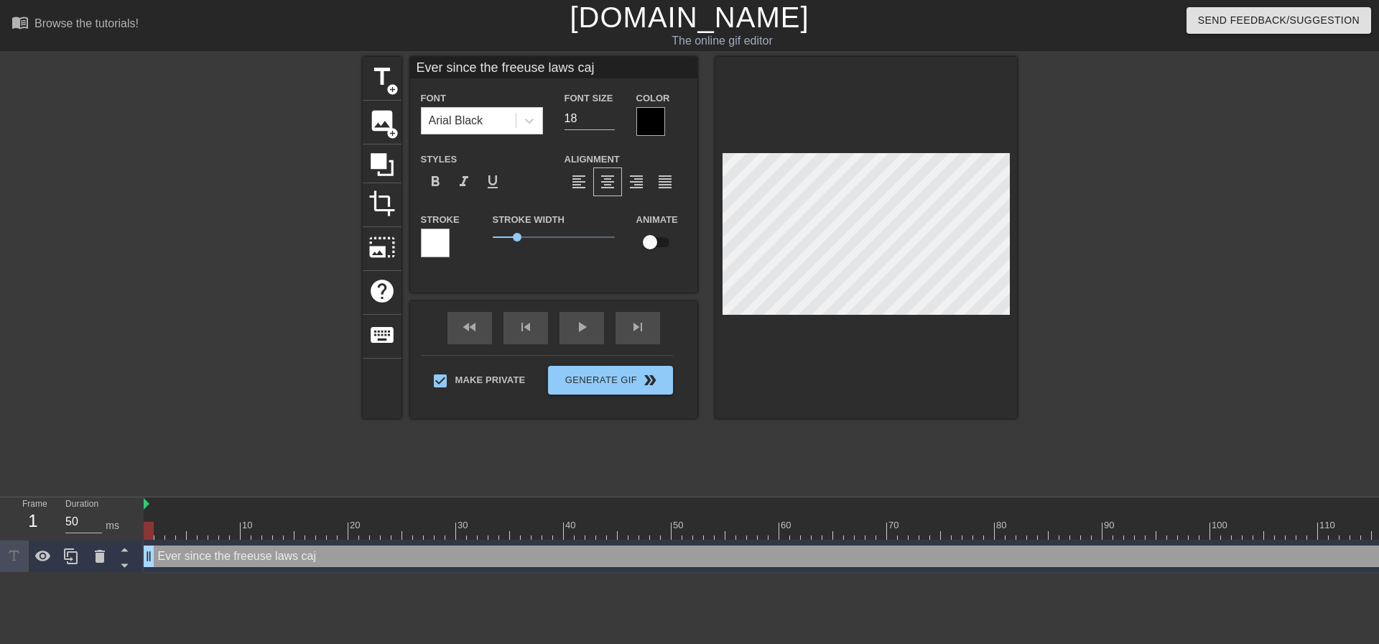
type textarea "Ever since the freeuse laws ca"
type input "Ever since the freeuse laws ca"
type textarea "Ever since the freeuse laws cam"
type input "Ever since the freeuse laws cam"
type textarea "Ever since the freeuse laws came"
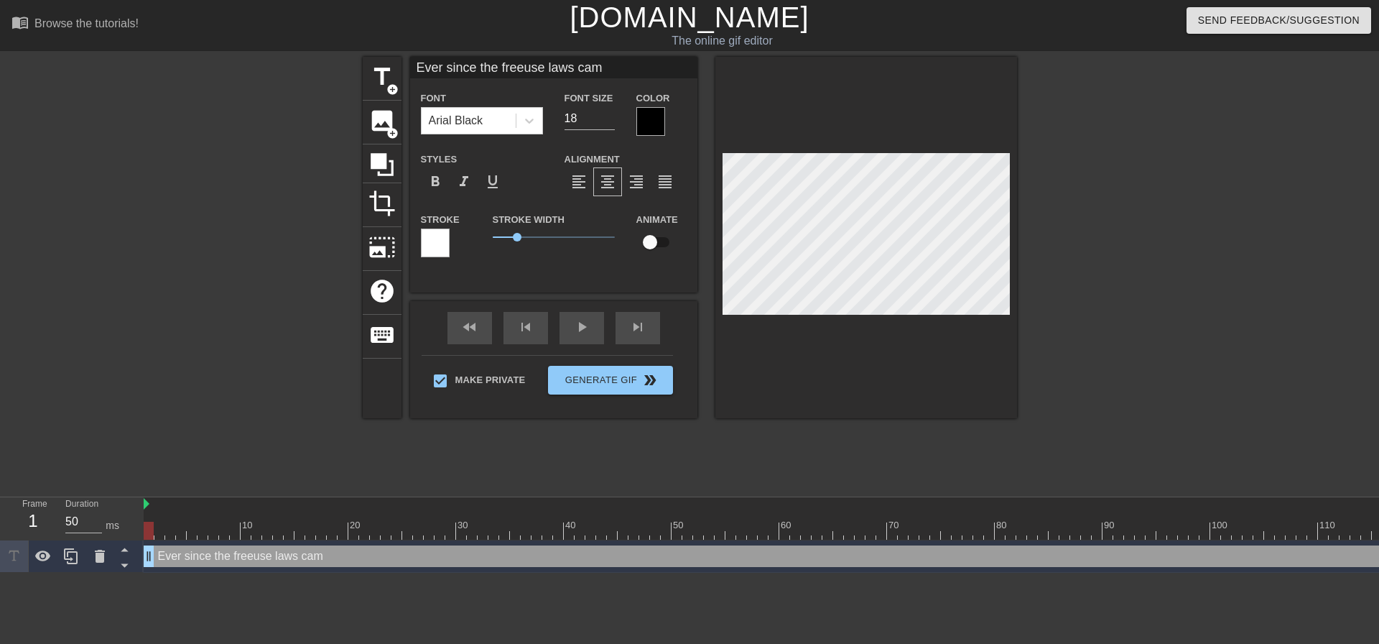
type input "Ever since the freeuse laws came"
type textarea "Ever since the freeuse laws came"
type input "Ever since the freeuse laws came"
type textarea "Ever since the freeuse laws came i"
type input "Ever since the freeuse laws came i"
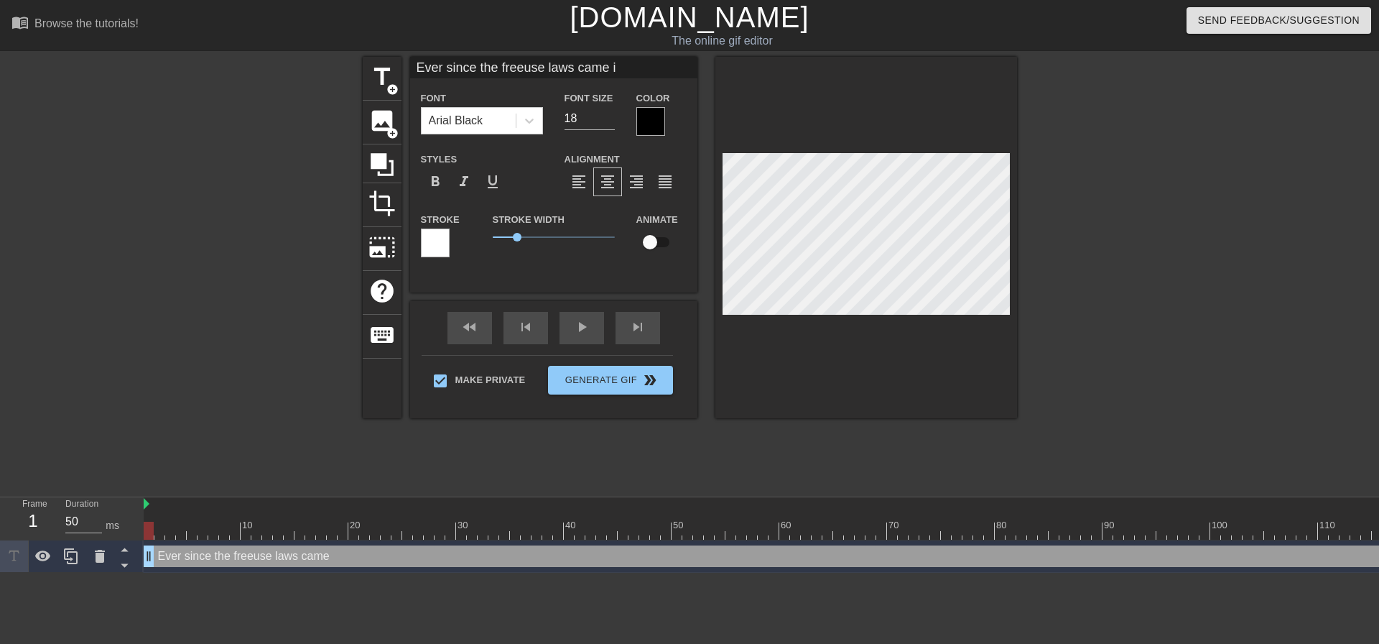
type textarea "Ever since the freeuse laws came in"
type input "Ever since the freeuse laws came in"
type textarea "Ever since the freeuse laws came int"
type input "Ever since the freeuse laws came int"
type textarea "Ever since the freeuse laws came into"
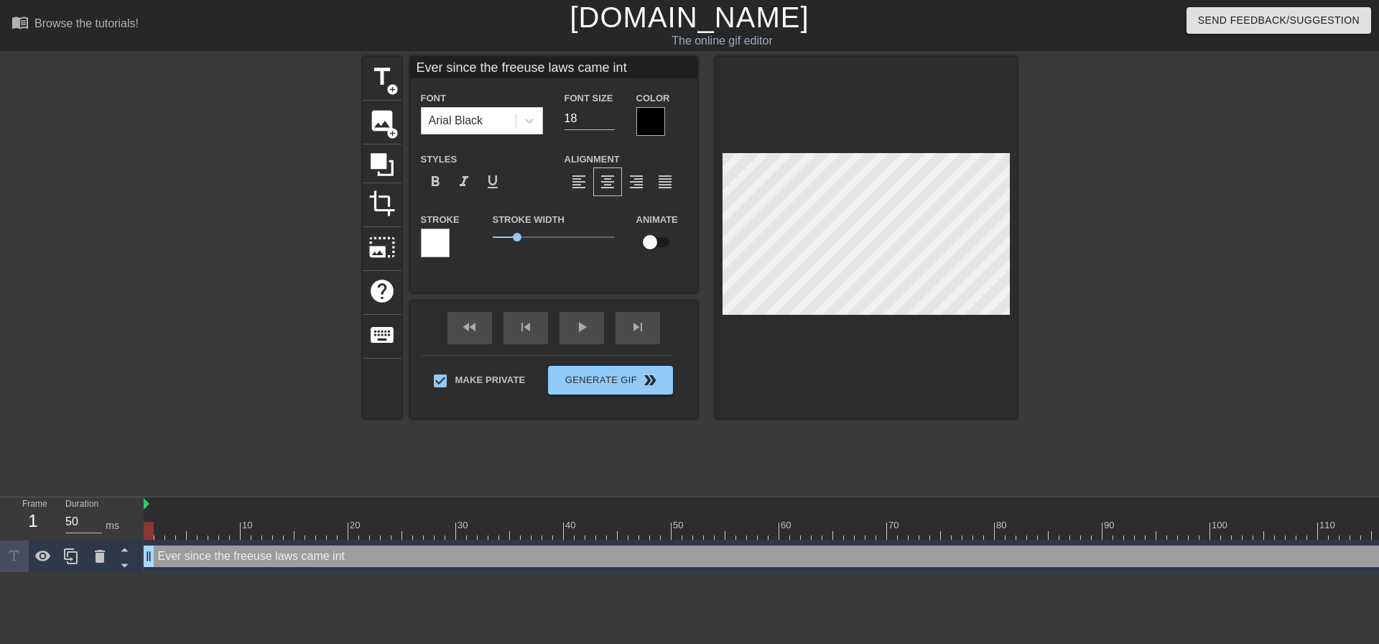
type input "Ever since the freeuse laws came into"
type textarea "Ever since the freeuse laws came into"
type input "Ever since the freeuse laws came into"
type textarea "Ever since the freeuse laws came into a"
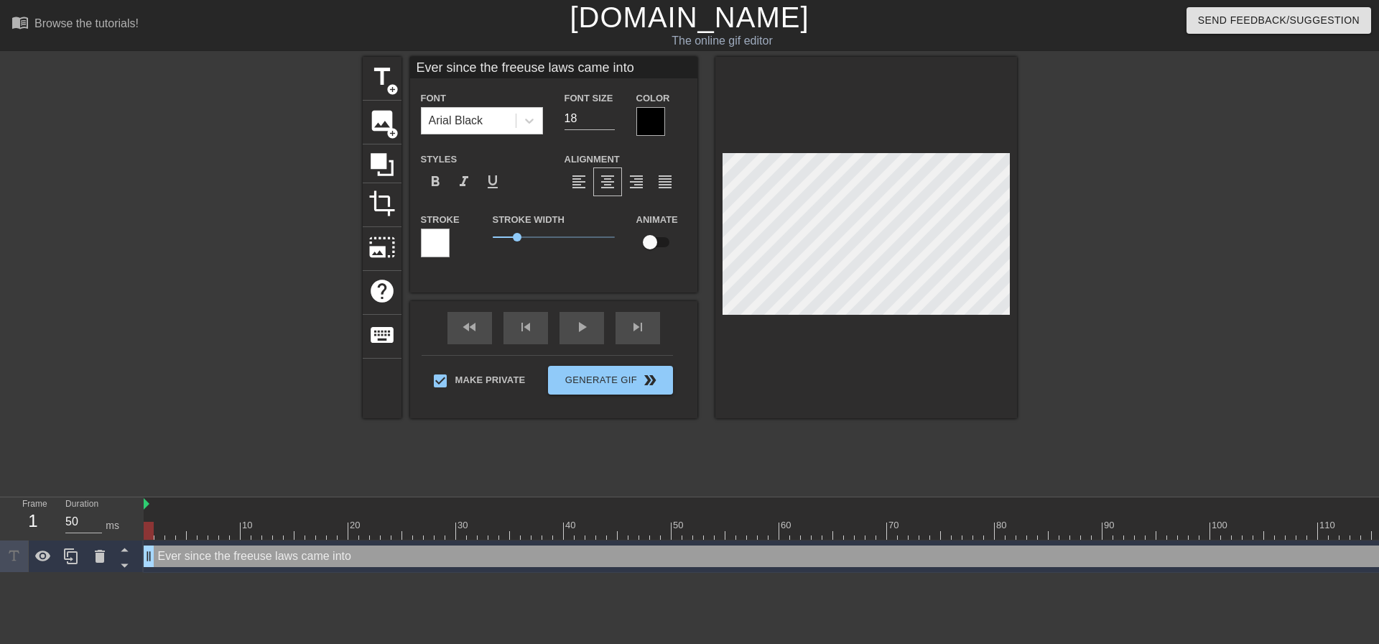
type input "Ever since the freeuse laws came into a"
type textarea "Ever since the freeuse laws came into af"
type input "Ever since the freeuse laws came into af"
type textarea "Ever since the freeuse laws came into a"
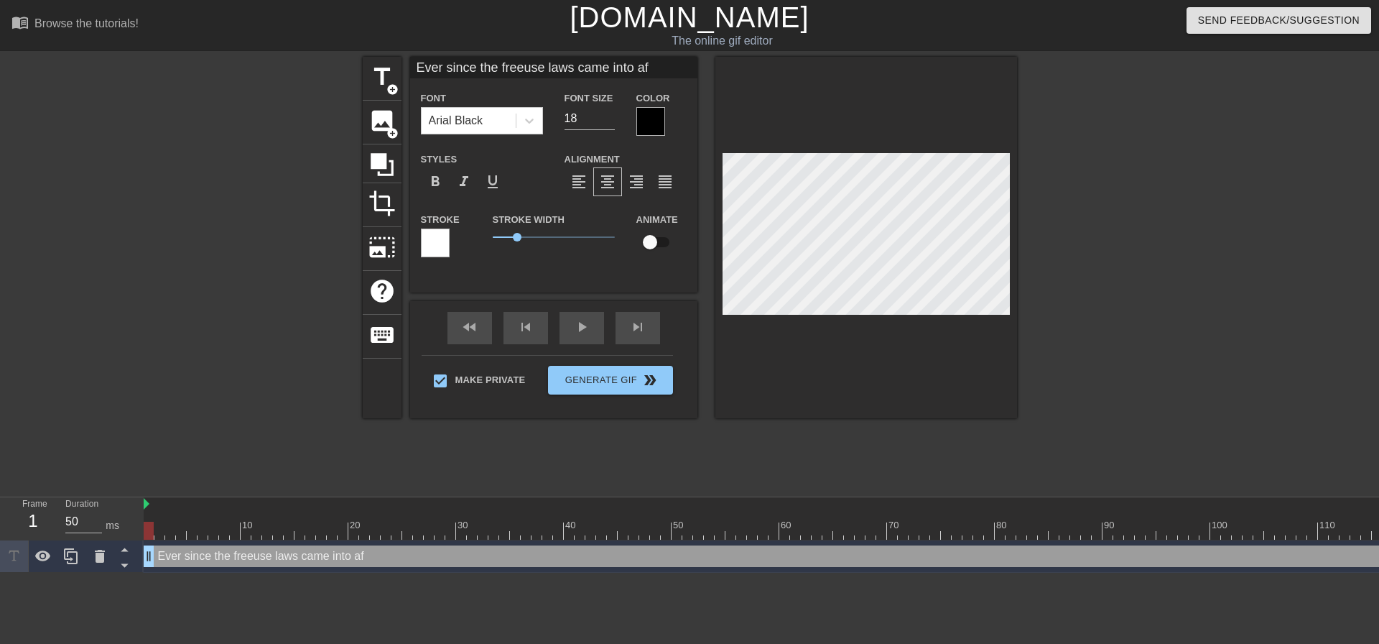
type input "Ever since the freeuse laws came into a"
type textarea "Ever since the freeuse laws came into"
type input "Ever since the freeuse laws came into"
type textarea "Ever since the freeuse laws came into e"
type input "Ever since the freeuse laws came into e"
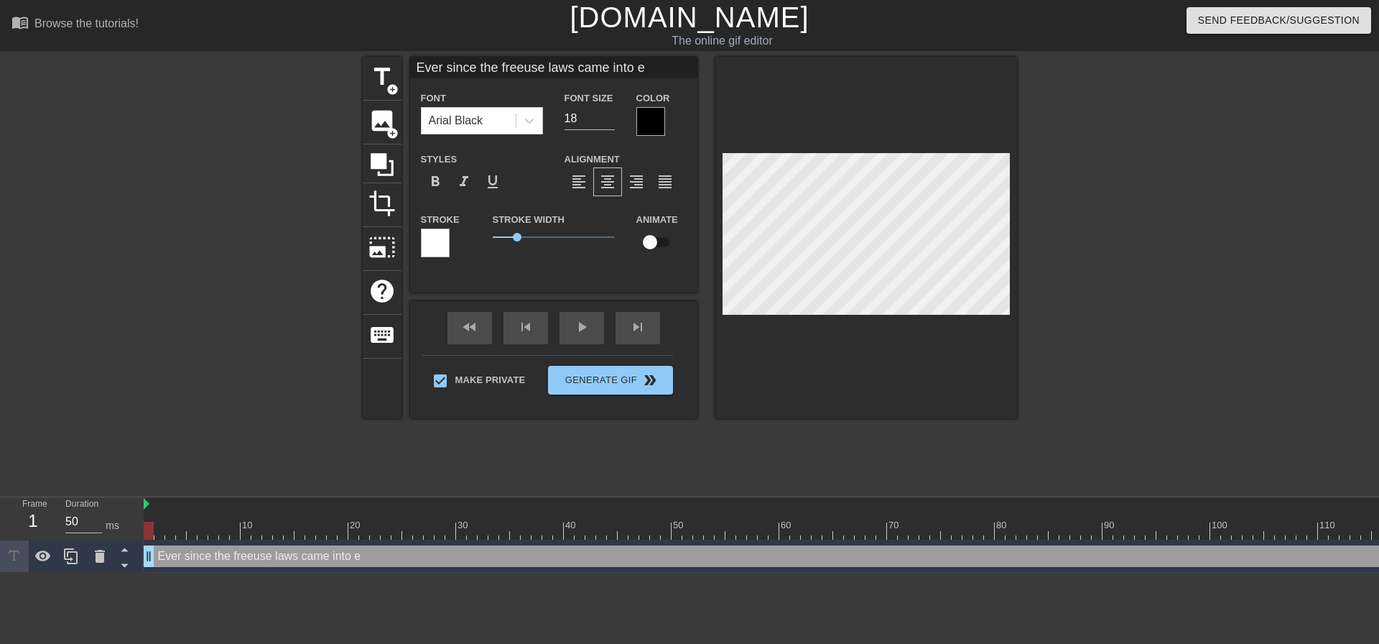
type textarea "Ever since the freeuse laws came into ef"
type input "Ever since the freeuse laws came into ef"
type textarea "Ever since the freeuse laws came into eff"
type input "Ever since the freeuse laws came into eff"
type textarea "Ever since the freeuse laws came into effe"
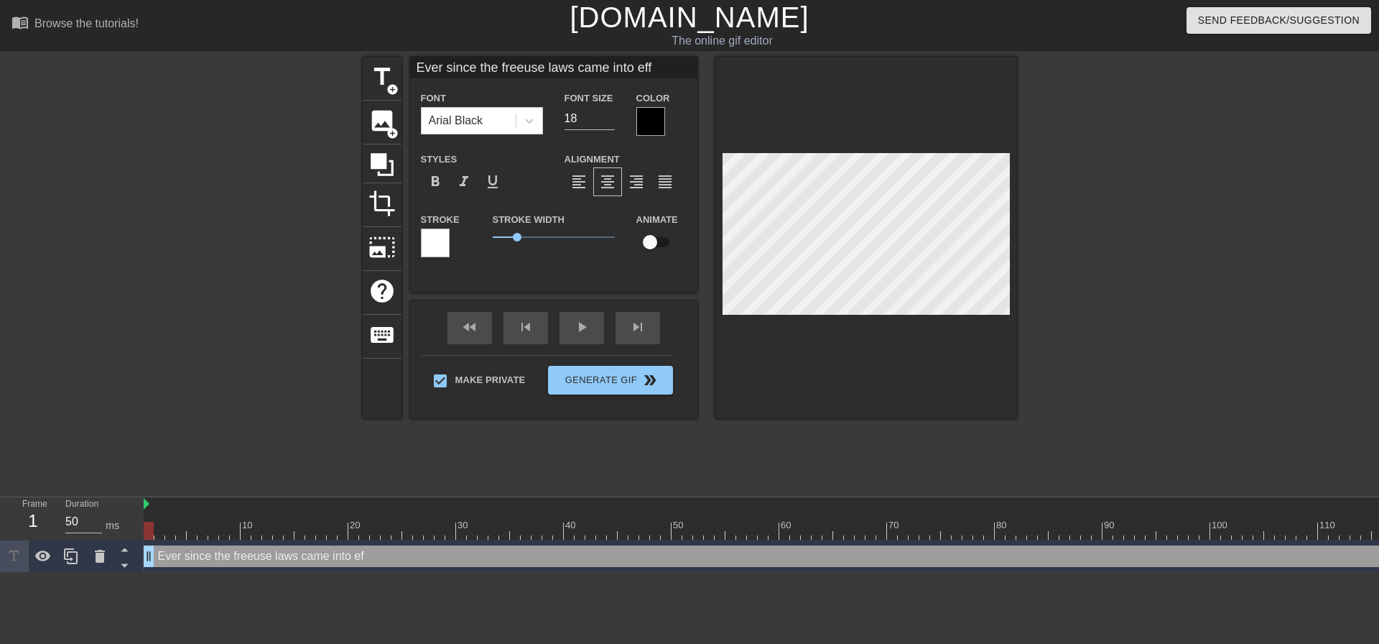
type input "Ever since the freeuse laws came into effe"
type textarea "Ever since the freeuse laws came into effec"
type input "Ever since the freeuse laws came into effec"
type textarea "Ever since the freeuse laws came into effect"
type input "Ever since the freeuse laws came into effect"
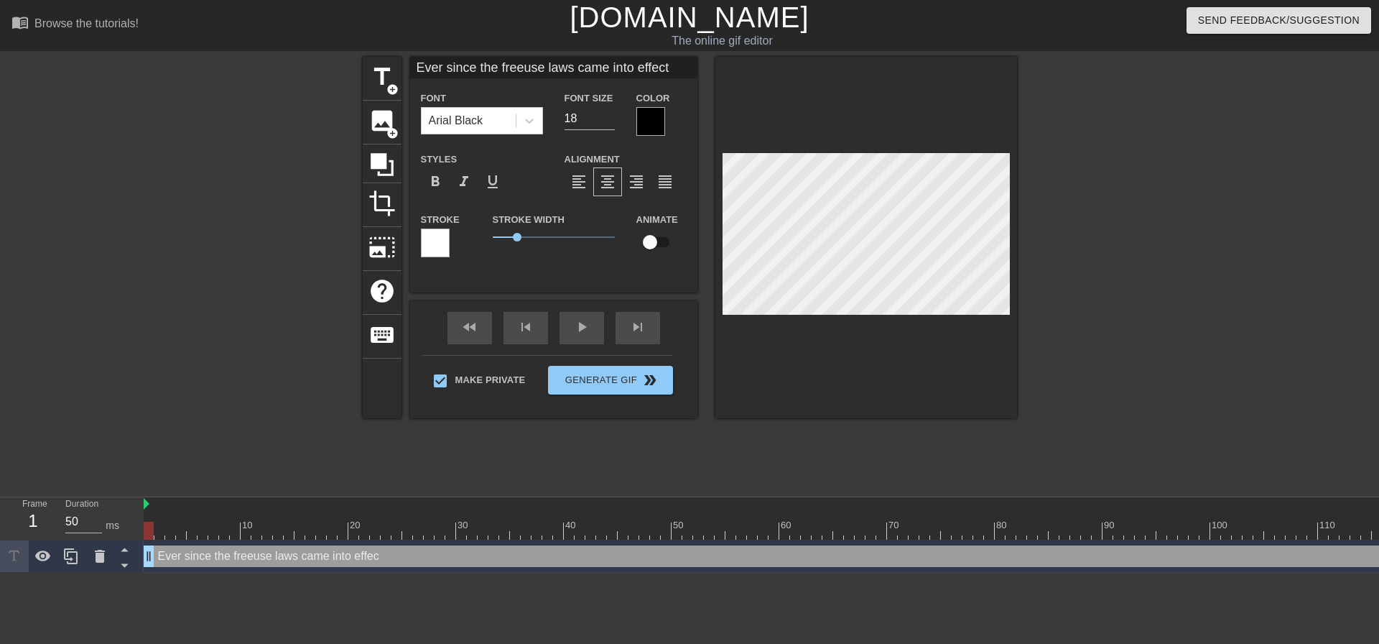
scroll to position [2, 5]
type textarea "Ever since the freeuse laws came into effect,"
type input "Ever since the freeuse laws came into effect,"
type textarea "Ever since the freeuse laws came into effect,"
type input "Ever since the freeuse laws came into effect,"
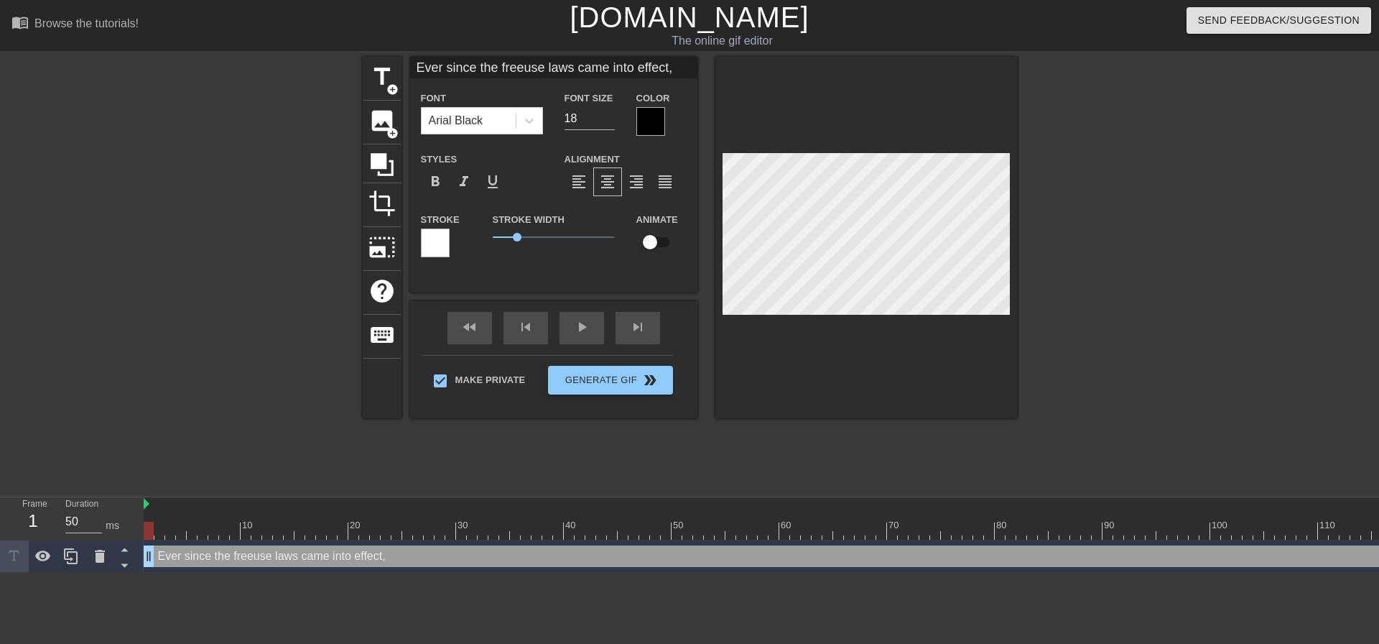
type textarea "Ever since the freeuse laws came into effect, m"
type input "Ever since the freeuse laws came into effect, m"
type textarea "Ever since the freeuse laws came into effect, my"
type input "Ever since the freeuse laws came into effect, my"
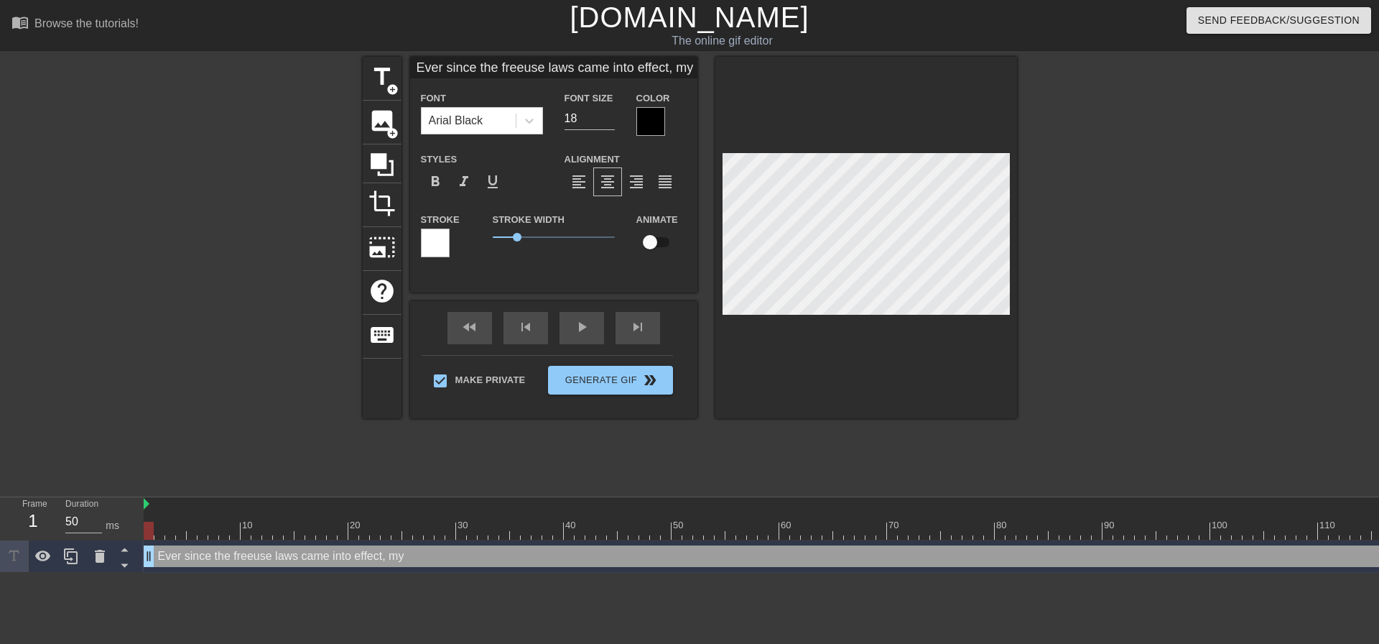
type textarea "Ever since the freeuse laws came into effect, m"
type input "Ever since the freeuse laws came into effect, m"
type textarea "Ever since the freeuse laws came into effect,"
type input "Ever since the freeuse laws came into effect,"
type textarea "Ever since the freeuse laws came into effect, m"
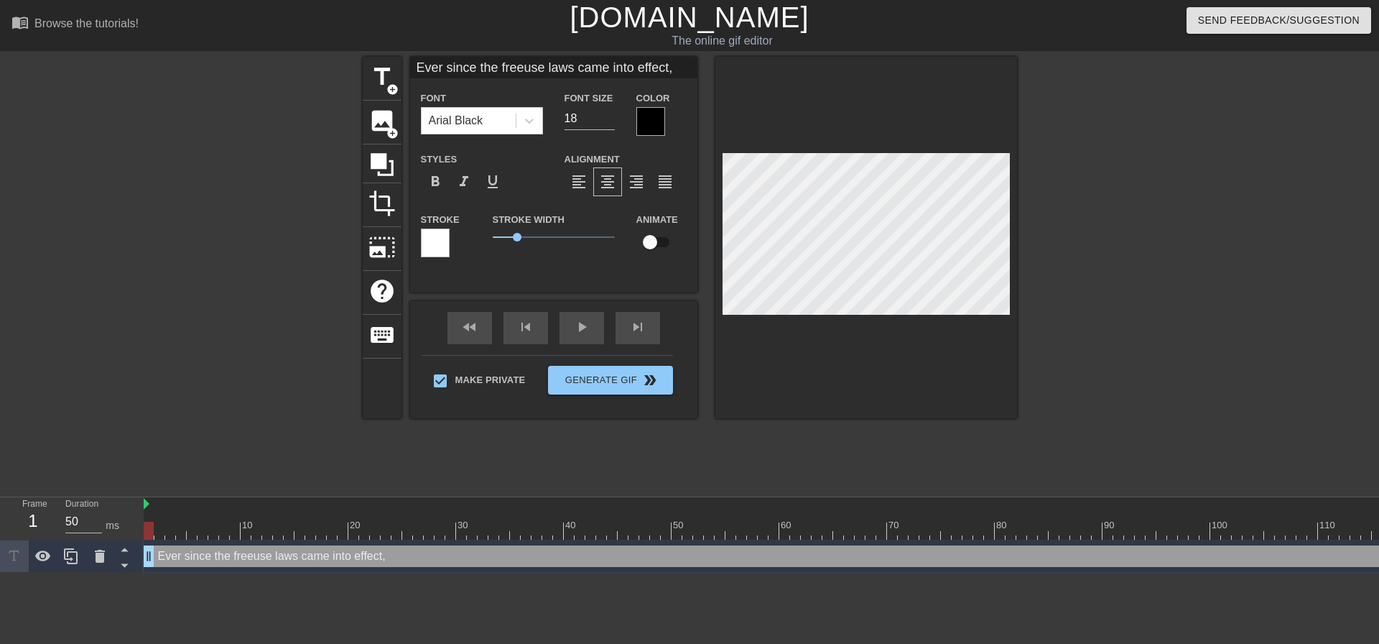
type input "Ever since the freeuse laws came into effect, m"
type textarea "Ever since the freeuse laws came into effect, my"
type input "Ever since the freeuse laws came into effect, my"
type textarea "Ever since the freeuse laws came into effect, my"
type input "Ever since the freeuse laws came into effect, my"
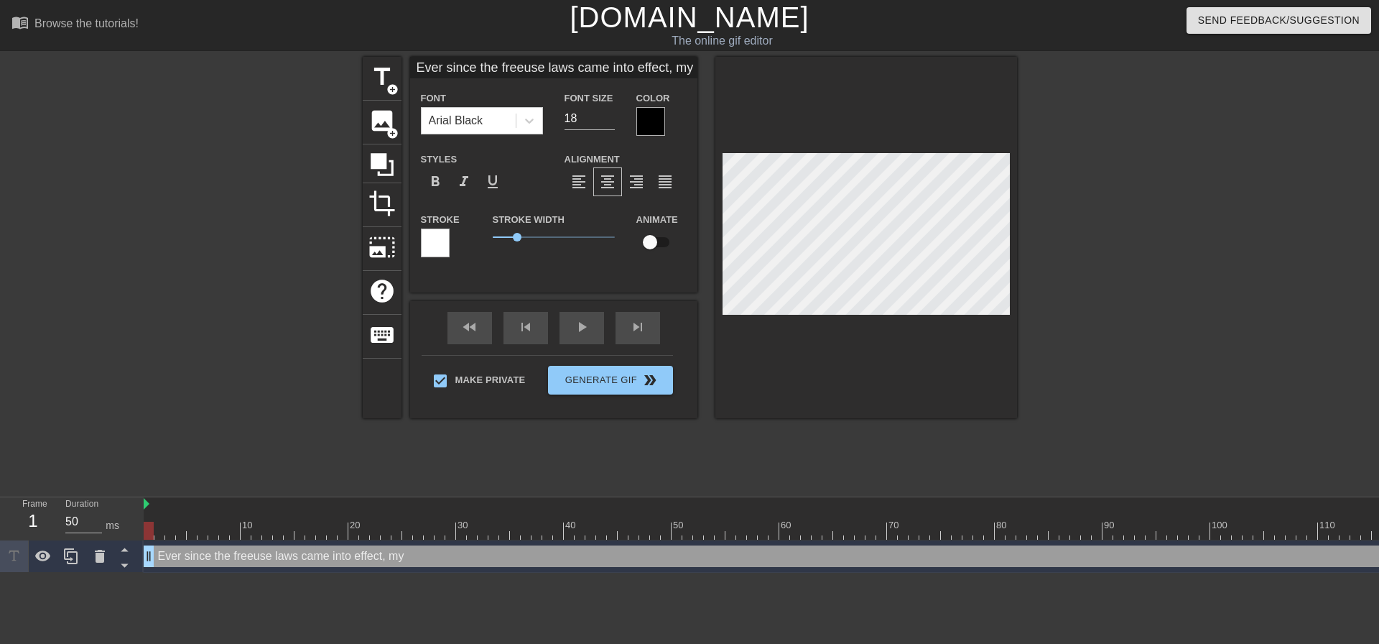
type textarea "Ever since the freeuse laws came into effect, my d"
type input "Ever since the freeuse laws came into effect, my d"
type textarea "Ever since the freeuse laws came into effect, my da"
type input "Ever since the freeuse laws came into effect, my da"
type textarea "Ever since the freeuse laws came into effect, my dau"
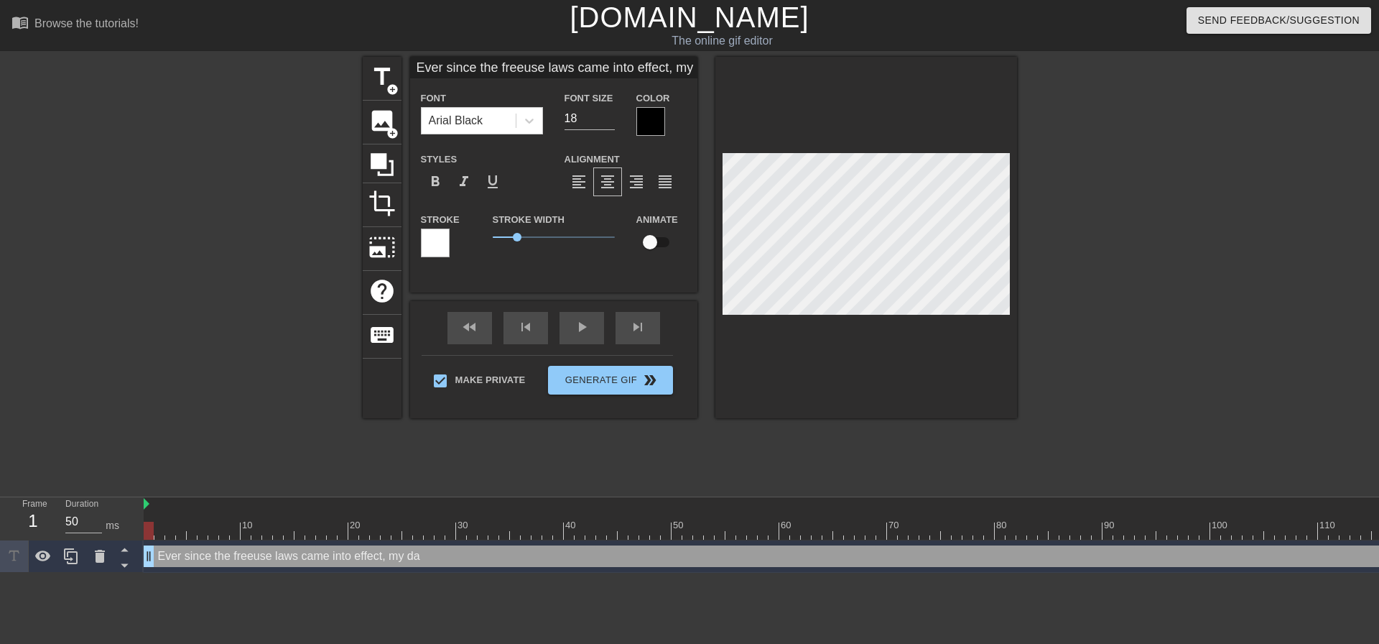
type input "Ever since the freeuse laws came into effect, my dau"
type textarea "Ever since the freeuse laws came into effect, my daug"
type input "Ever since the freeuse laws came into effect, my daug"
type textarea "Ever since the freeuse laws came into effect, my daugh"
type input "Ever since the freeuse laws came into effect, my daugh"
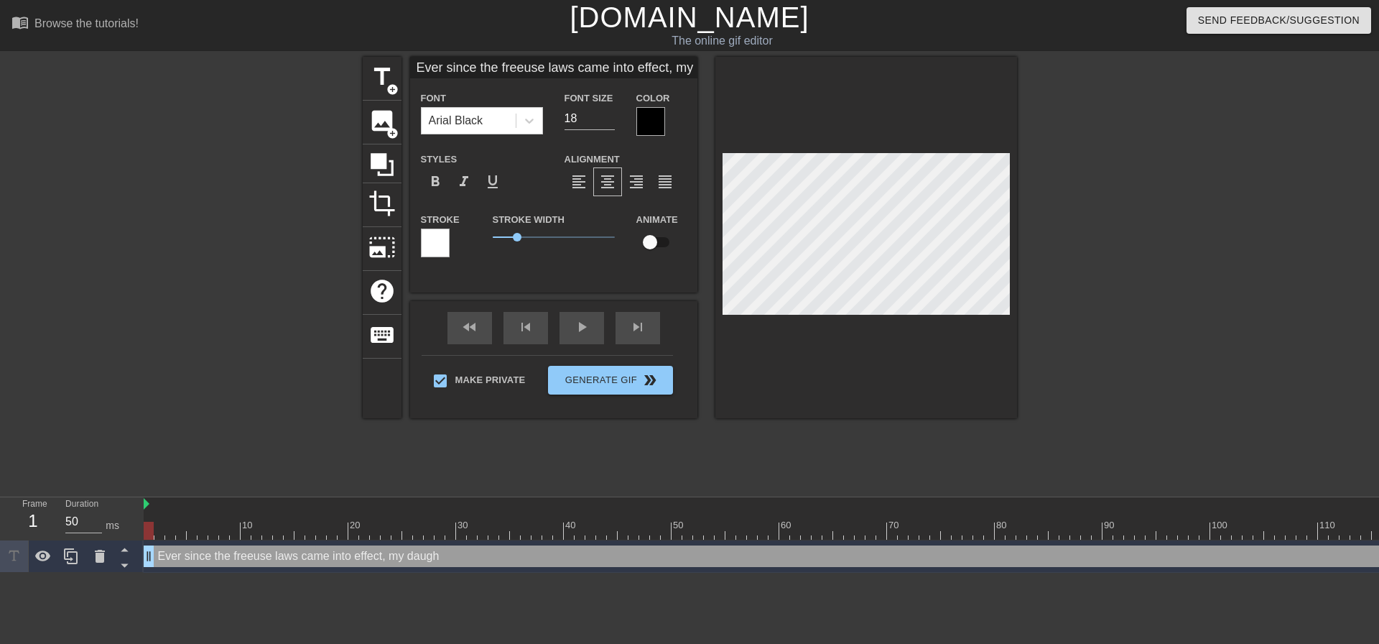
type textarea "Ever since the freeuse laws came into effect, my daught"
type input "Ever since the freeuse laws came into effect, my daught"
type textarea "Ever since the freeuse laws came into effect, my daughte"
type input "Ever since the freeuse laws came into effect, my daughte"
type textarea "Ever since the freeuse laws came into effect, my daughter"
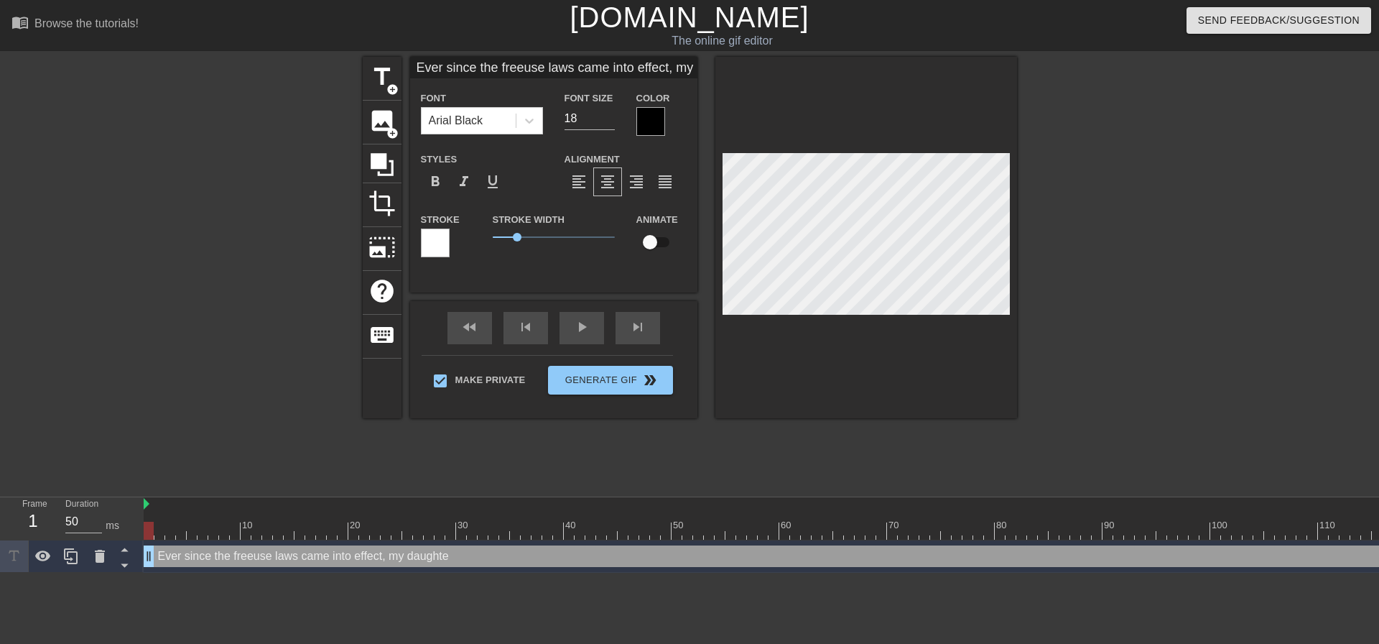
type input "Ever since the freeuse laws came into effect, my daughter"
type textarea "Ever since the freeuse laws came into effect, my daughters"
type input "Ever since the freeuse laws came into effect, my daughters"
type textarea "Ever since the freeuse laws came into effect, my daughters"
type input "Ever since the freeuse laws came into effect, my daughters"
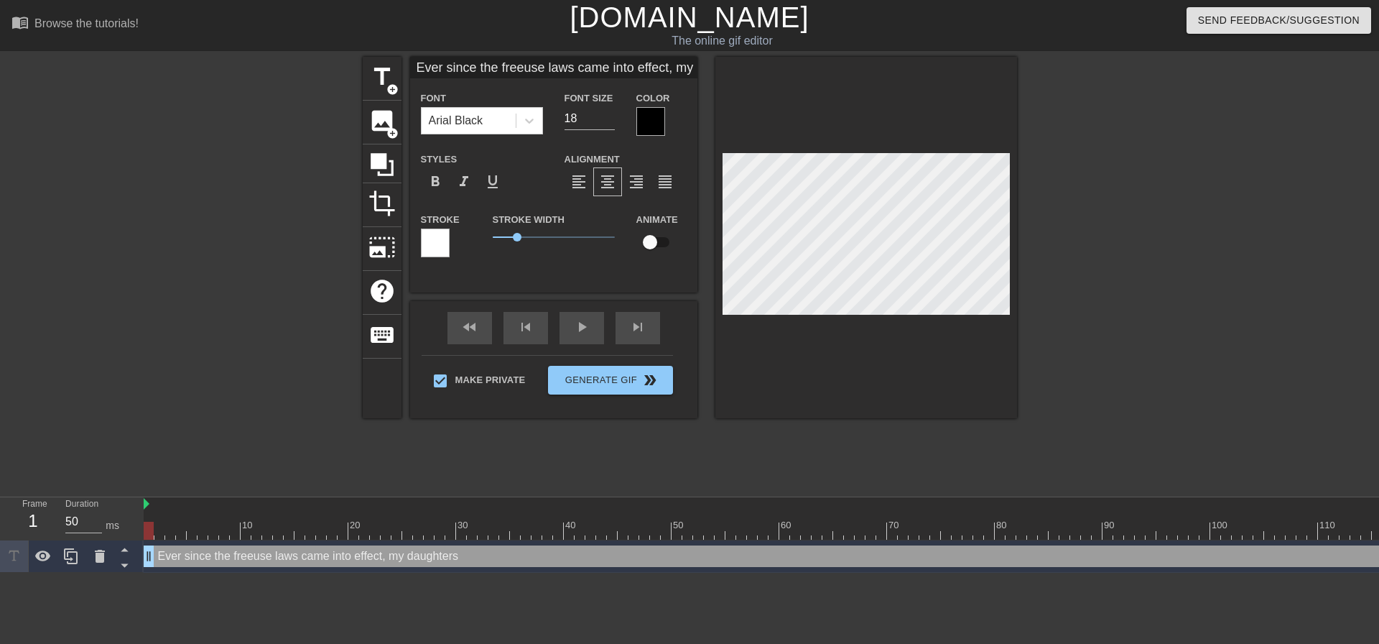
scroll to position [3, 1]
type textarea "Ever since the freeuse laws came into effect, my daughters h"
type input "Ever since the freeuse laws came into effect, my daughtersh"
type textarea "Ever since the freeuse laws came into effect, my daughters ha"
type input "Ever since the freeuse laws came into effect, my daughtersha"
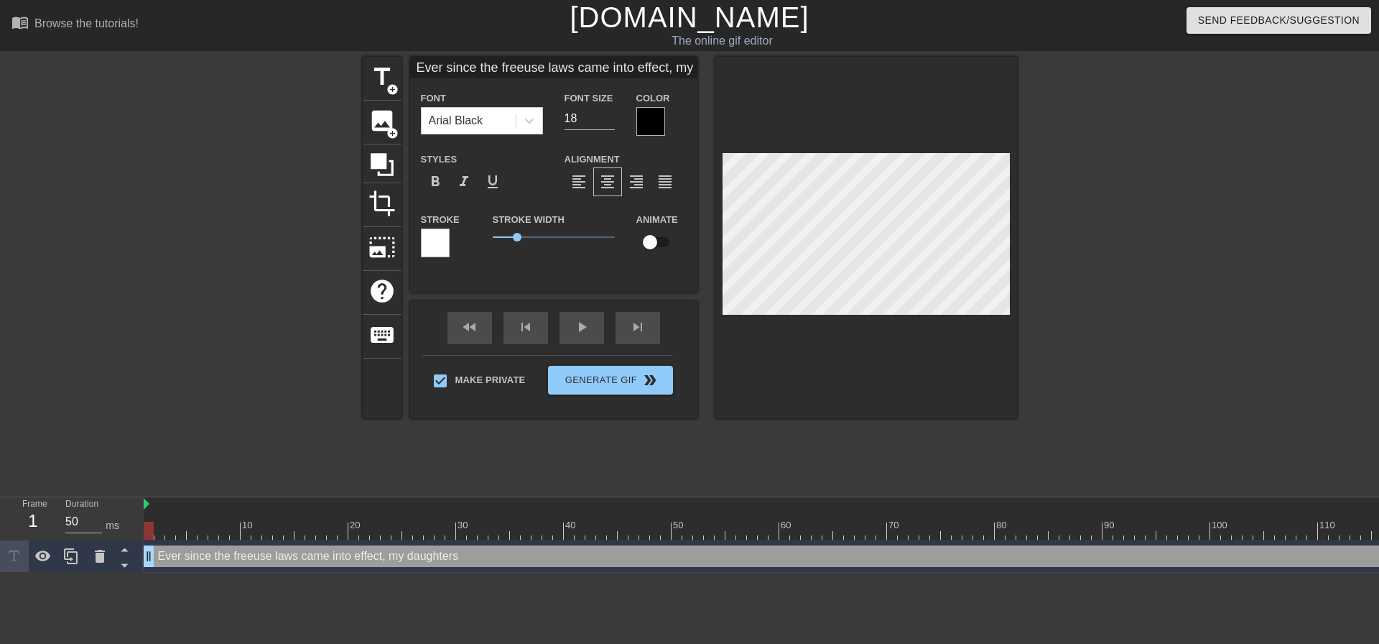
type textarea "Ever since the freeuse laws came into effect, my daughters hav"
type input "Ever since the freeuse laws came into effect, my daughtershav"
type textarea "Ever since the freeuse laws came into effect, my daughters have"
type input "Ever since the freeuse laws came into effect, my daughtershave"
type textarea "Ever since the freeuse laws came into effect, my daughters have"
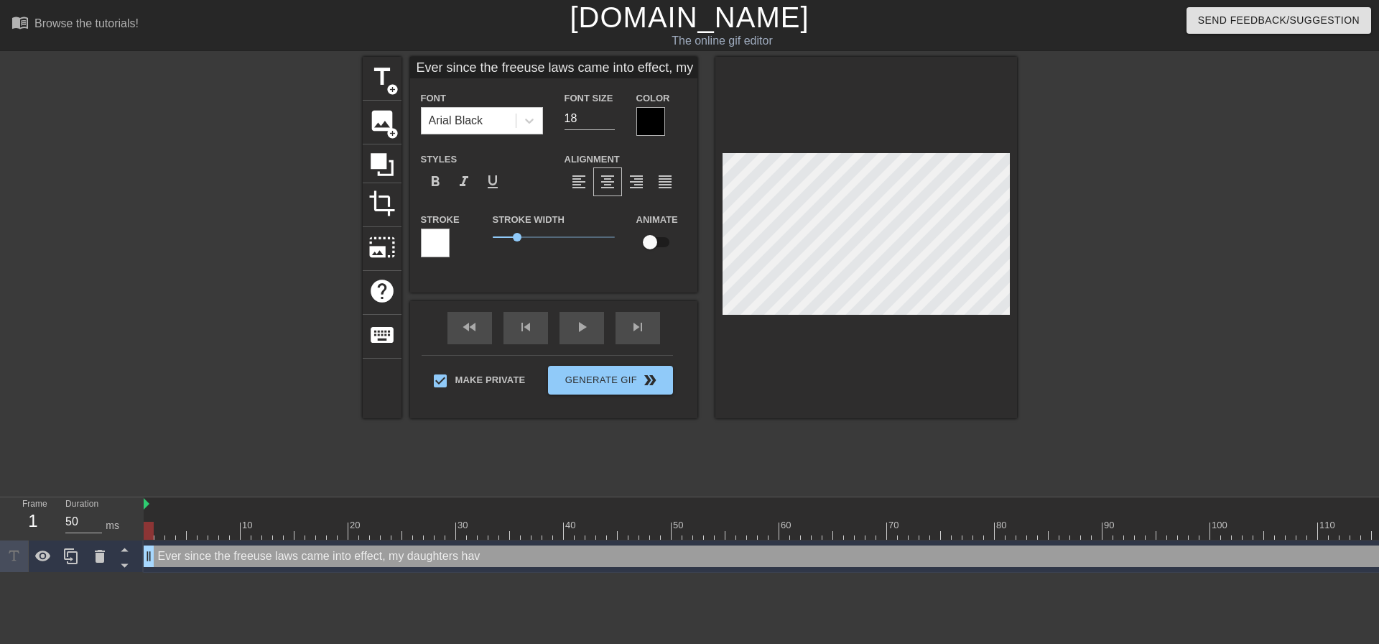
type input "Ever since the freeuse laws came into effect, my daughtershave"
type textarea "Ever since the freeuse laws came into effect, my daughters have b"
type input "Ever since the freeuse laws came into effect, my daughtershave b"
type textarea "Ever since the freeuse laws came into effect, my daughters have be"
type input "Ever since the freeuse laws came into effect, my daughtershave be"
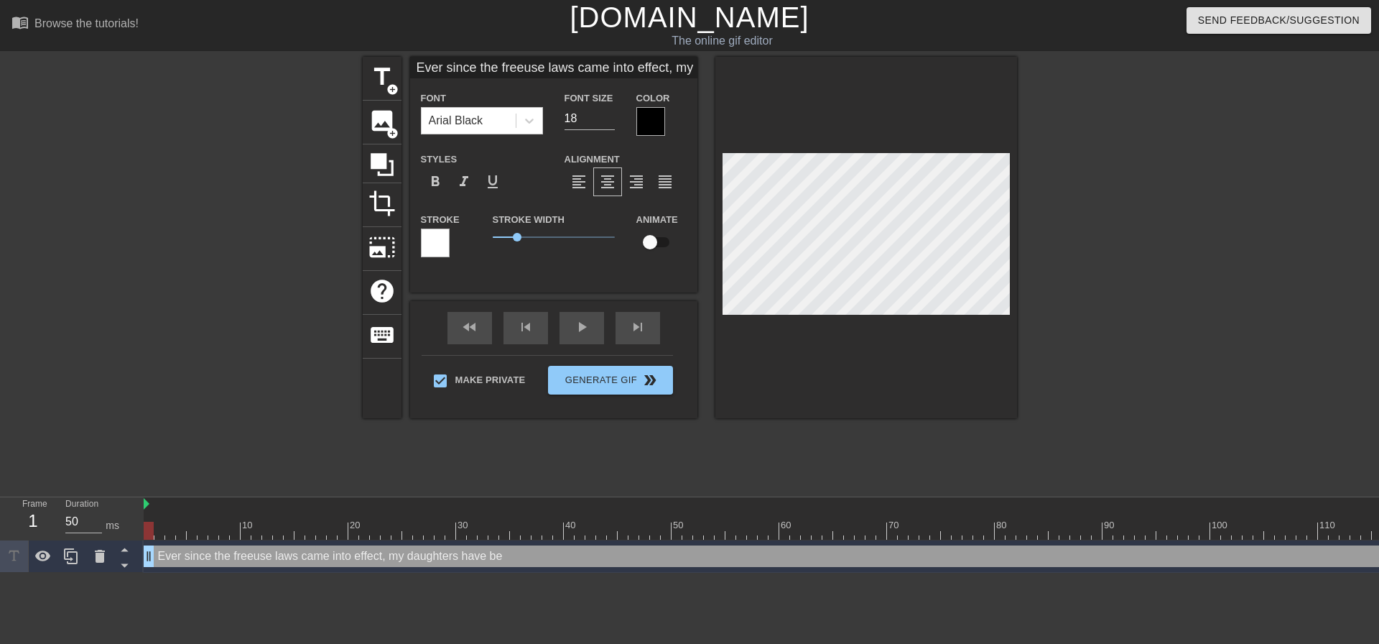
type textarea "Ever since the freeuse laws came into effect, my daughters have bee"
type input "Ever since the freeuse laws came into effect, my daughtershave bee"
type textarea "Ever since the freeuse laws came into effect, my daughters have been"
type input "Ever since the freeuse laws came into effect, my daughtershave been"
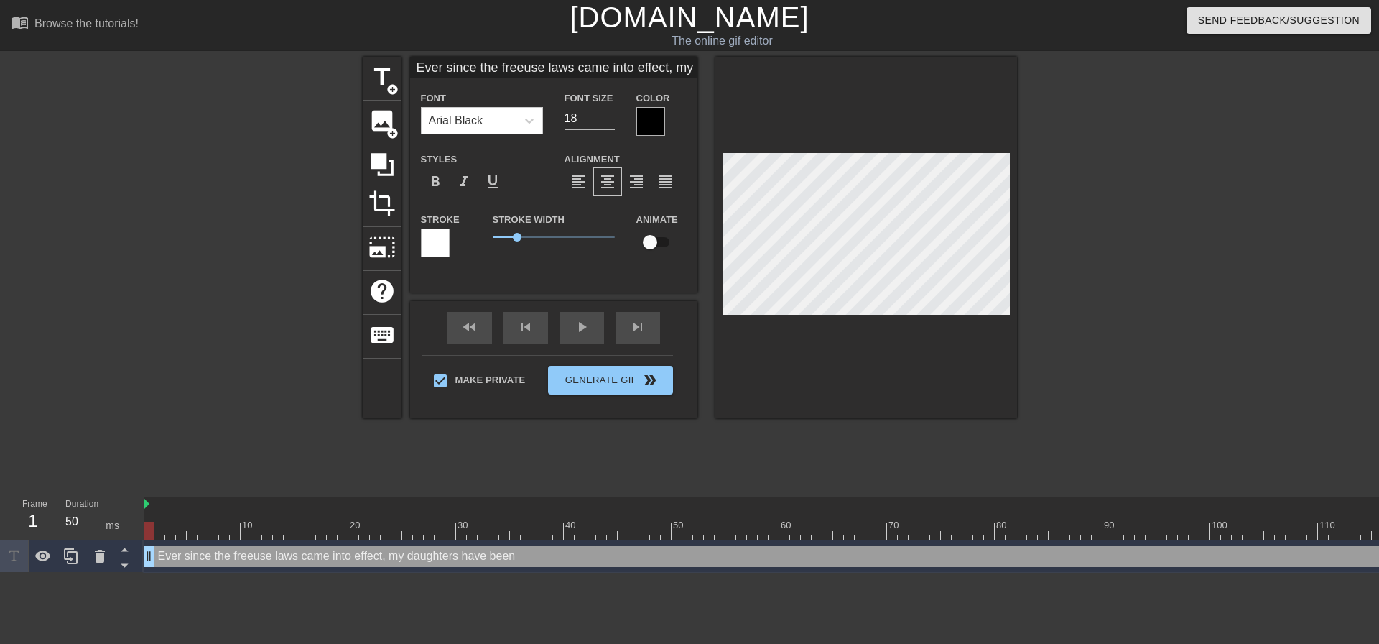
type textarea "Ever since the freeuse laws came into effect, my daughters have been"
type input "Ever since the freeuse laws came into effect, my daughtershave been"
type textarea "Ever since the freeuse laws came into effect, my daughters have been h"
type input "Ever since the freeuse laws came into effect, my daughtershave been h"
type textarea "Ever since the freeuse laws came into effect, my daughters have been ha"
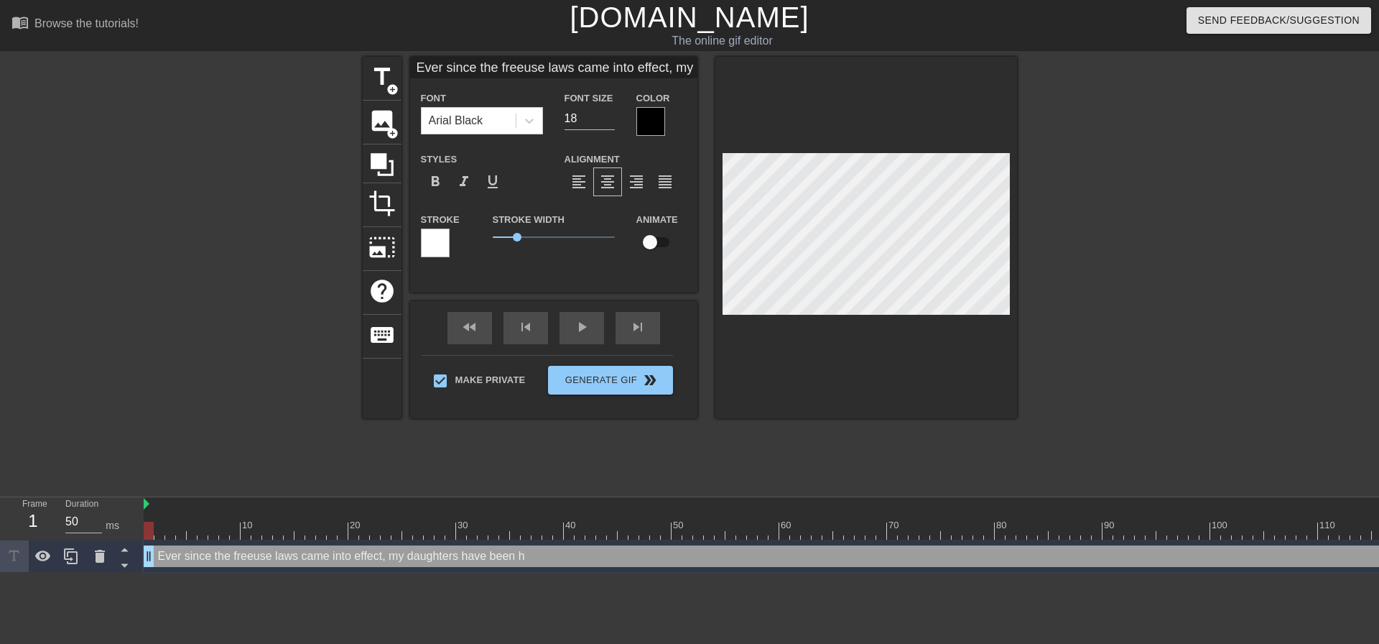
type input "Ever since the freeuse laws came into effect, my daughtershave been ha"
type textarea "Ever since the freeuse laws came into effect, my daughters have been han"
type input "Ever since the freeuse laws came into effect, my daughtershave been han"
type textarea "Ever since the freeuse laws came into effect, my daughters have been hang"
type input "Ever since the freeuse laws came into effect, my daughtershave been hang"
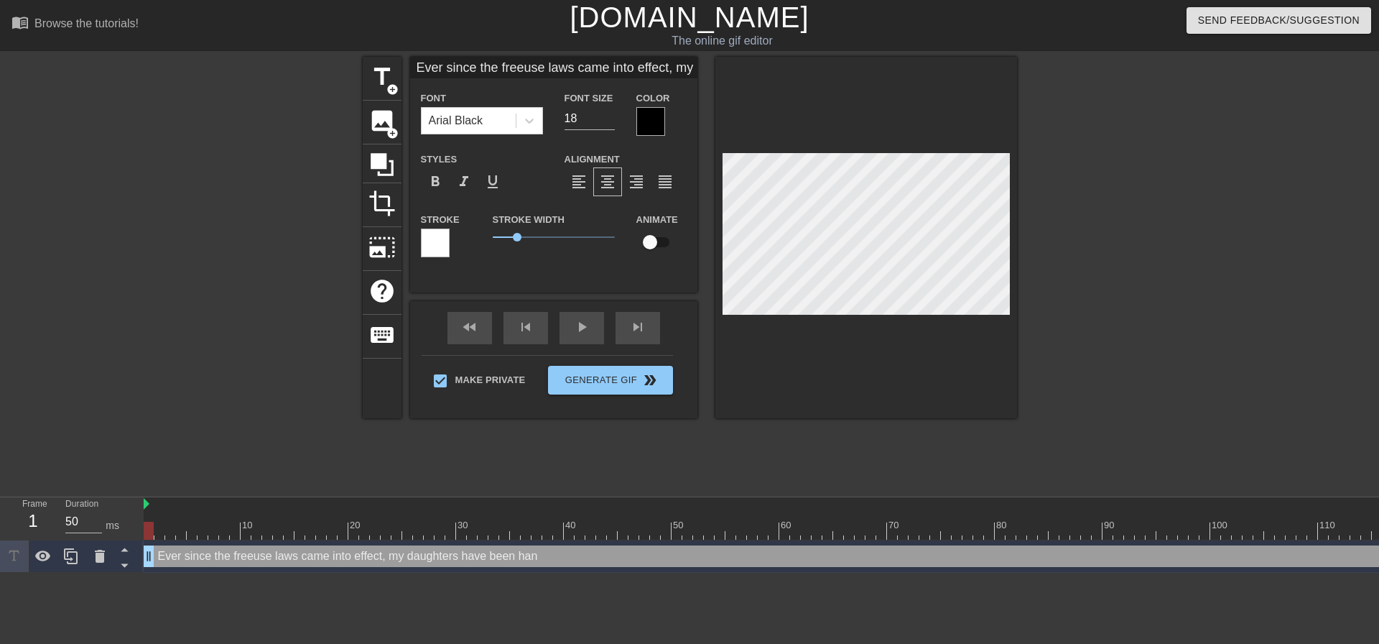
type textarea "Ever since the freeuse laws came into effect, my daughters have been hangi"
type input "Ever since the freeuse laws came into effect, my daughtershave been hangi"
type textarea "Ever since the freeuse laws came into effect, my daughters have been hangin"
type input "Ever since the freeuse laws came into effect, my daughtershave been hangin"
type textarea "Ever since the freeuse laws came into effect, my daughters have been hanging"
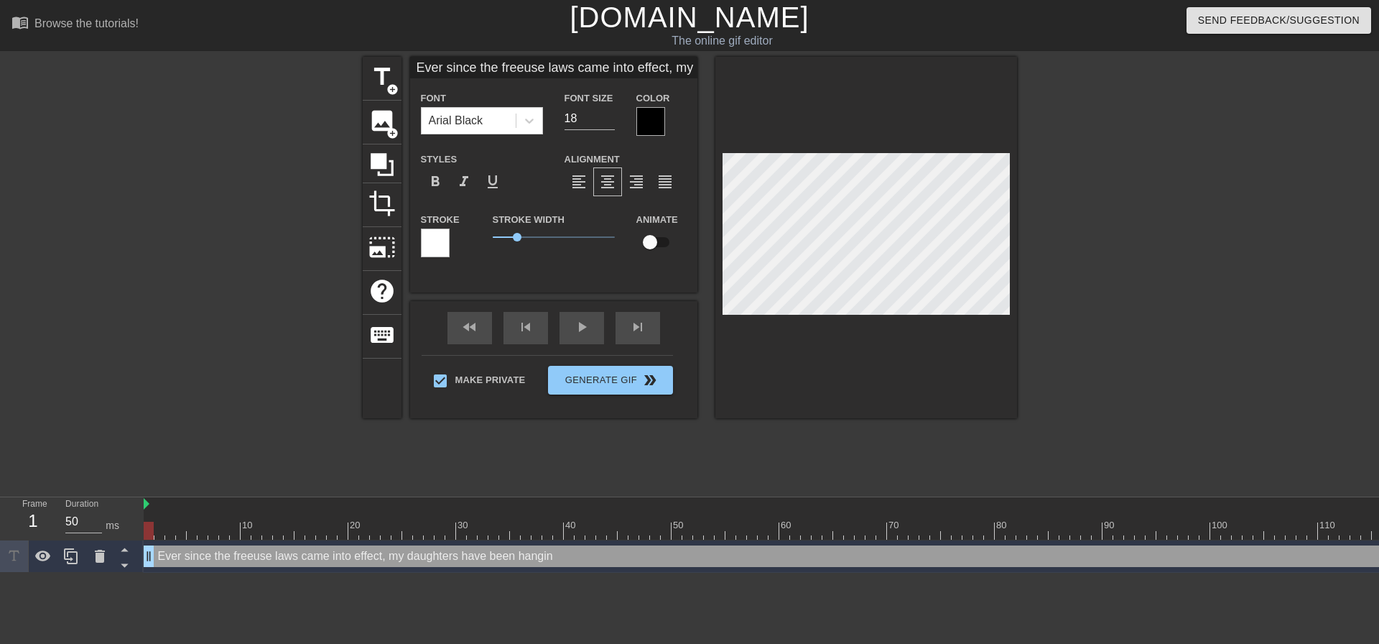
type input "Ever since the freeuse laws came into effect, my daughtershave been hanging"
type textarea "Ever since the freeuse laws came into effect, my daughters have been hanging"
type input "Ever since the freeuse laws came into effect, my daughtershave been hanging"
type textarea "Ever since the freeuse laws came into effect, my daughters have been hanging o"
type input "Ever since the freeuse laws came into effect, my daughtershave been hanging o"
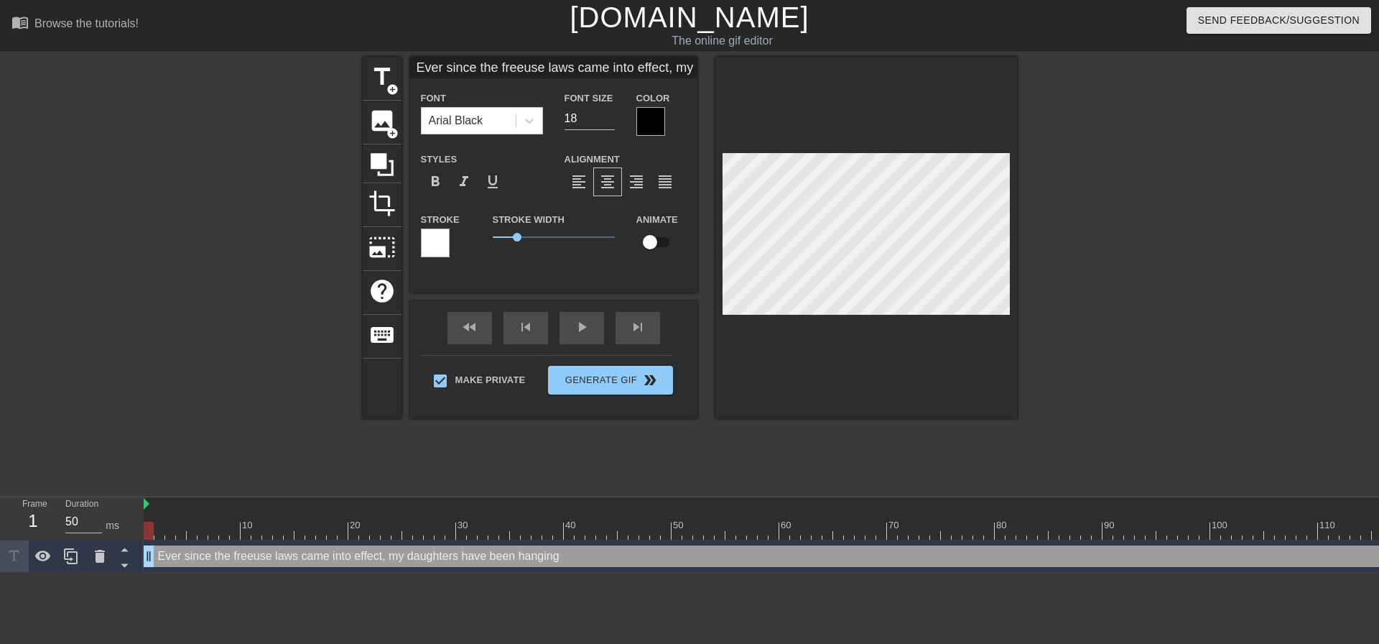
scroll to position [3, 6]
type textarea "Ever since the freeuse laws came into effect, my daughters have been hanging oi"
type input "Ever since the freeuse laws came into effect, my daughtershave been hanging oi"
type textarea "Ever since the freeuse laws came into effect, my daughters have been hanging o"
type input "Ever since the freeuse laws came into effect, my daughtershave been hanging o"
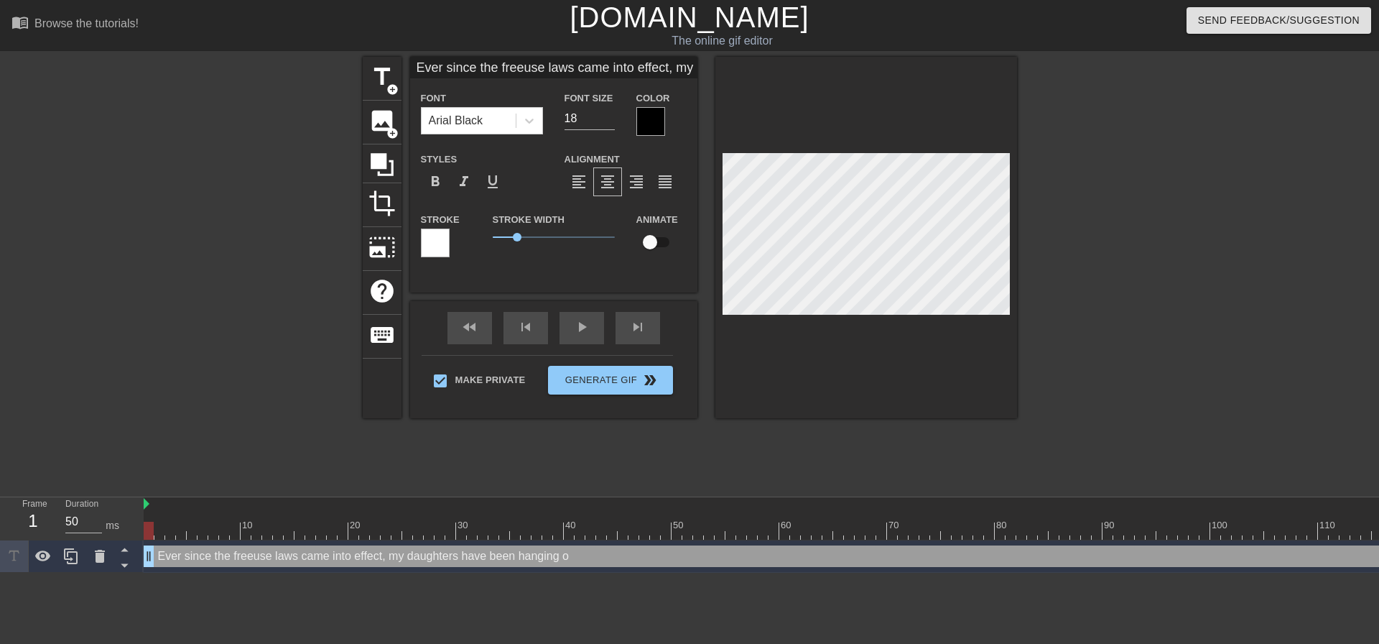
type textarea "Ever since the freeuse laws came into effect, my daughters have been hanging ou"
type input "Ever since the freeuse laws came into effect, my daughtershave been hanging ou"
type textarea "Ever since the freeuse laws came into effect, my daughters have been hanging out"
type input "Ever since the freeuse laws came into effect, my daughtershave been hanging out"
type textarea "Ever since the freeuse laws came into effect, my daughters have been hanging out"
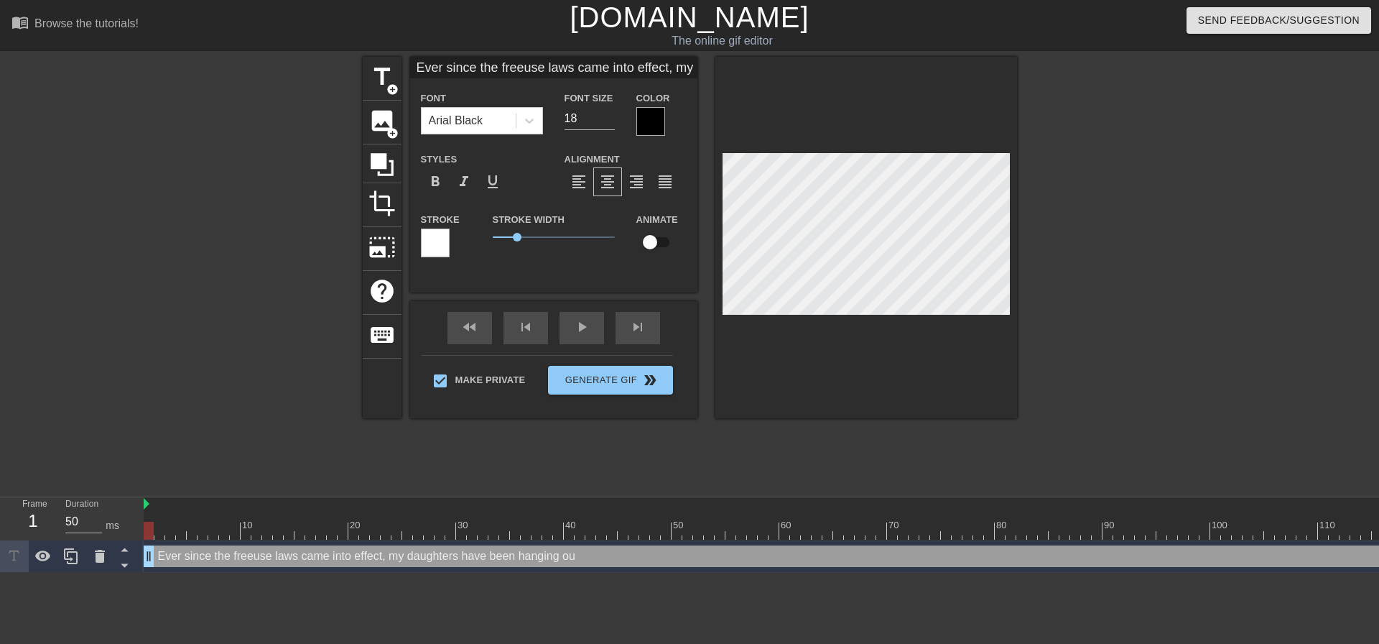
type input "Ever since the freeuse laws came into effect, my daughtershave been hanging out"
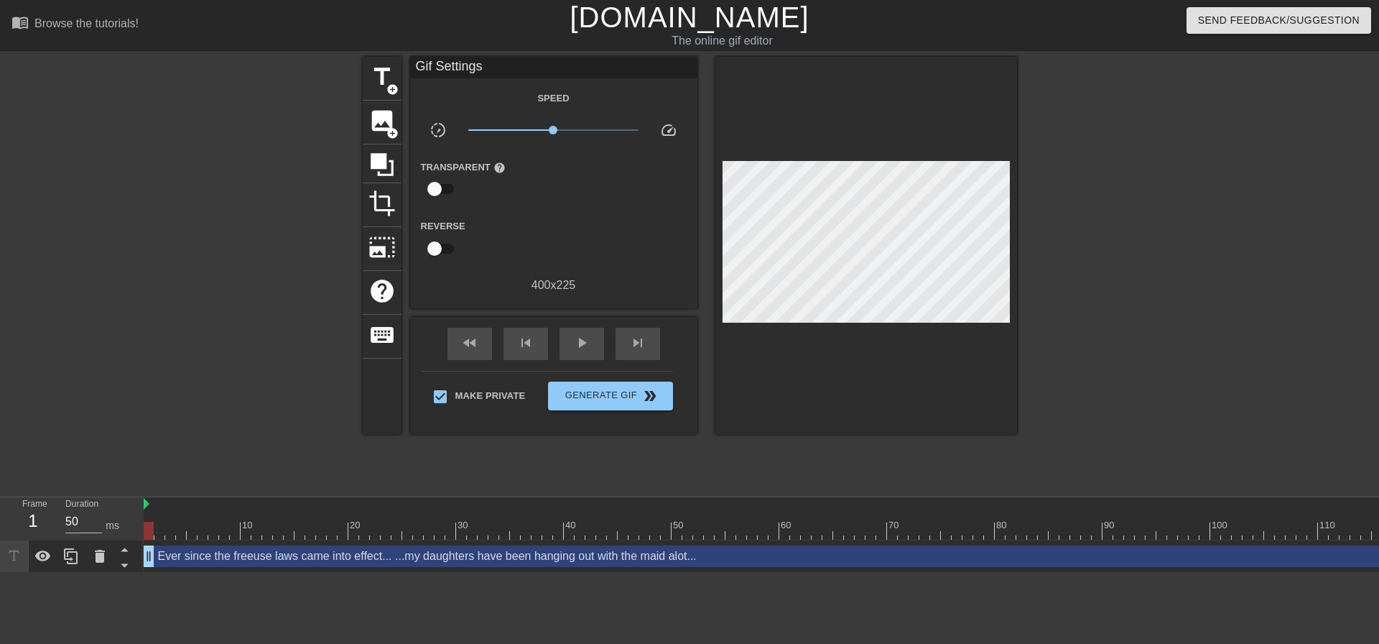
click at [1012, 236] on div at bounding box center [867, 245] width 302 height 377
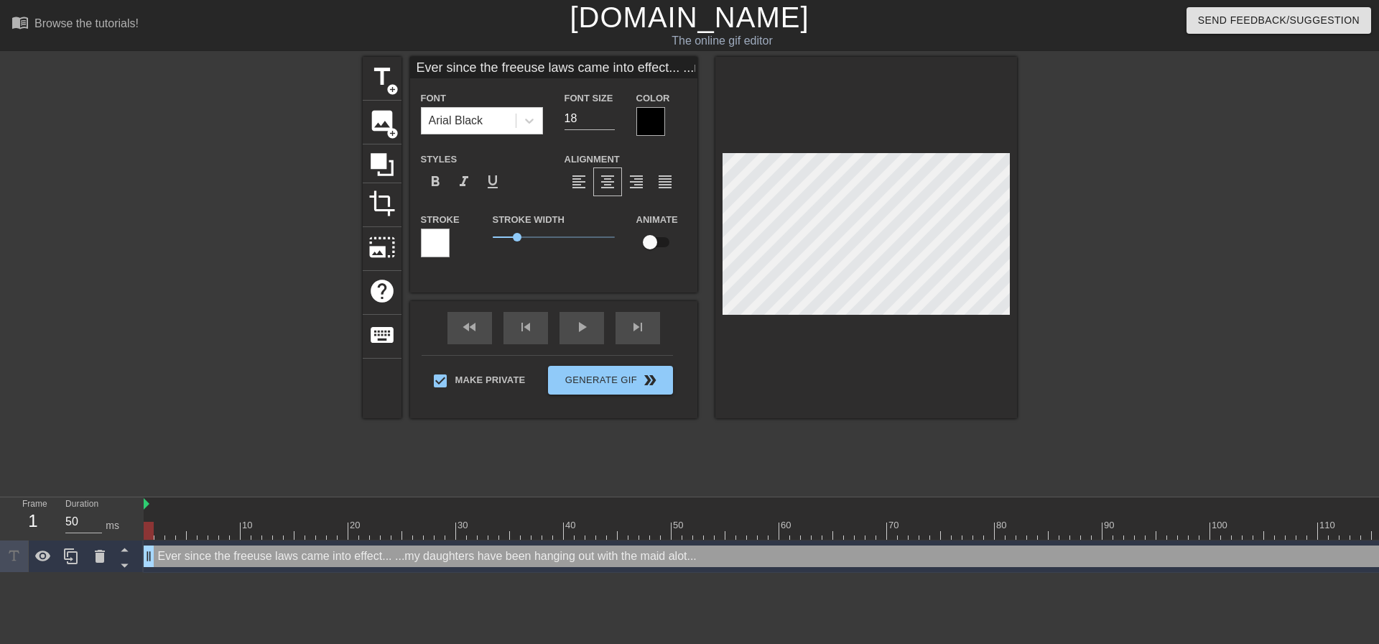
click at [998, 150] on div at bounding box center [867, 237] width 302 height 361
click at [1018, 165] on div "title add_circle image add_circle crop photo_size_select_large help keyboard Ev…" at bounding box center [689, 272] width 1379 height 431
click at [1028, 197] on div "title add_circle image add_circle crop photo_size_select_large help keyboard Ev…" at bounding box center [689, 272] width 1379 height 431
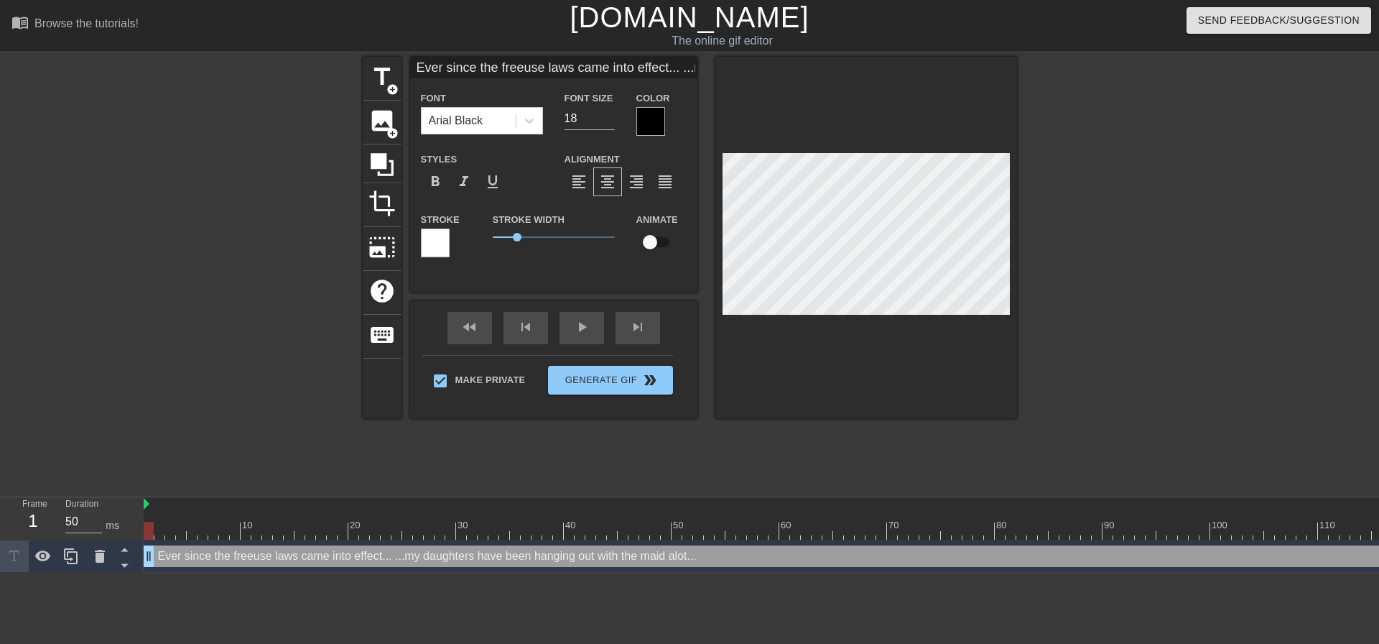
click at [1011, 151] on div at bounding box center [867, 237] width 302 height 361
click at [973, 315] on div at bounding box center [867, 237] width 302 height 361
drag, startPoint x: 973, startPoint y: 315, endPoint x: 728, endPoint y: 146, distance: 298.5
click at [728, 146] on div at bounding box center [867, 237] width 302 height 361
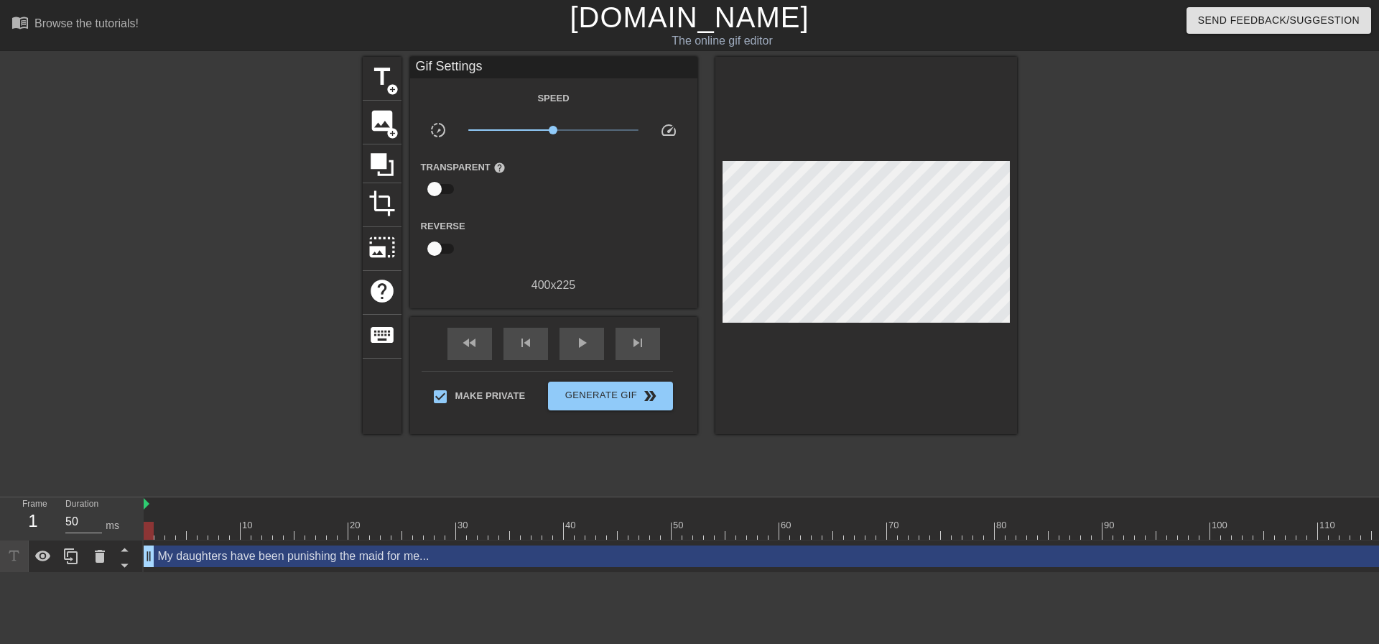
click at [1031, 188] on div "title add_circle image add_circle crop photo_size_select_large help keyboard Gi…" at bounding box center [689, 272] width 1379 height 431
click at [644, 381] on button "Generate Gif double_arrow" at bounding box center [610, 395] width 124 height 29
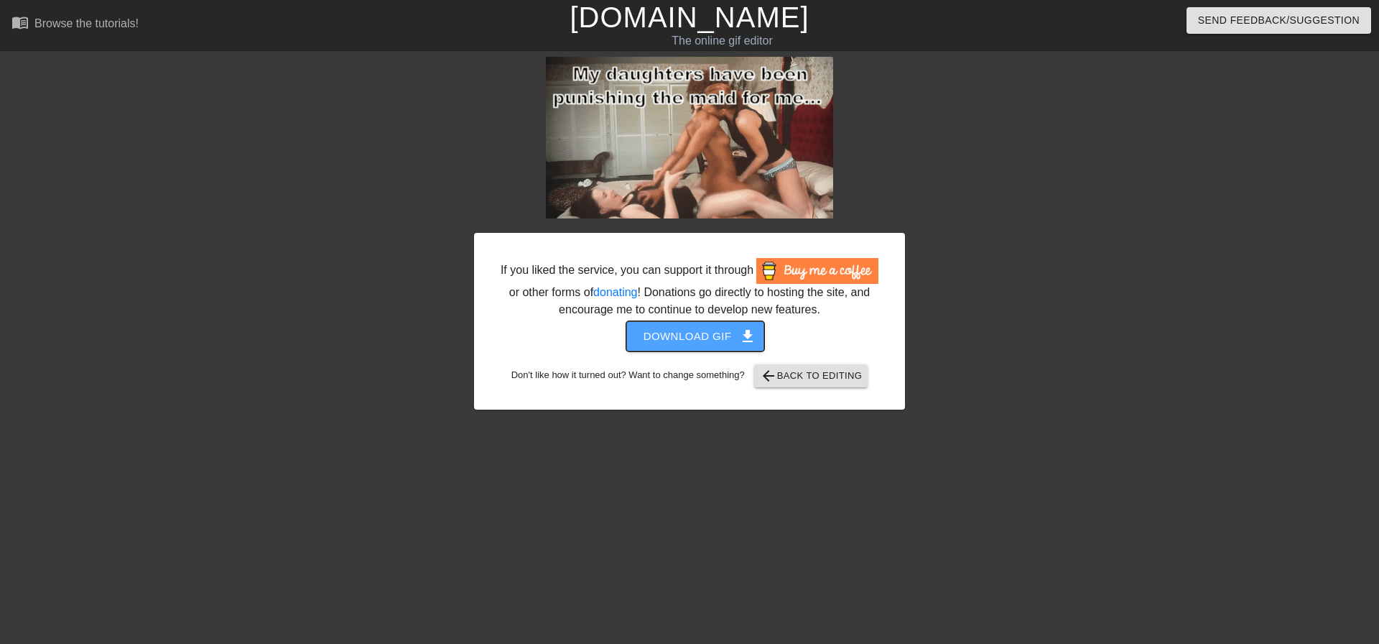
click at [714, 341] on span "Download gif get_app" at bounding box center [696, 336] width 104 height 19
drag, startPoint x: 318, startPoint y: 98, endPoint x: 242, endPoint y: 1, distance: 122.7
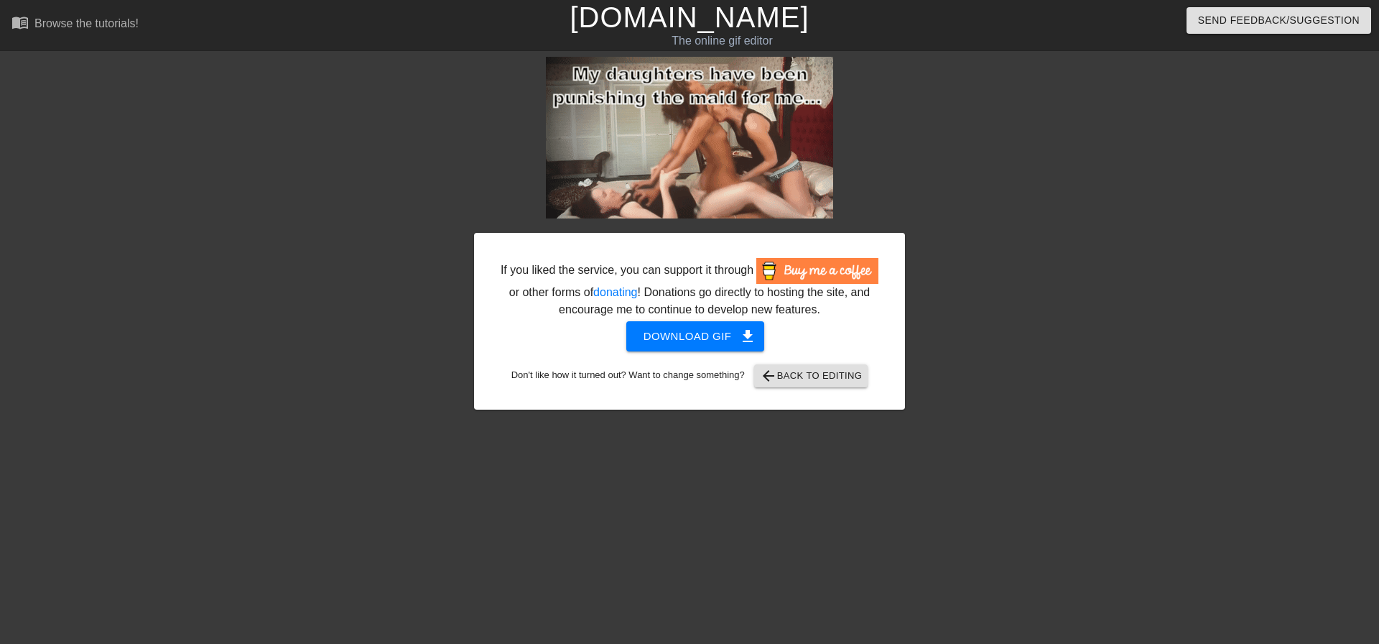
click at [318, 98] on div at bounding box center [349, 272] width 216 height 431
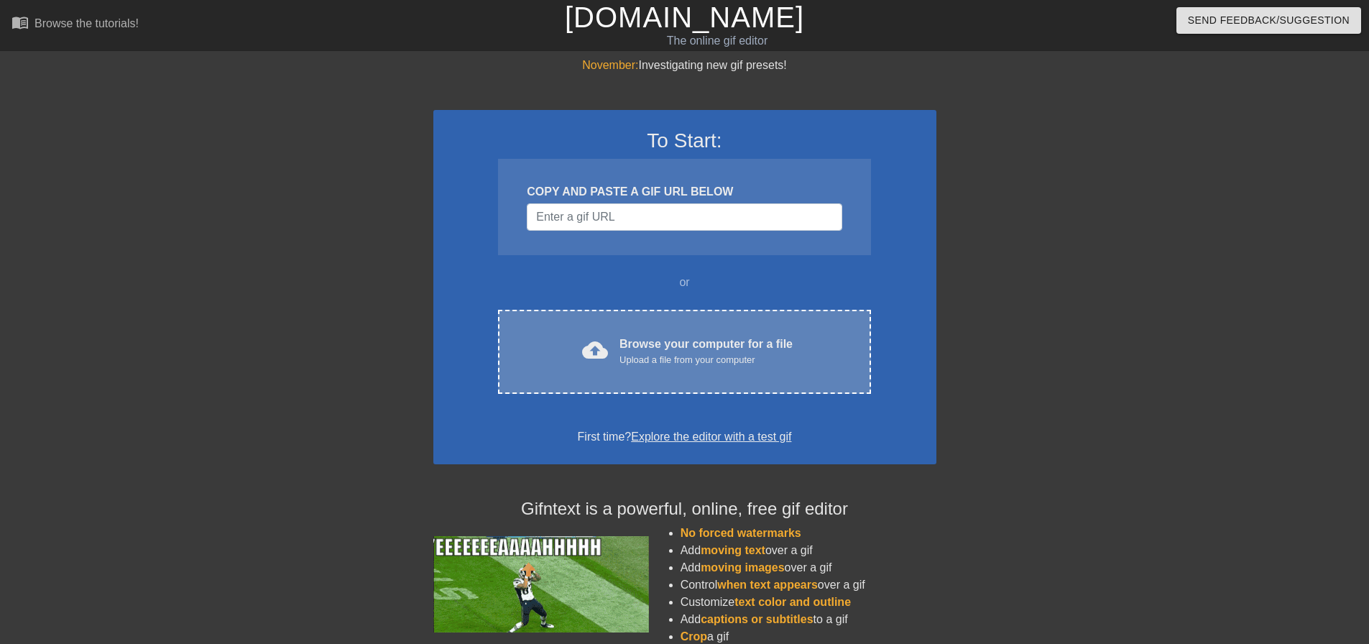
click at [749, 332] on div "cloud_upload Browse your computer for a file Upload a file from your computer C…" at bounding box center [684, 352] width 372 height 84
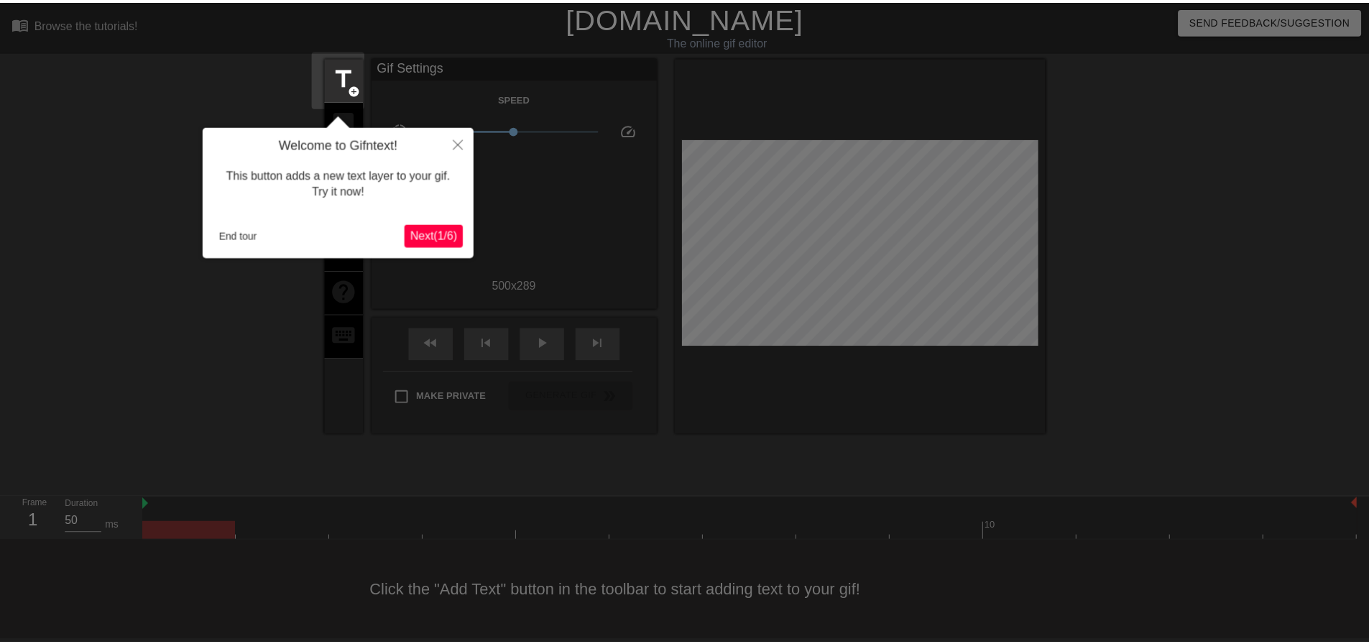
scroll to position [7, 0]
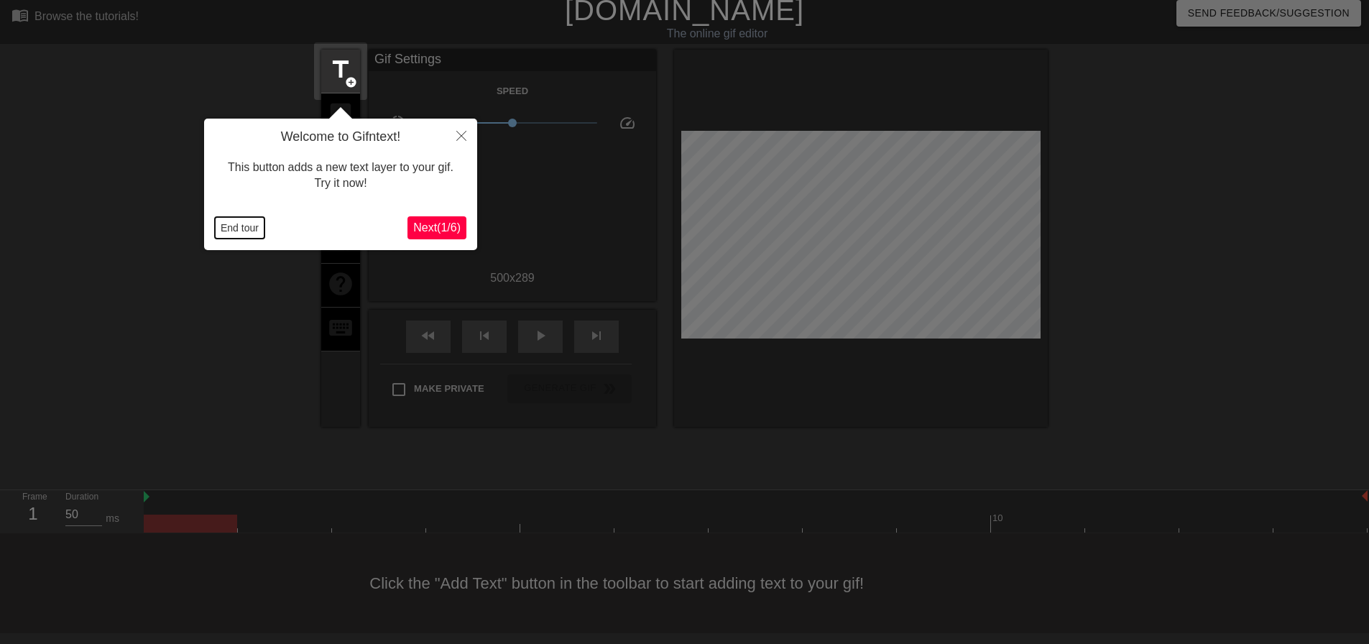
click at [230, 229] on button "End tour" at bounding box center [240, 228] width 50 height 22
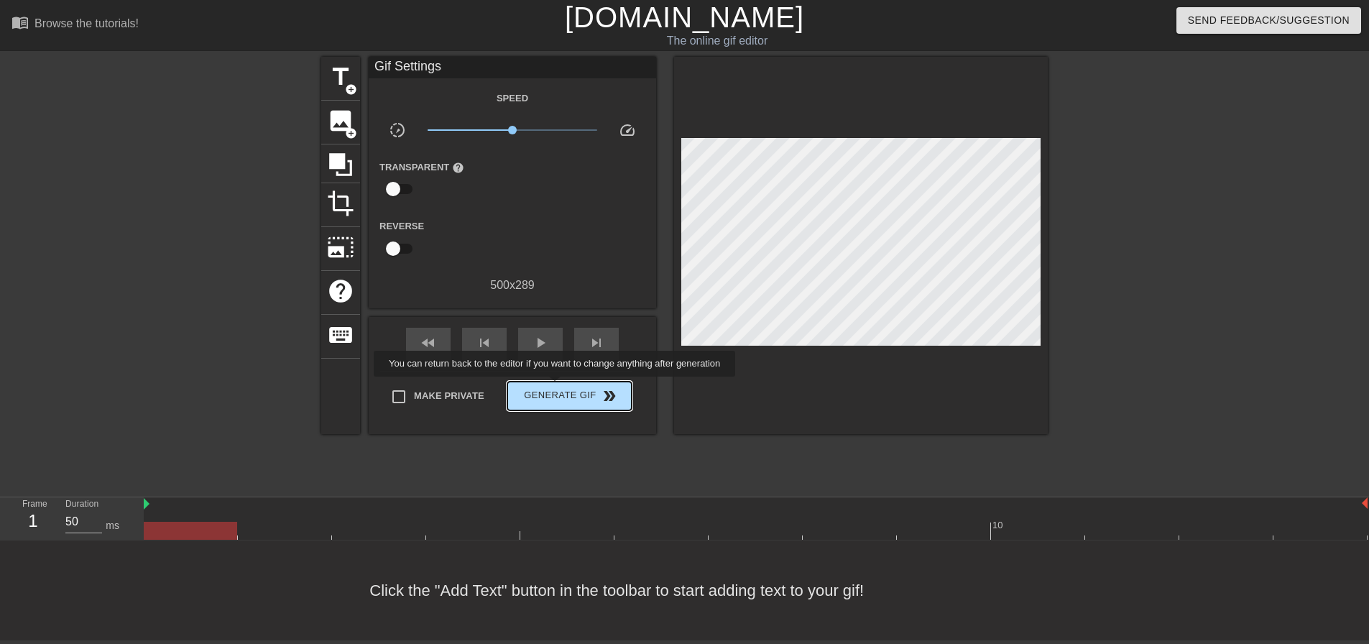
click at [557, 387] on span "Generate Gif double_arrow" at bounding box center [569, 395] width 113 height 17
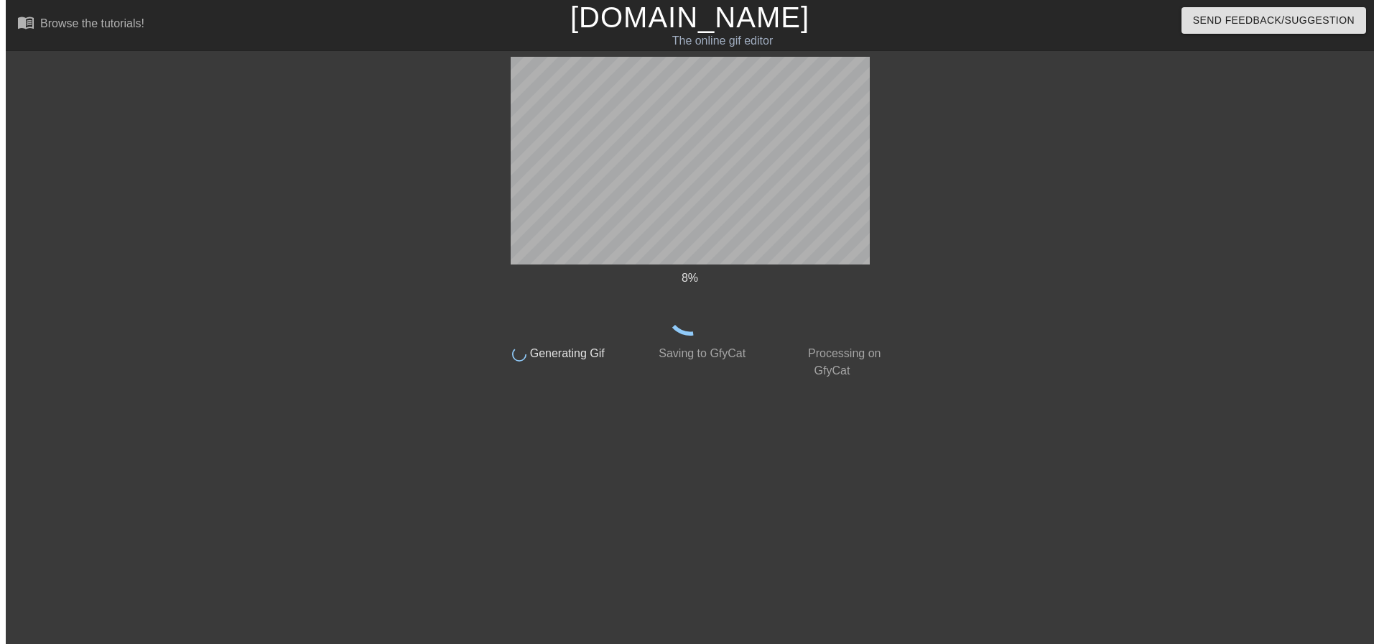
scroll to position [0, 0]
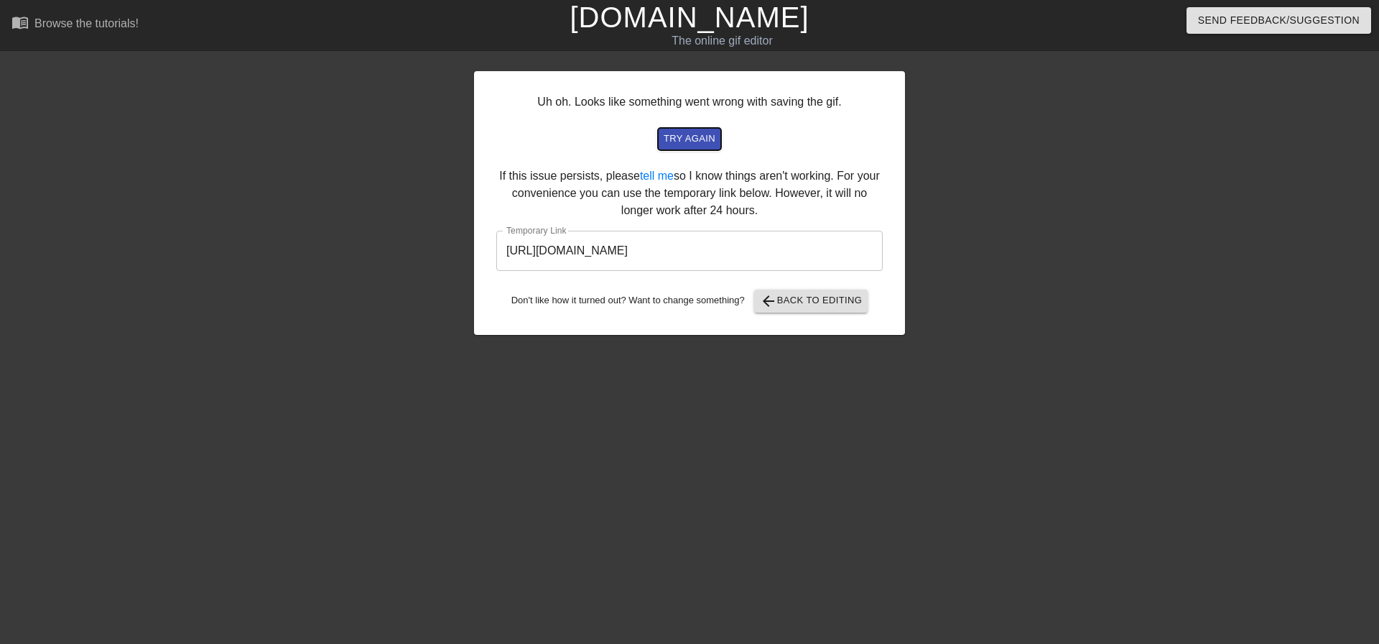
click at [697, 134] on span "try again" at bounding box center [690, 139] width 52 height 17
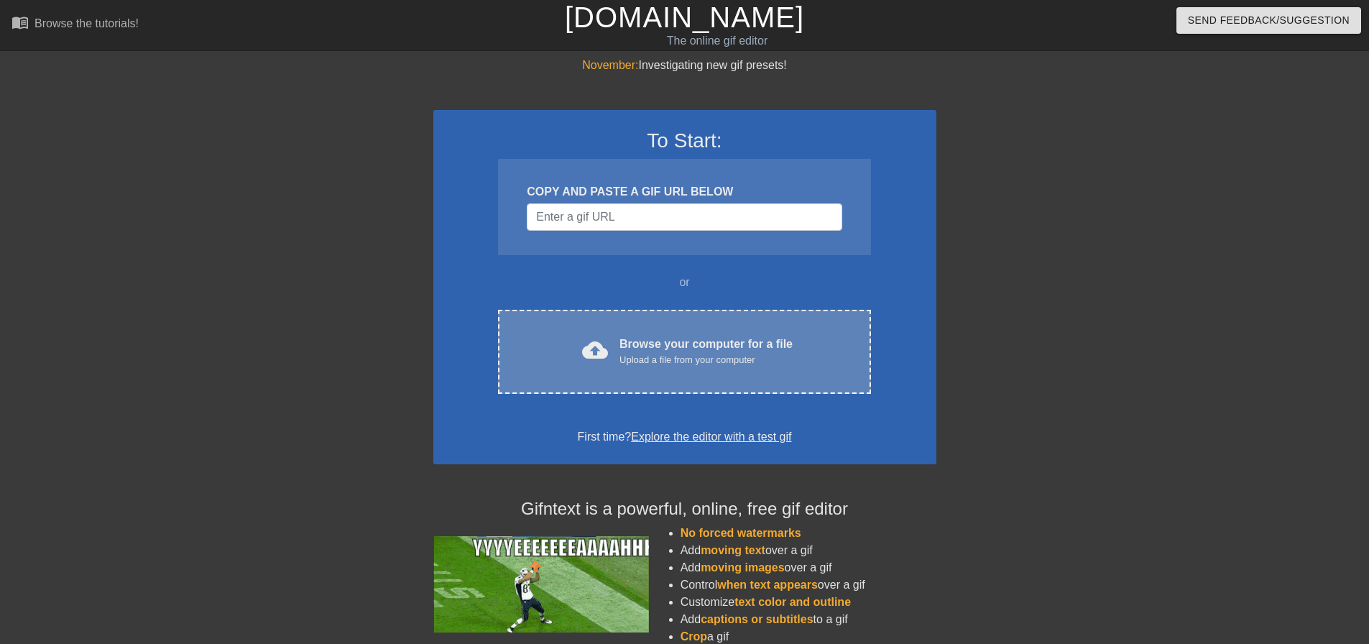
click at [636, 346] on div "Browse your computer for a file Upload a file from your computer" at bounding box center [705, 352] width 173 height 32
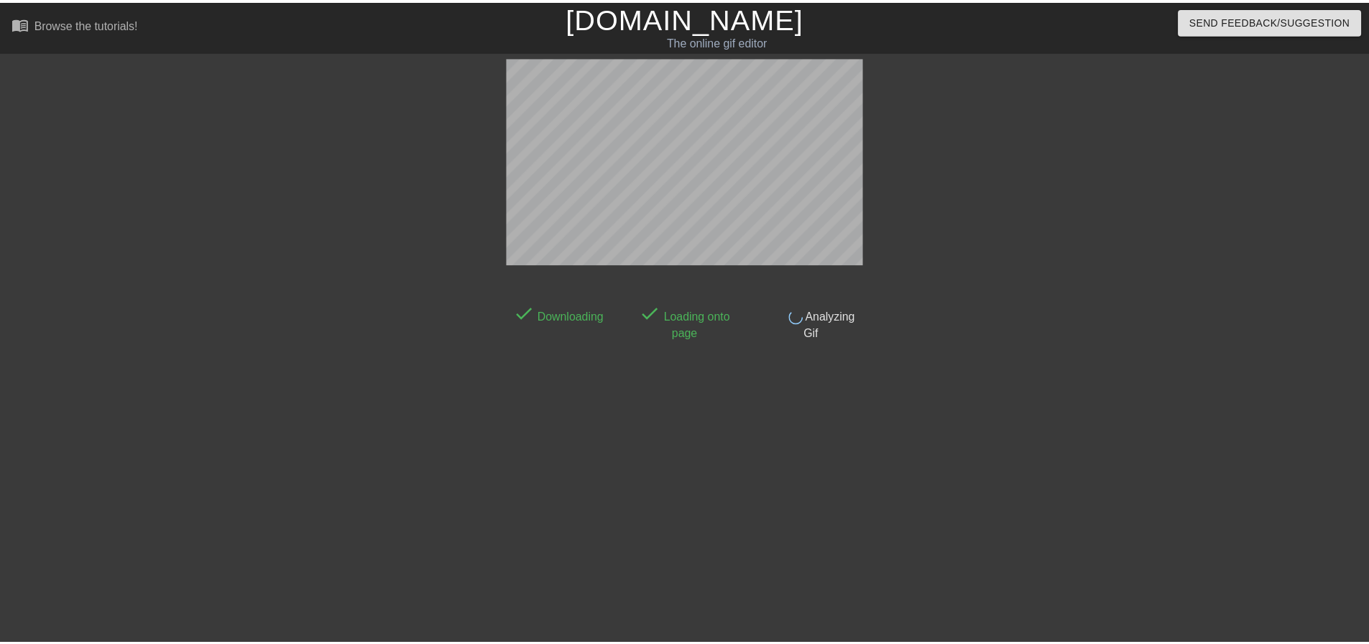
scroll to position [7, 0]
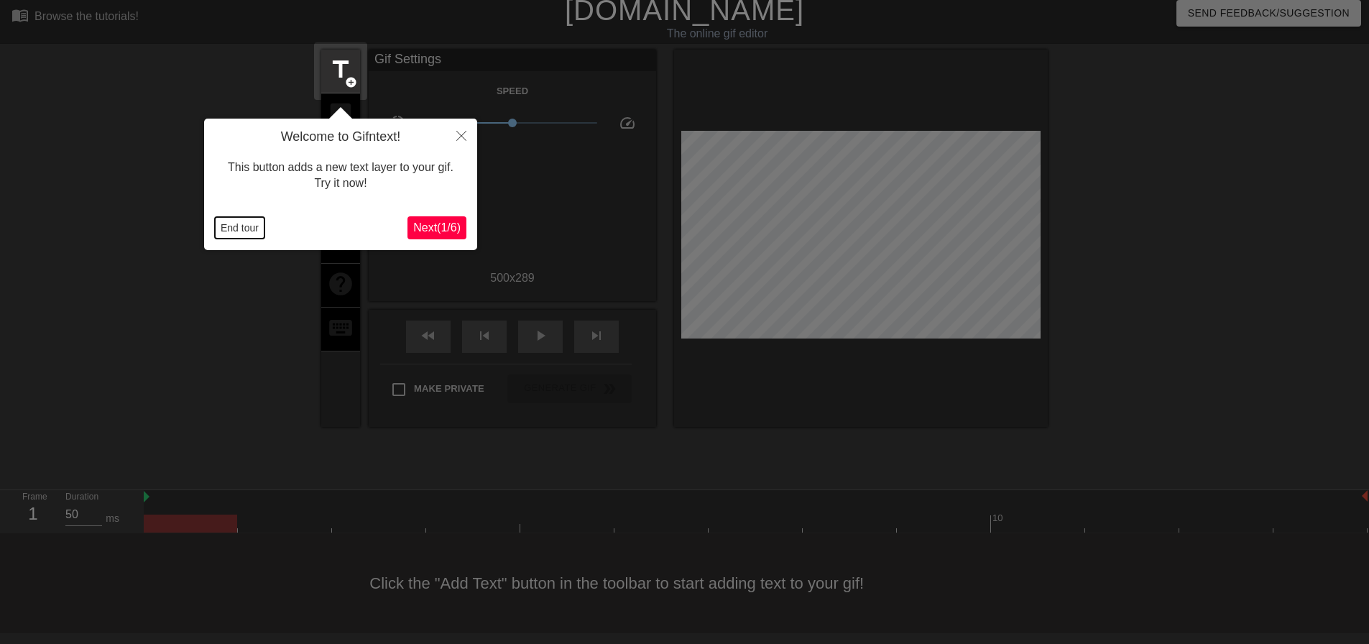
click at [220, 220] on button "End tour" at bounding box center [240, 228] width 50 height 22
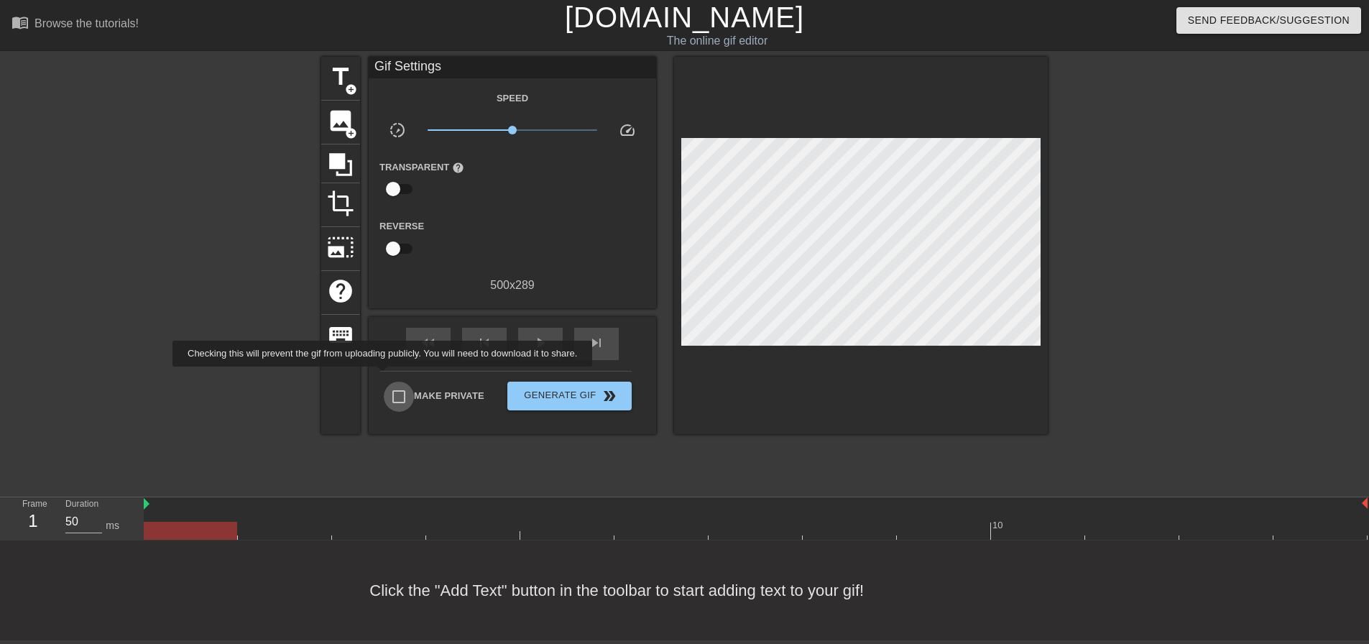
click at [385, 381] on input "Make Private" at bounding box center [399, 396] width 30 height 30
checkbox input "true"
click at [348, 65] on span "title" at bounding box center [340, 76] width 27 height 27
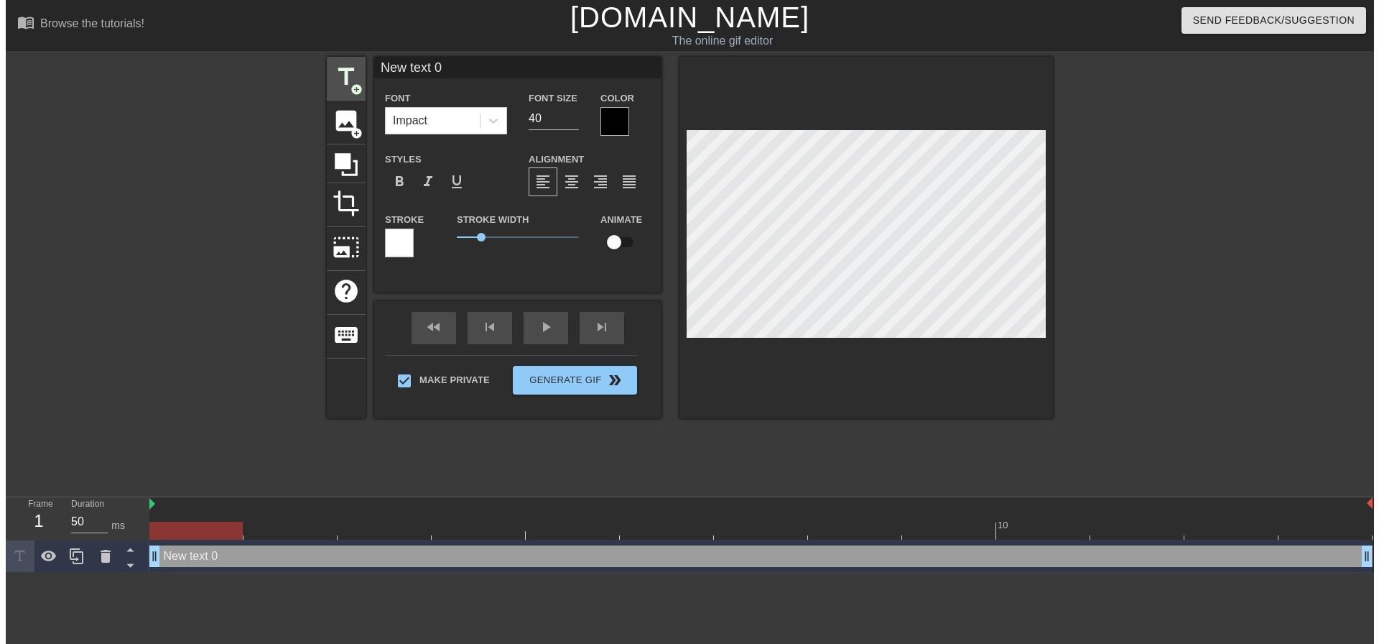
scroll to position [0, 0]
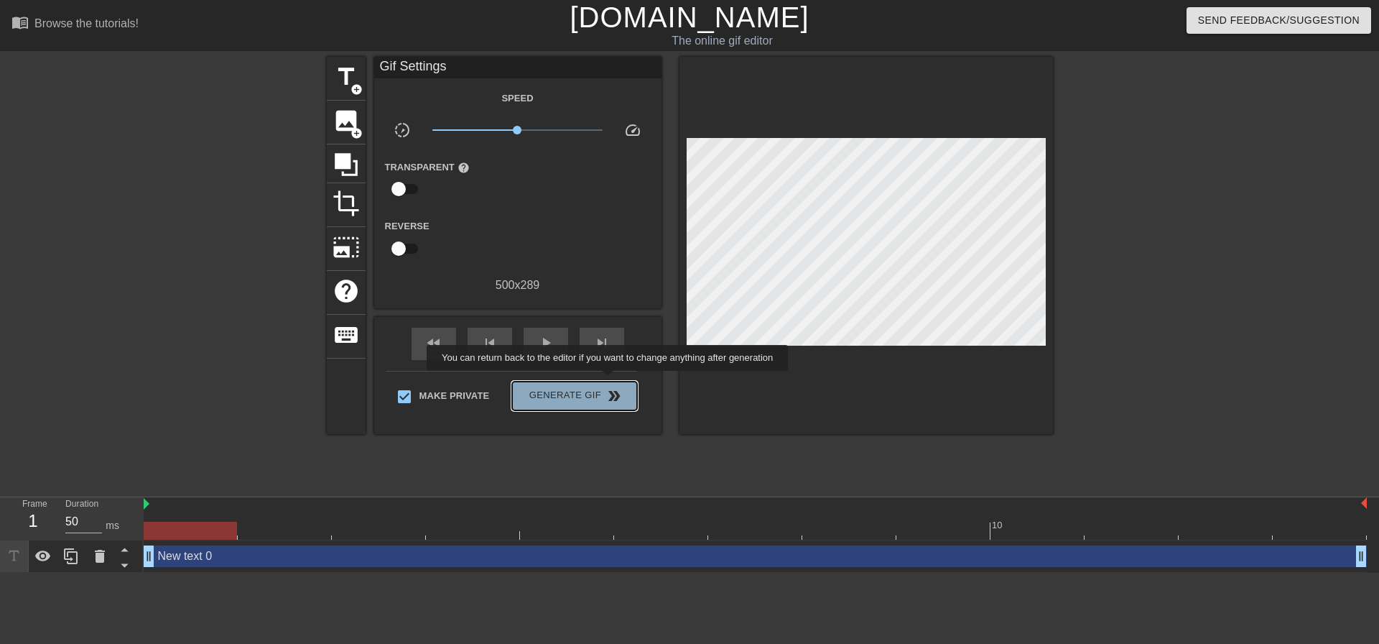
click at [609, 381] on button "Generate Gif double_arrow" at bounding box center [574, 395] width 124 height 29
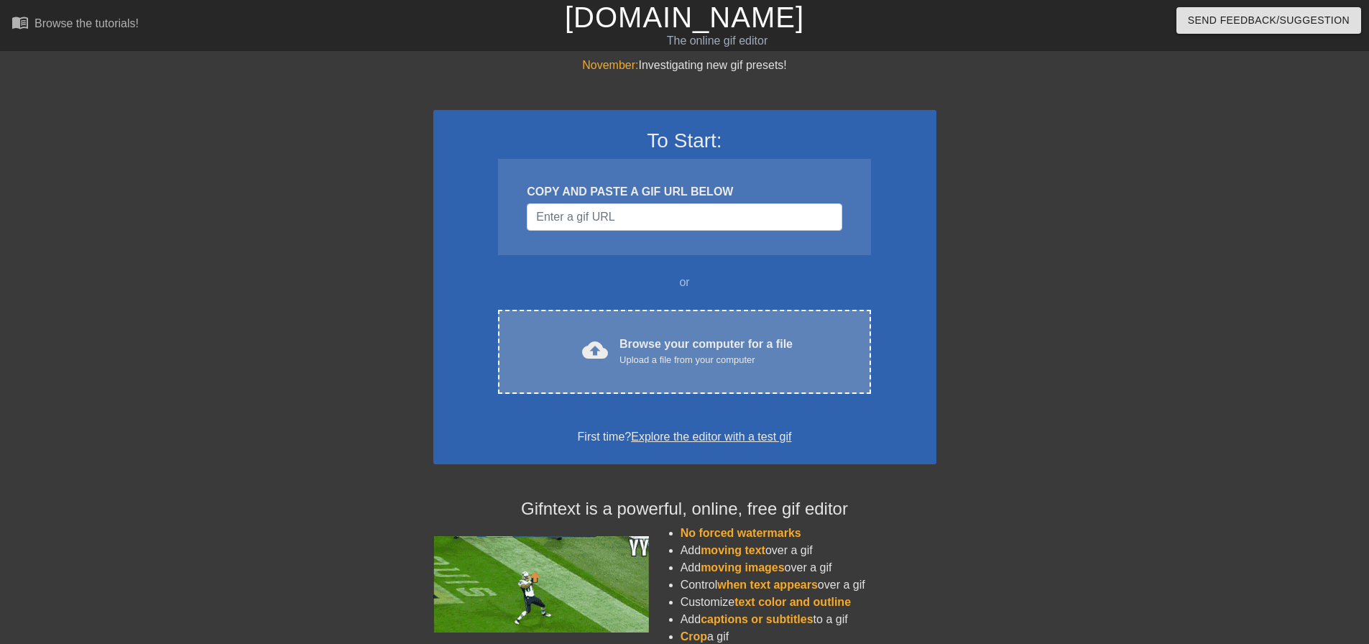
click at [658, 336] on div "Browse your computer for a file Upload a file from your computer" at bounding box center [705, 352] width 173 height 32
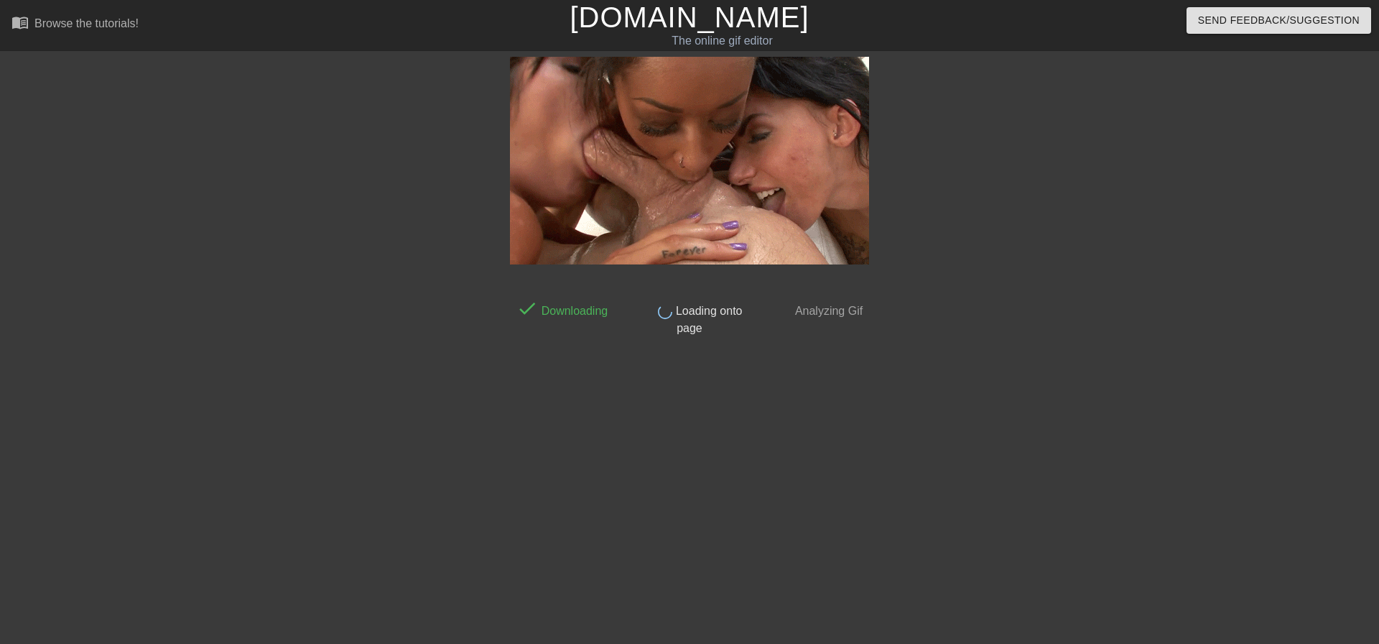
click at [1368, 153] on div "done Downloading done Loading onto page done Analyzing Gif" at bounding box center [689, 272] width 1379 height 431
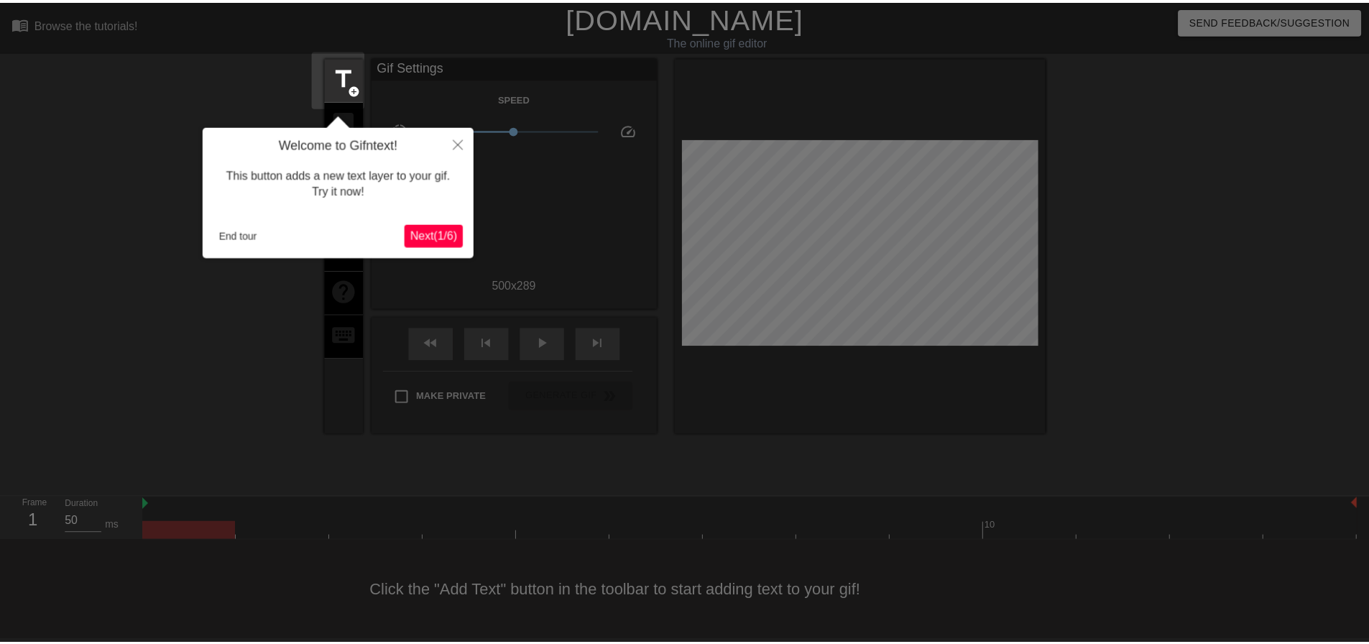
scroll to position [7, 0]
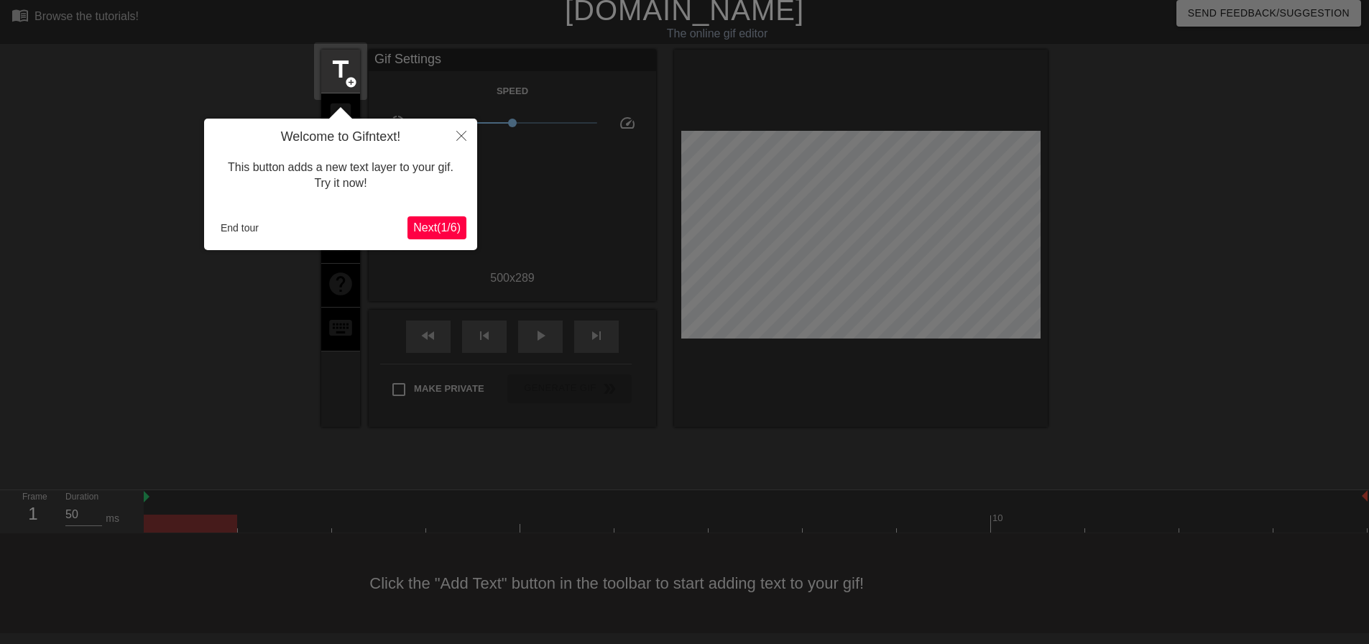
drag, startPoint x: 244, startPoint y: 246, endPoint x: 245, endPoint y: 236, distance: 10.8
click at [244, 245] on div "Welcome to Gifntext! This button adds a new text layer to your gif. Try it now!…" at bounding box center [340, 184] width 273 height 131
click at [246, 229] on button "End tour" at bounding box center [240, 228] width 50 height 22
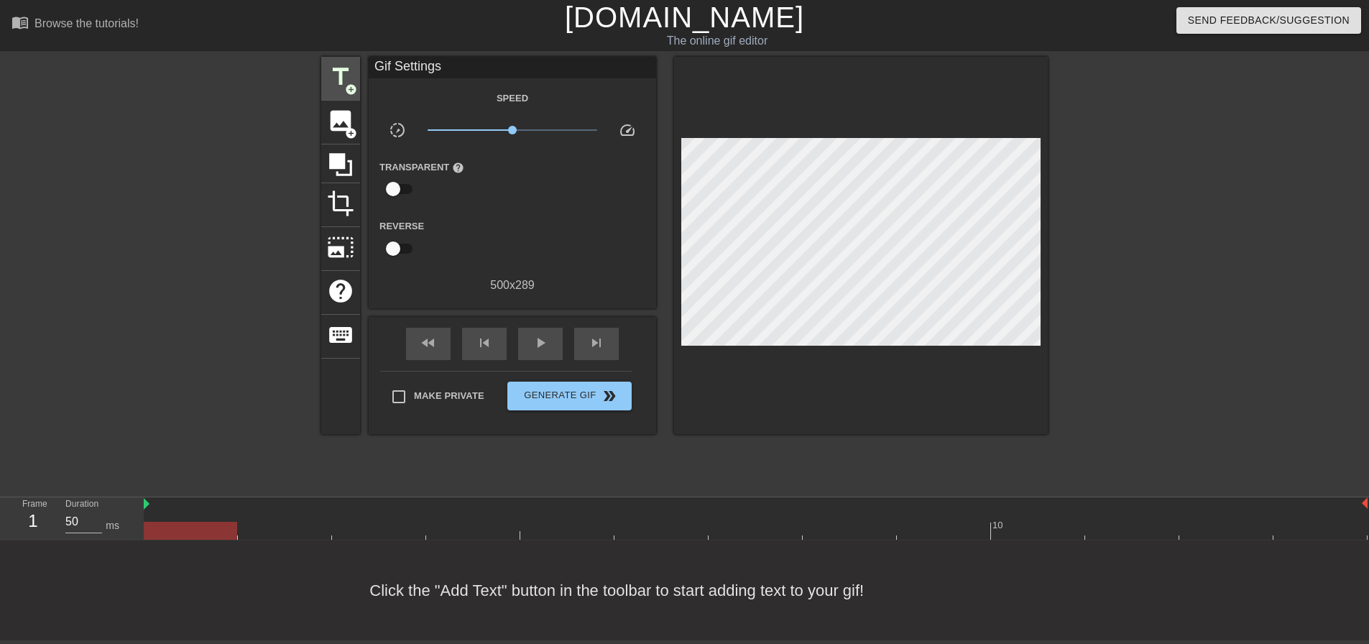
click at [353, 65] on span "title" at bounding box center [340, 76] width 27 height 27
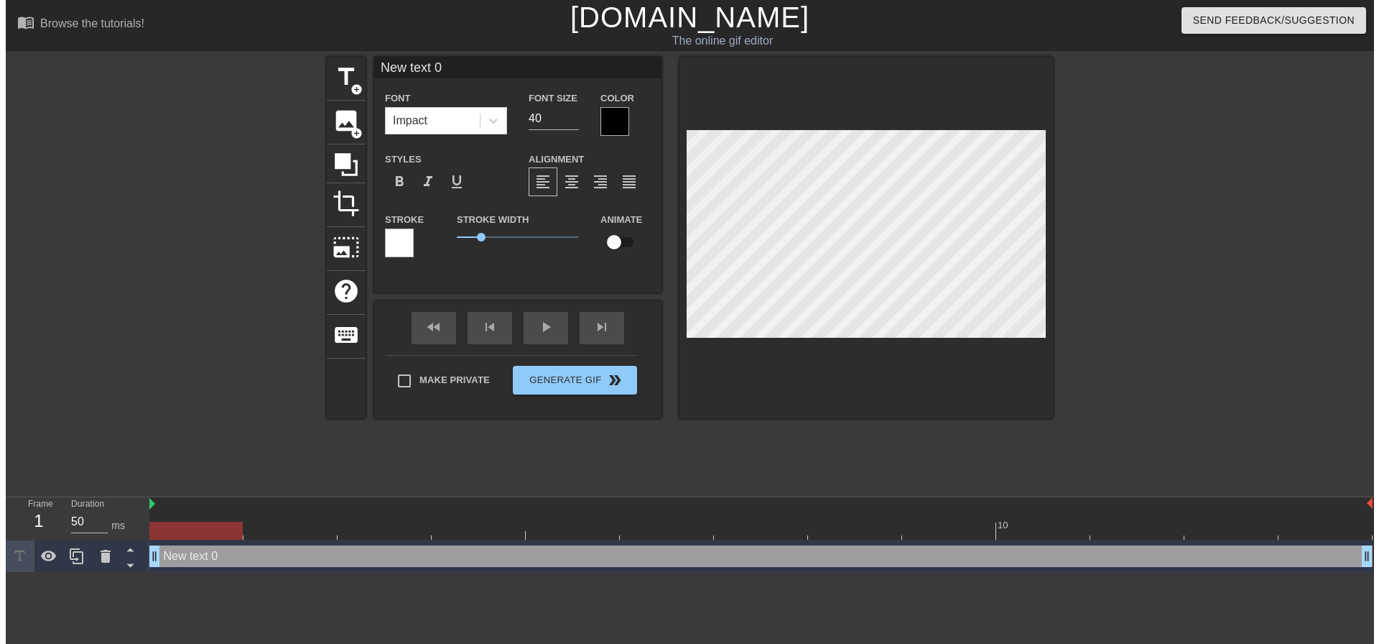
scroll to position [0, 0]
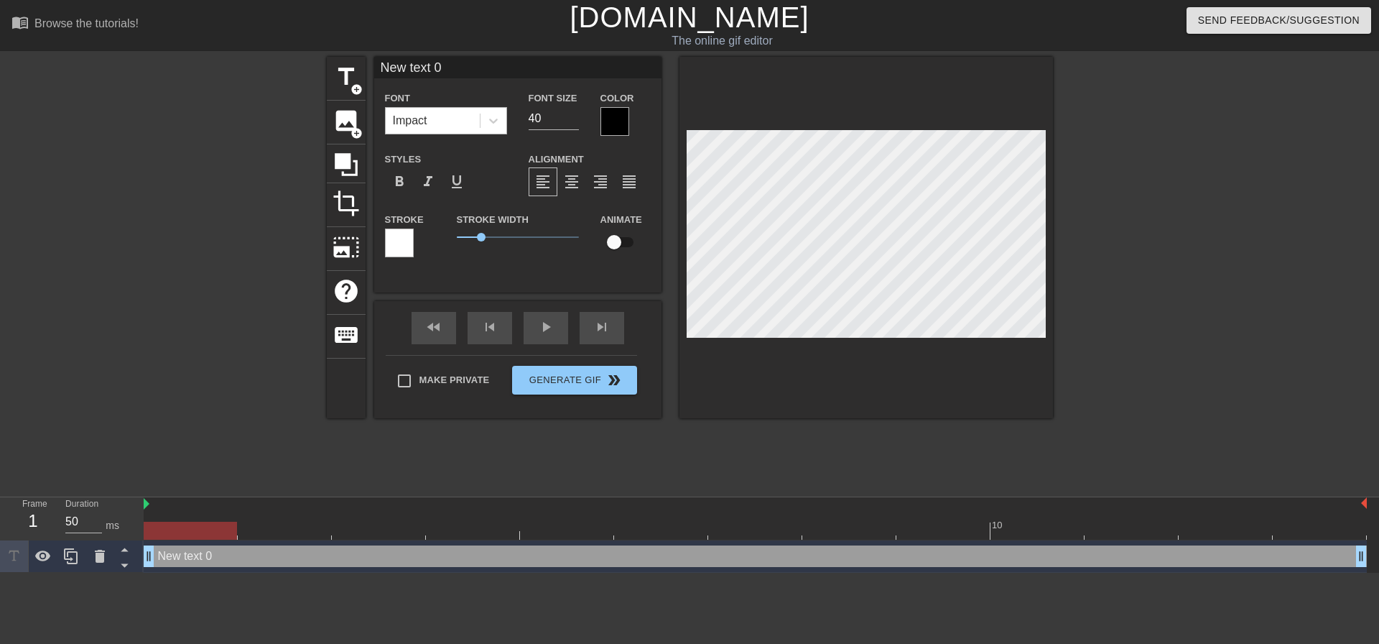
click at [440, 124] on div "Impact" at bounding box center [433, 121] width 94 height 26
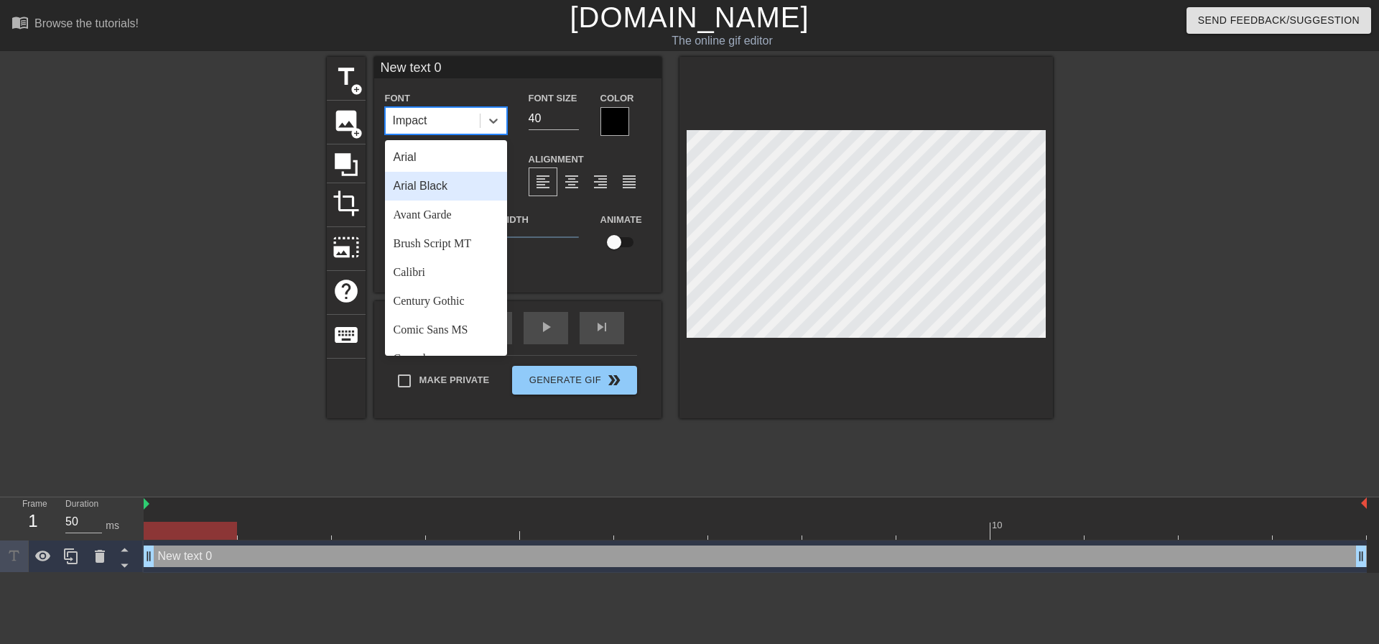
drag, startPoint x: 454, startPoint y: 185, endPoint x: 521, endPoint y: 135, distance: 83.6
click at [455, 184] on div "Arial Black" at bounding box center [446, 186] width 122 height 29
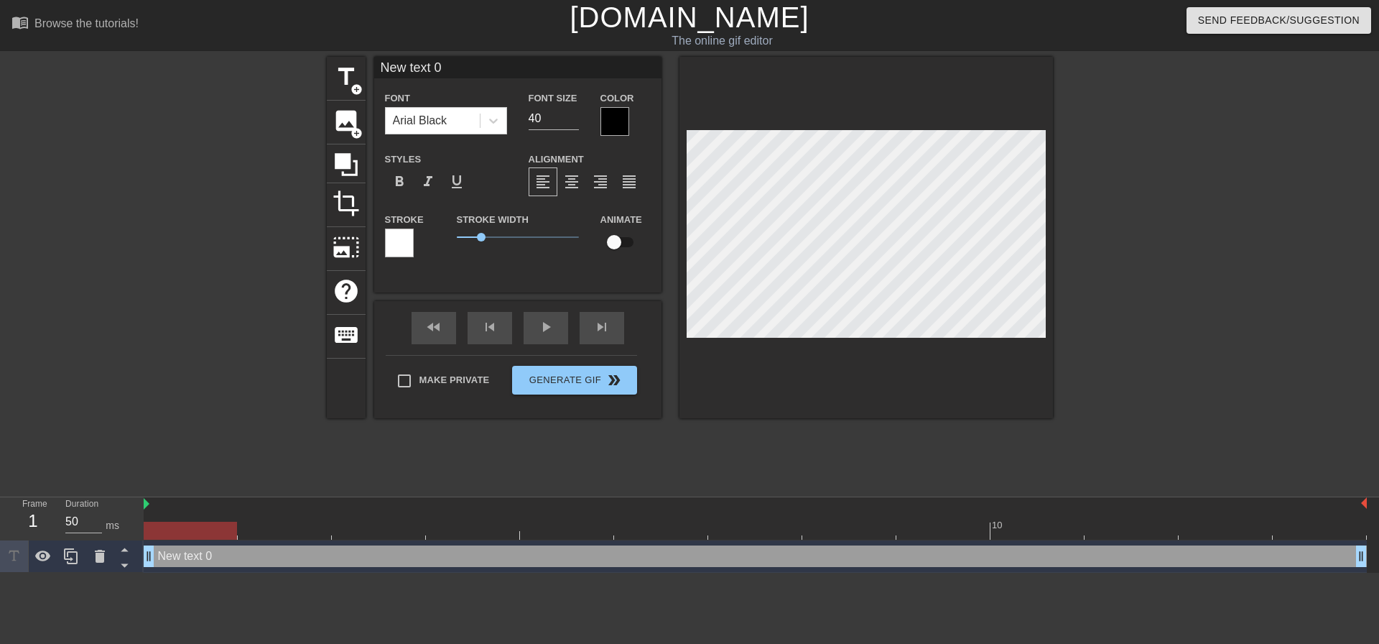
drag, startPoint x: 563, startPoint y: 103, endPoint x: 519, endPoint y: 107, distance: 44.7
click at [519, 107] on div "Font Size 40" at bounding box center [554, 112] width 72 height 47
drag, startPoint x: 543, startPoint y: 116, endPoint x: 460, endPoint y: 119, distance: 83.4
click at [486, 124] on div "Font Arial Black Font Size 40 Color" at bounding box center [517, 112] width 287 height 47
type input "20"
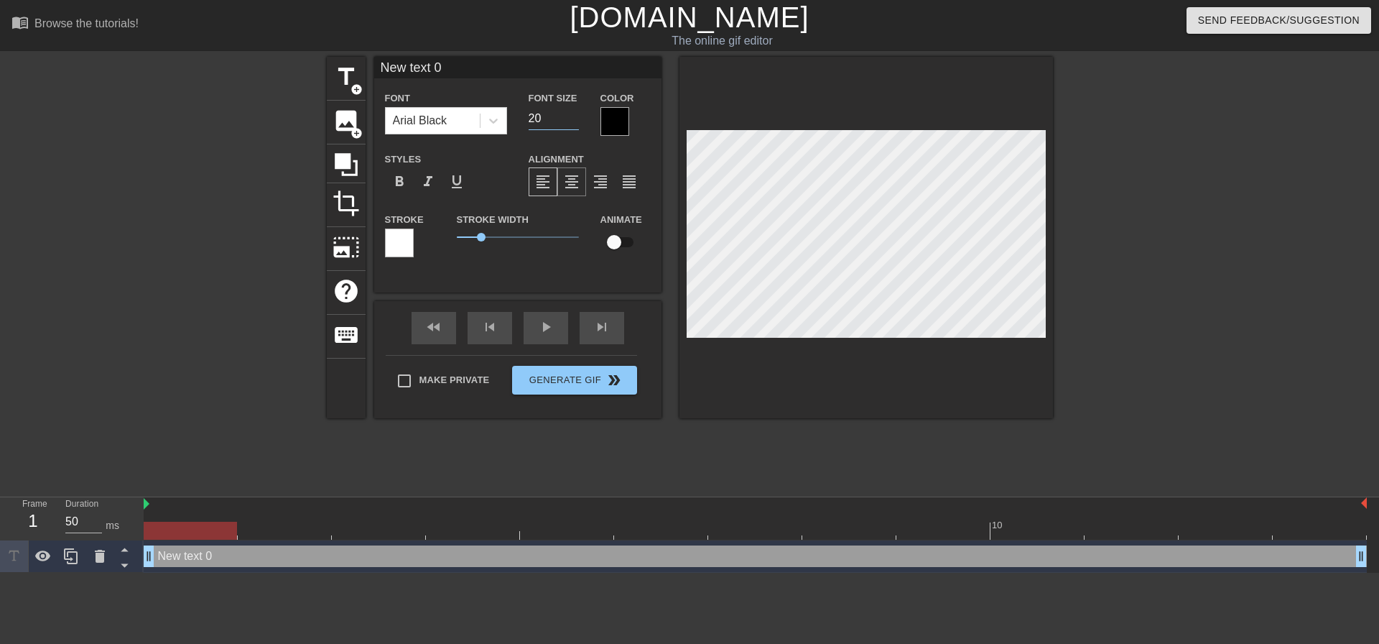
click at [573, 181] on span "format_align_center" at bounding box center [571, 181] width 17 height 17
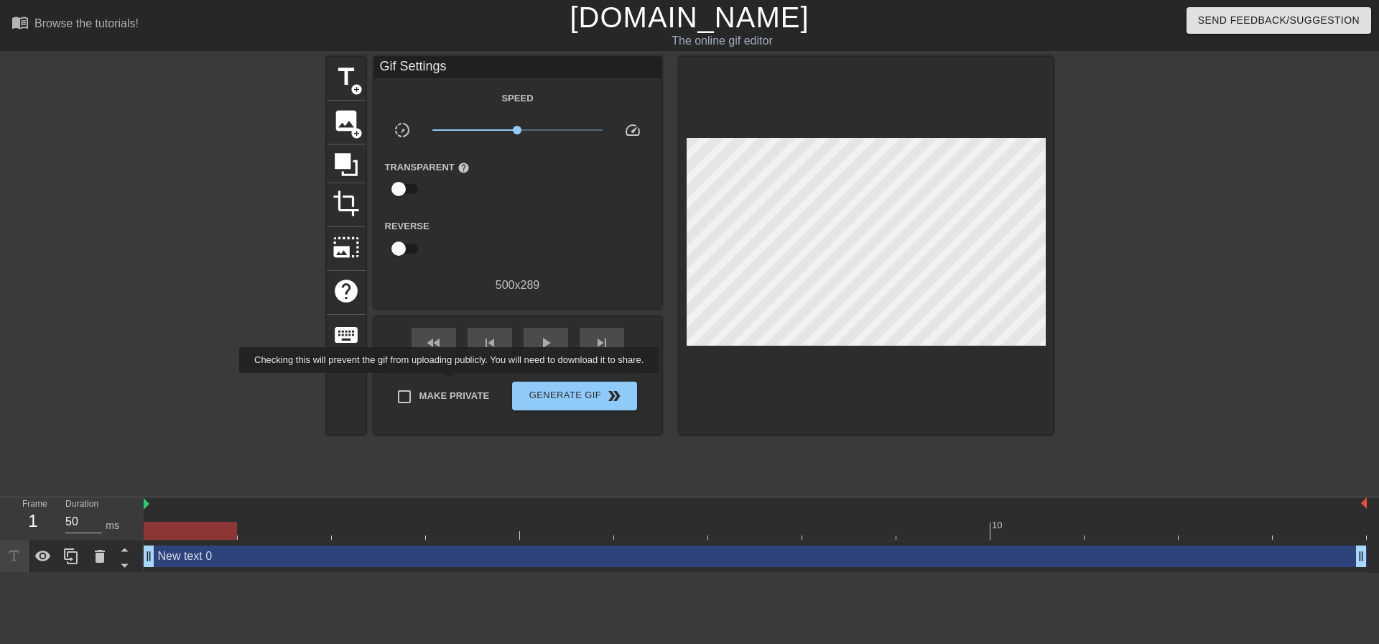
click at [452, 383] on label "Make Private" at bounding box center [439, 396] width 101 height 30
click at [420, 383] on input "Make Private" at bounding box center [404, 396] width 30 height 30
checkbox input "true"
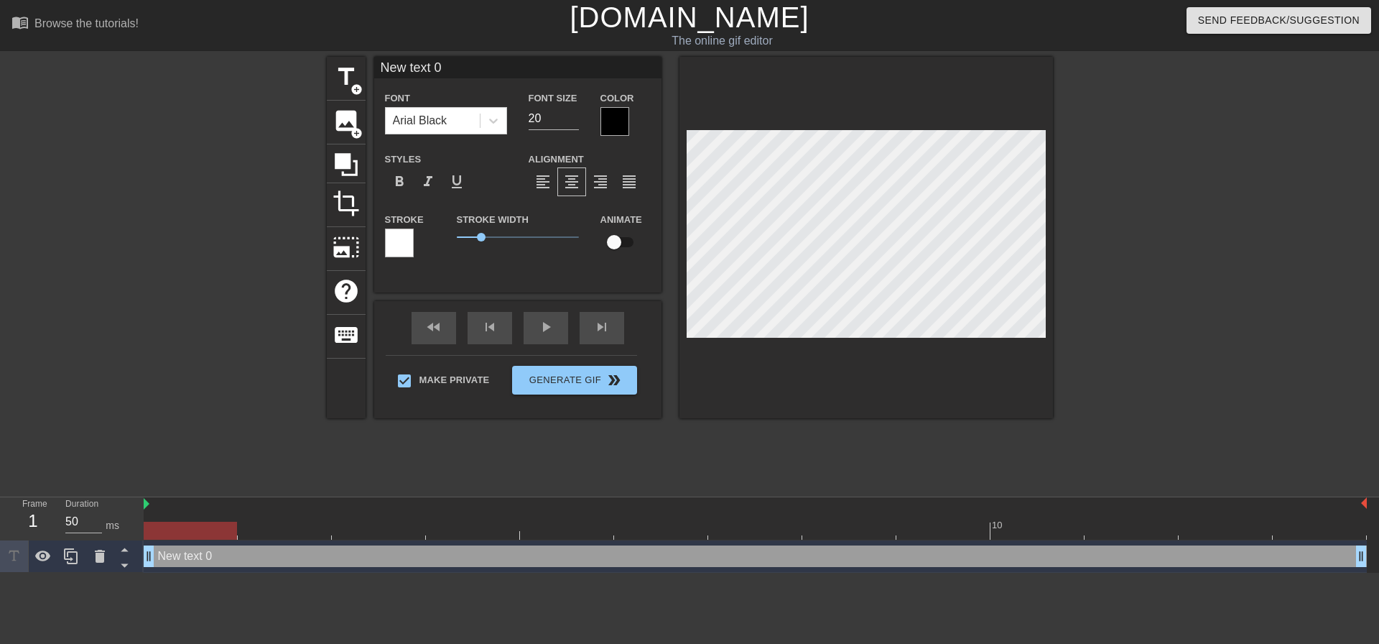
scroll to position [2, 4]
type input "l"
type textarea "l"
type input "L"
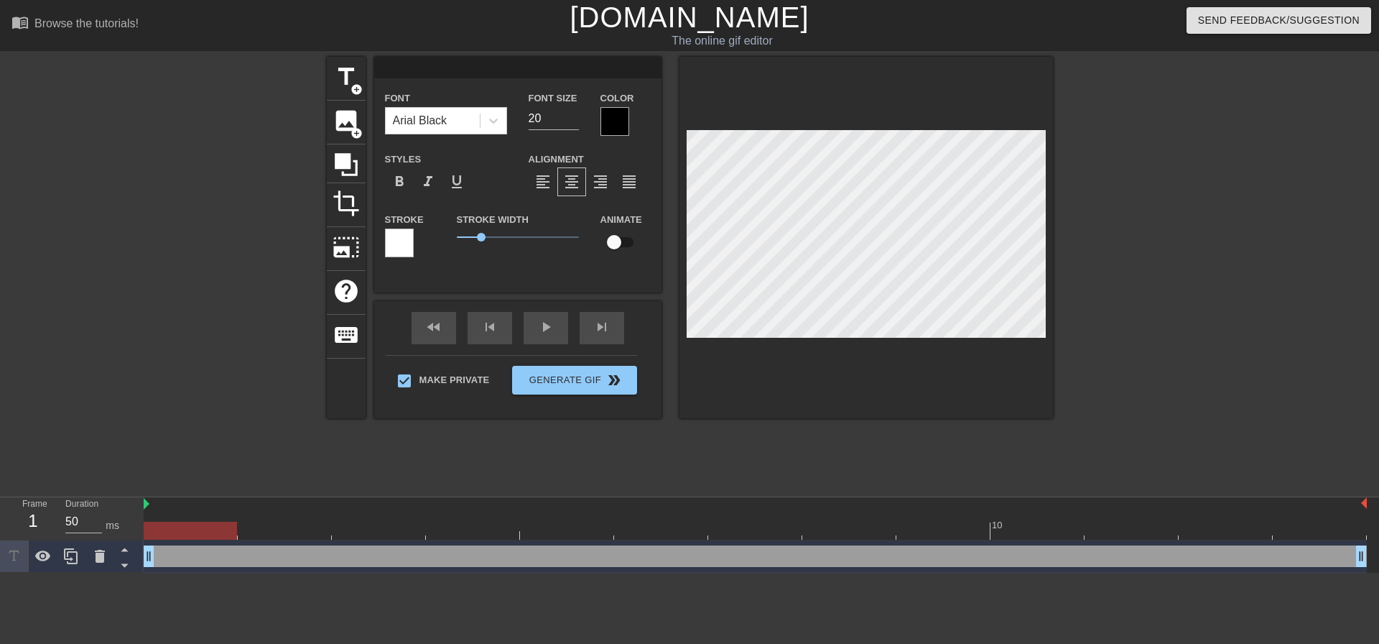
type textarea "L"
type input "Li"
type textarea "Li"
type input "Lit"
type textarea "Lit"
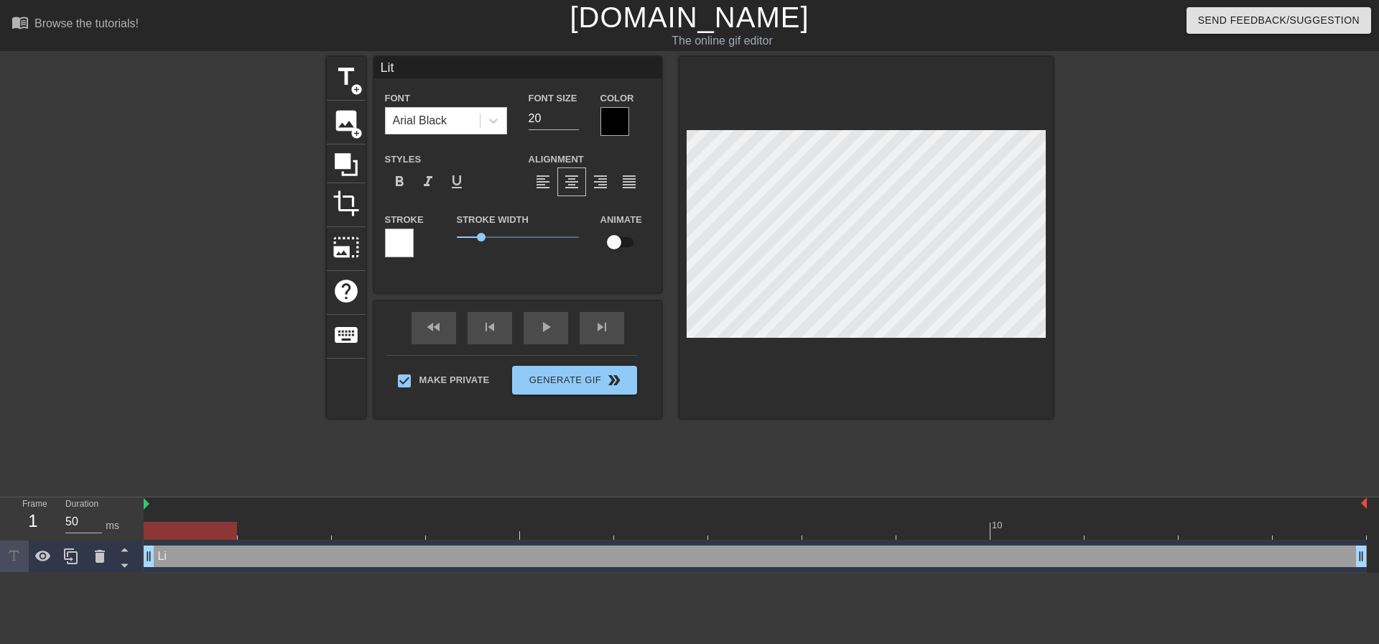
type input "Litt"
type textarea "Litt"
type input "Littl"
type textarea "Little"
type input "Little"
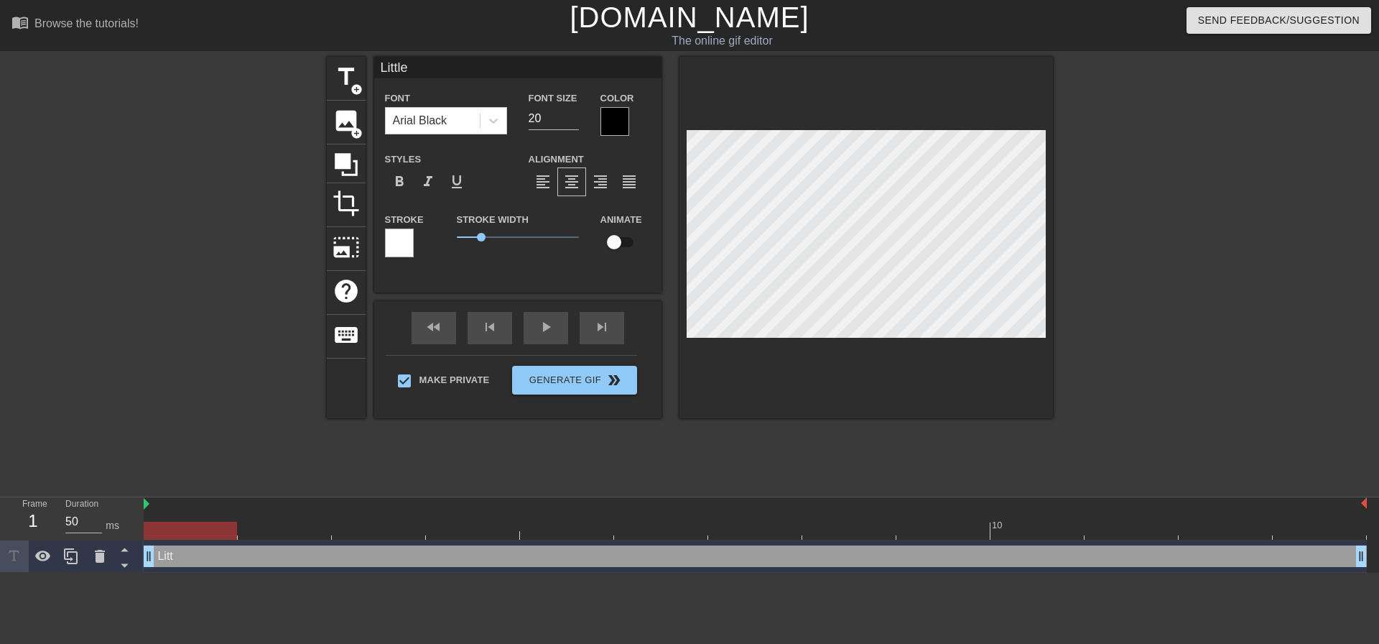
scroll to position [2, 2]
type textarea "Little"
type input "Little s"
type textarea "Little s"
type input "Little si"
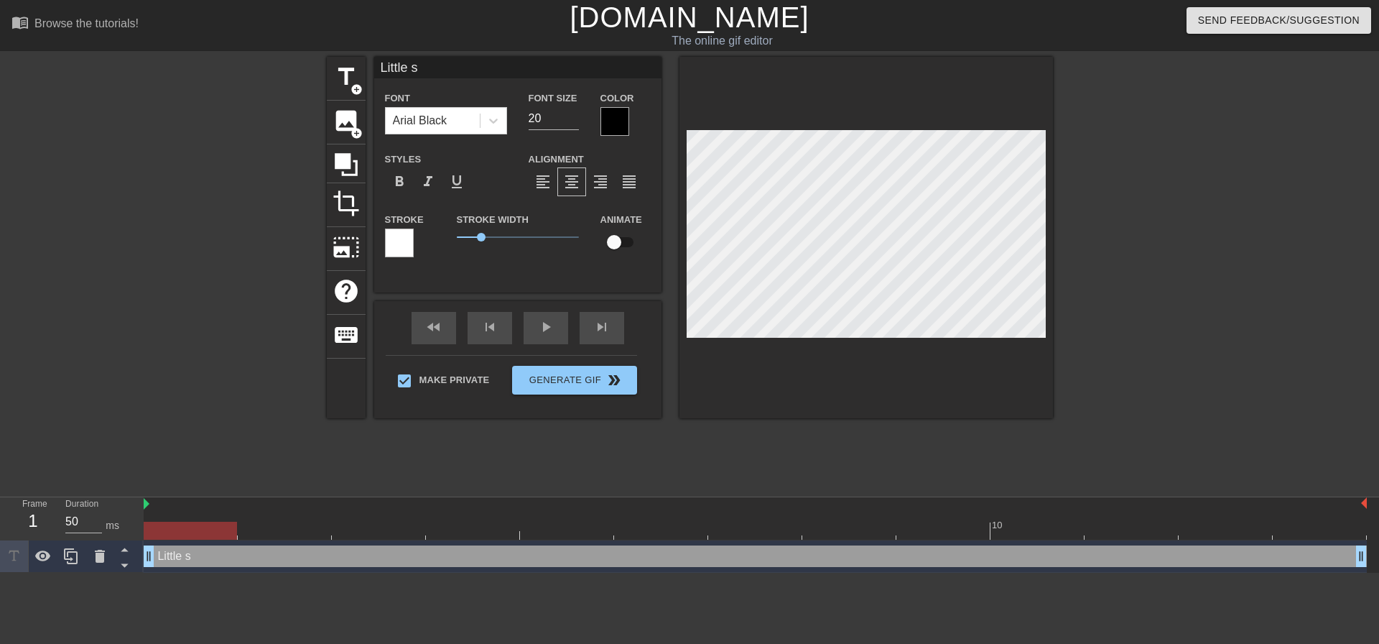
type textarea "Little si"
type input "Little sis"
type textarea "Little sis"
type input "Little sis"
type textarea "Little sis"
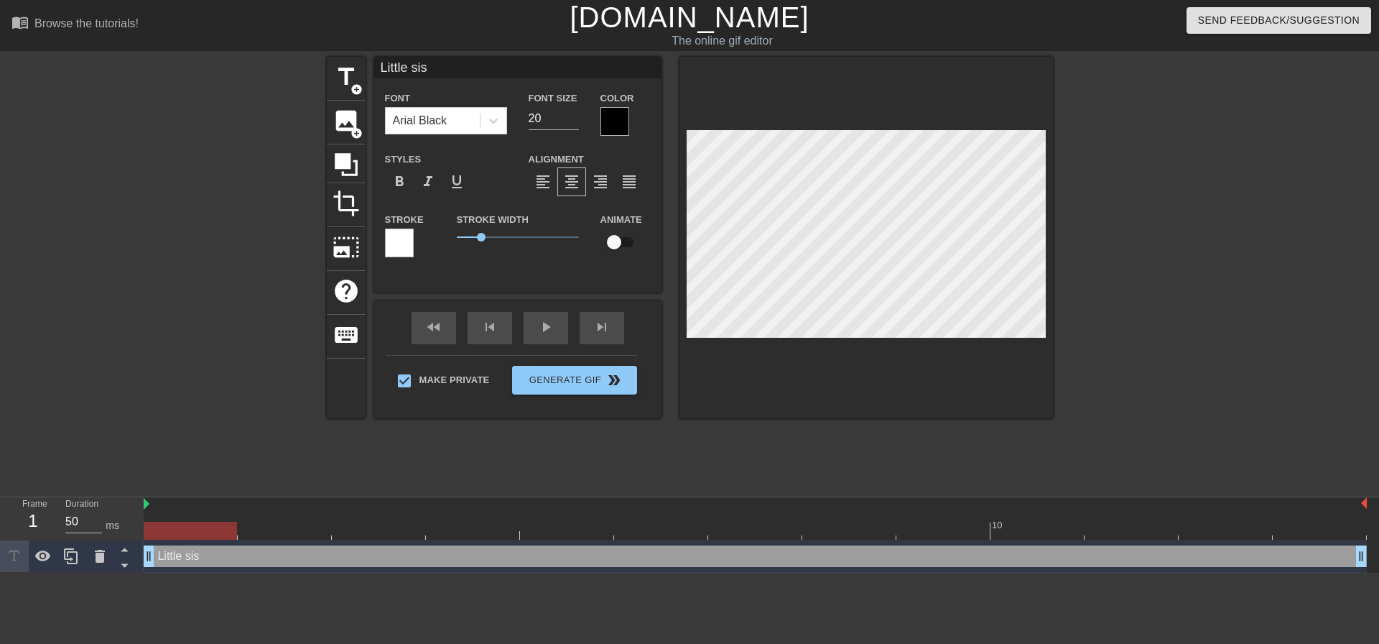
type input "Little sis s"
type textarea "Little sis s"
type input "Little sis su"
type textarea "Little sis su"
type input "Little sis suc"
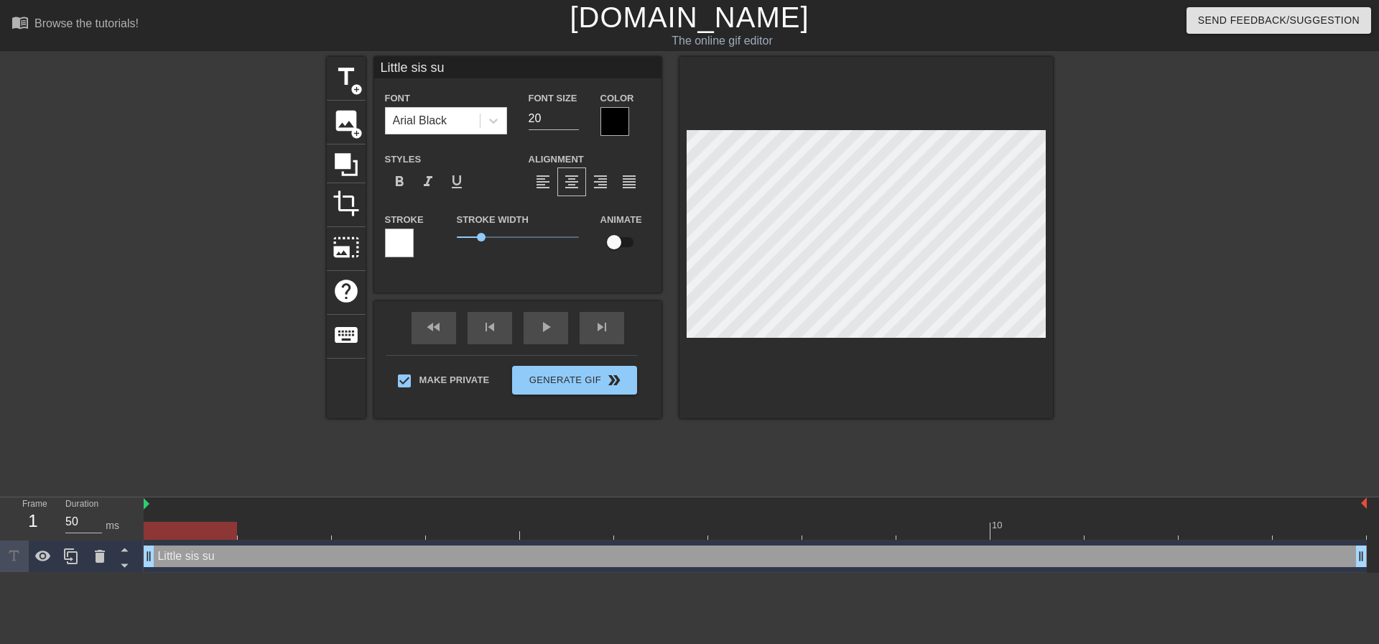
type textarea "Little sis suc"
type input "Little sis suck"
type textarea "Little sis suck"
type input "Little sis sucks"
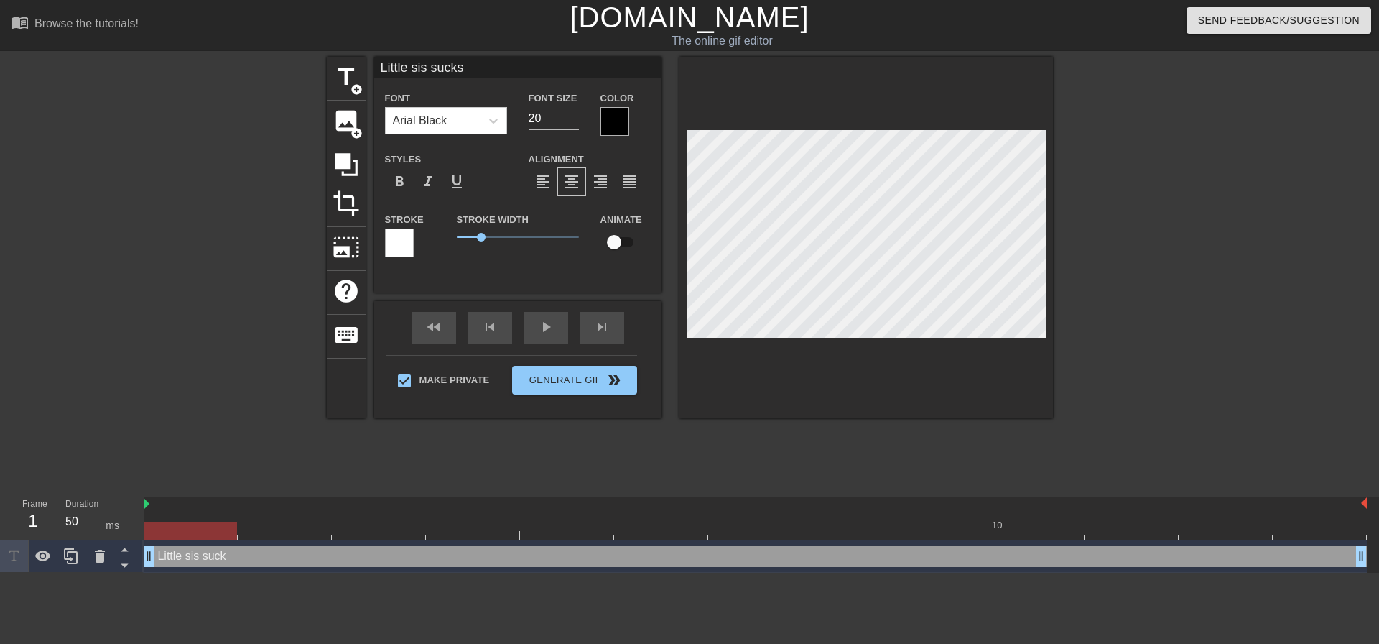
type textarea "Little sis sucks"
type input "Little sis sucks"
type textarea "Little sis sucks"
type input "Little sis sucks m"
type textarea "Little sis sucks m"
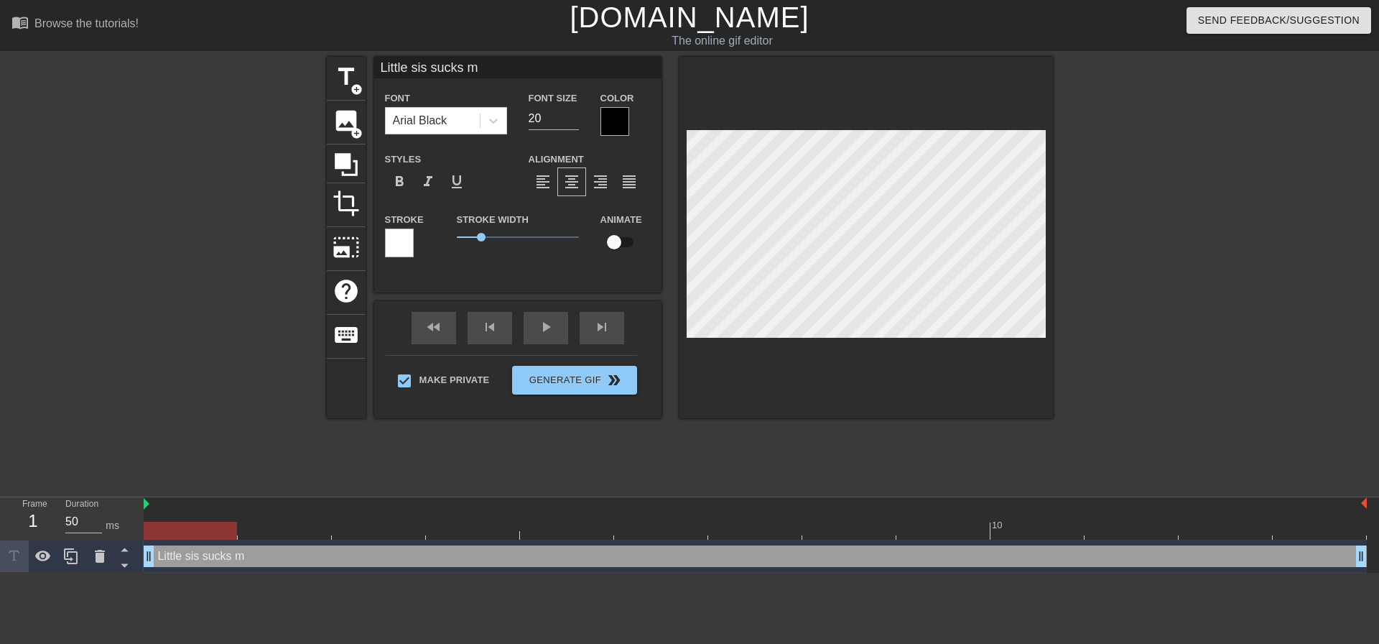
type input "Little sis sucks my"
type textarea "Little sis sucks my"
type input "Little sis sucks my"
type textarea "Little sis sucks my"
type input "Little sis sucks my c"
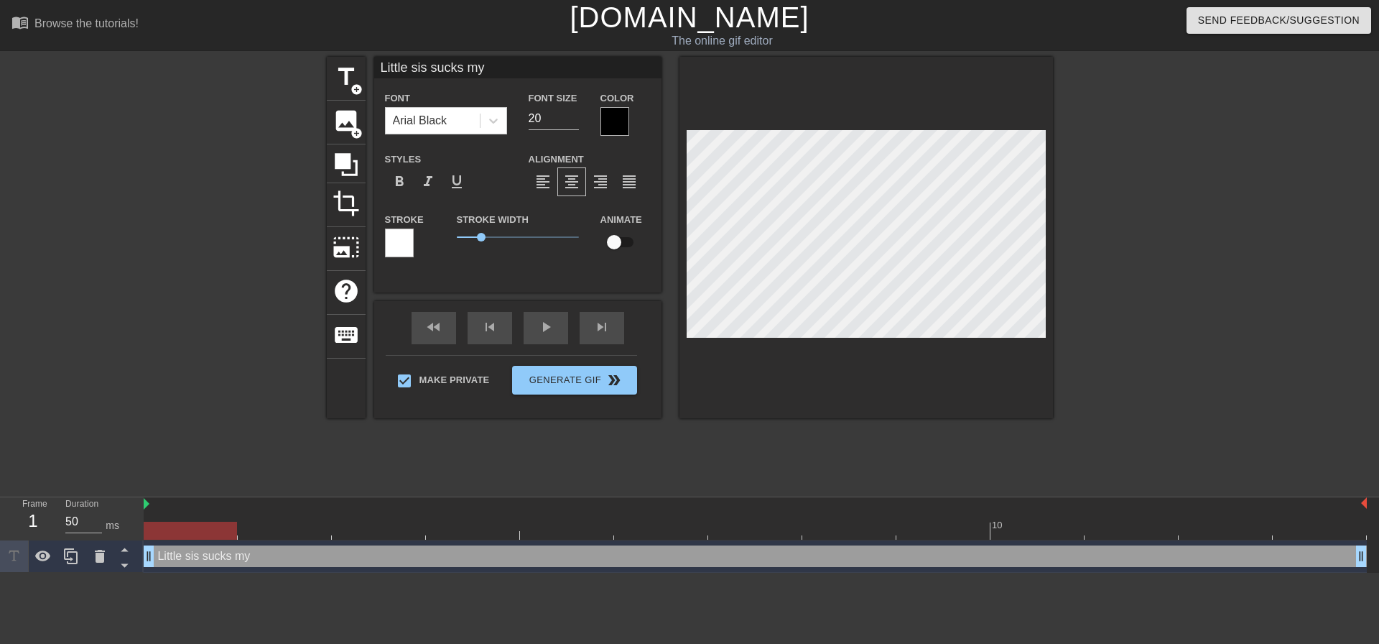
type textarea "Little sis sucks my c"
type input "Little sis sucks my co"
type textarea "Little sis sucks my co"
type input "Little sis sucks my coc"
type textarea "Little sis sucks my coc"
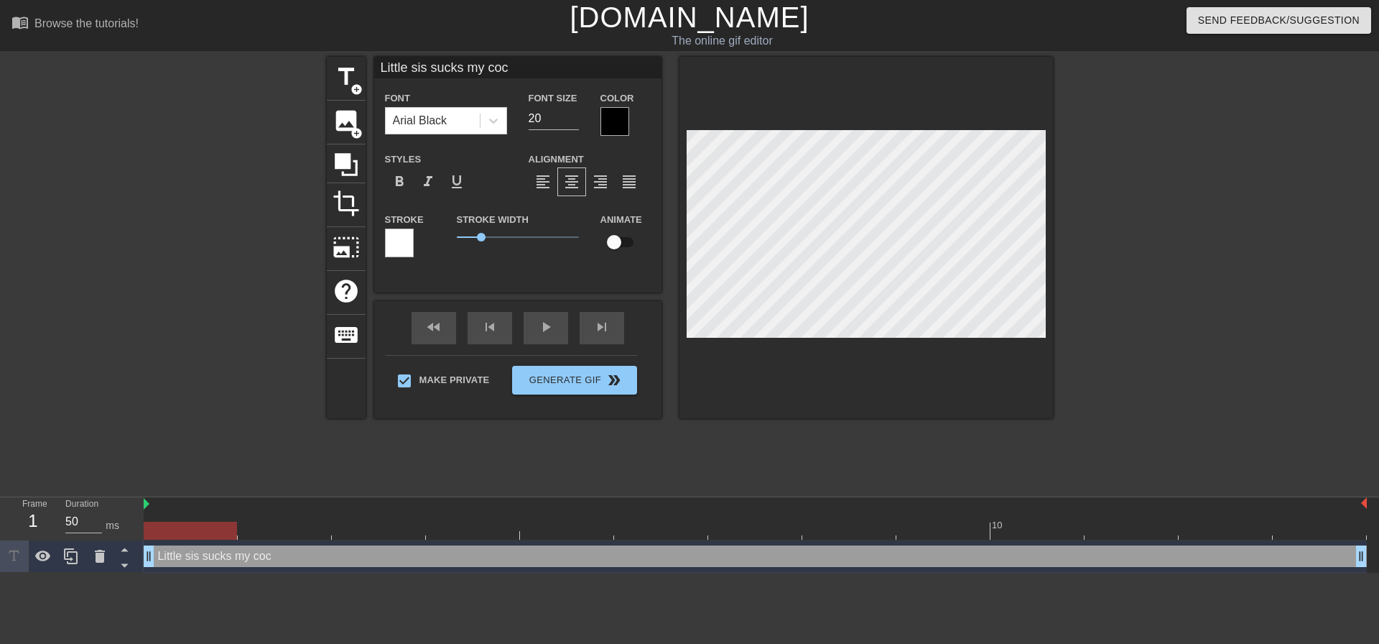
scroll to position [2, 7]
type input "Little sis sucks my cock"
type textarea "Little sis sucks my cock"
type input "Little sis sucks my cock"
type textarea "Little sis sucks my cock"
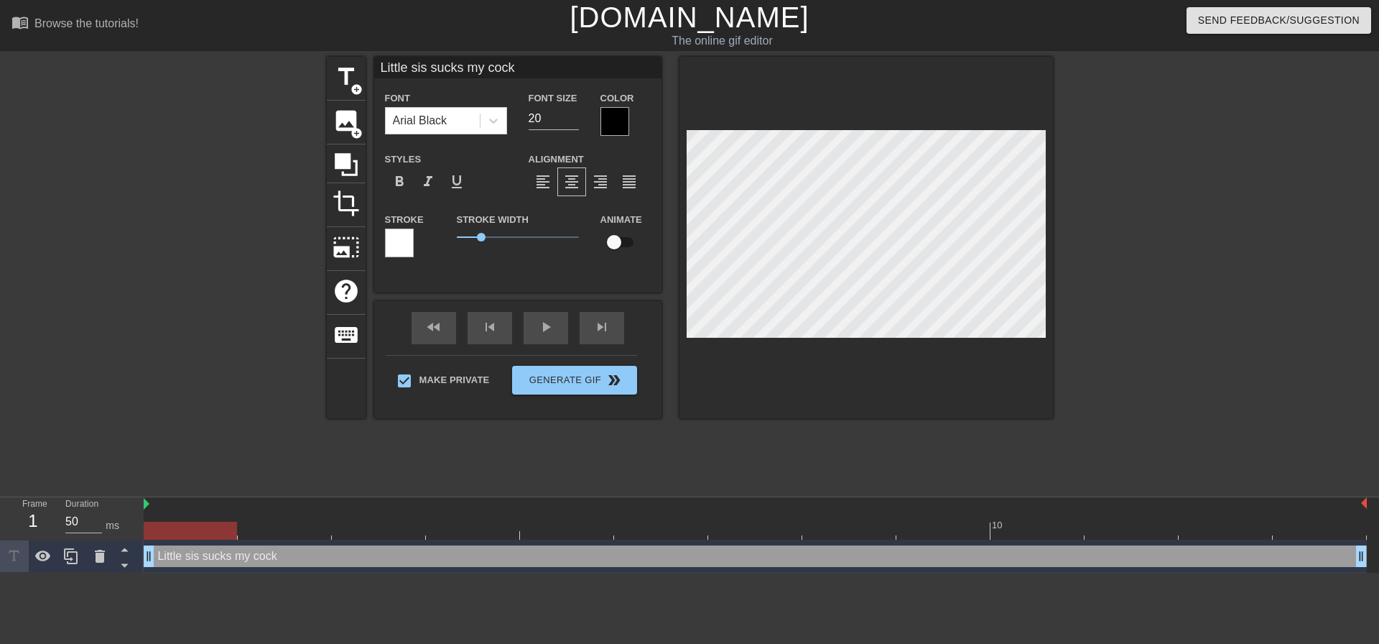
scroll to position [3, 3]
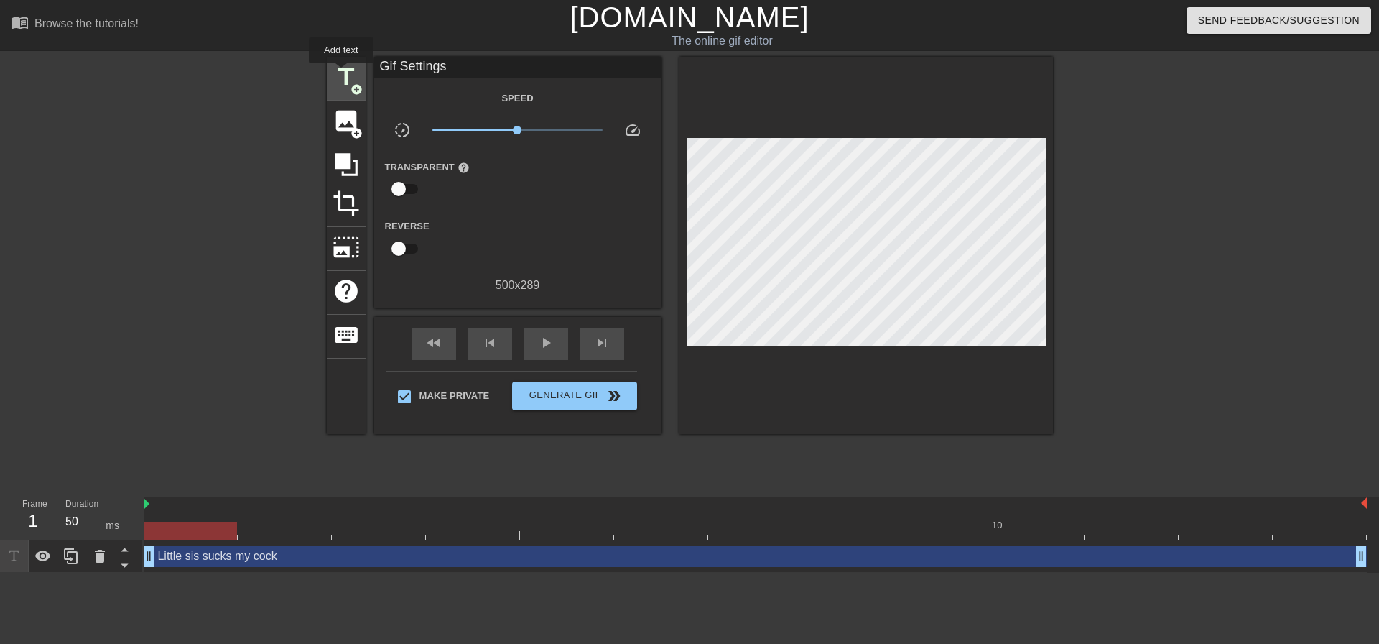
click at [341, 73] on span "title" at bounding box center [346, 76] width 27 height 27
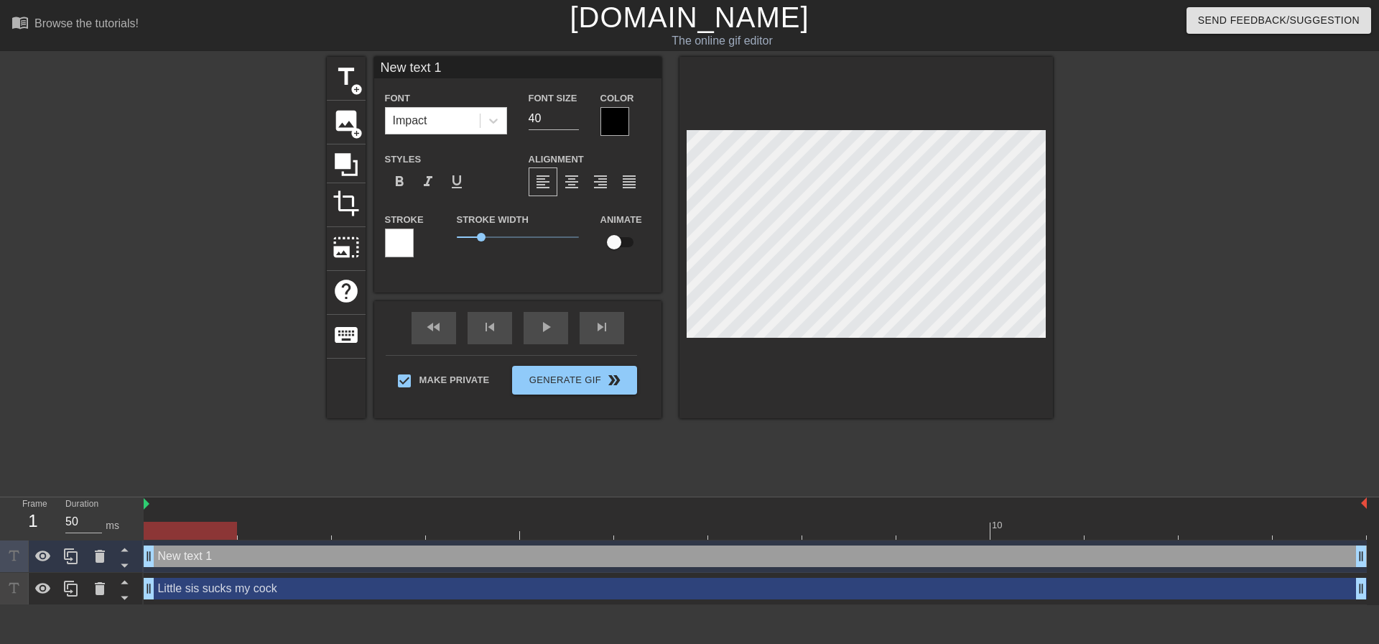
click at [480, 106] on div "Font Impact" at bounding box center [446, 111] width 122 height 45
click at [456, 148] on div "Font Impact Font Size 40 Color Styles format_bold format_italic format_underlin…" at bounding box center [518, 179] width 266 height 181
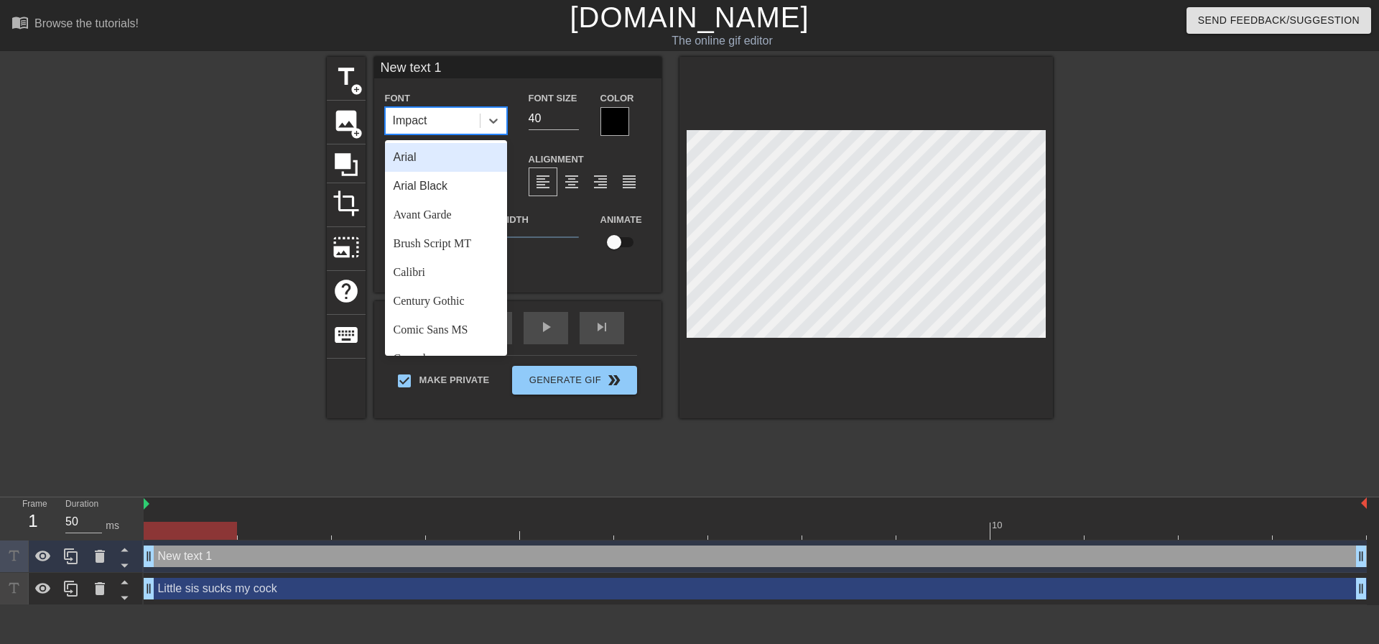
click at [466, 121] on div "Impact" at bounding box center [433, 121] width 94 height 26
click at [435, 195] on div "Arial Black" at bounding box center [446, 186] width 122 height 29
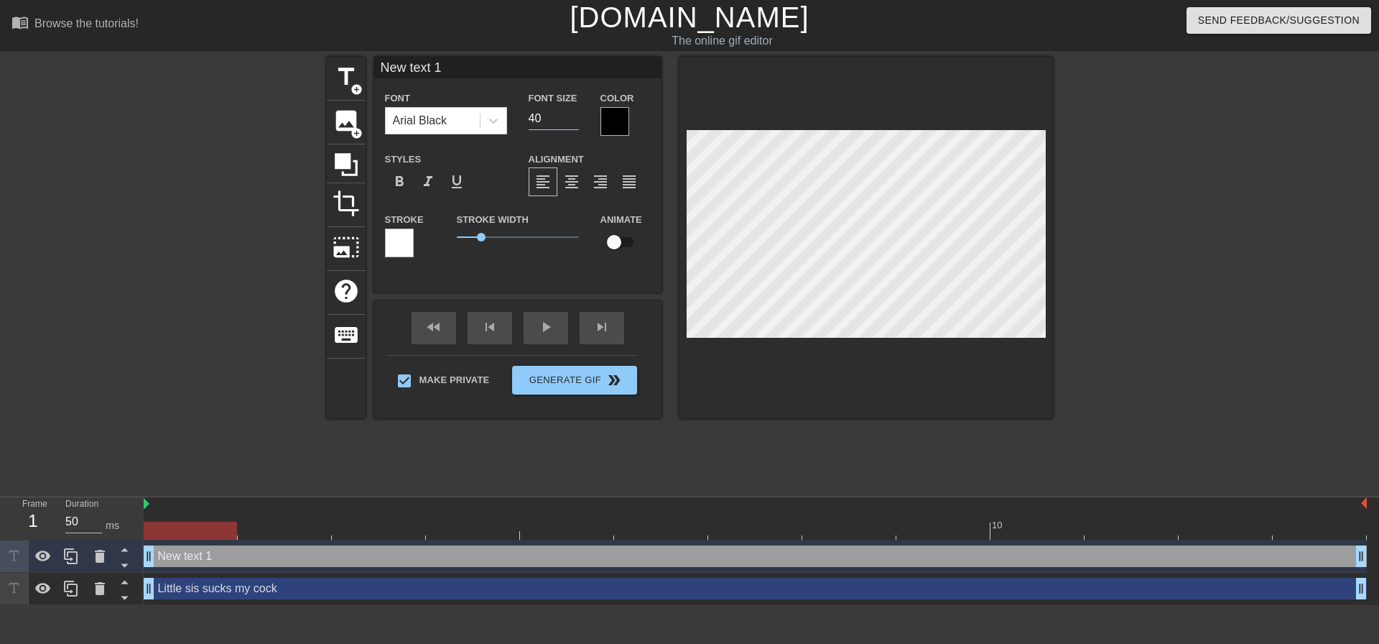
drag, startPoint x: 534, startPoint y: 118, endPoint x: 505, endPoint y: 119, distance: 28.8
click at [522, 119] on div "Font Size 40" at bounding box center [554, 112] width 72 height 47
type input "0"
type input "20"
click at [577, 182] on span "format_align_center" at bounding box center [571, 181] width 17 height 17
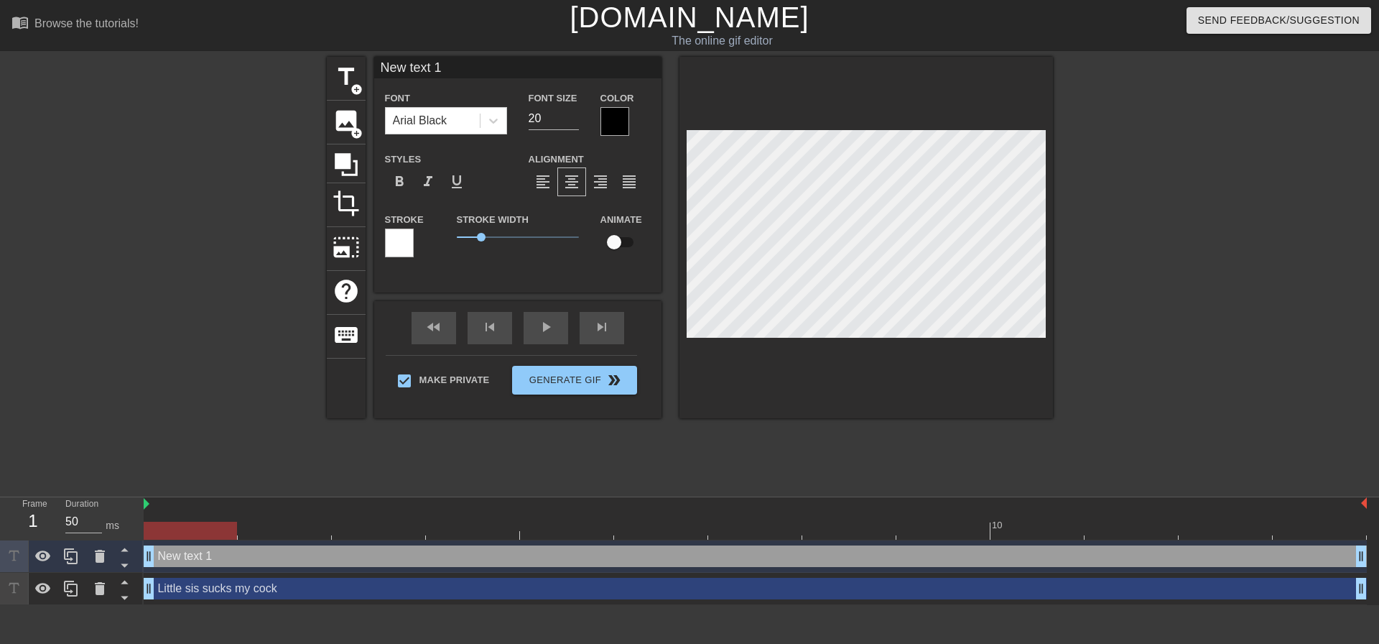
scroll to position [2, 4]
type input "A"
type textarea "A"
type input "Au"
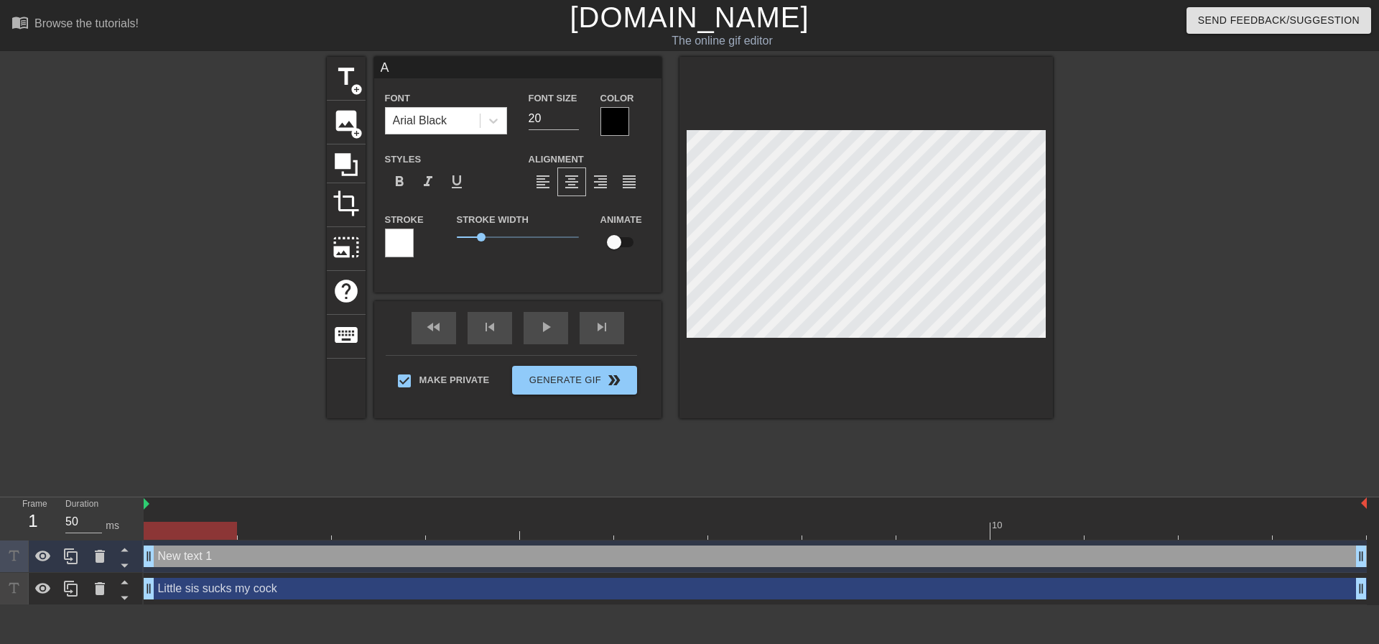
type textarea "Au"
type input "Aun"
type textarea "Aun"
type input "Aunt"
type textarea "Aunt"
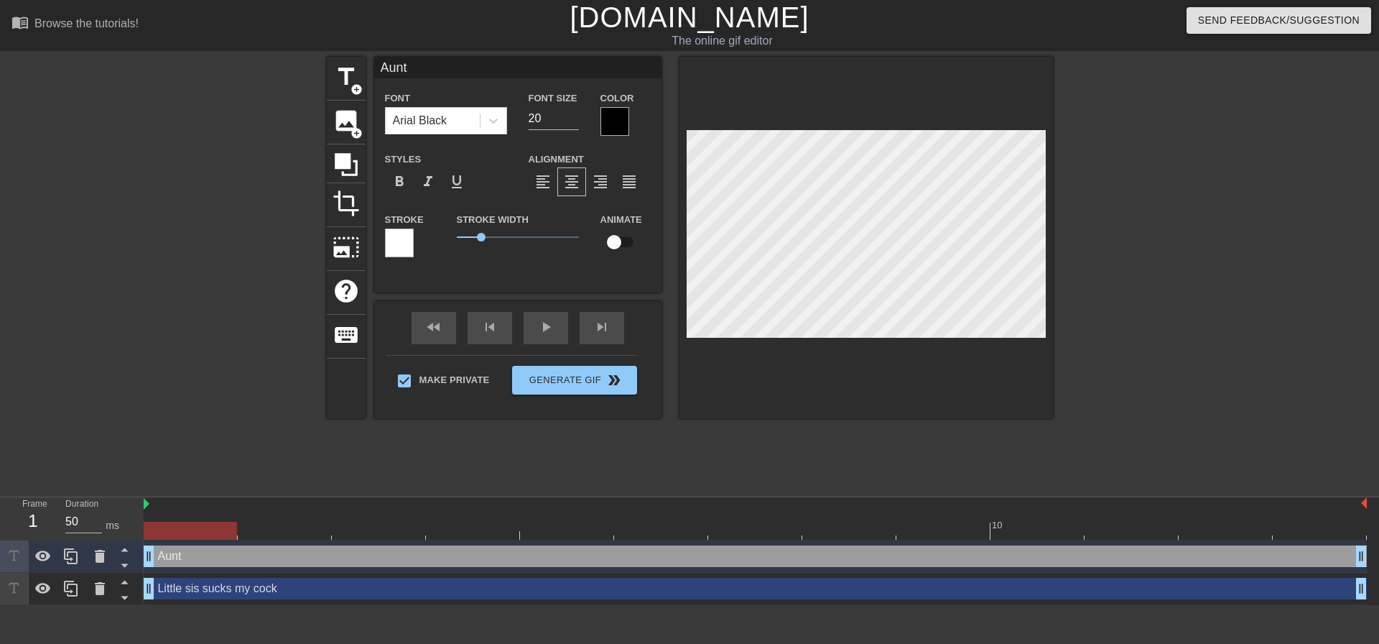
type input "Aunti"
type textarea "Aunti"
type input "Auntie"
type textarea "Auntie"
type input "Auntie"
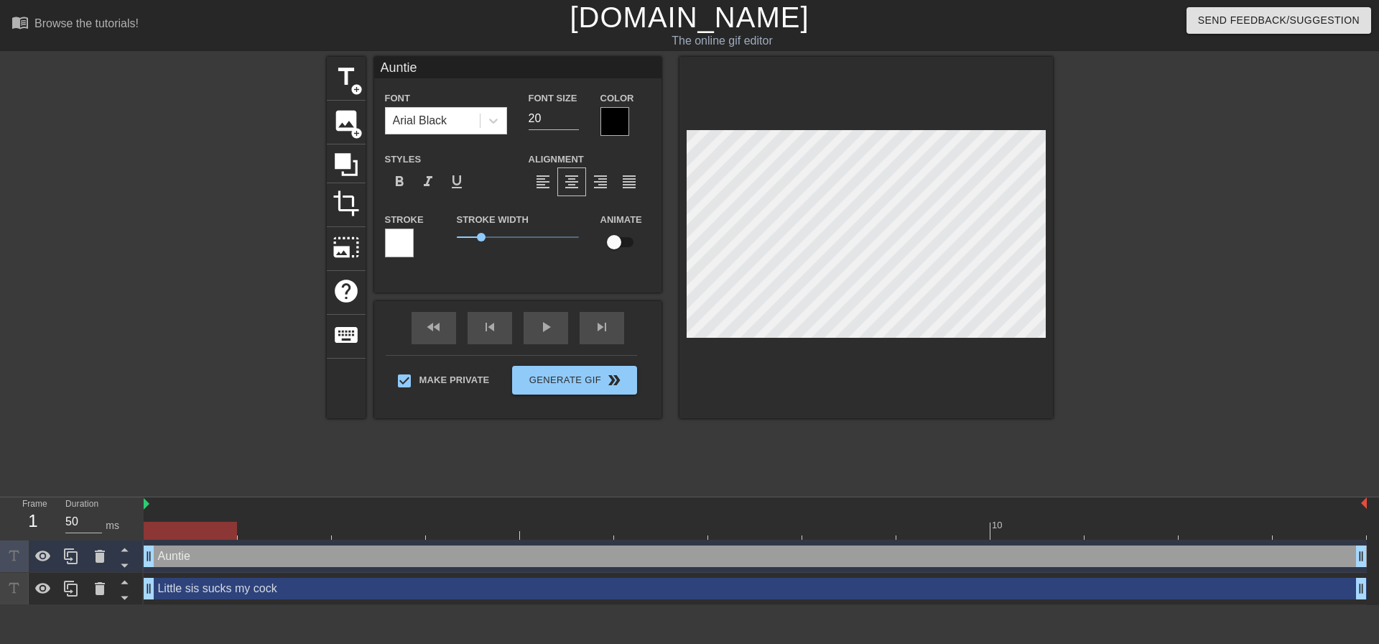
type textarea "Auntie"
type input "Auntie w"
type textarea "Auntie w"
type input "Auntie wo"
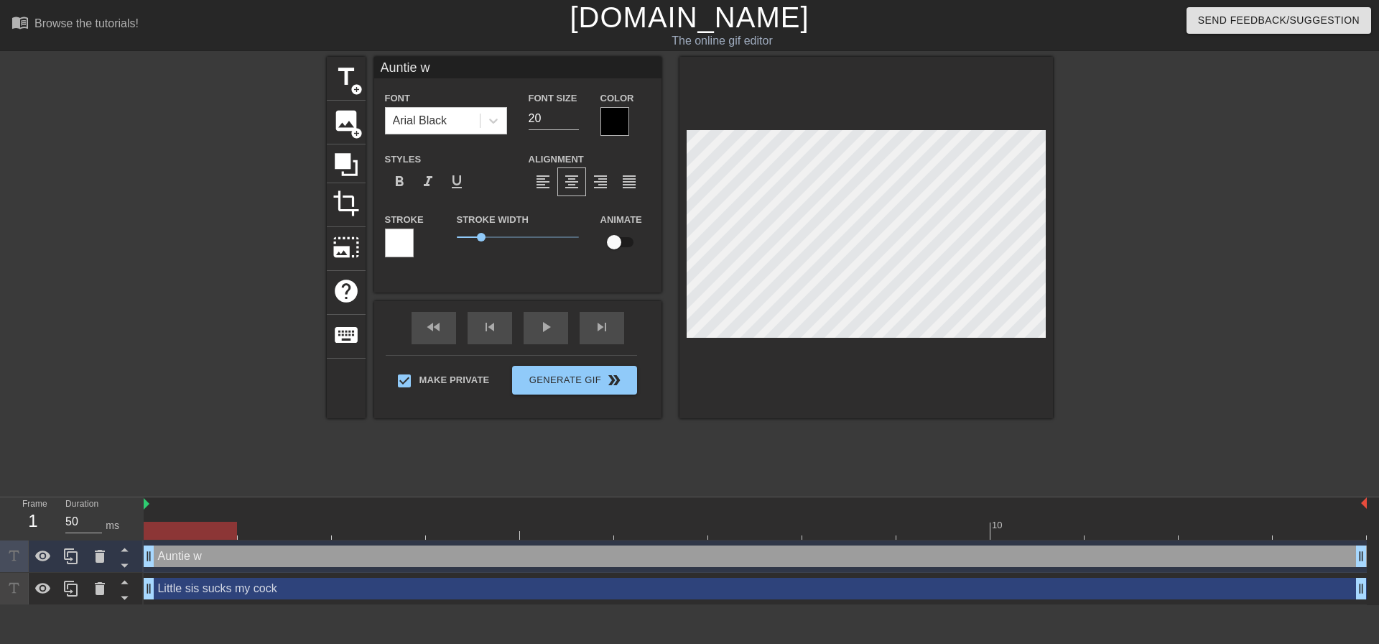
type textarea "Auntie wo"
type input "Auntie wor"
type textarea "Auntie wor"
type input "Auntie wo"
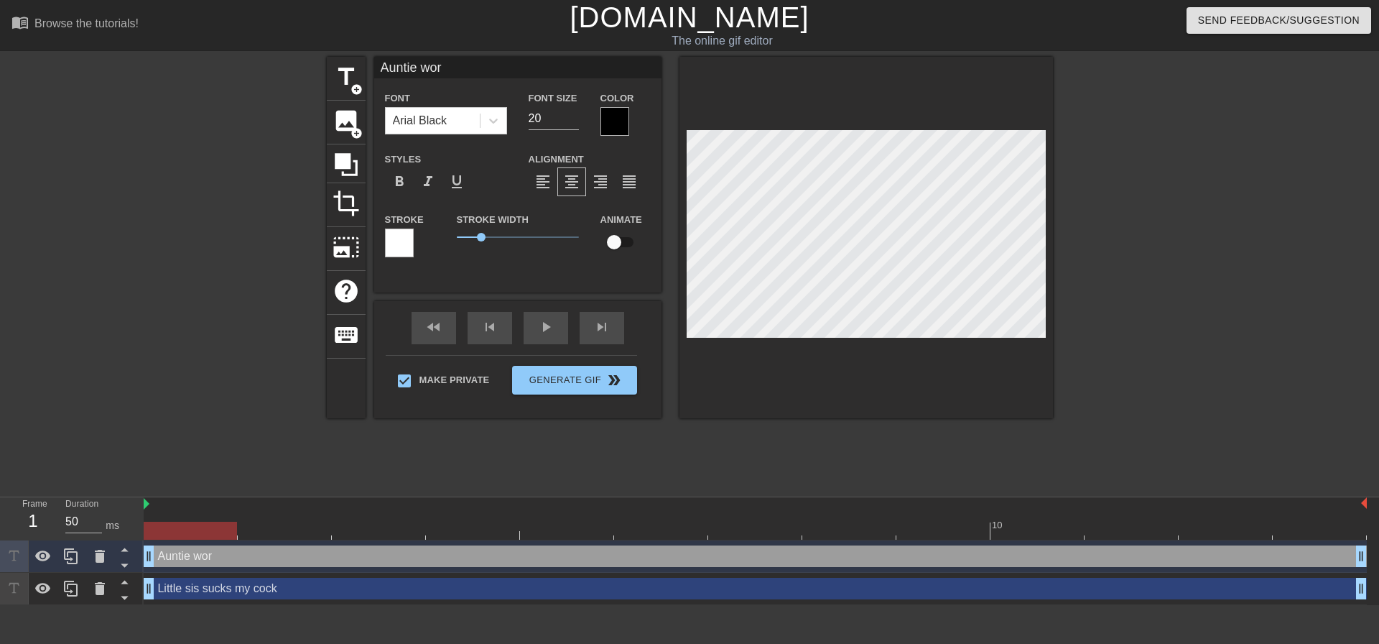
type textarea "Auntie wo"
type input "Auntie w"
type textarea "Auntie w"
type input "Auntie"
type textarea "Auntie"
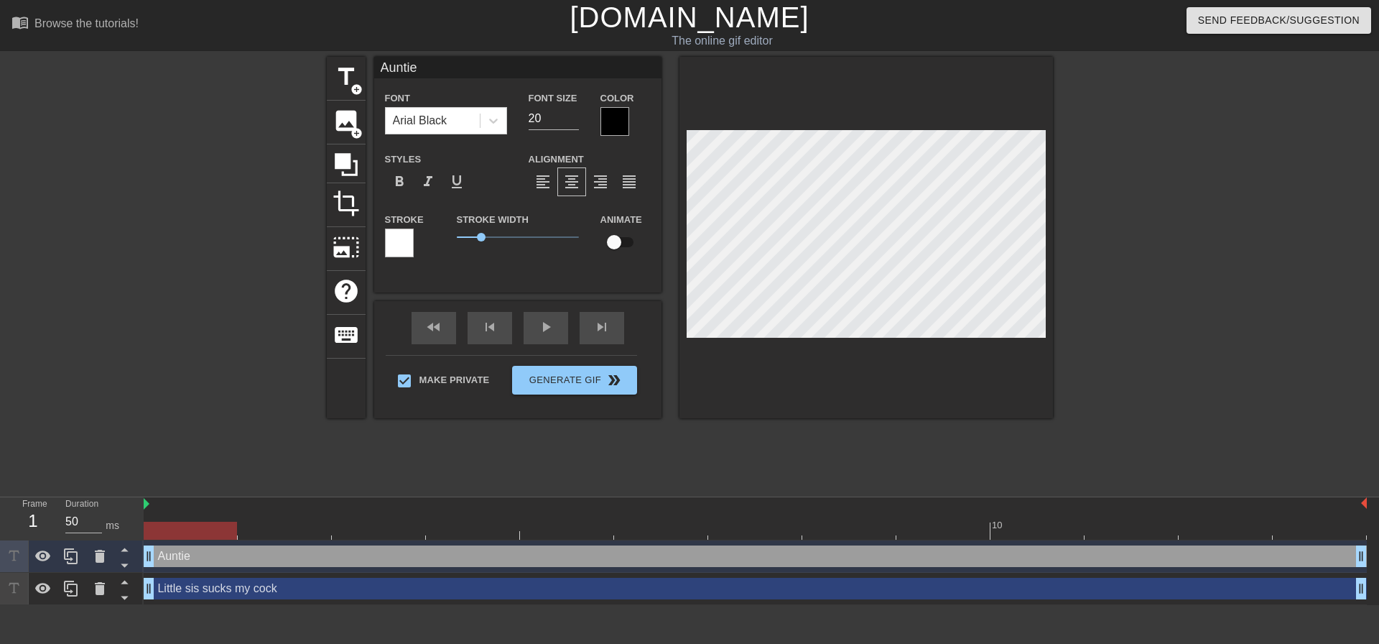
type input "Auntie s"
type textarea "Auntie s"
type input "Auntie su"
type textarea "Auntie suc"
type input "Auntie suck"
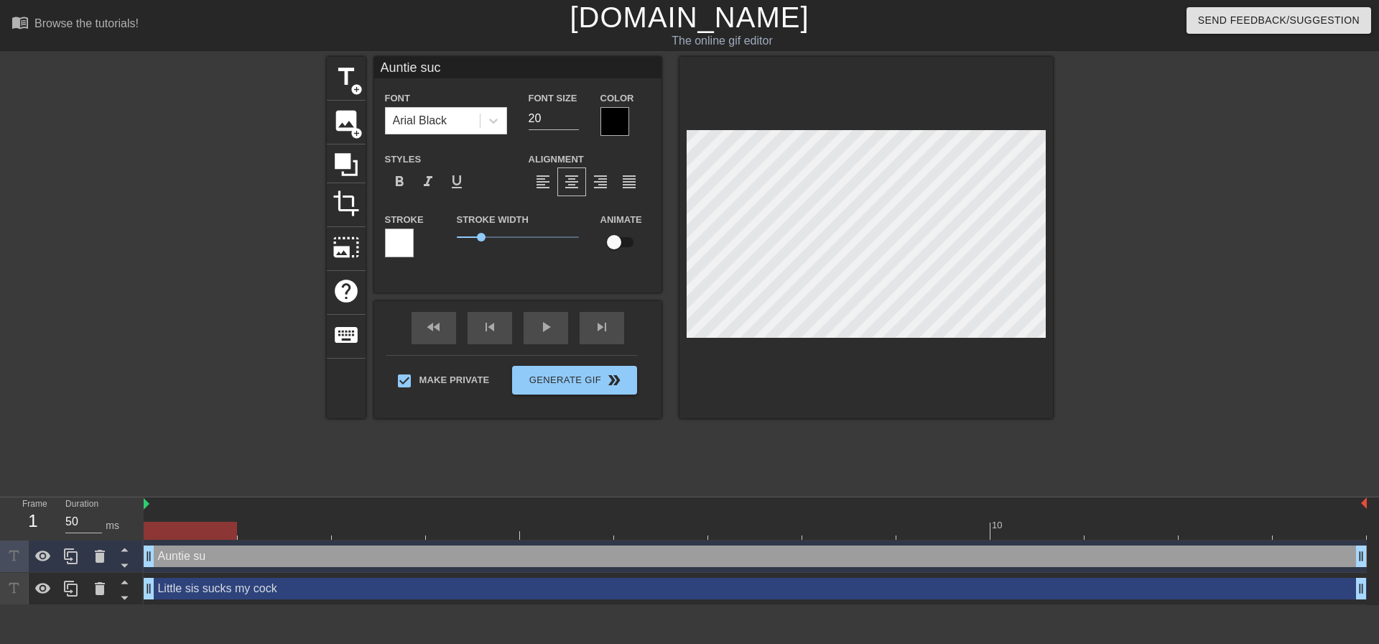
type textarea "Auntie suck"
type input "Auntie sucks"
type textarea "Auntie sucks"
type input "Auntie sucks"
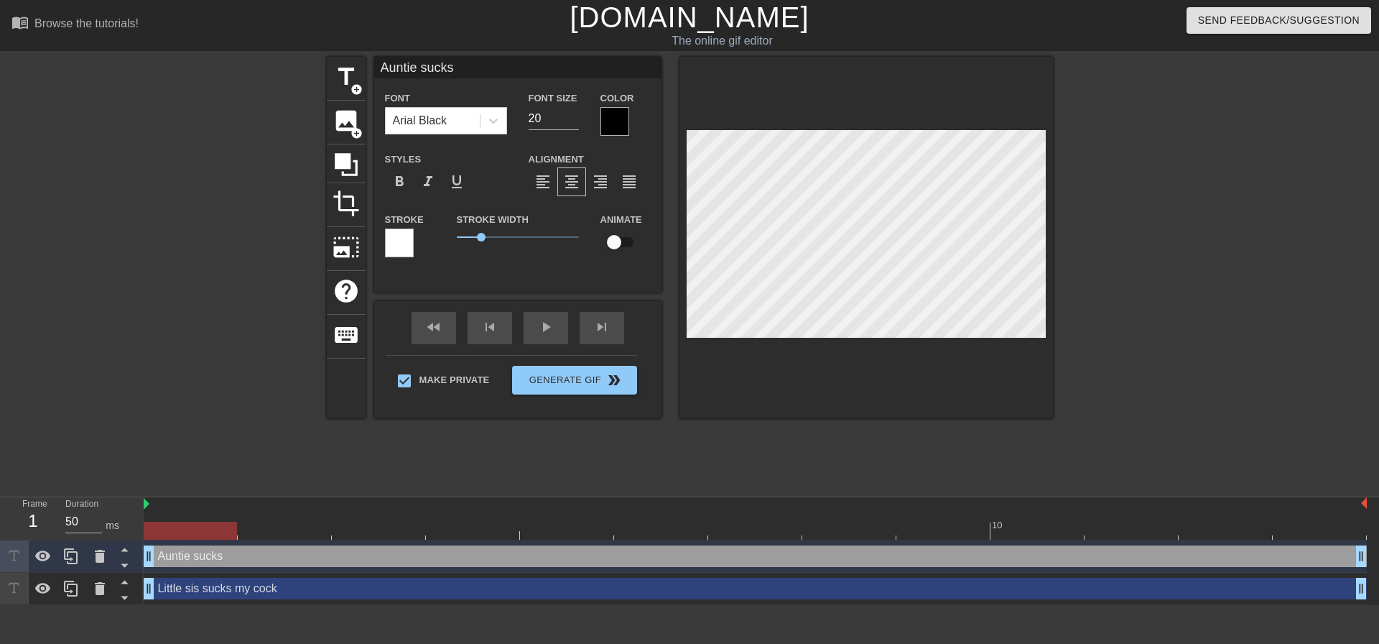
type textarea "Auntie sucks"
type input "Auntie sucks"
type textarea "Auntie sucks"
type input "Auntie suck"
type textarea "Auntie suck"
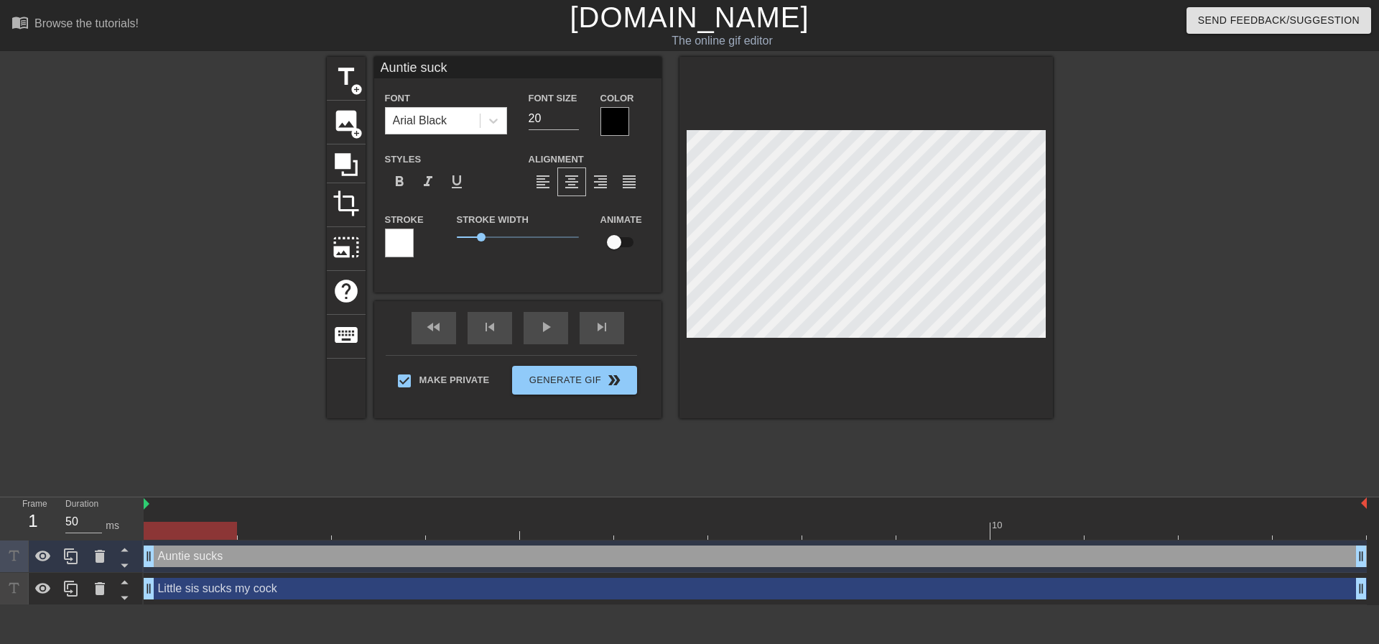
type input "Auntie suc"
type textarea "Auntie suc"
type input "Auntie su"
type textarea "Auntie su"
type input "Auntie s"
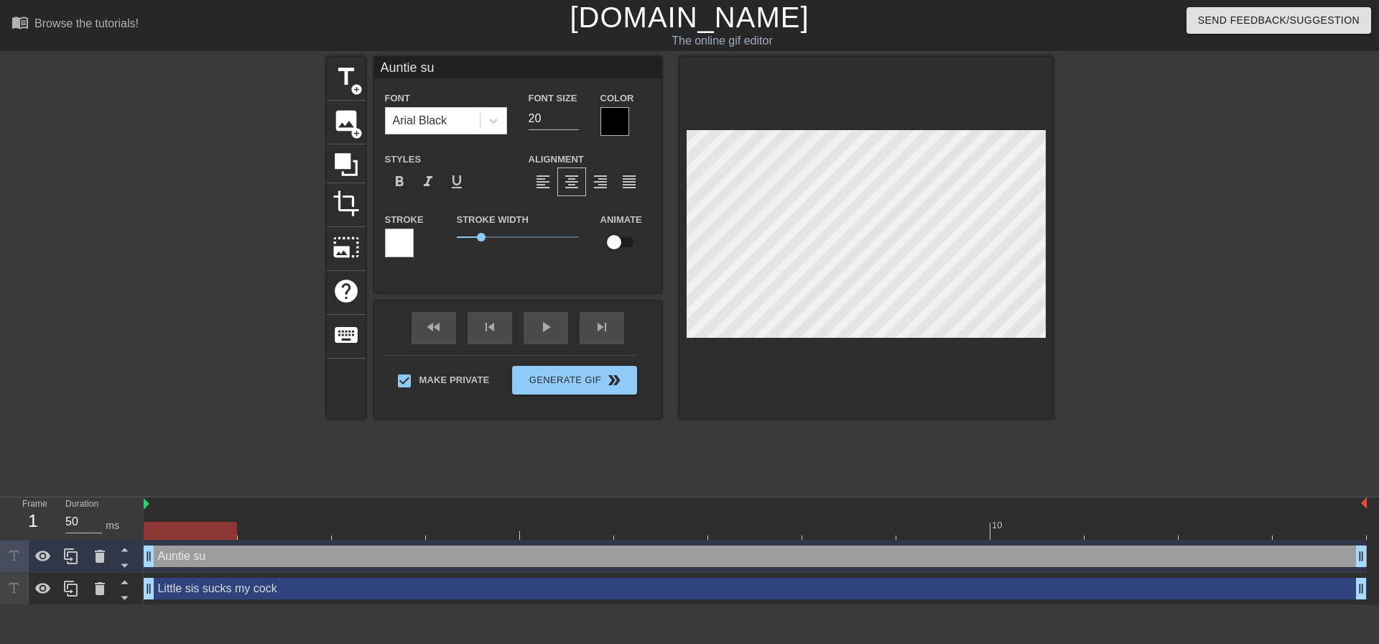
type textarea "Auntie s"
type input "Auntie"
type textarea "Auntie"
type input "Auntie"
type textarea "Auntie"
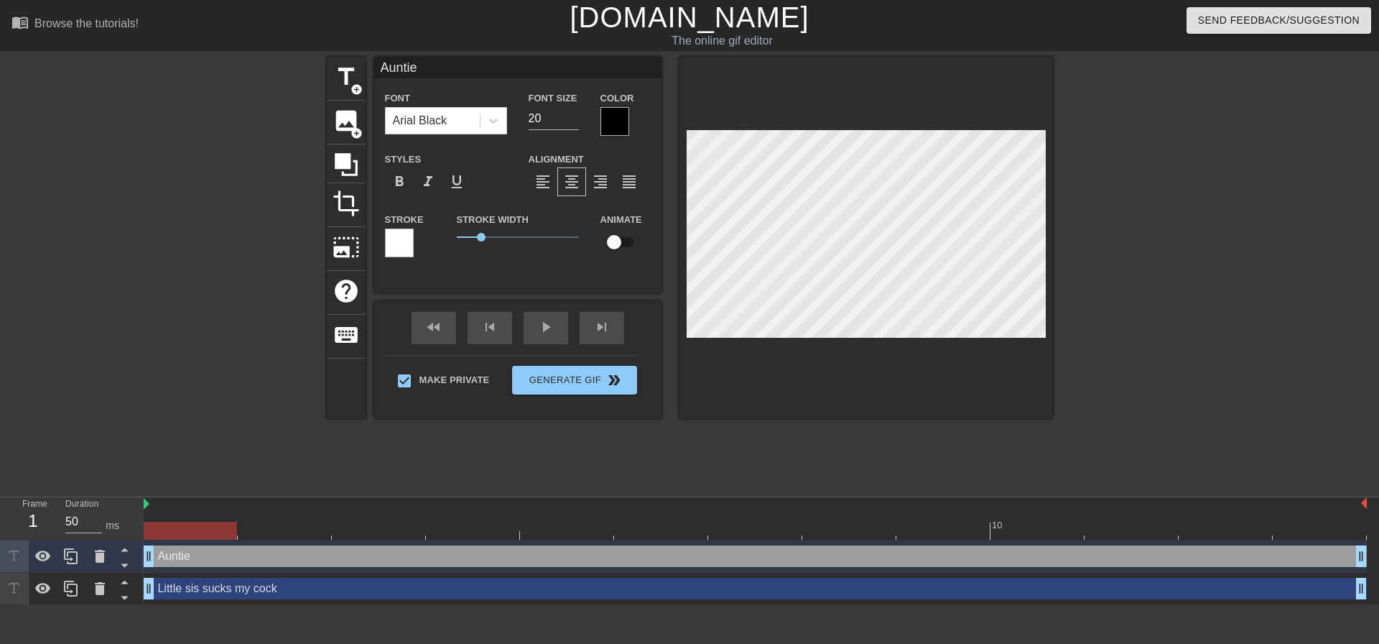
scroll to position [3, 1]
type input "Auntie s"
type textarea "Auntie s"
type input "Auntie si"
type textarea "Auntie si"
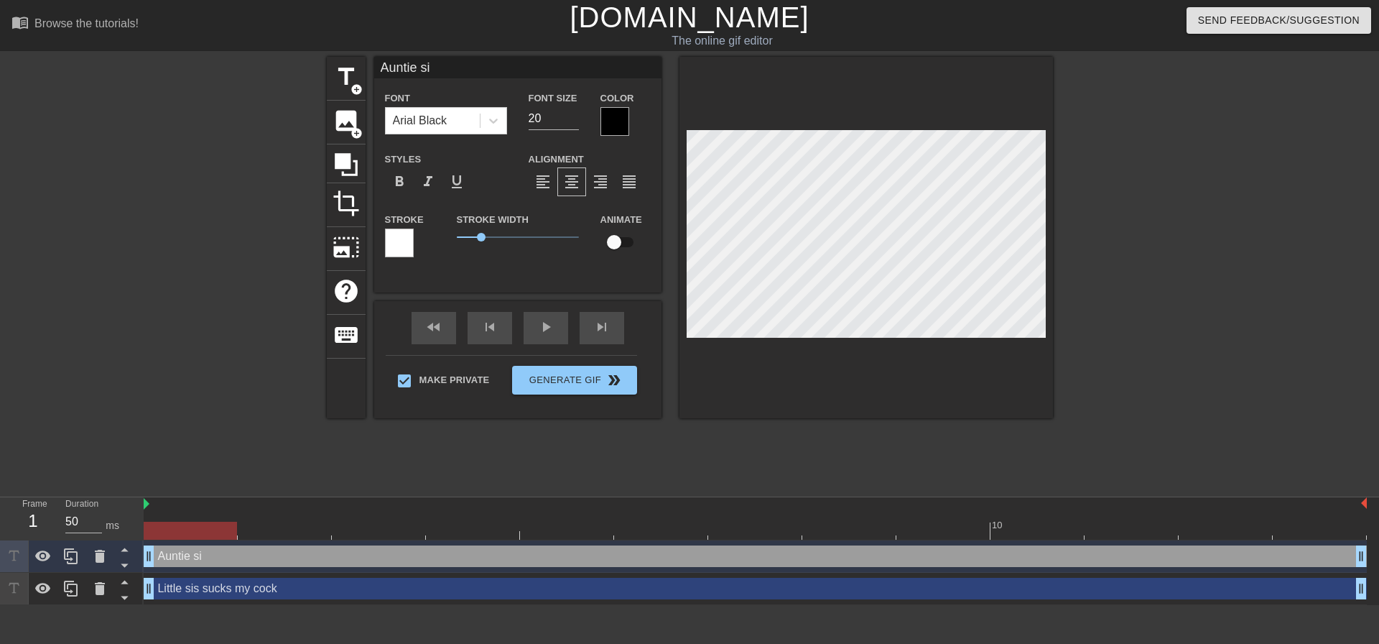
type input "Auntie s"
type textarea "Auntie s"
type input "Auntie su"
type textarea "Auntie su"
type input "Auntie suc"
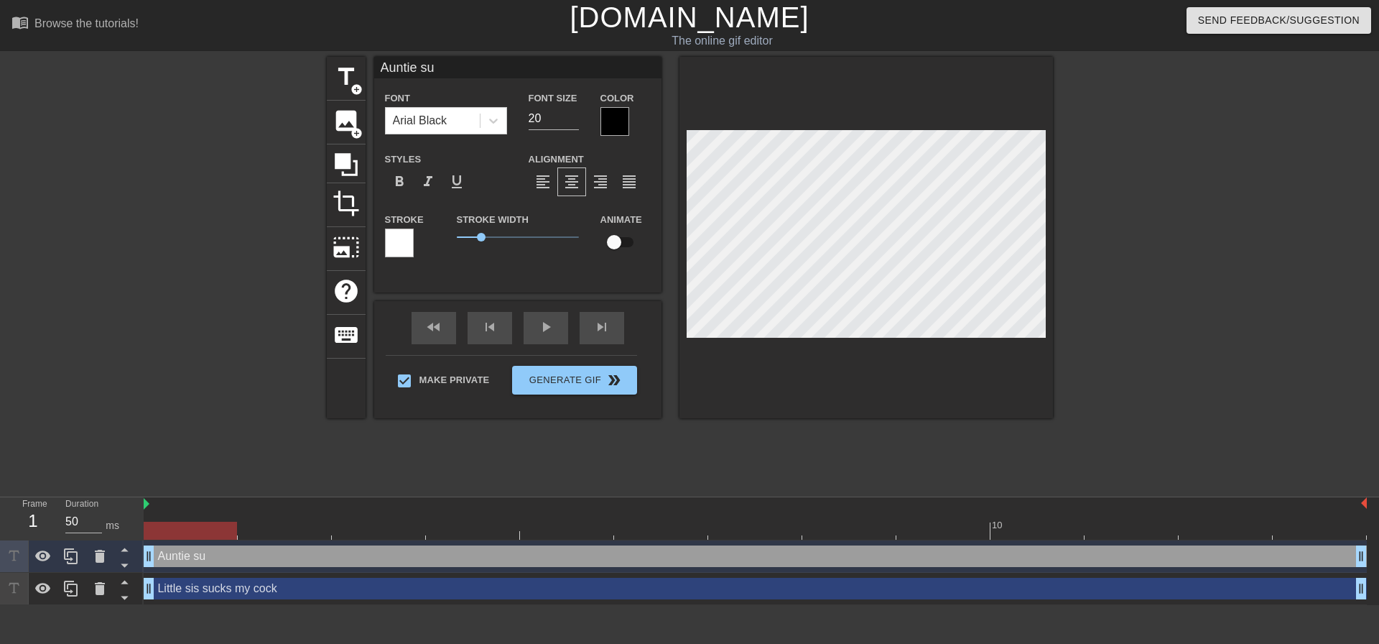
type textarea "Auntie suc"
type input "Auntie suck"
type textarea "Auntie suck"
type input "Auntie sucks"
type textarea "Auntie sucks"
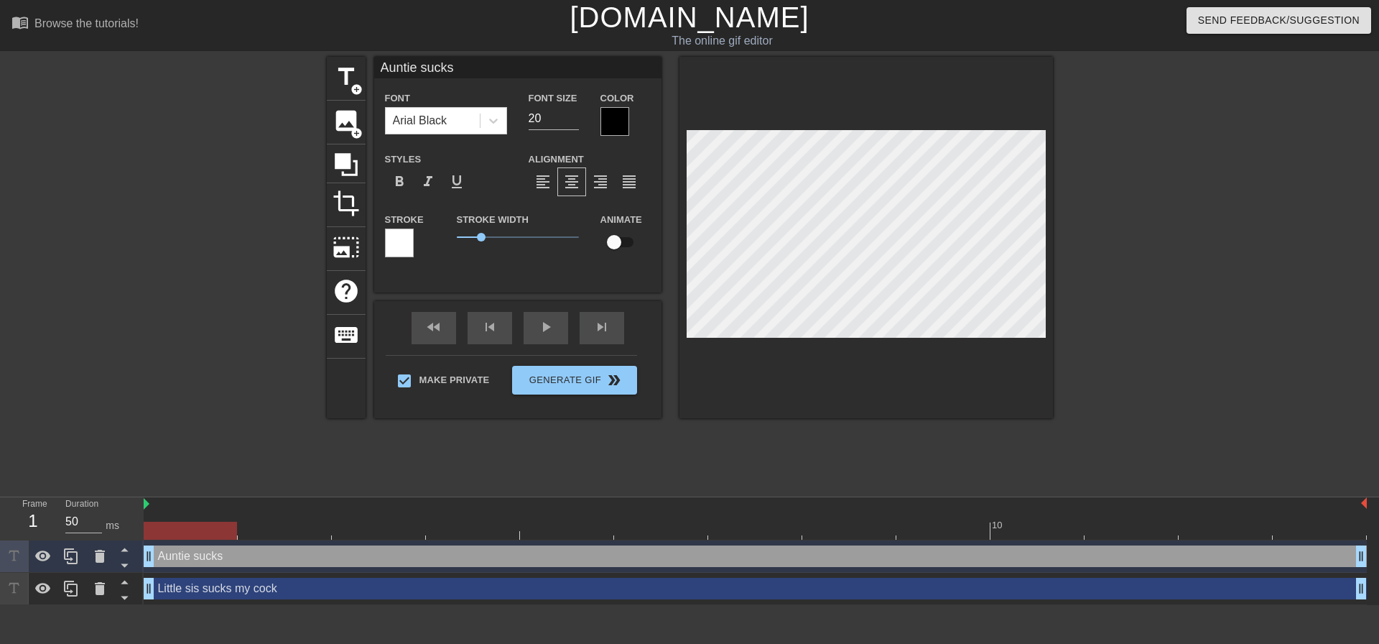
type input "Auntie sucks"
type textarea "Auntie sucks"
type input "Auntie sucks m"
type textarea "Auntie sucks m"
type input "Auntie sucks my"
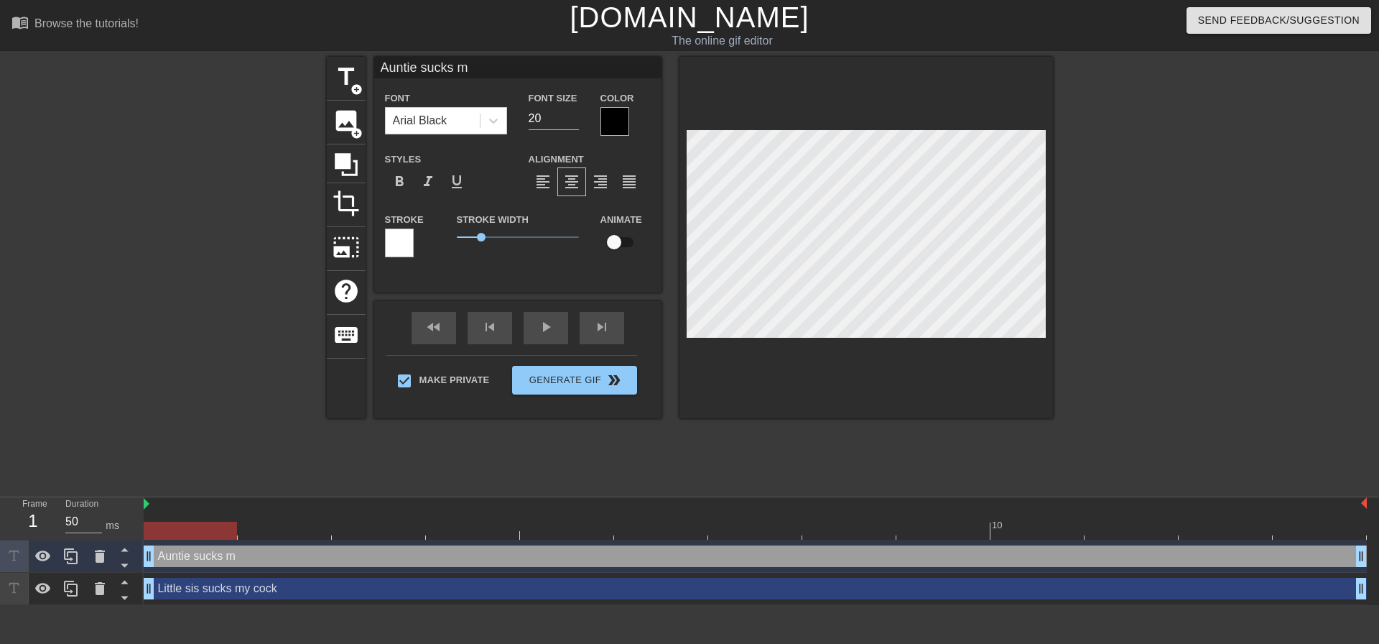
type textarea "Auntie sucks my"
type input "Auntie sucks my"
type textarea "Auntie sucks my"
type input "Auntie sucks my b"
type textarea "Auntie sucks my b"
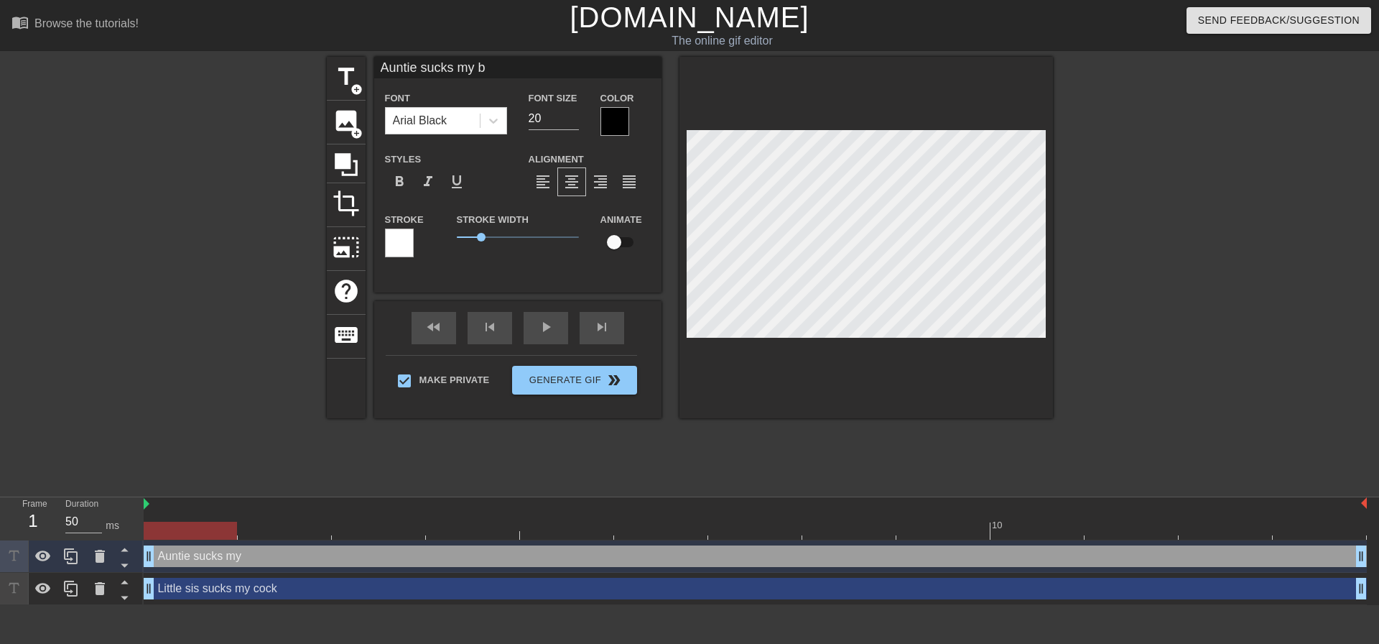
type input "Auntie sucks my ba"
type textarea "Auntie sucks my ba"
type input "Auntie sucks my bal"
type textarea "Auntie sucks my bal"
type input "Auntie sucks my ball"
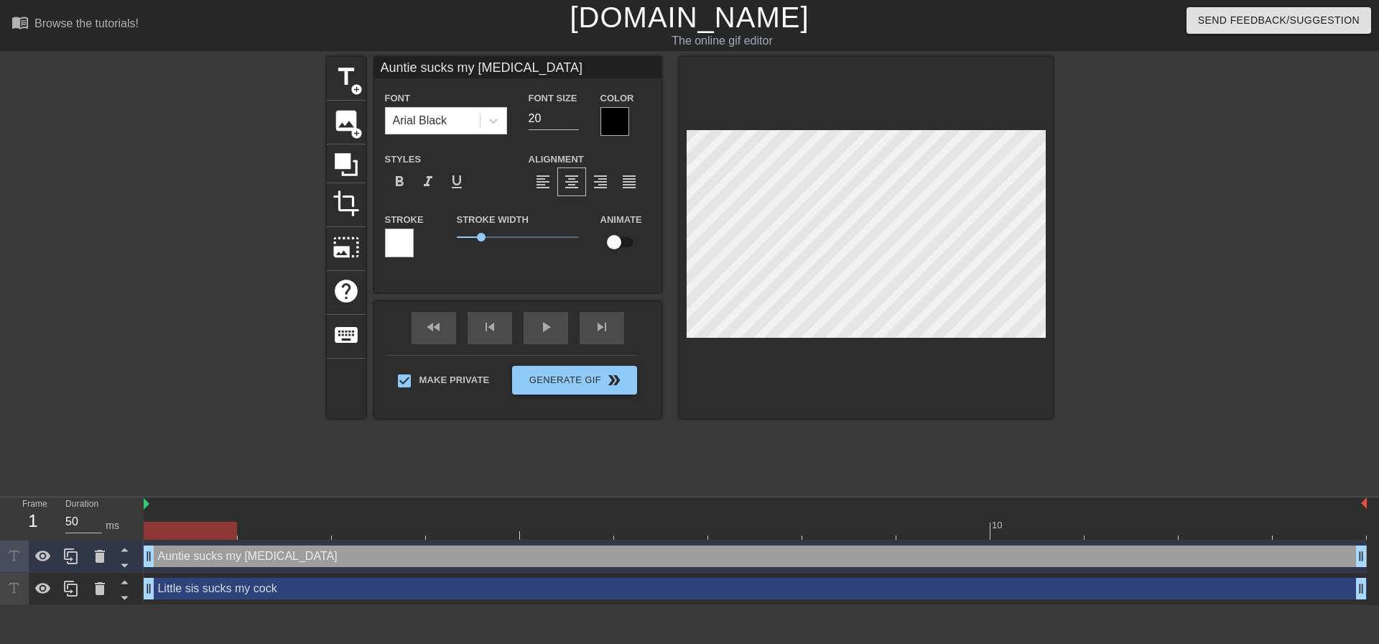
type textarea "Auntie sucks my ball"
type input "Auntie sucks my balls"
type textarea "Auntie sucks my balls"
type input "Wsucks my balls"
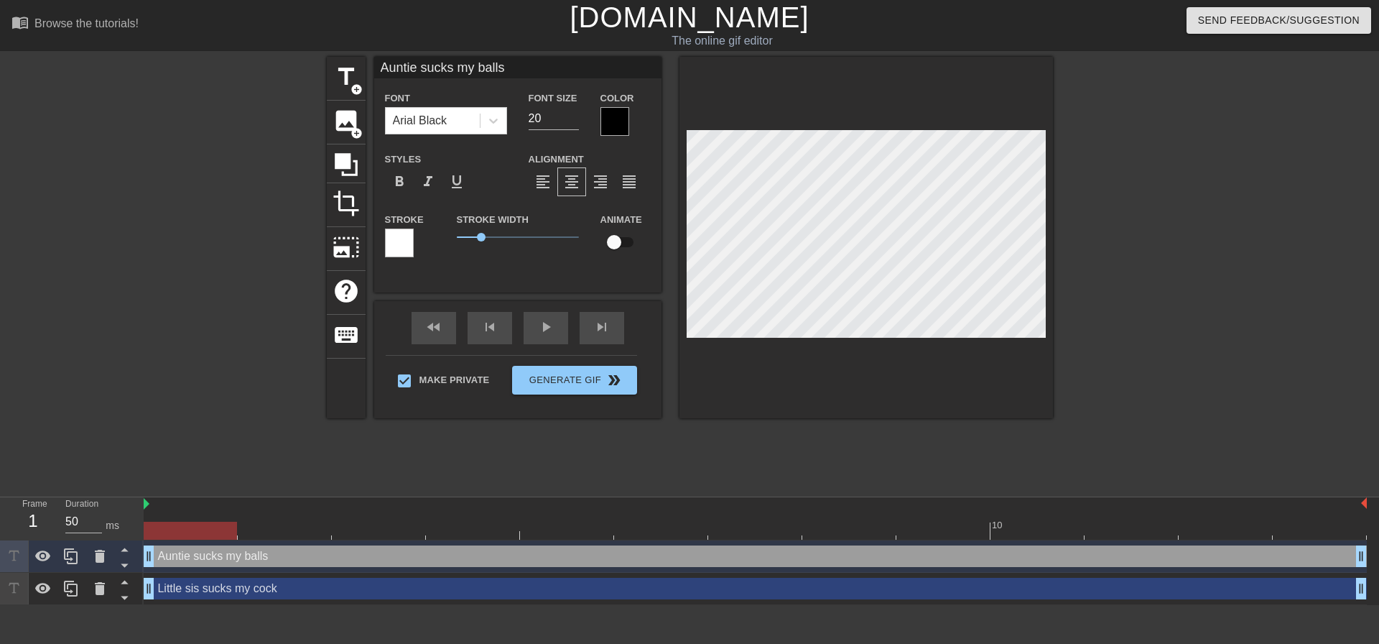
type textarea "W sucks my balls"
type input "Wisucks my balls"
type textarea "Wi sucks my balls"
type input "Wifsucks my balls"
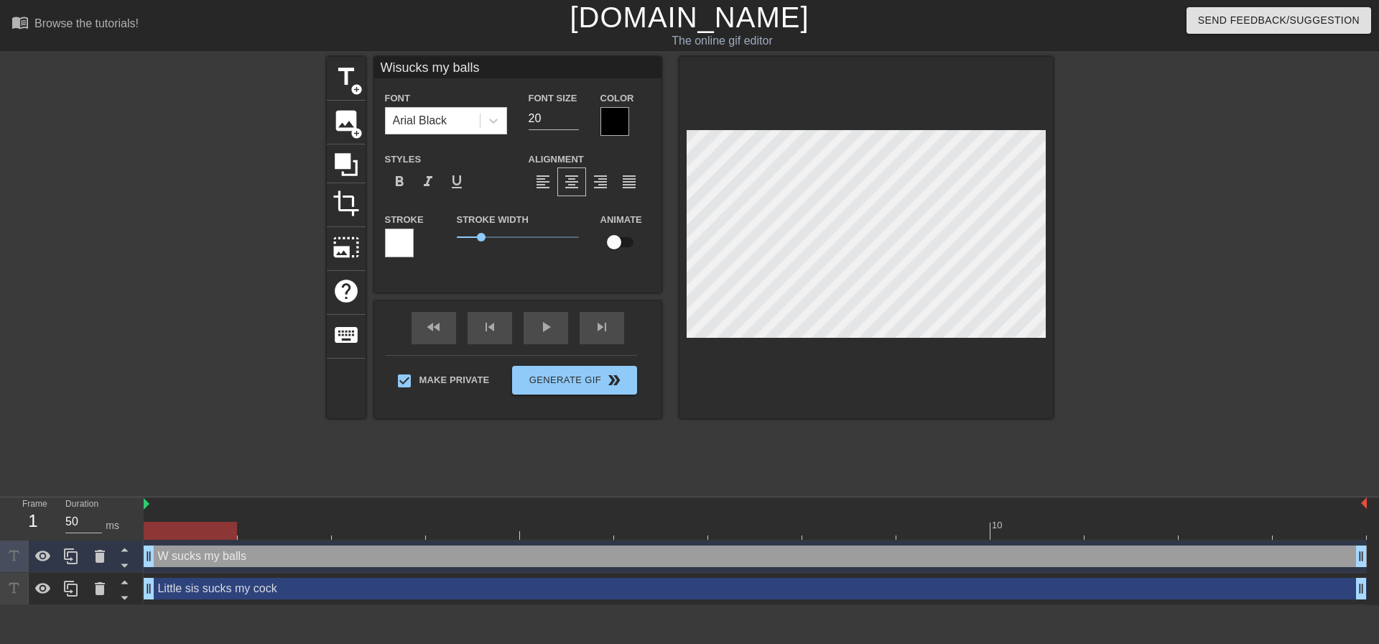
type textarea "Wif sucks my balls"
type input "Wifesucks my balls"
type textarea "Wife sucks my balls"
type input "Wifeysucks my balls"
type textarea "Wifey sucks my balls"
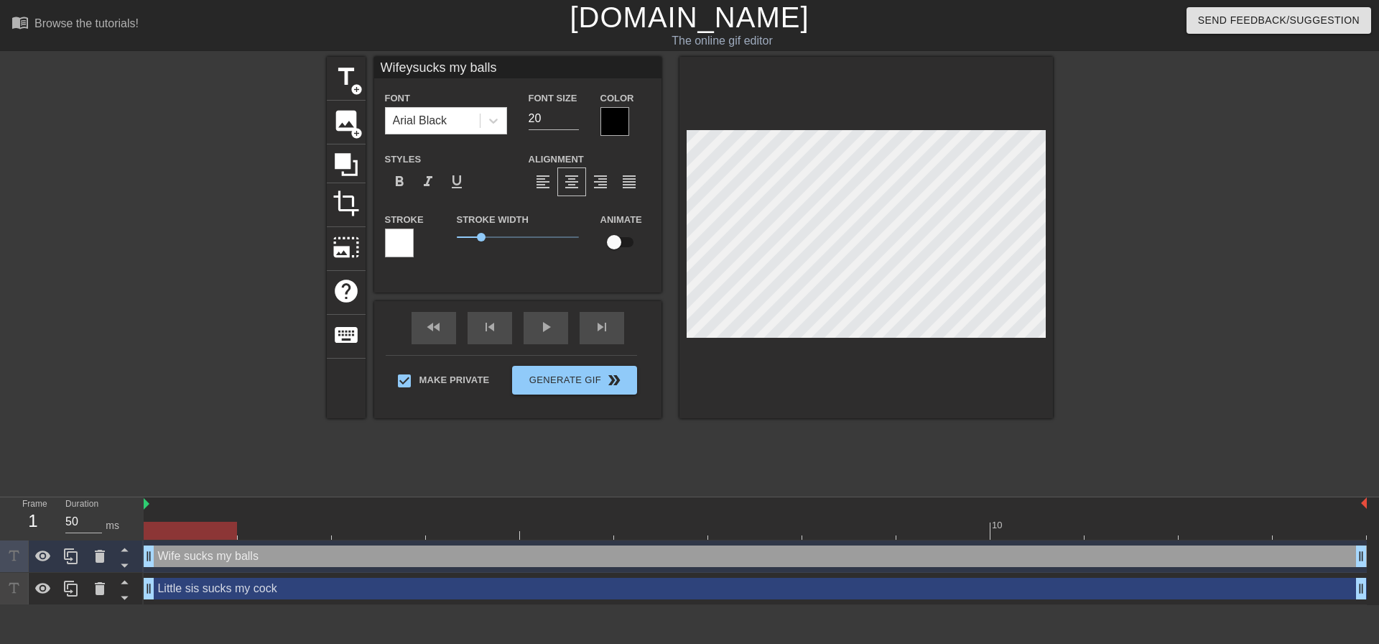
scroll to position [1, 2]
type input "Wifey sucks my balls"
type textarea "Wifey sucks my balls"
type input "Wifeysucks my balls"
type textarea "Wifey sucks my balls"
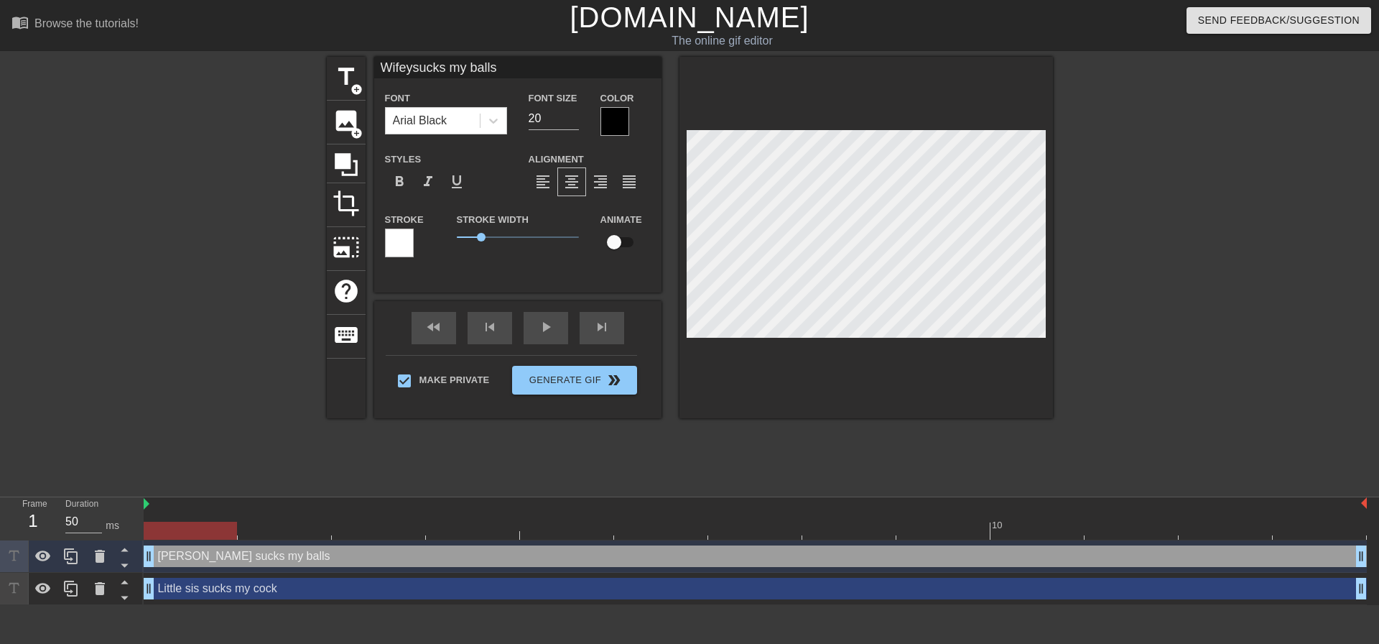
type input "Wifesucks my balls"
type textarea "Wife sucks my balls"
type input "Wifsucks my balls"
type textarea "Wif sucks my balls"
type input "Wisucks my balls"
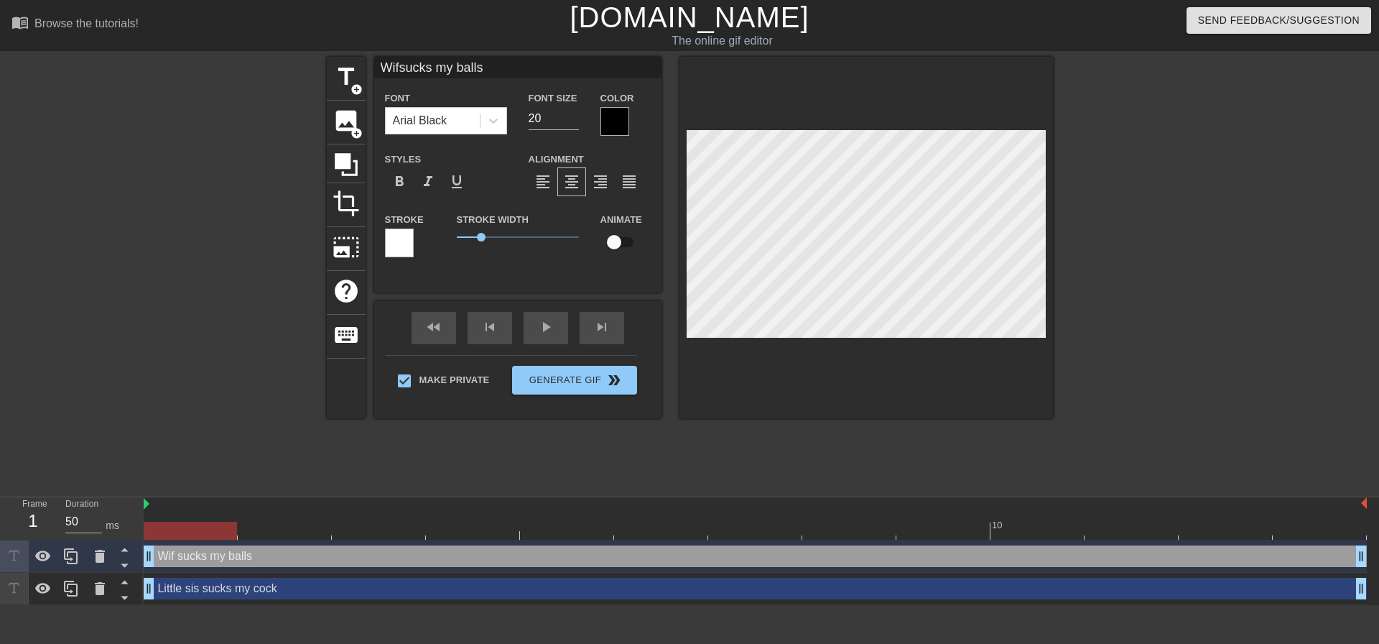
type textarea "Wi sucks my balls"
type input "Wsucks my balls"
type textarea "W sucks my balls"
type input "sucks my balls"
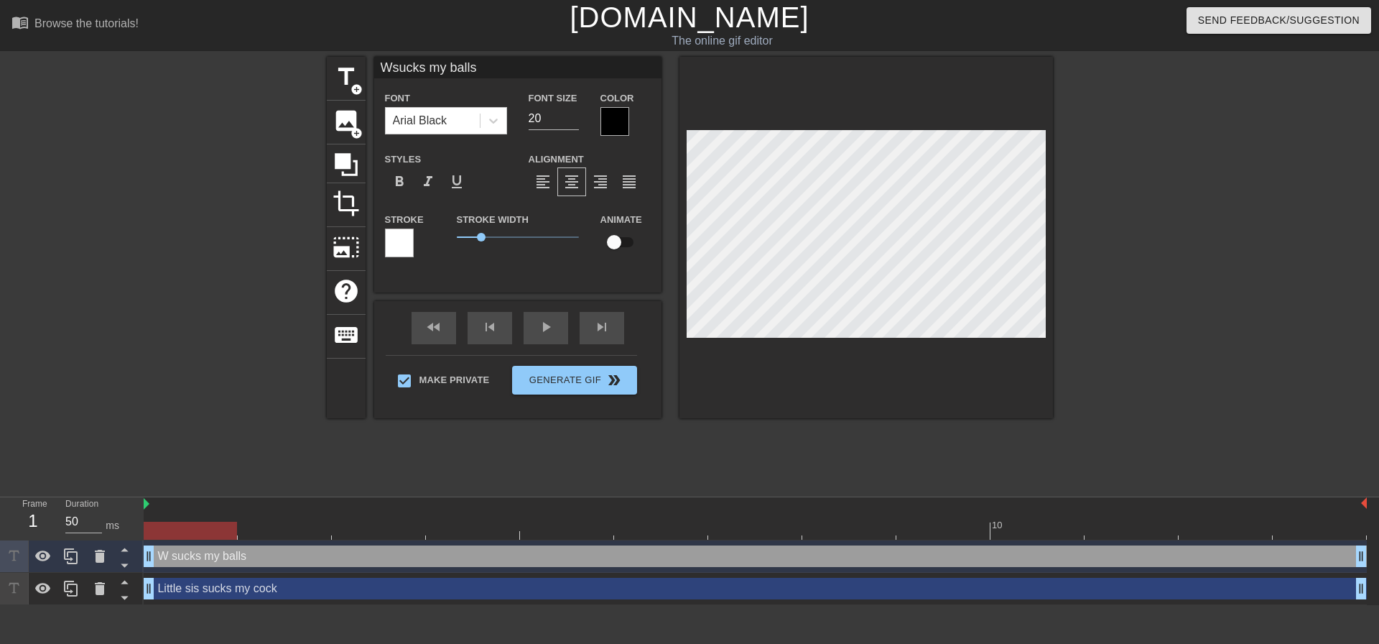
type textarea "sucks my balls"
type input "Msucks my balls"
type textarea "M sucks my balls"
type input "Mysucks my balls"
type textarea "My sucks my balls"
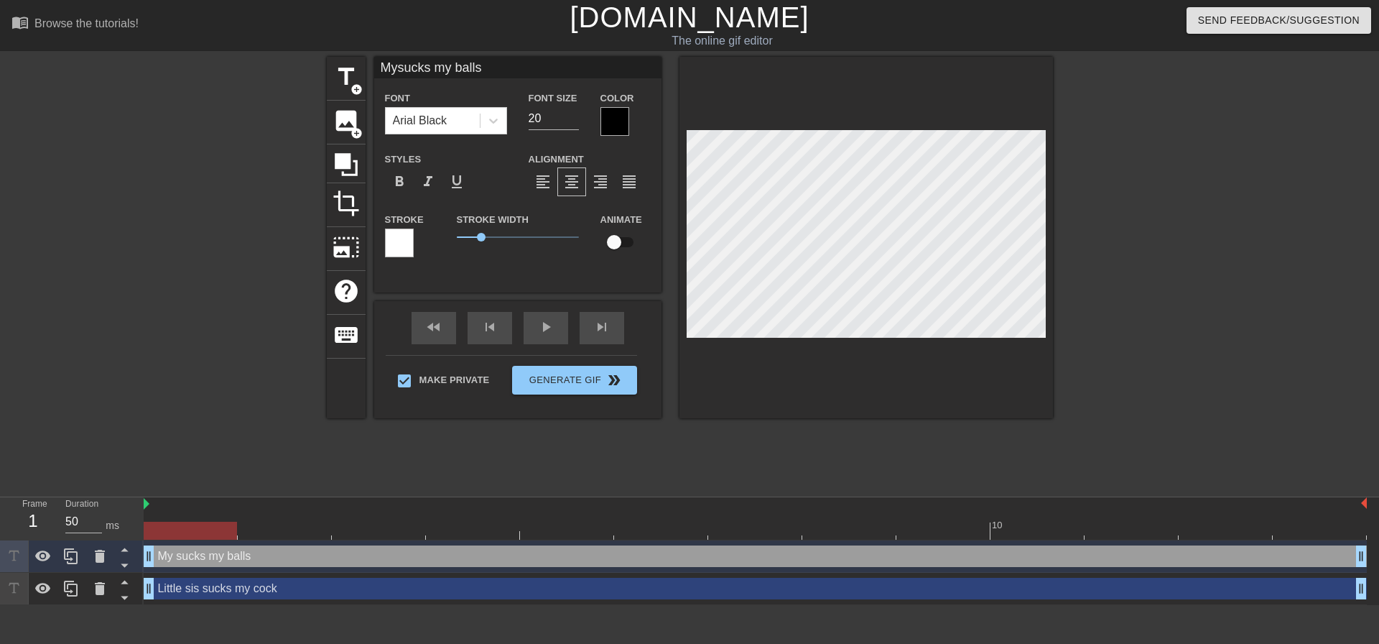
type input "My sucks my balls"
type textarea "My sucks my balls"
type input "My wsucks my balls"
type textarea "My w sucks my balls"
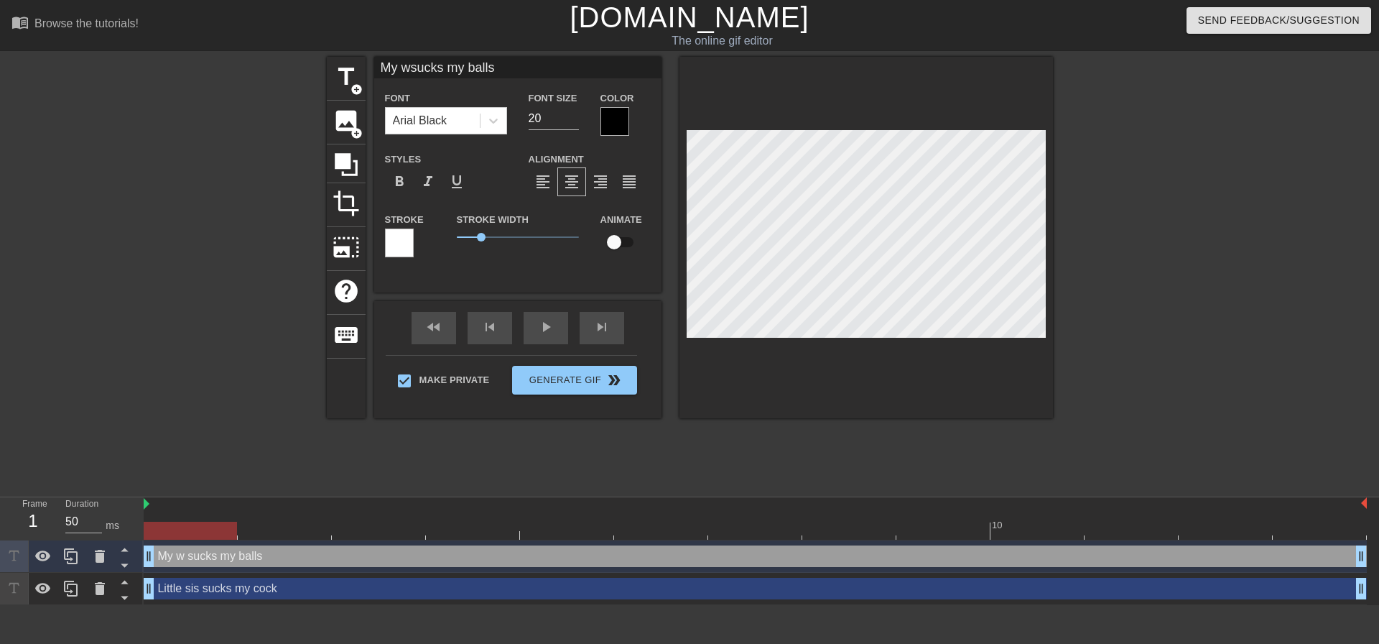
type input "My wisucks my balls"
type textarea "My wi sucks my balls"
type input "My wifsucks my balls"
type textarea "My wif sucks my balls"
type input "My wifesucks my balls"
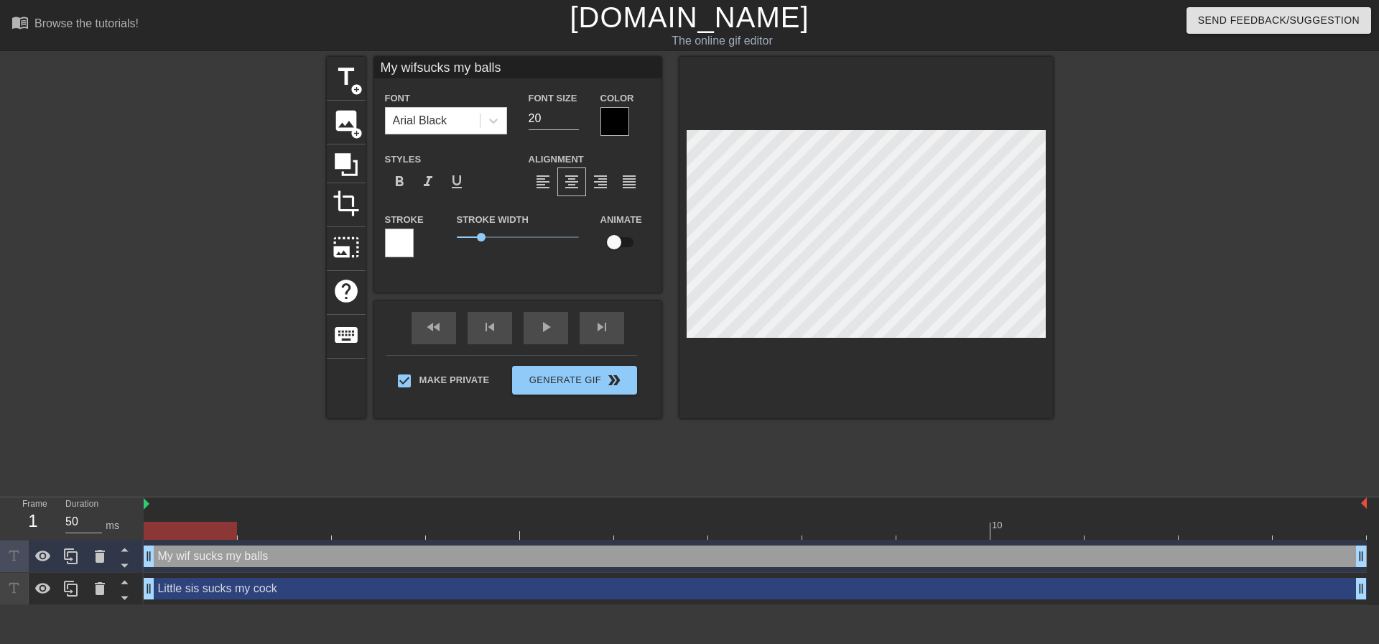
type textarea "My wife sucks my balls"
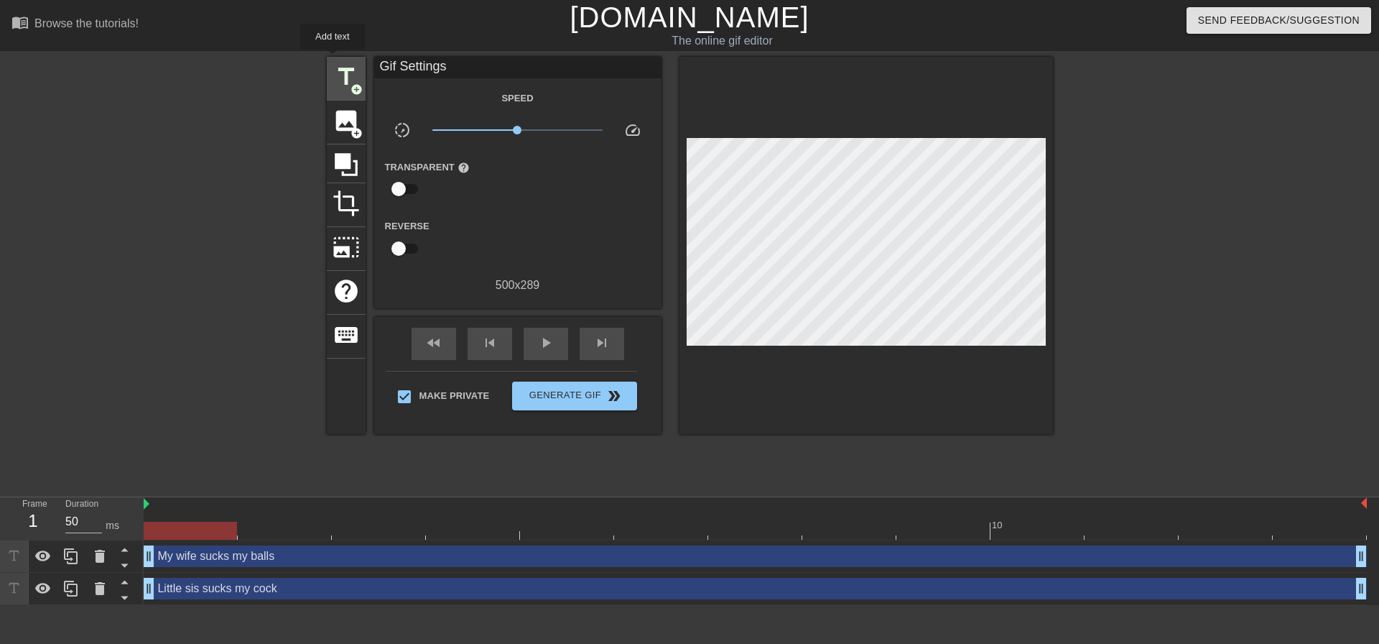
click at [340, 62] on div "title add_circle" at bounding box center [346, 79] width 39 height 44
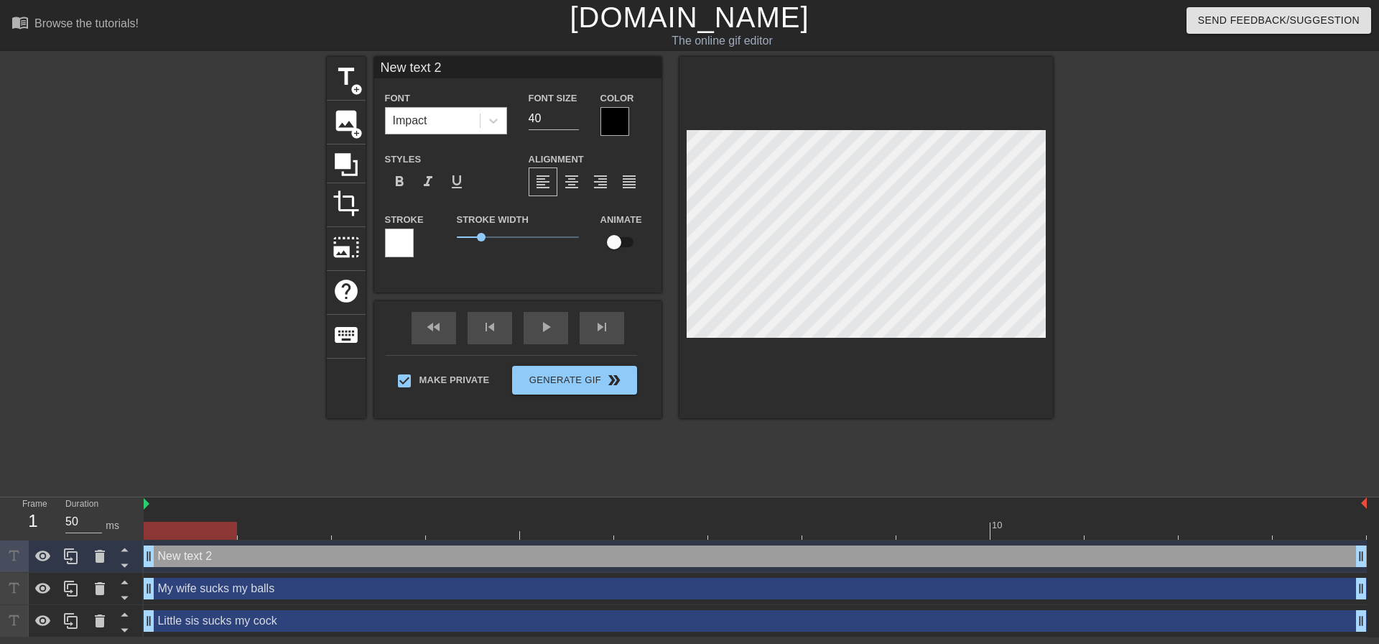
click at [460, 111] on div "Impact" at bounding box center [433, 121] width 94 height 26
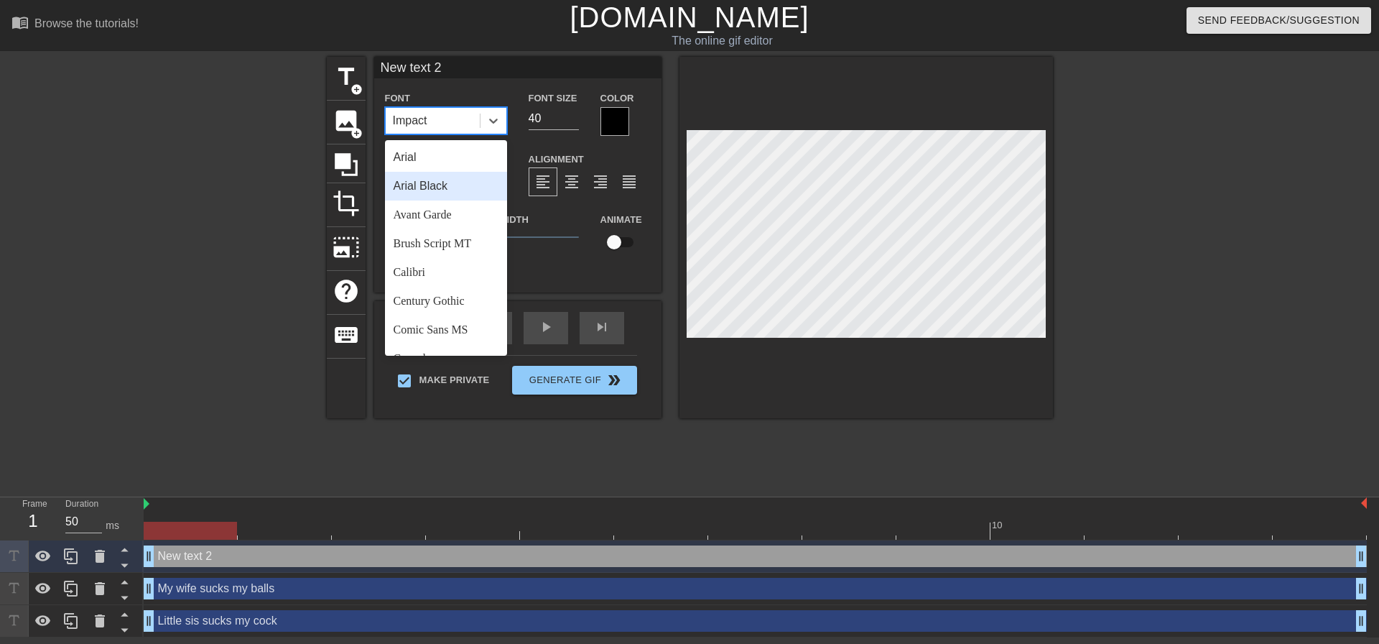
click at [459, 181] on div "Arial Black" at bounding box center [446, 186] width 122 height 29
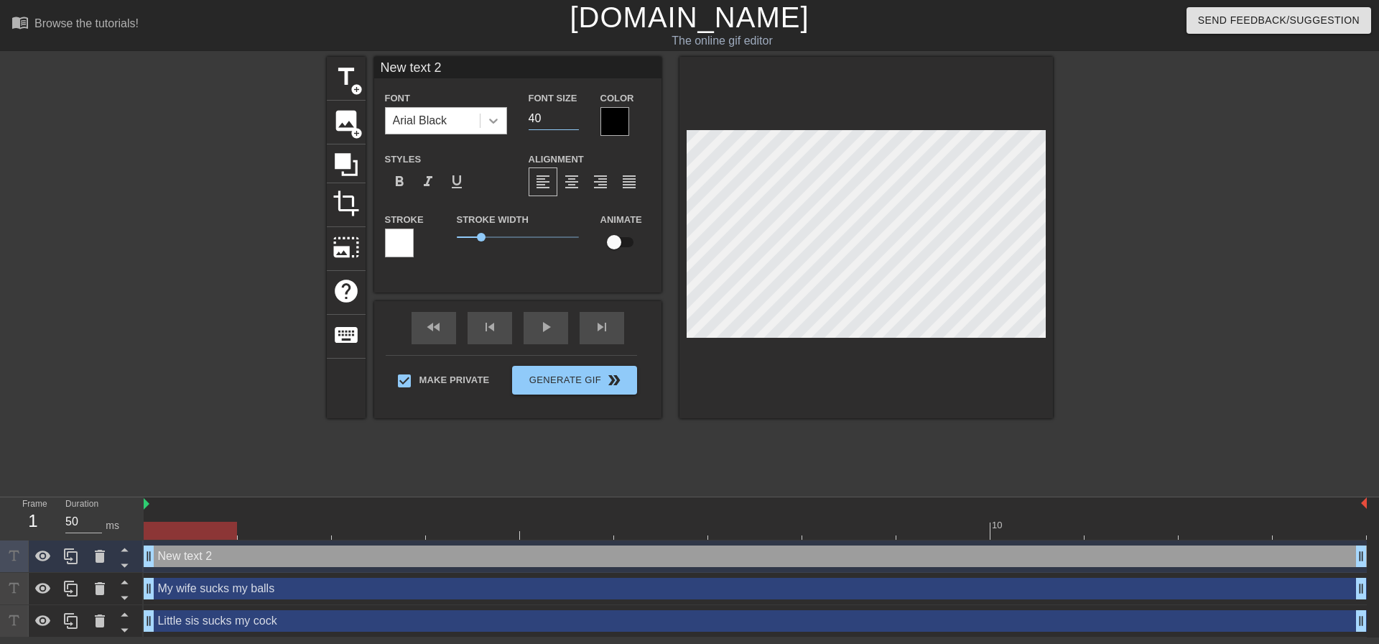
drag, startPoint x: 558, startPoint y: 114, endPoint x: 486, endPoint y: 124, distance: 71.9
click at [496, 121] on div "Font Arial Black Font Size 40 Color" at bounding box center [517, 112] width 287 height 47
type input "20"
click at [564, 180] on span "format_align_center" at bounding box center [571, 181] width 17 height 17
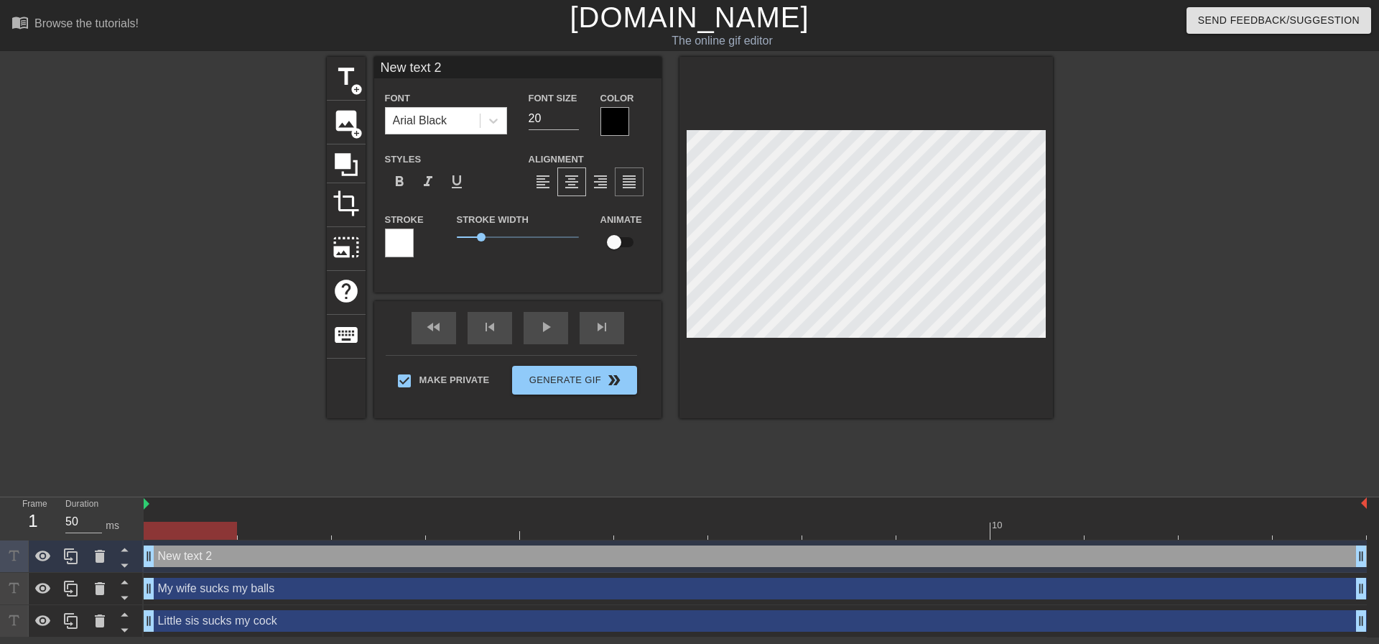
type input "M"
type textarea "M"
type input "Mo"
type textarea "Mo"
type input "Mom"
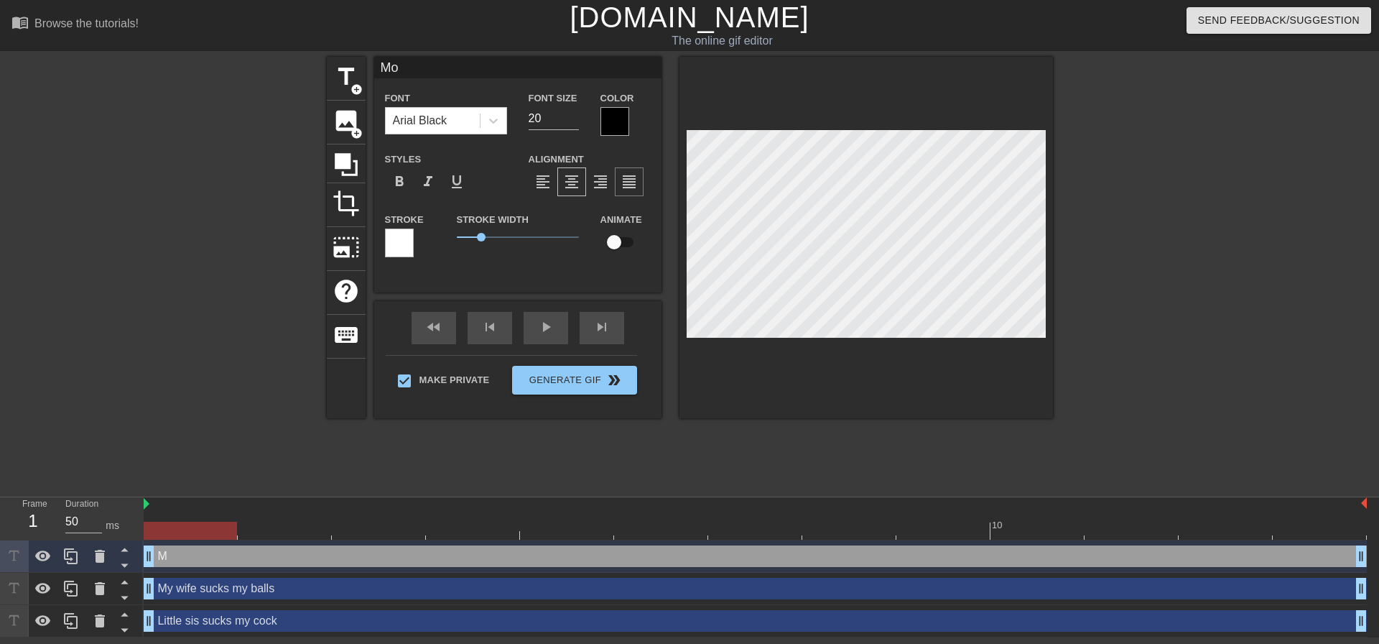
type textarea "Mom"
type input "Momm"
type textarea "Momm"
type input "Mommy"
type textarea "Mommy"
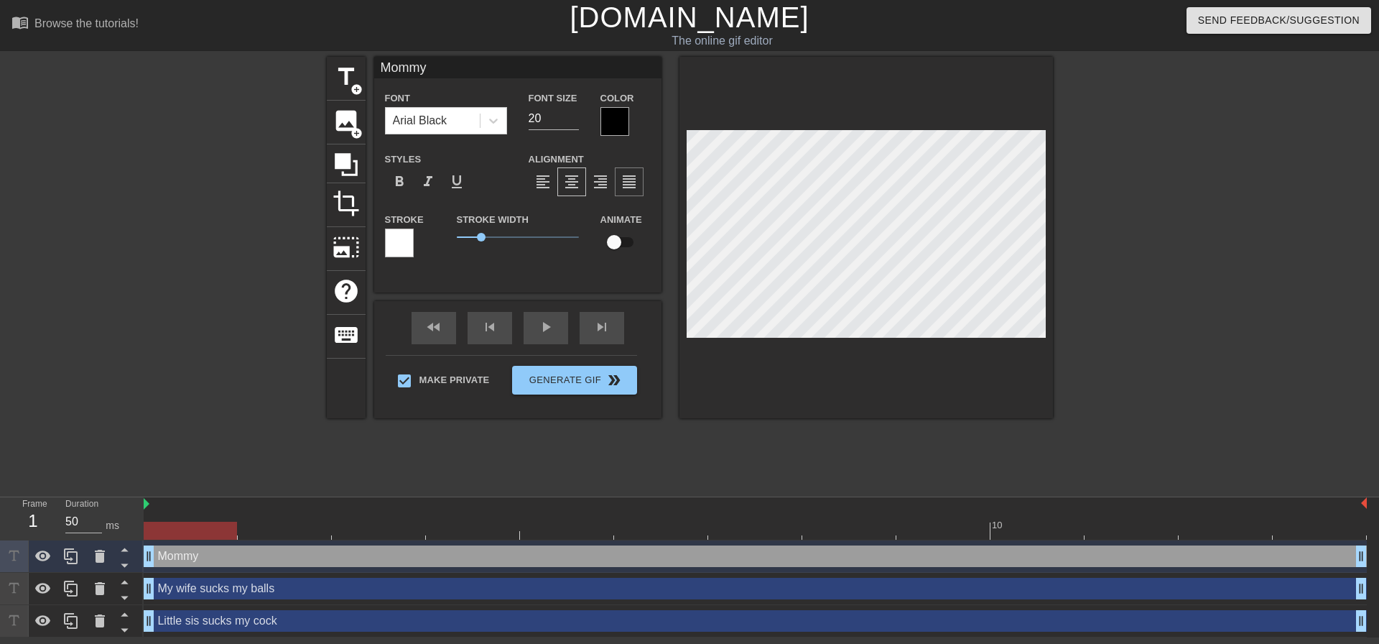
type input "Mommy"
type textarea "Mommy"
type input "Mommy s"
type textarea "Mommy s"
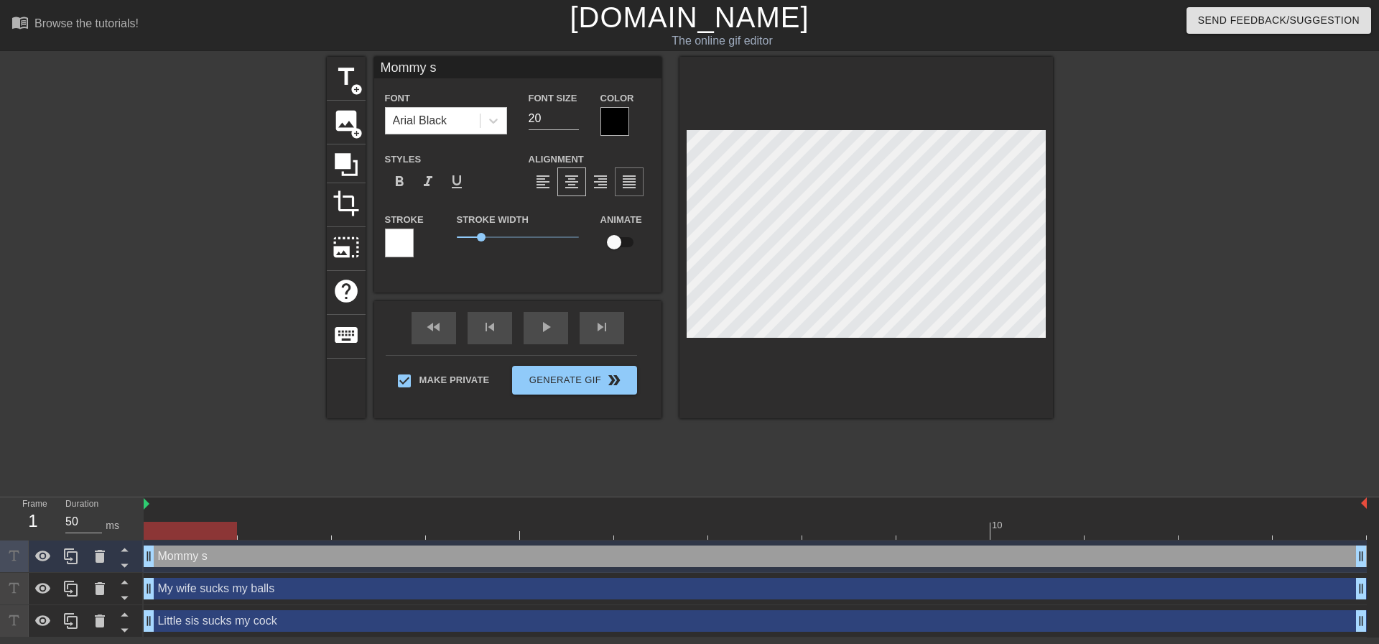
type input "Mommy"
type textarea "Mommy"
type input "Mommy s"
type textarea "Mommy s"
type input "Mommy sl"
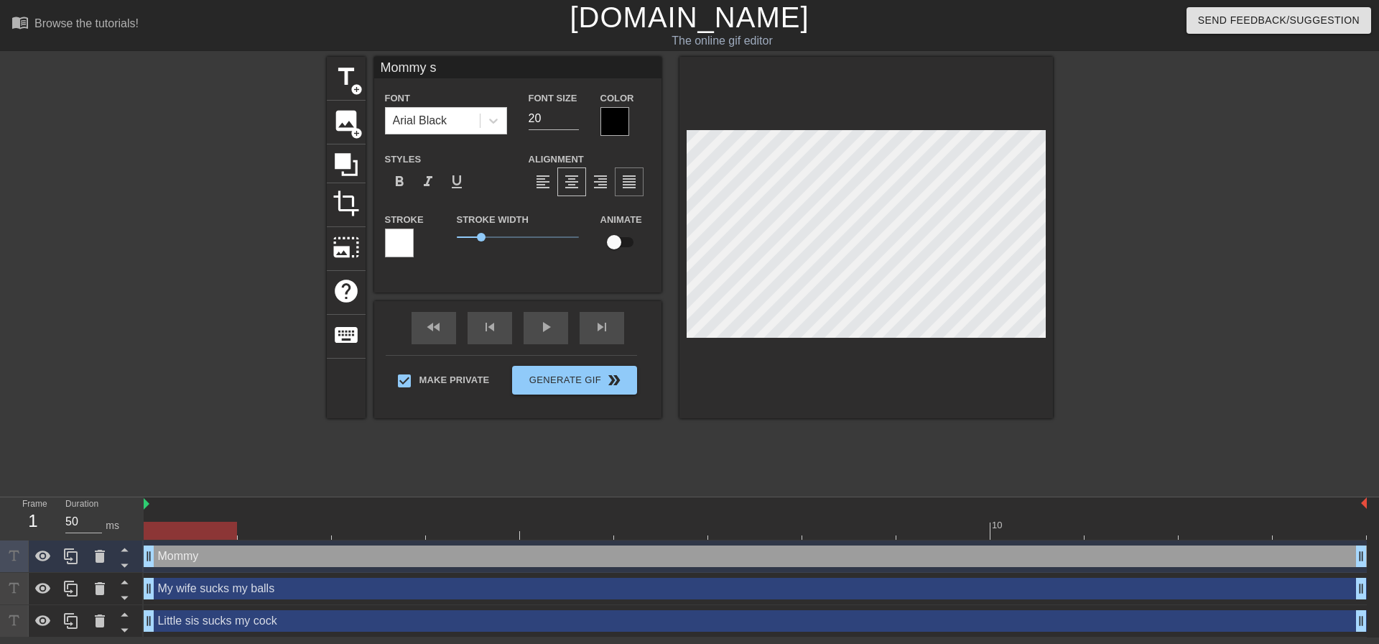
type textarea "Mommy sl"
type input "Mommy slu"
type textarea "Mommy slur"
type input "Mommy slurp"
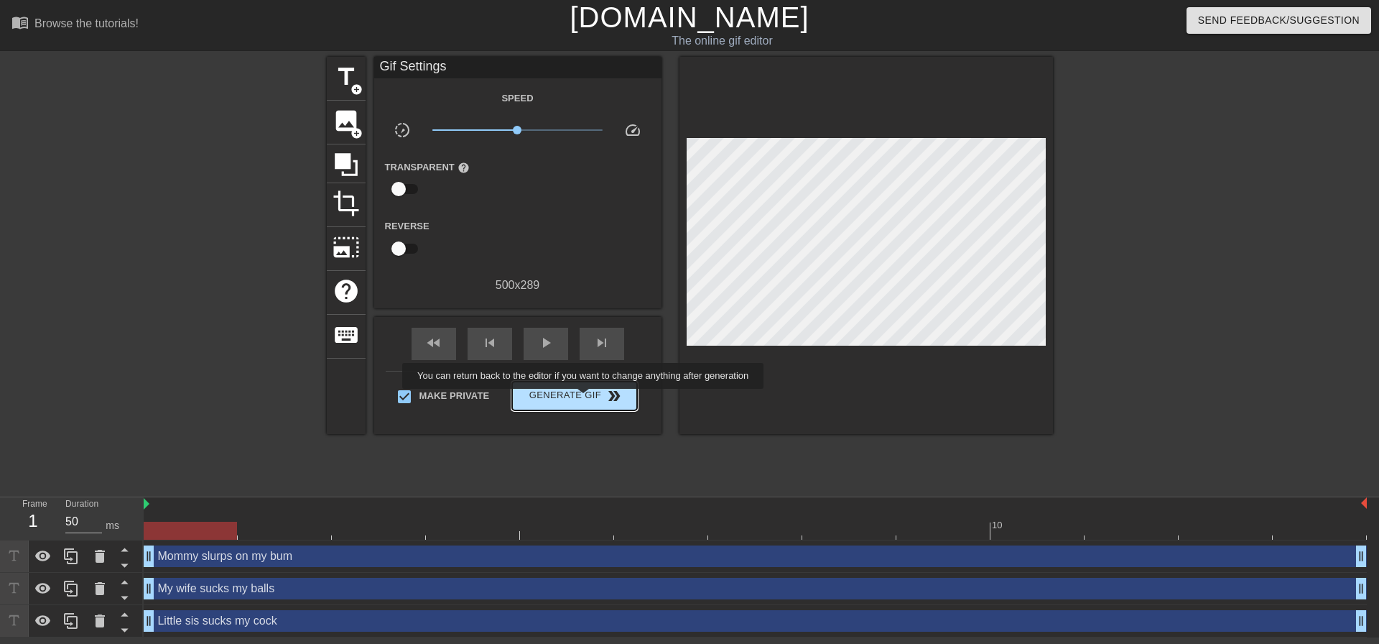
click at [585, 398] on span "Generate Gif double_arrow" at bounding box center [574, 395] width 113 height 17
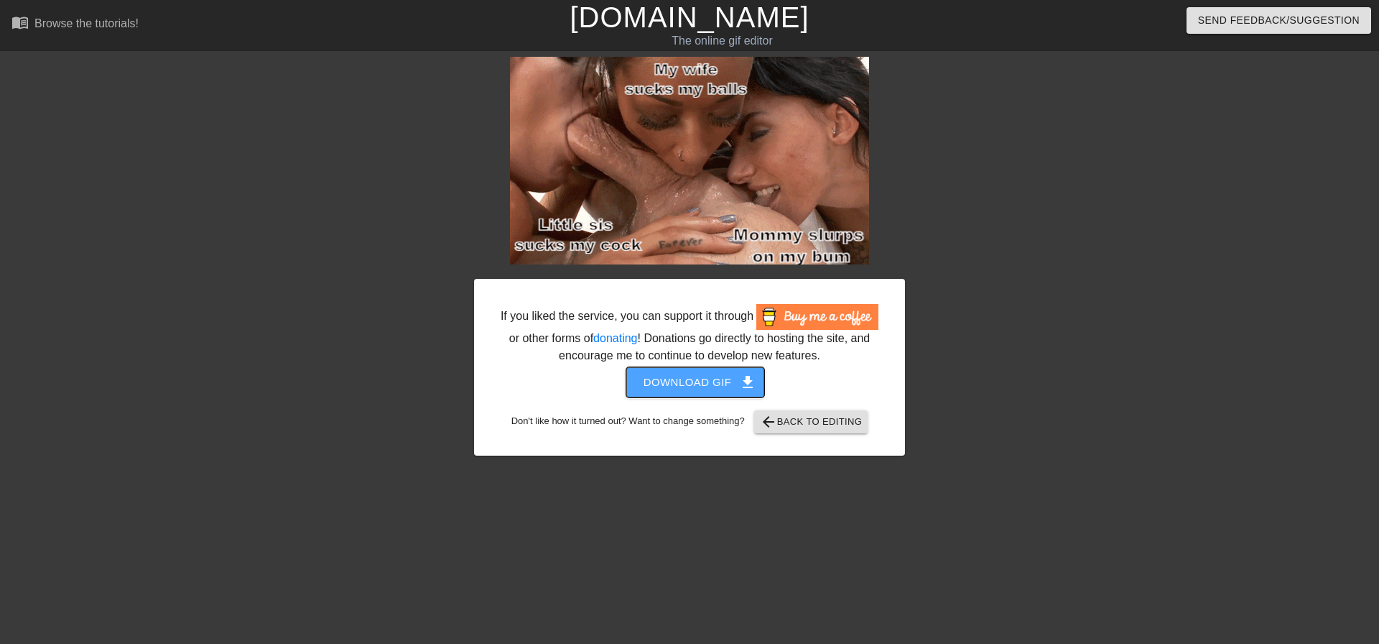
click at [685, 387] on span "Download gif get_app" at bounding box center [696, 382] width 104 height 19
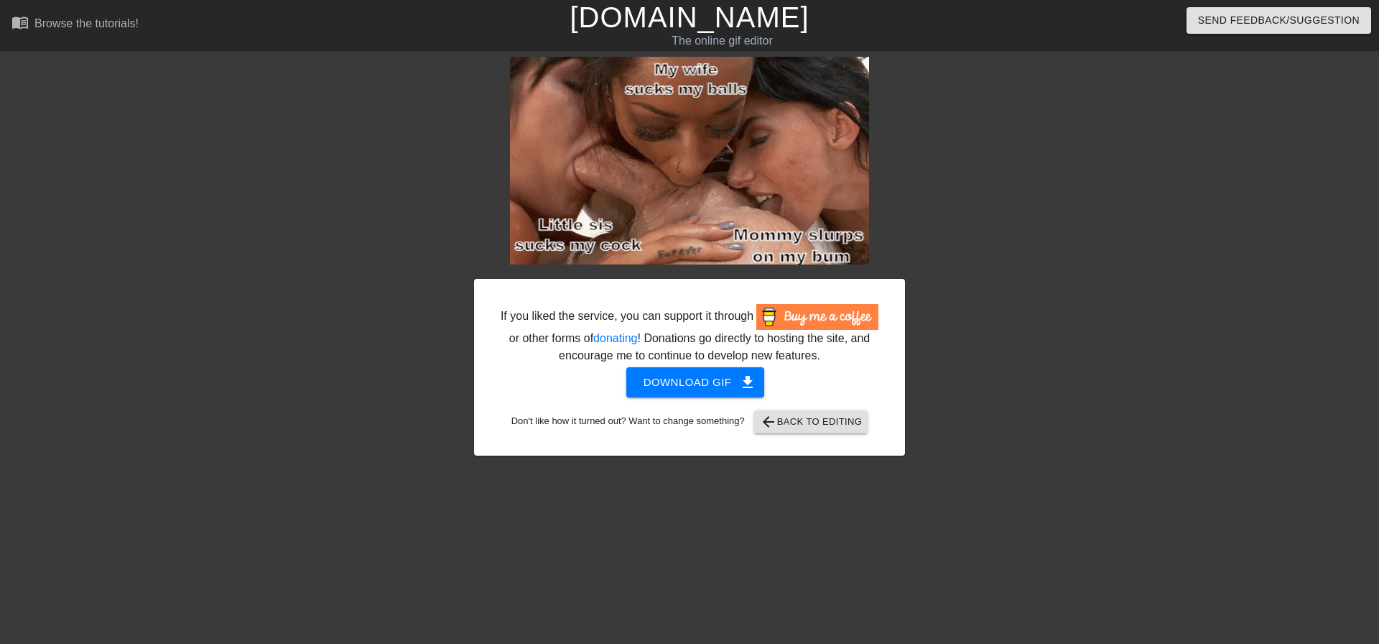
click at [994, 118] on div at bounding box center [1030, 272] width 216 height 431
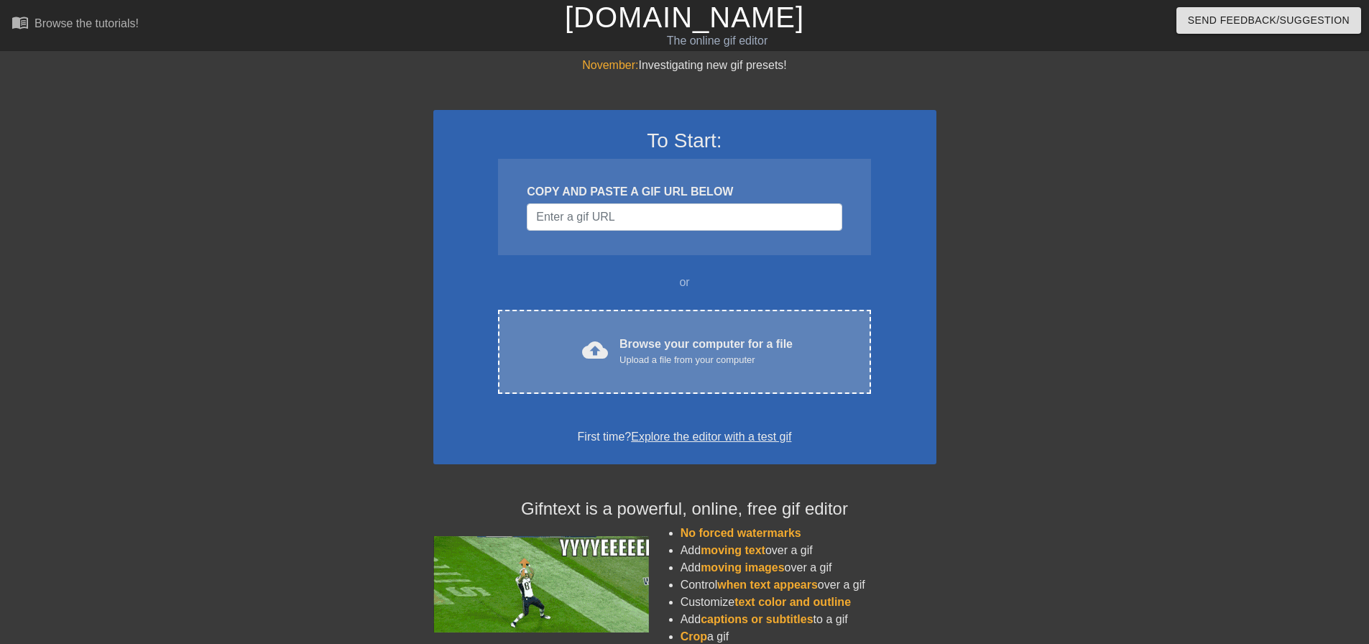
click at [795, 366] on div "cloud_upload Browse your computer for a file Upload a file from your computer" at bounding box center [684, 352] width 312 height 32
